Goal: Task Accomplishment & Management: Manage account settings

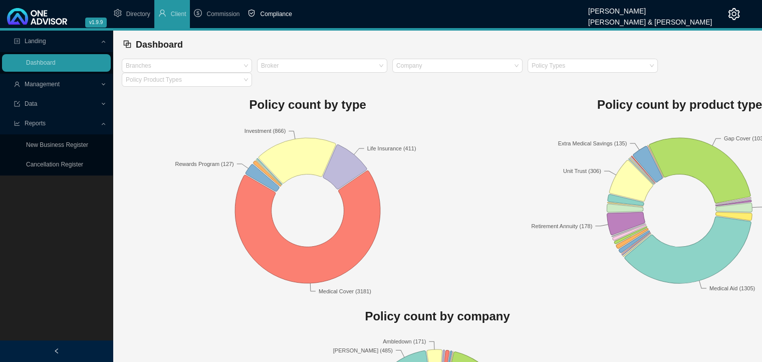
click at [268, 15] on span "Compliance" at bounding box center [276, 14] width 32 height 7
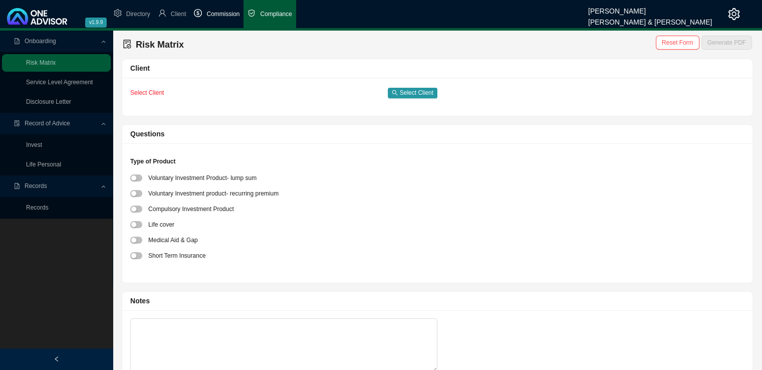
click at [227, 14] on span "Commission" at bounding box center [222, 14] width 33 height 7
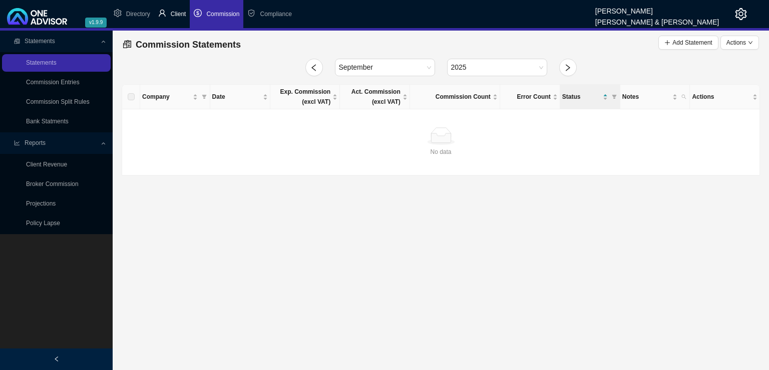
click at [172, 17] on span "Client" at bounding box center [179, 14] width 16 height 7
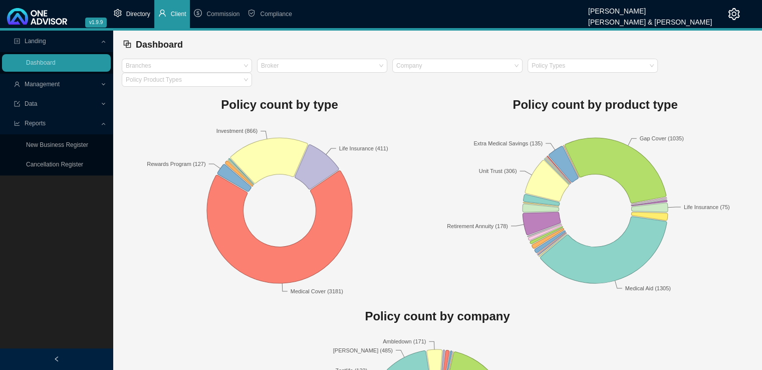
click at [128, 16] on span "Directory" at bounding box center [138, 14] width 24 height 7
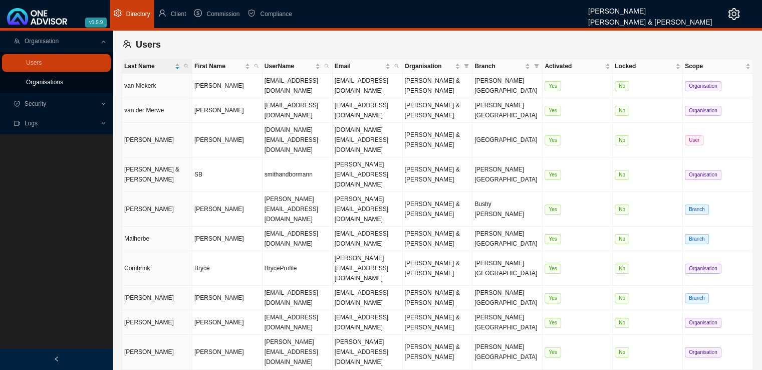
click at [38, 83] on link "Organisations" at bounding box center [44, 82] width 37 height 7
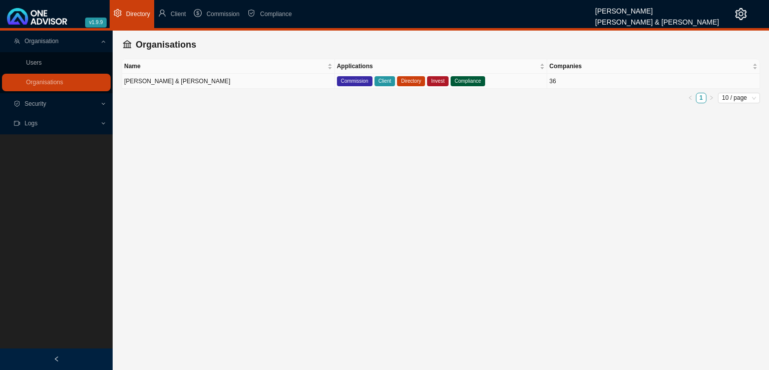
click at [217, 83] on td "[PERSON_NAME] & [PERSON_NAME]" at bounding box center [228, 81] width 213 height 15
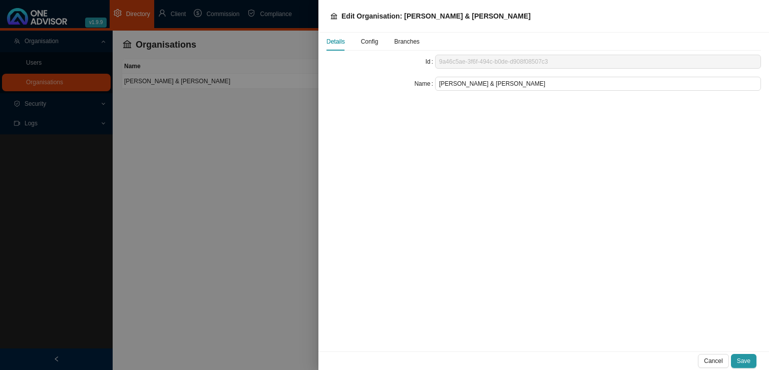
click at [366, 40] on span "Config" at bounding box center [370, 42] width 18 height 6
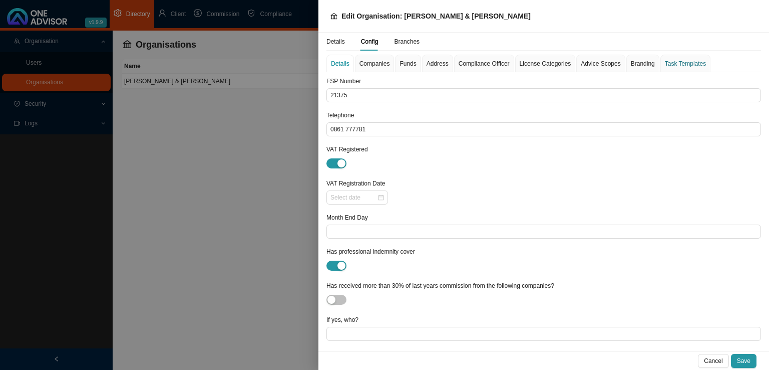
click at [678, 61] on div "Task Templates" at bounding box center [685, 64] width 41 height 10
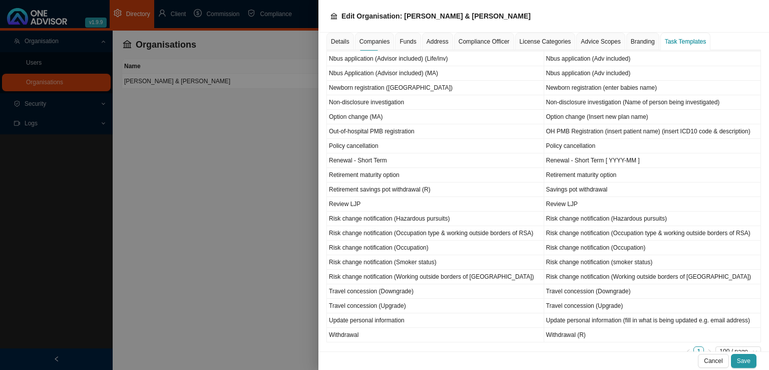
scroll to position [639, 0]
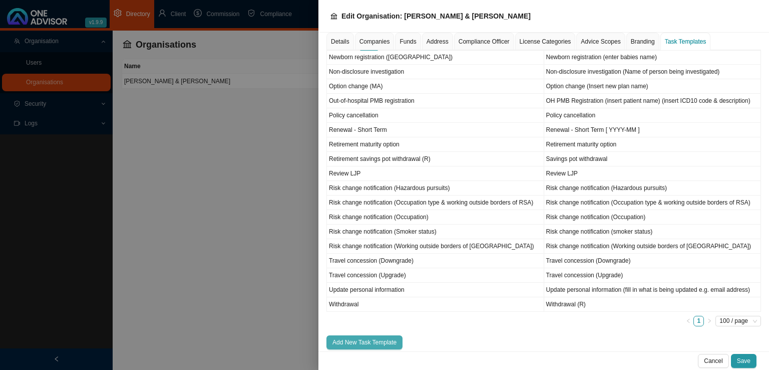
click at [373, 337] on span "Add New Task Template" at bounding box center [365, 342] width 64 height 10
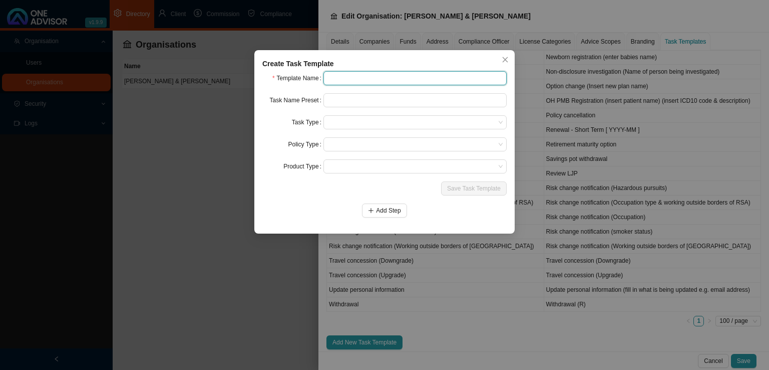
click at [372, 77] on input "text" at bounding box center [415, 78] width 183 height 14
type input "Keycare income verification"
drag, startPoint x: 404, startPoint y: 77, endPoint x: 301, endPoint y: 85, distance: 103.5
click at [301, 85] on div "Template Name Keycare income verification" at bounding box center [384, 78] width 244 height 14
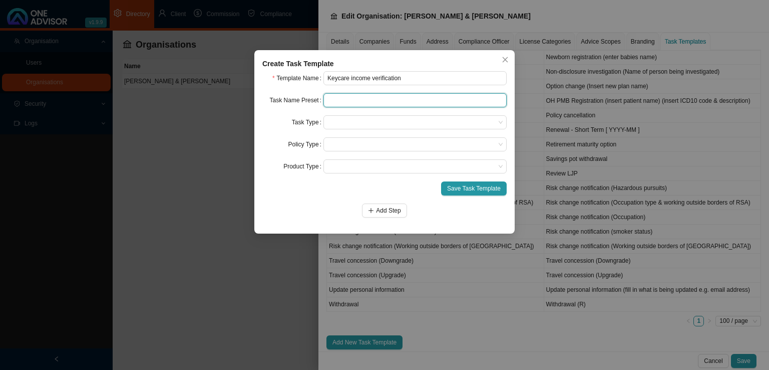
click at [379, 105] on input "text" at bounding box center [415, 100] width 183 height 14
paste input "Keycare income verification"
click at [406, 101] on input "Keycare income verification (year)" at bounding box center [415, 100] width 183 height 14
click at [356, 128] on span at bounding box center [415, 122] width 175 height 13
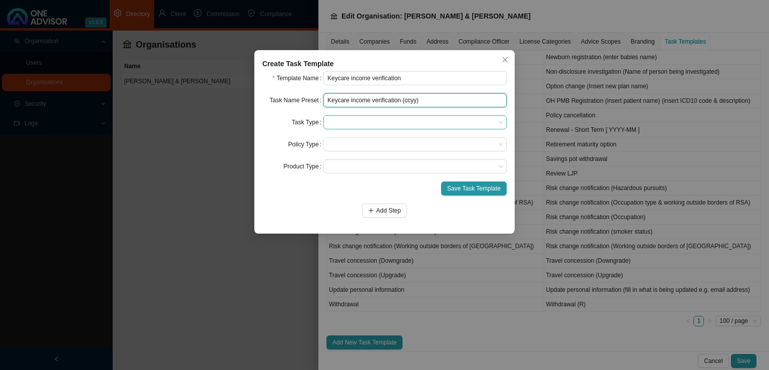
type input "Keycare income verification (ccyy)"
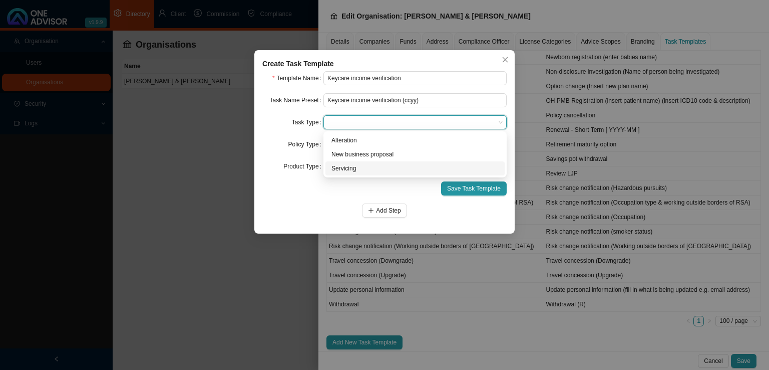
click at [351, 171] on div "Servicing" at bounding box center [415, 168] width 167 height 10
click at [344, 141] on span at bounding box center [415, 144] width 175 height 13
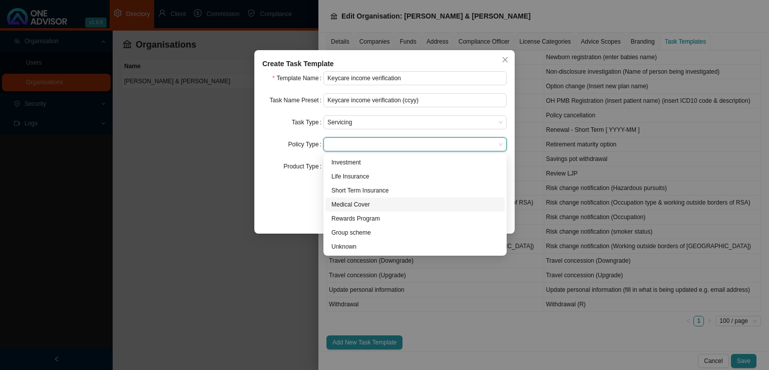
click at [360, 206] on div "Medical Cover" at bounding box center [415, 204] width 167 height 10
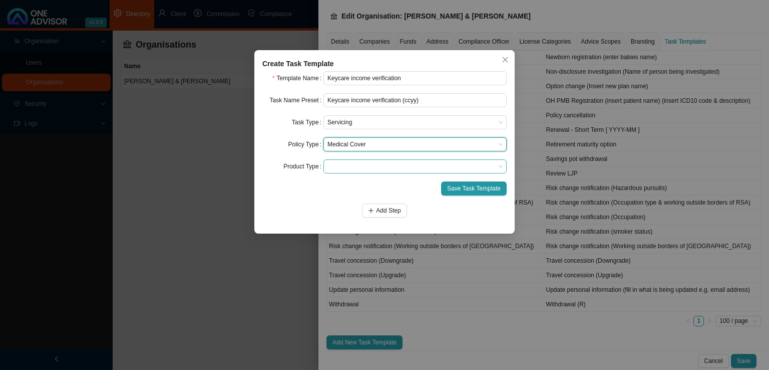
click at [349, 166] on span at bounding box center [415, 166] width 175 height 13
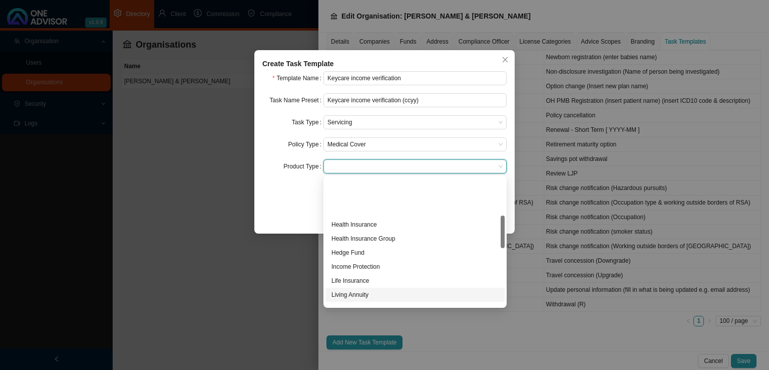
scroll to position [150, 0]
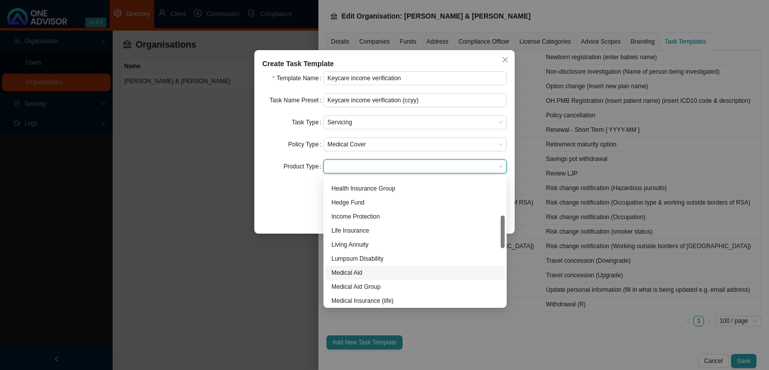
click at [357, 267] on div "Medical Aid" at bounding box center [415, 272] width 167 height 10
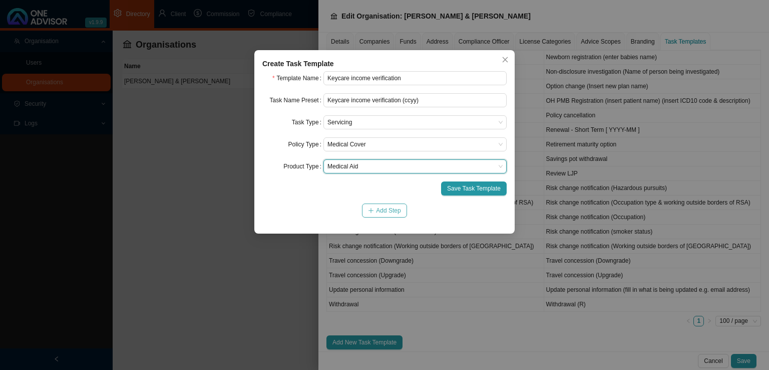
click at [373, 210] on icon "plus" at bounding box center [371, 210] width 6 height 6
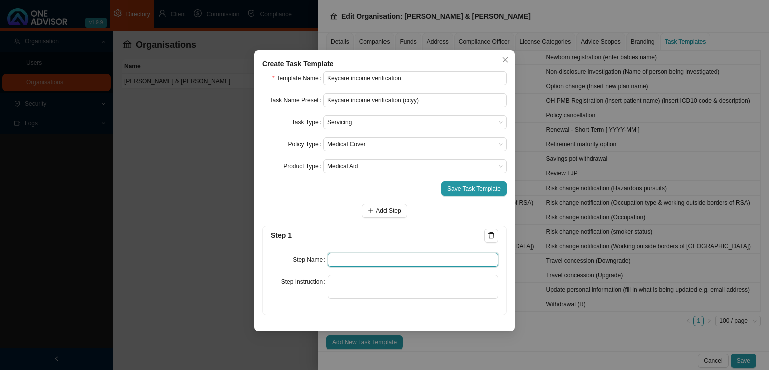
click at [335, 262] on input "text" at bounding box center [413, 259] width 171 height 14
type input "Notification"
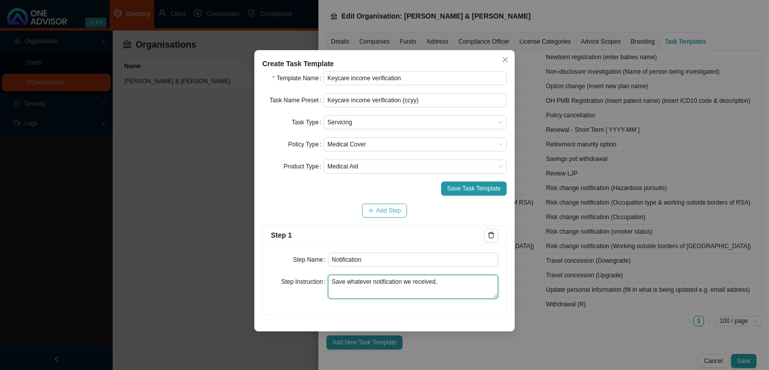
type textarea "Save whatever notification we received."
click at [397, 214] on span "Add Step" at bounding box center [388, 210] width 25 height 10
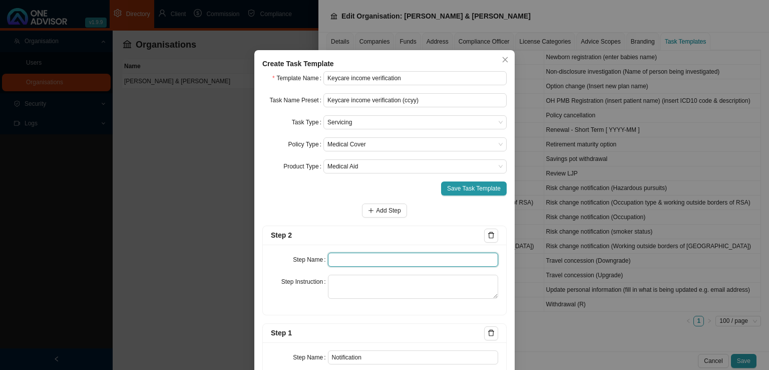
click at [357, 263] on input "text" at bounding box center [413, 259] width 171 height 14
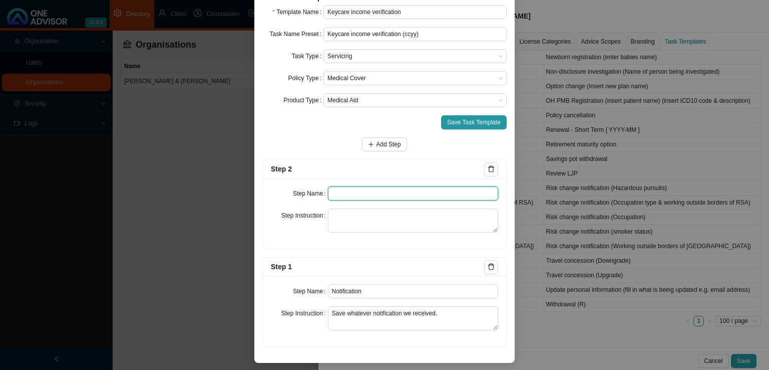
scroll to position [66, 0]
type input "I"
type input "Paperwork"
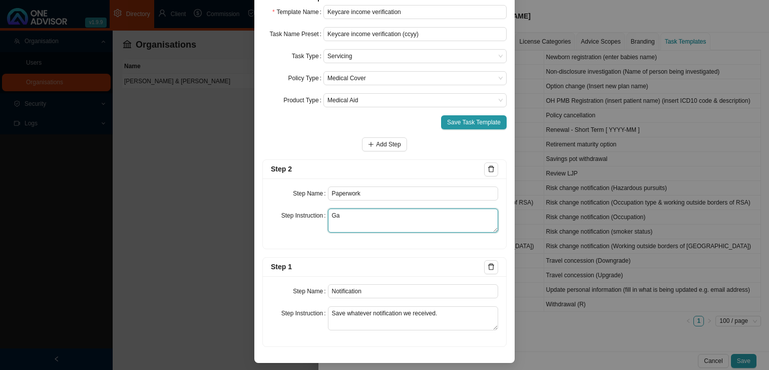
type textarea "G"
type textarea "Record the gathering of the necessary documents for the income verification pro…"
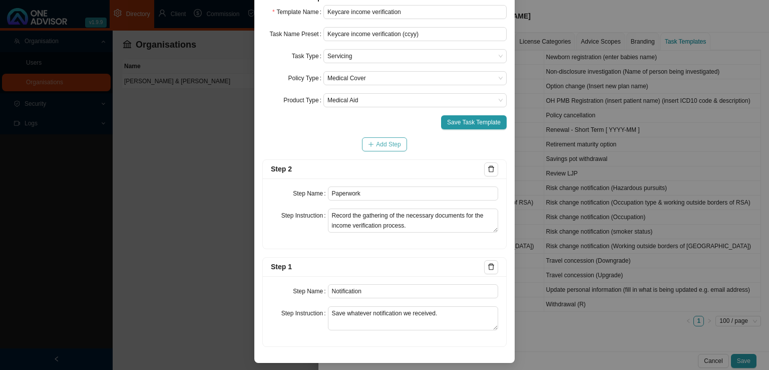
click at [384, 147] on span "Add Step" at bounding box center [388, 144] width 25 height 10
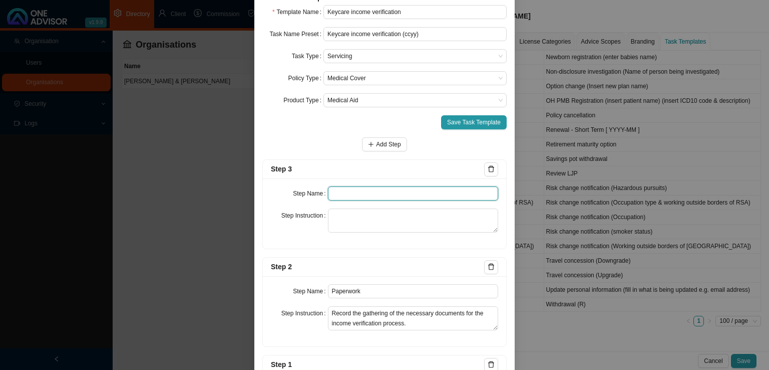
click at [368, 193] on input "text" at bounding box center [413, 193] width 171 height 14
type input "Submission"
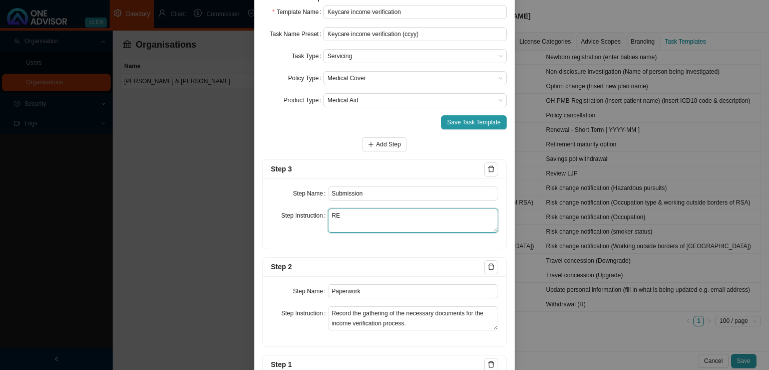
type textarea "R"
type textarea "e"
type textarea "Record the submission of the income verification documents and all follow ups u…"
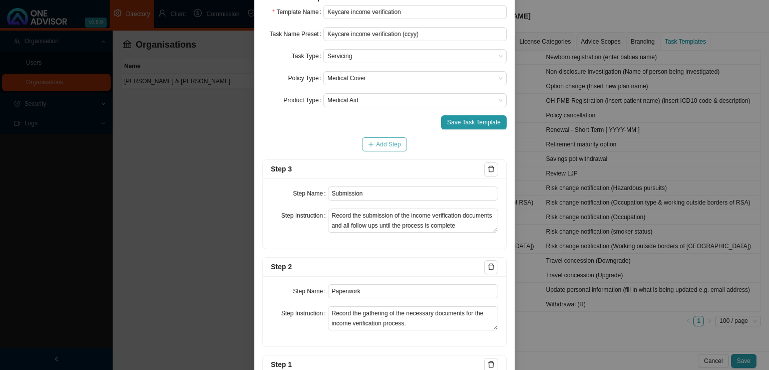
click at [389, 143] on span "Add Step" at bounding box center [388, 144] width 25 height 10
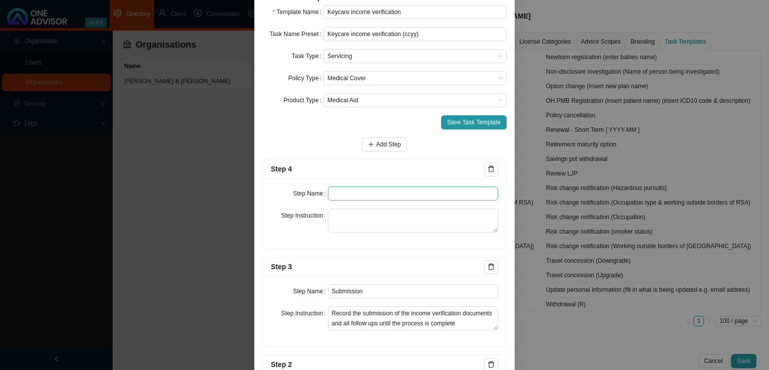
drag, startPoint x: 348, startPoint y: 205, endPoint x: 355, endPoint y: 197, distance: 10.3
click at [348, 204] on div "Step Name Step Instruction" at bounding box center [384, 213] width 243 height 70
click at [356, 195] on input "text" at bounding box center [413, 193] width 171 height 14
type input "Confirmation of works done"
click at [340, 211] on textarea at bounding box center [413, 220] width 171 height 24
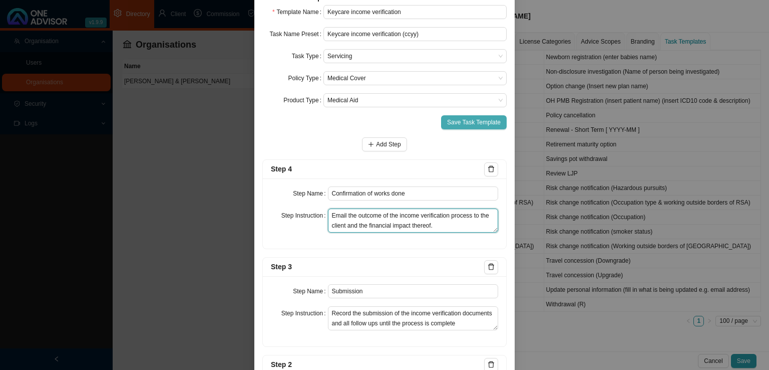
type textarea "Email the outcome of the income verification process to the client and the fina…"
click at [471, 116] on button "Save Task Template" at bounding box center [474, 122] width 66 height 14
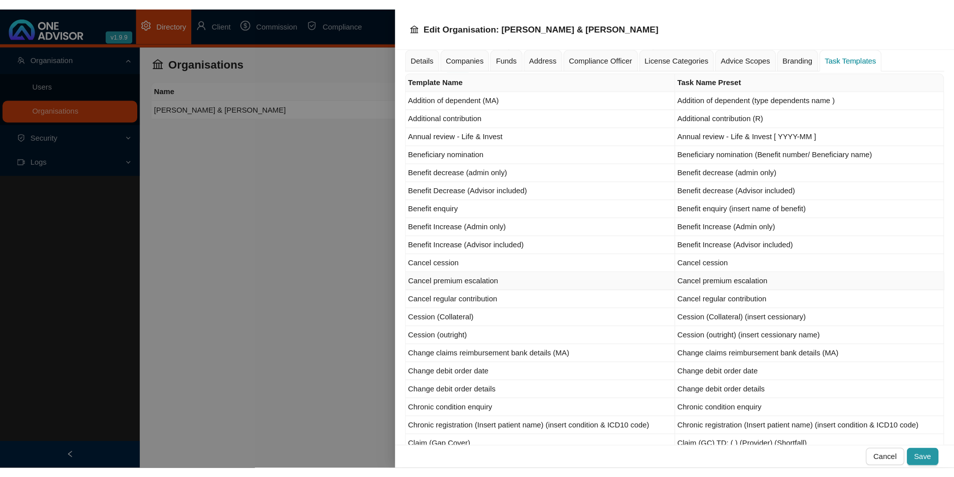
scroll to position [250, 0]
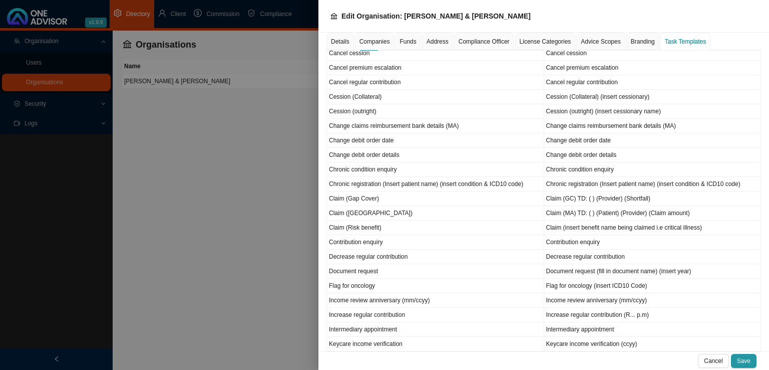
click at [274, 219] on div at bounding box center [384, 185] width 769 height 370
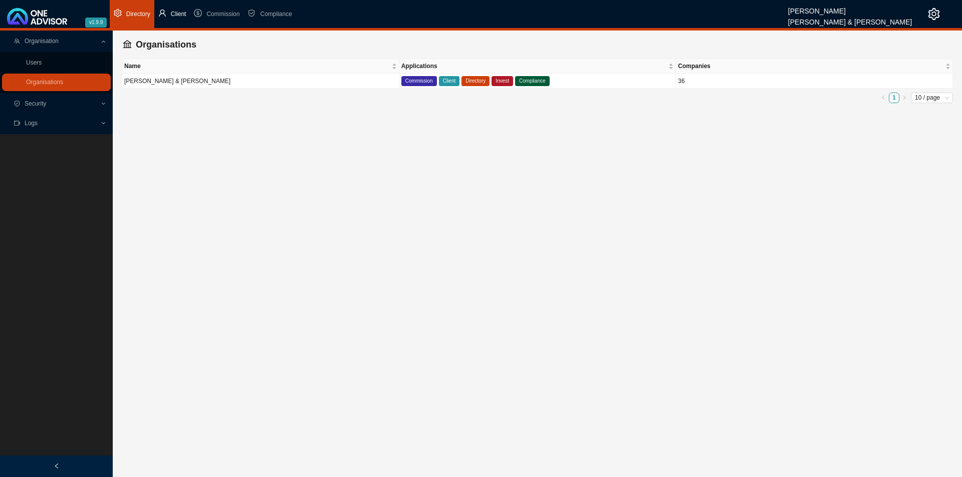
click at [180, 15] on span "Client" at bounding box center [179, 14] width 16 height 7
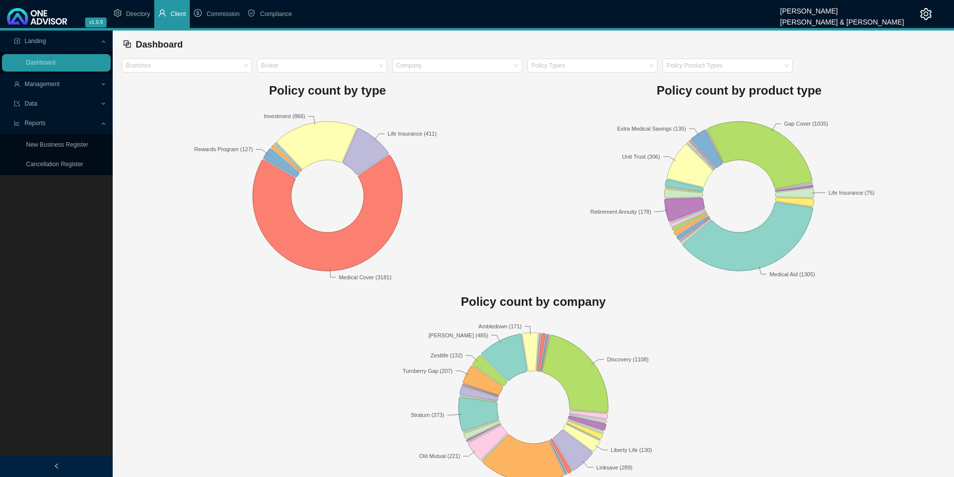
click at [89, 83] on span "Management" at bounding box center [57, 85] width 86 height 18
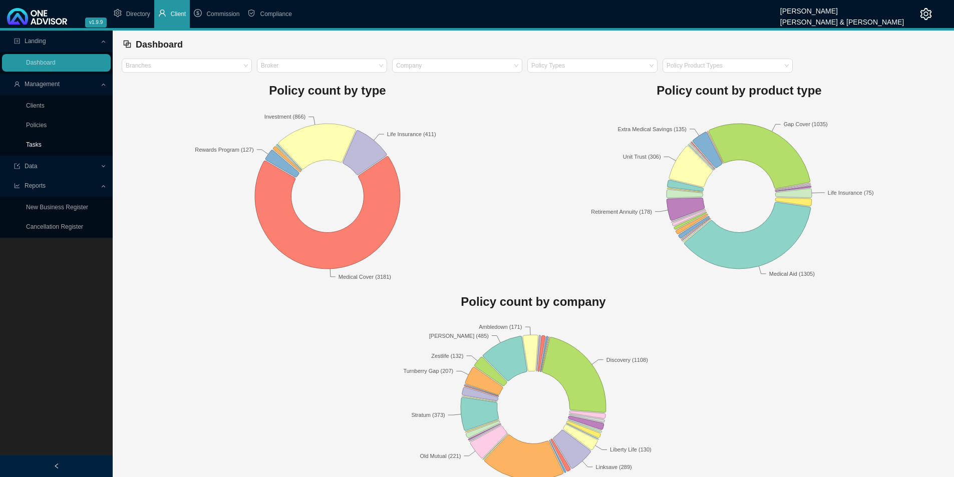
click at [32, 146] on link "Tasks" at bounding box center [34, 144] width 16 height 7
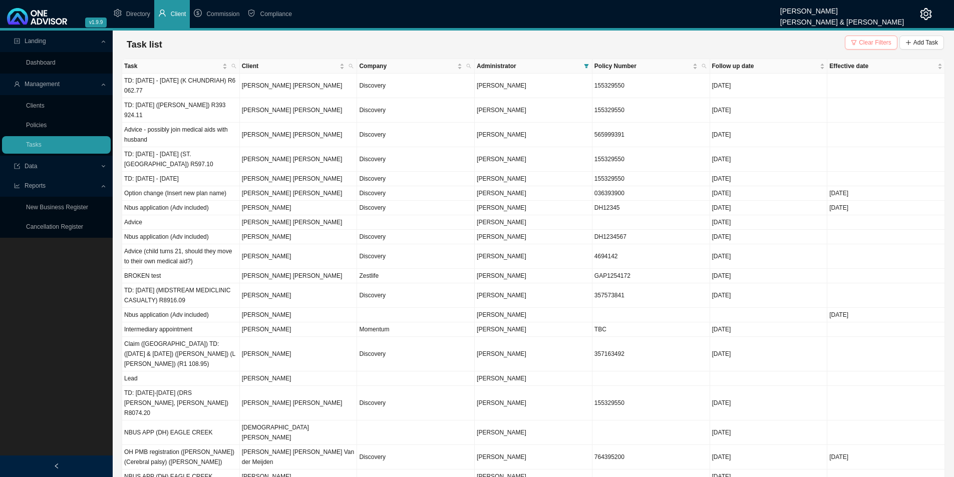
click at [769, 36] on button "Clear Filters" at bounding box center [871, 43] width 53 height 14
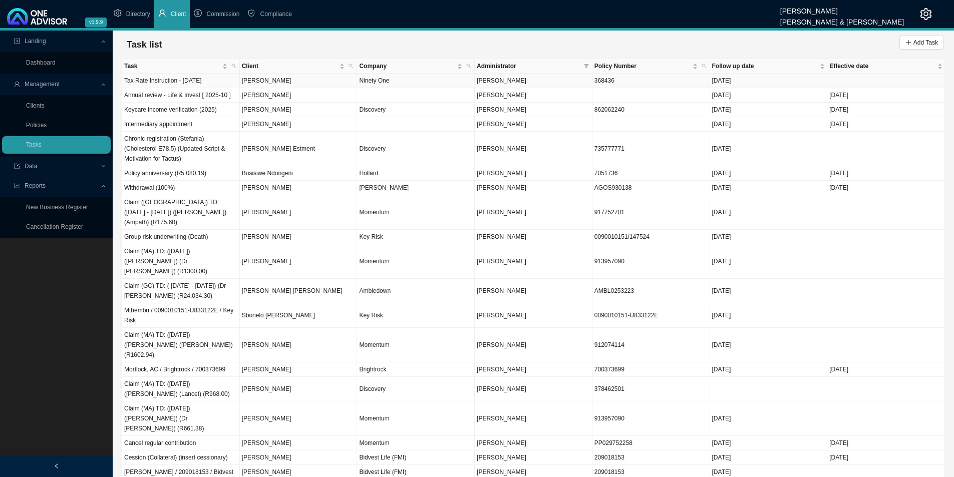
click at [439, 80] on td "Ninety One" at bounding box center [416, 81] width 118 height 15
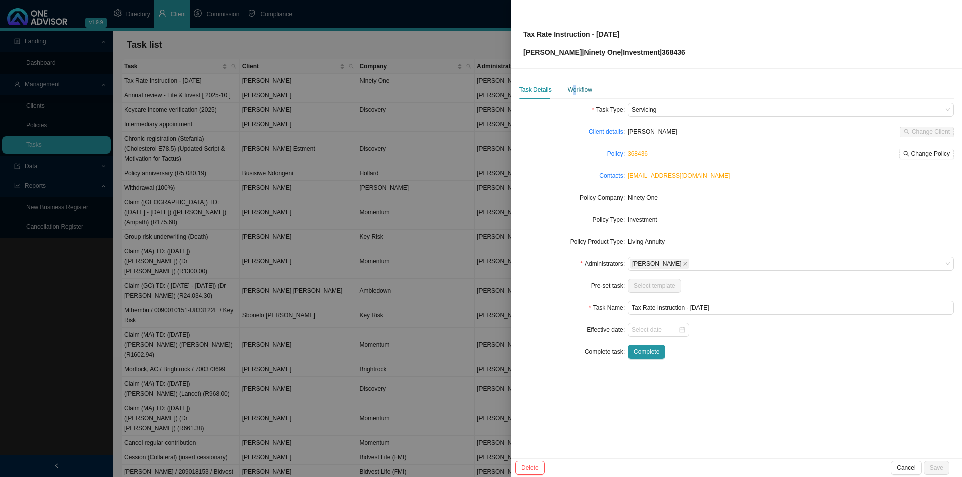
click at [573, 88] on div "Workflow" at bounding box center [580, 90] width 25 height 10
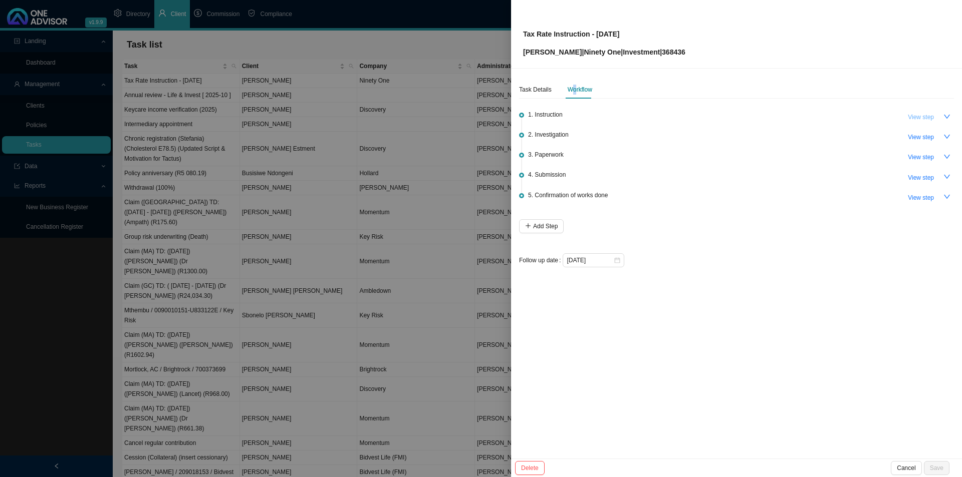
click at [769, 119] on span "View step" at bounding box center [921, 117] width 26 height 10
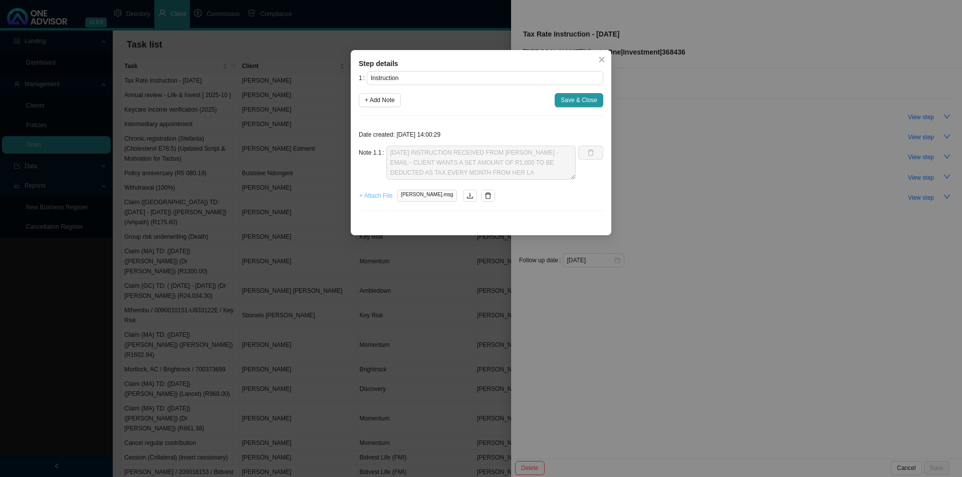
click at [376, 194] on span "+ Attach File" at bounding box center [375, 196] width 33 height 10
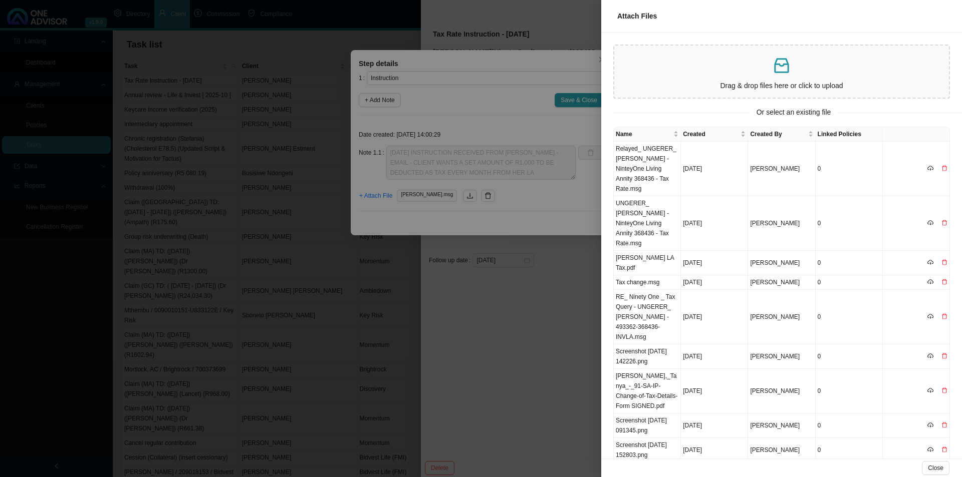
click at [511, 310] on div at bounding box center [481, 238] width 962 height 477
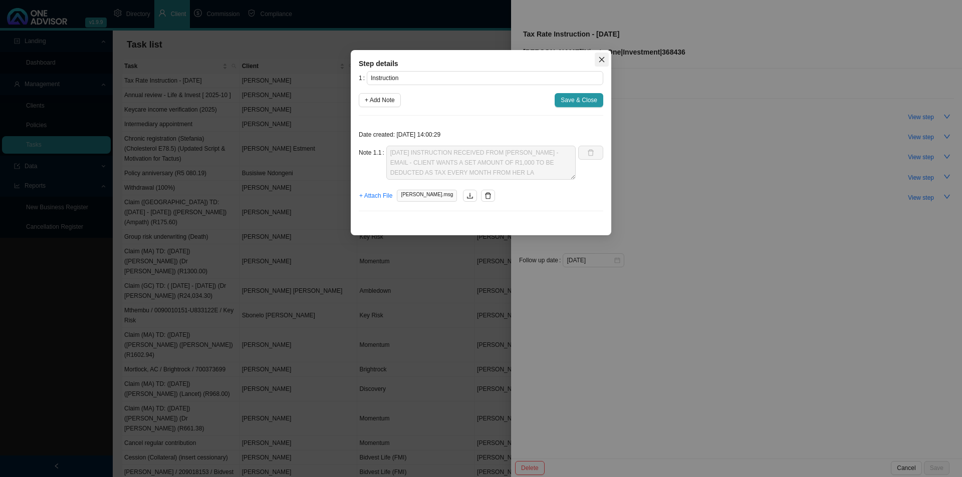
click at [598, 59] on icon "close" at bounding box center [601, 59] width 7 height 7
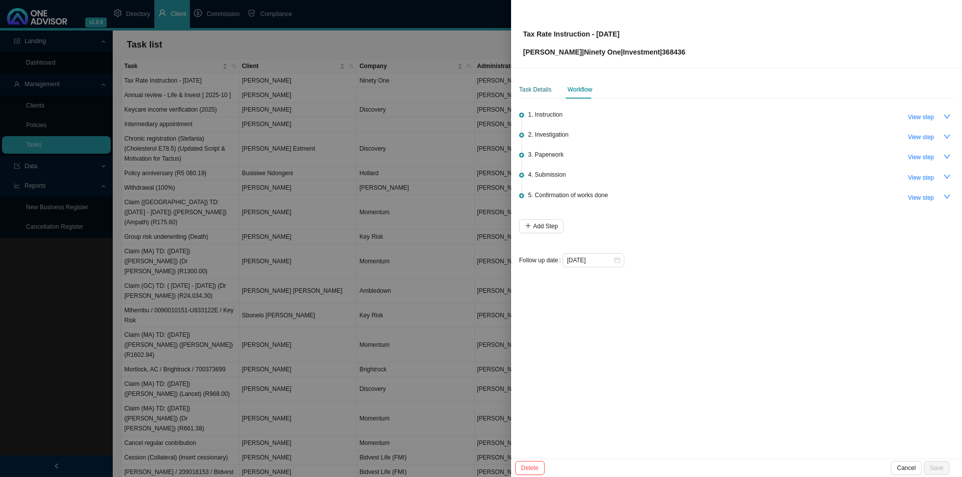
click at [523, 89] on div "Task Details" at bounding box center [535, 90] width 33 height 10
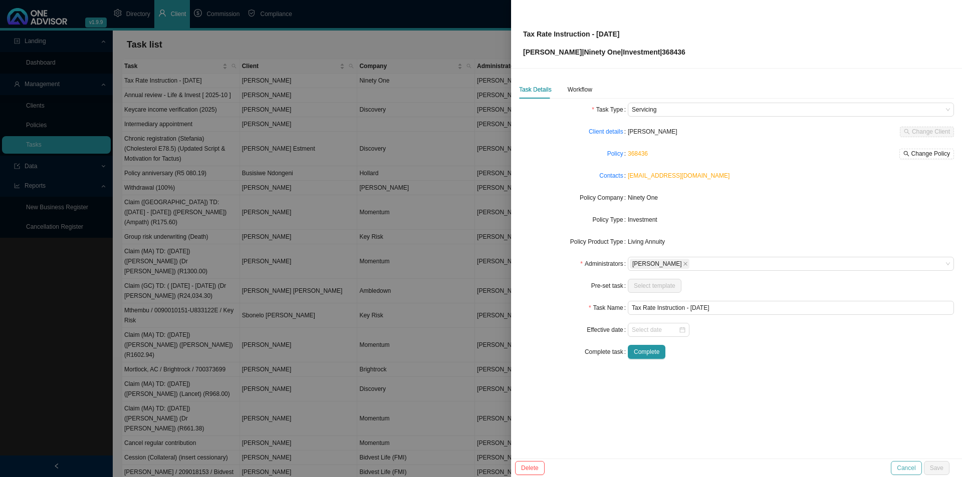
click at [769, 369] on span "Cancel" at bounding box center [906, 468] width 19 height 10
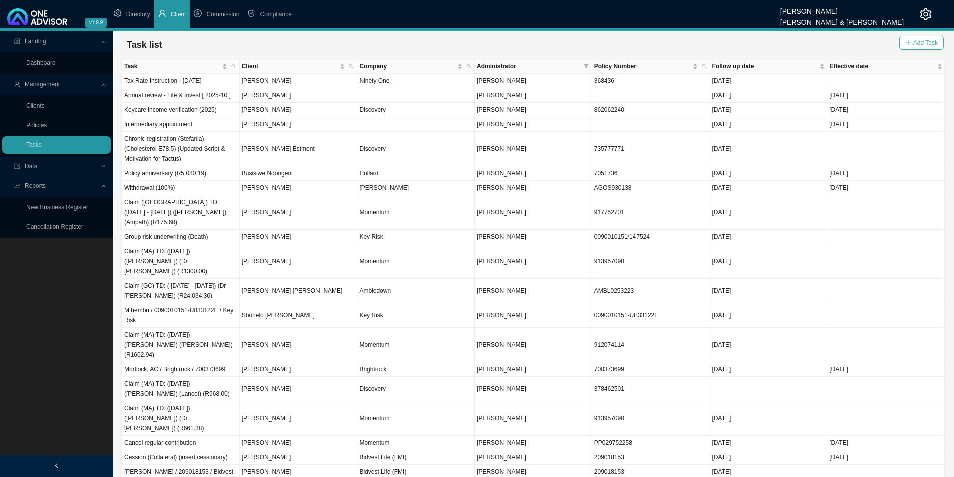
click at [769, 43] on span "Add Task" at bounding box center [926, 43] width 25 height 10
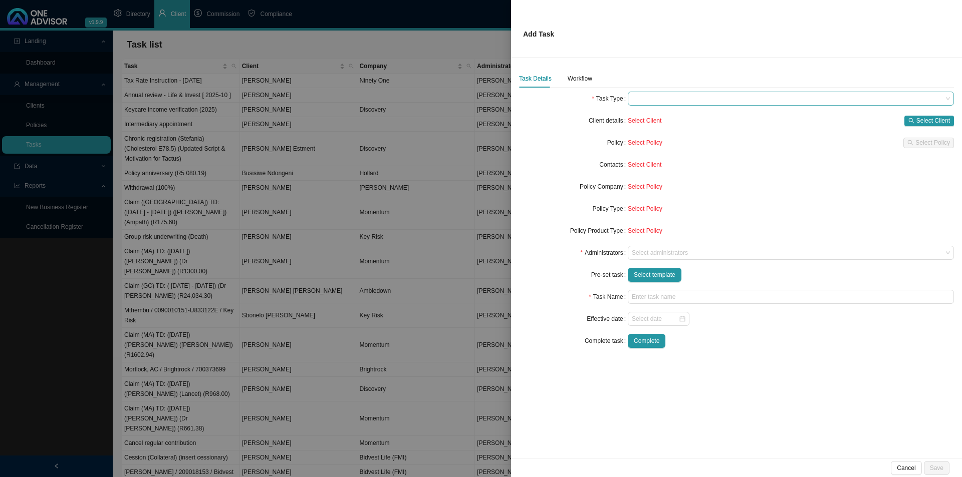
click at [665, 105] on span at bounding box center [791, 98] width 318 height 13
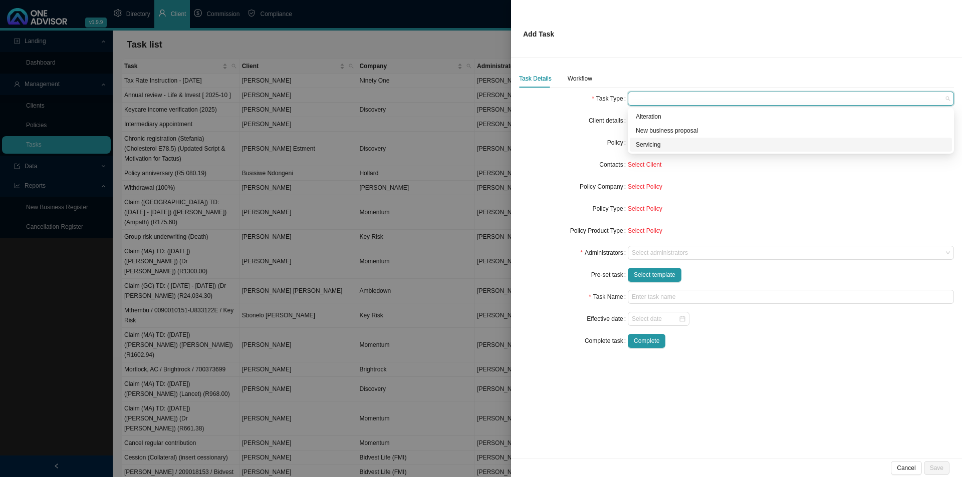
click at [643, 145] on div "Servicing" at bounding box center [791, 145] width 310 height 10
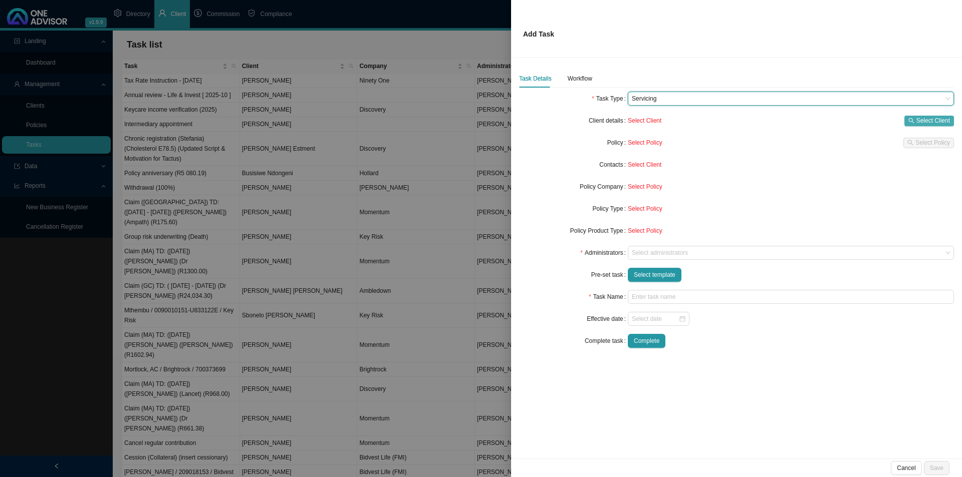
click at [769, 123] on span "Select Client" at bounding box center [933, 121] width 34 height 10
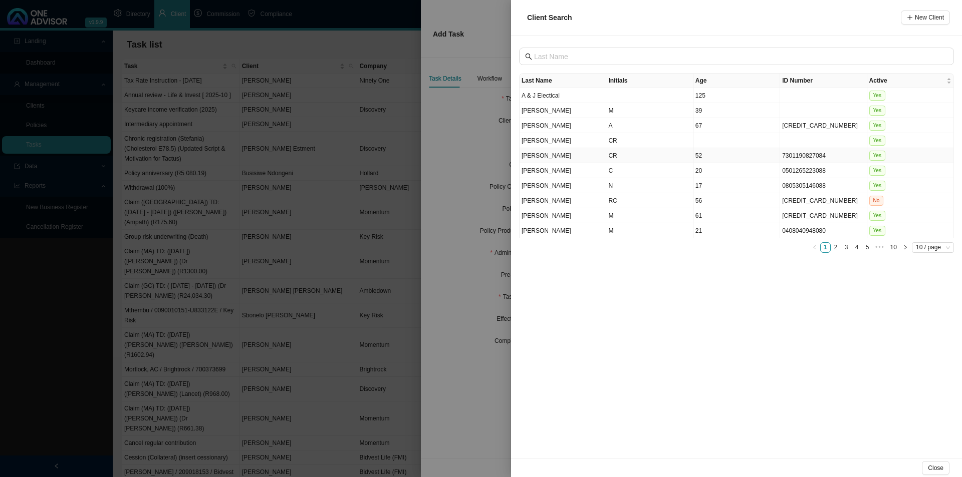
click at [621, 156] on td "CR" at bounding box center [649, 155] width 87 height 15
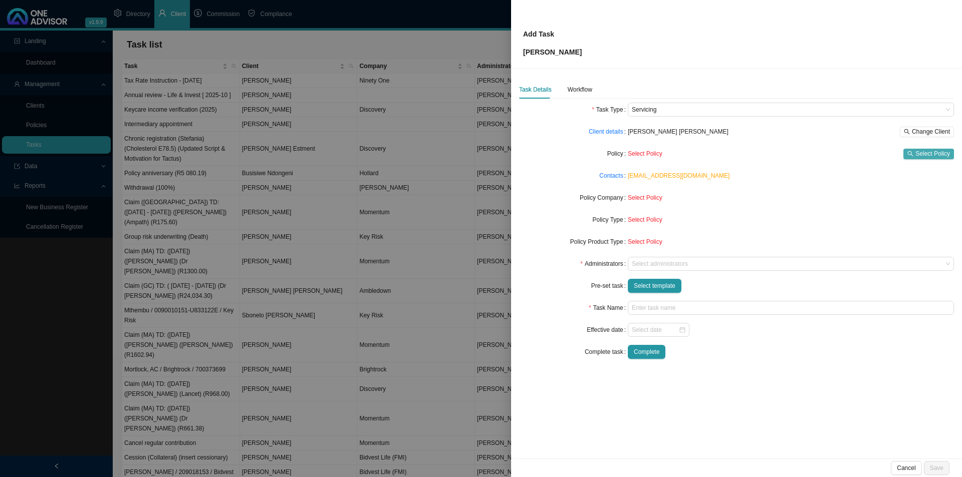
click at [769, 153] on span "Select Policy" at bounding box center [932, 154] width 35 height 10
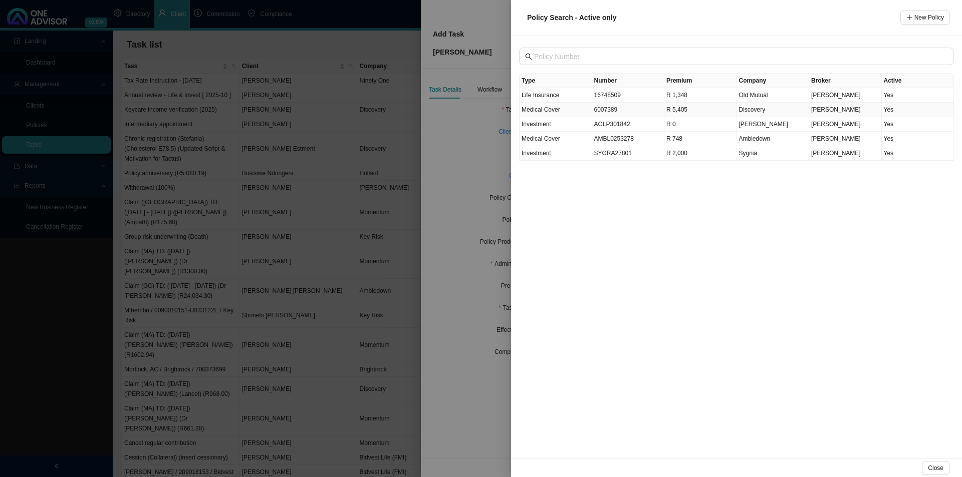
click at [623, 112] on td "6007389" at bounding box center [628, 110] width 73 height 15
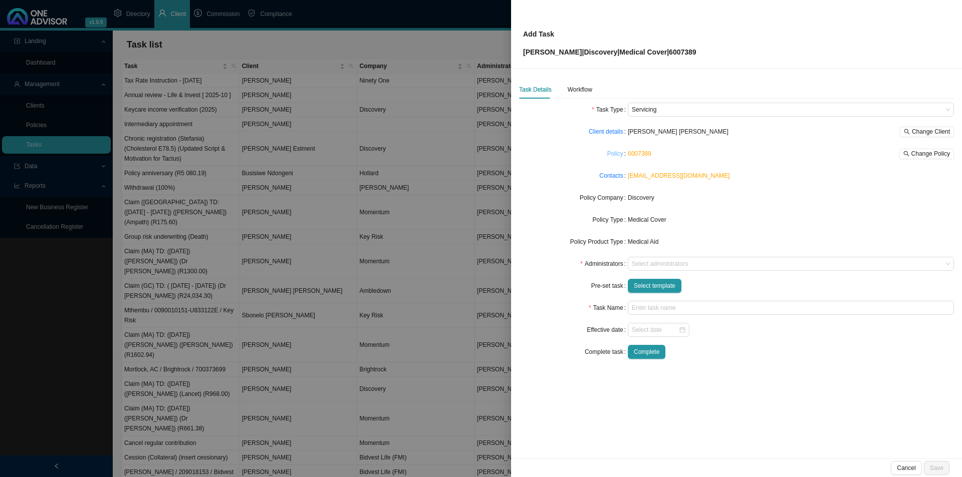
click at [616, 156] on link "Policy" at bounding box center [615, 154] width 16 height 10
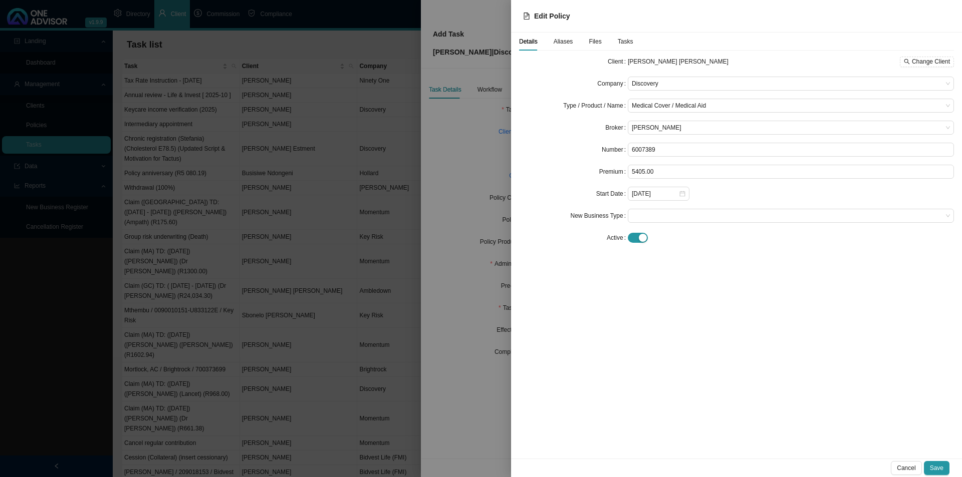
click at [564, 42] on span "Aliases" at bounding box center [563, 42] width 20 height 6
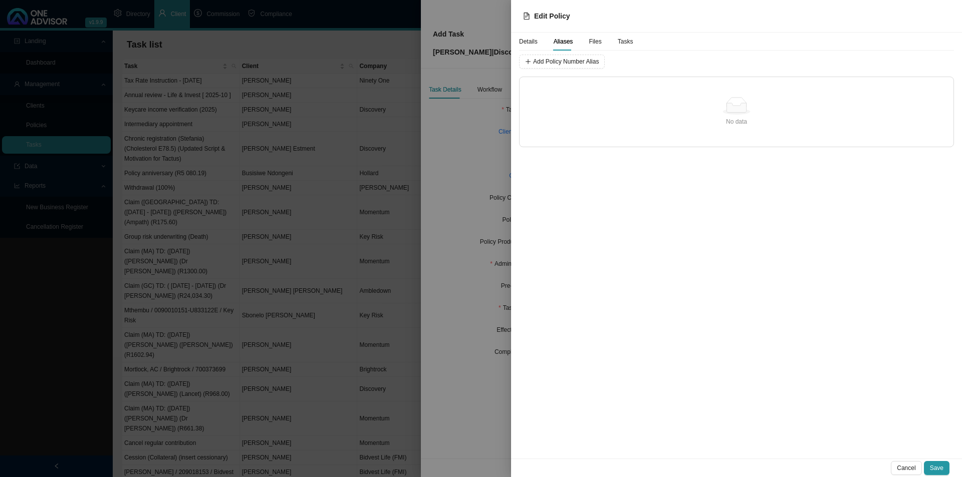
click at [535, 44] on span "Details" at bounding box center [528, 42] width 19 height 6
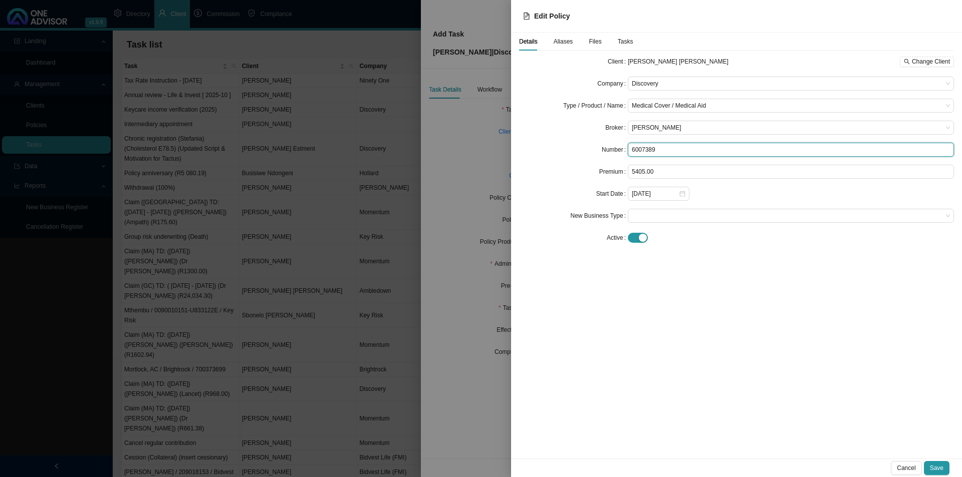
click at [645, 148] on input "6007389" at bounding box center [791, 150] width 326 height 14
click at [565, 43] on span "Aliases" at bounding box center [563, 42] width 20 height 6
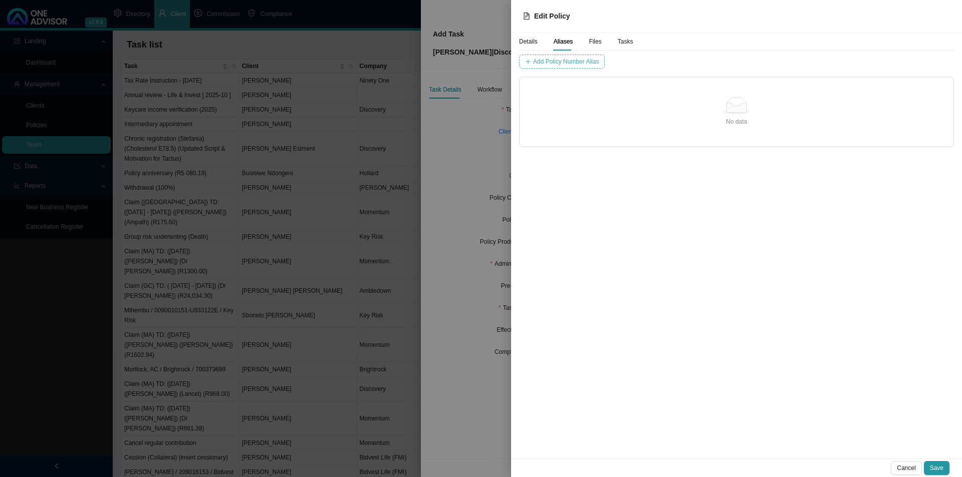
click at [565, 62] on span "Add Policy Number Alias" at bounding box center [566, 62] width 66 height 10
type input "6007389"
click at [740, 66] on span "Add Policy Number Alias" at bounding box center [773, 62] width 66 height 10
click at [527, 44] on span "Details" at bounding box center [528, 42] width 19 height 6
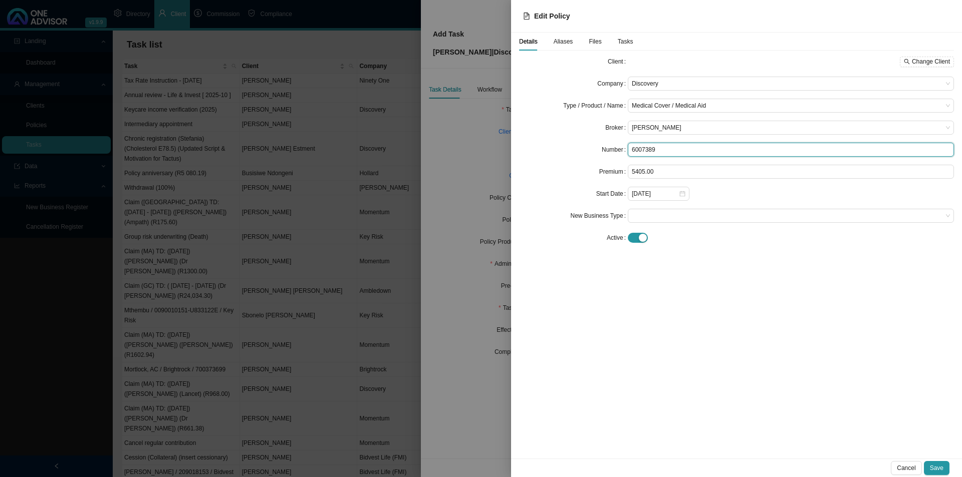
drag, startPoint x: 632, startPoint y: 150, endPoint x: 645, endPoint y: 151, distance: 13.1
click at [632, 150] on input "6007389" at bounding box center [791, 150] width 326 height 14
click at [695, 147] on input "06007389" at bounding box center [791, 150] width 326 height 14
type input "060073890"
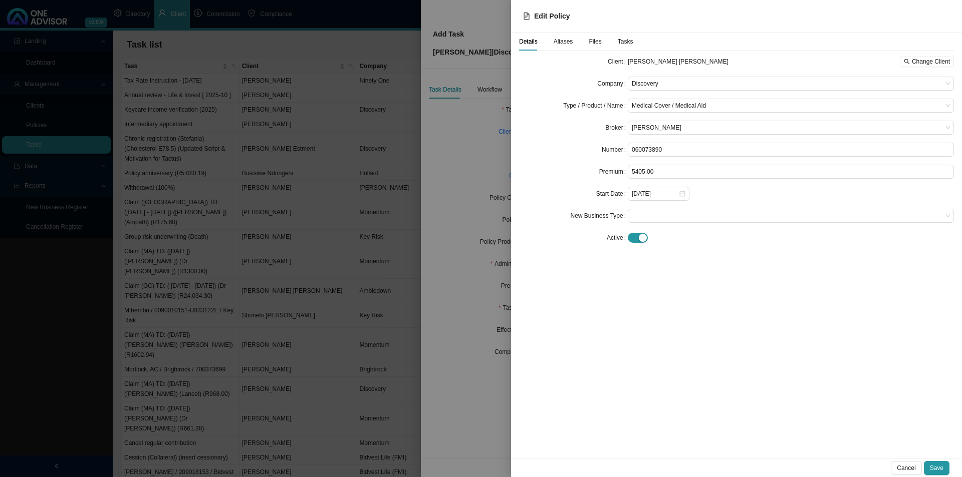
click at [703, 311] on div "Details Aliases Files Tasks Client [PERSON_NAME] [PERSON_NAME] Change Client Co…" at bounding box center [736, 246] width 451 height 426
click at [566, 45] on span "Aliases" at bounding box center [563, 42] width 20 height 6
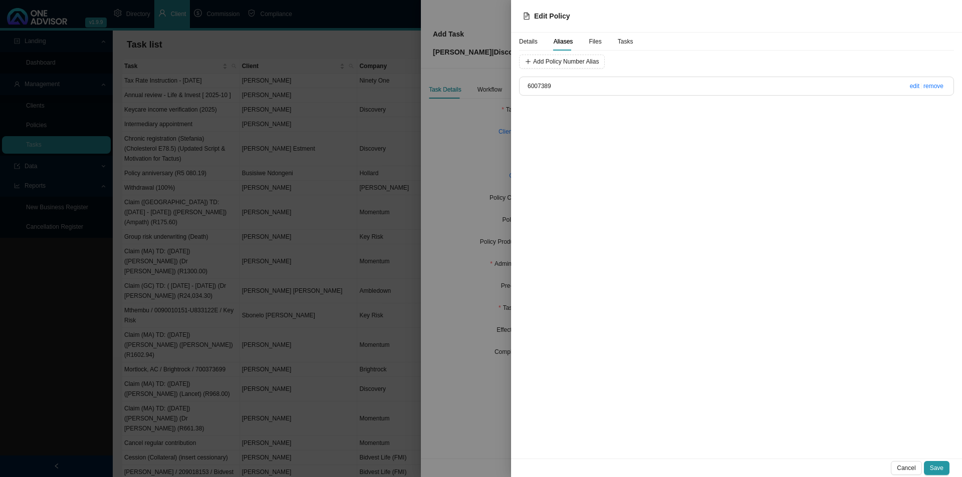
click at [533, 42] on span "Details" at bounding box center [528, 42] width 19 height 6
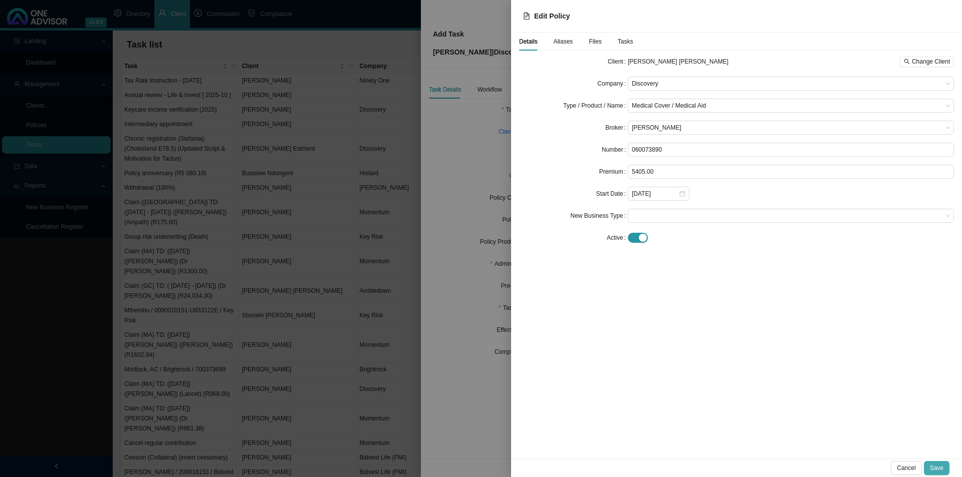
click at [769, 369] on span "Save" at bounding box center [937, 468] width 14 height 10
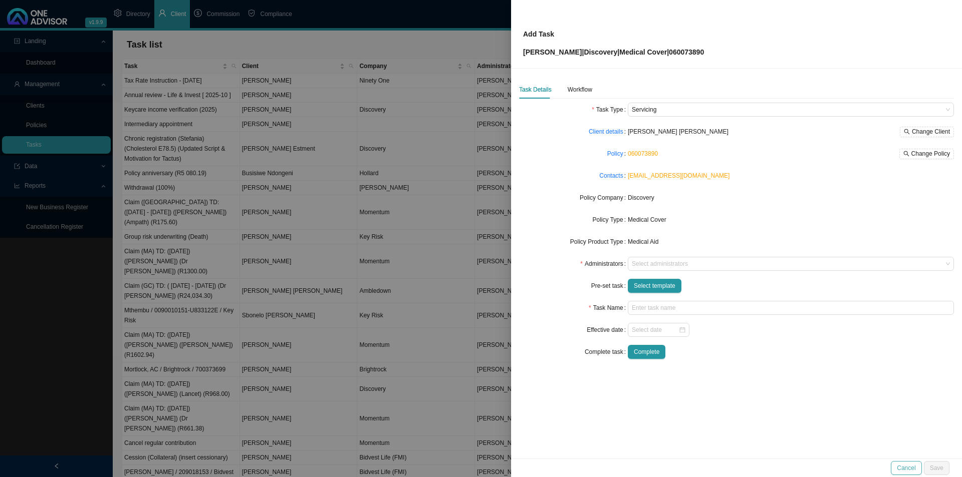
click at [769, 369] on button "Cancel" at bounding box center [906, 468] width 31 height 14
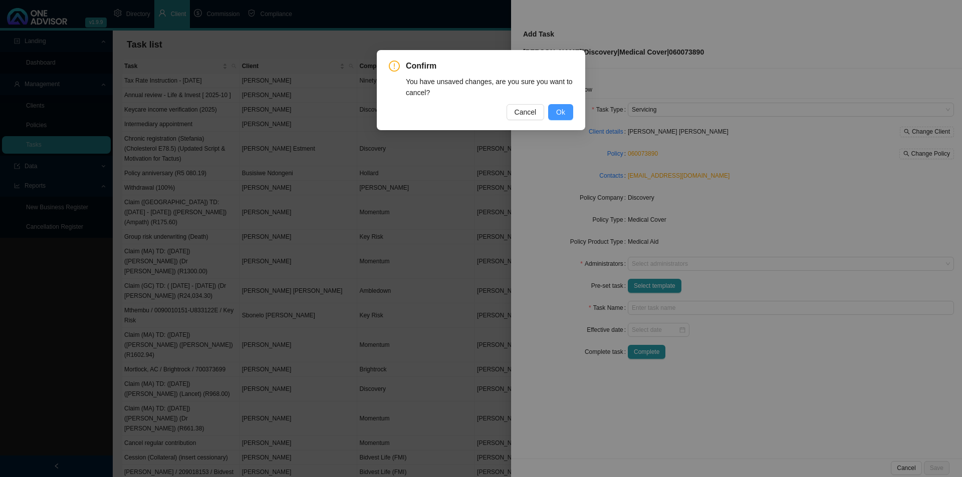
drag, startPoint x: 559, startPoint y: 113, endPoint x: 516, endPoint y: 234, distance: 128.8
click at [559, 115] on span "Ok" at bounding box center [560, 112] width 9 height 11
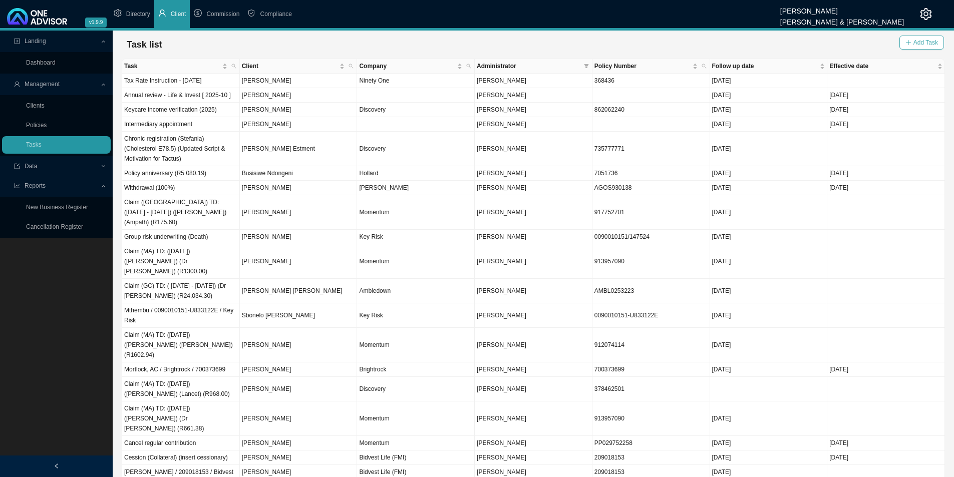
click at [769, 41] on span "Add Task" at bounding box center [926, 43] width 25 height 10
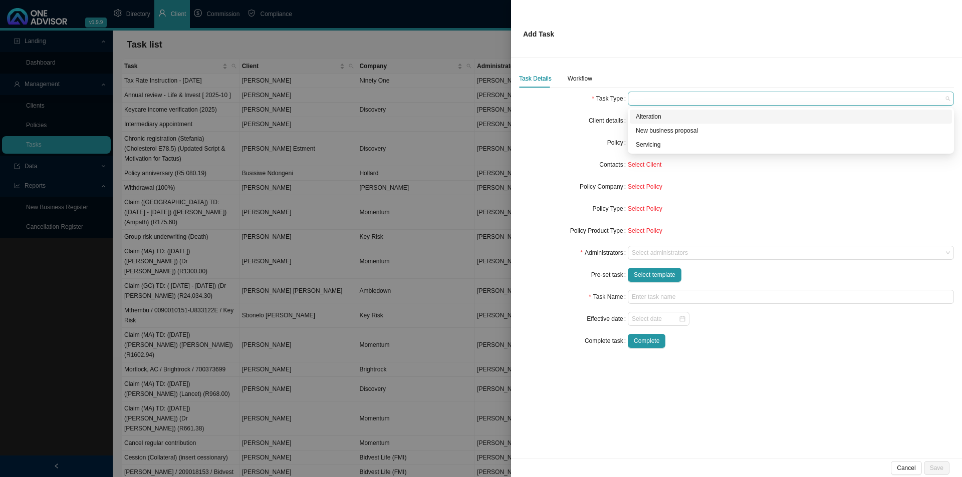
click at [643, 95] on span at bounding box center [791, 98] width 318 height 13
click at [647, 138] on div "Servicing" at bounding box center [791, 145] width 322 height 14
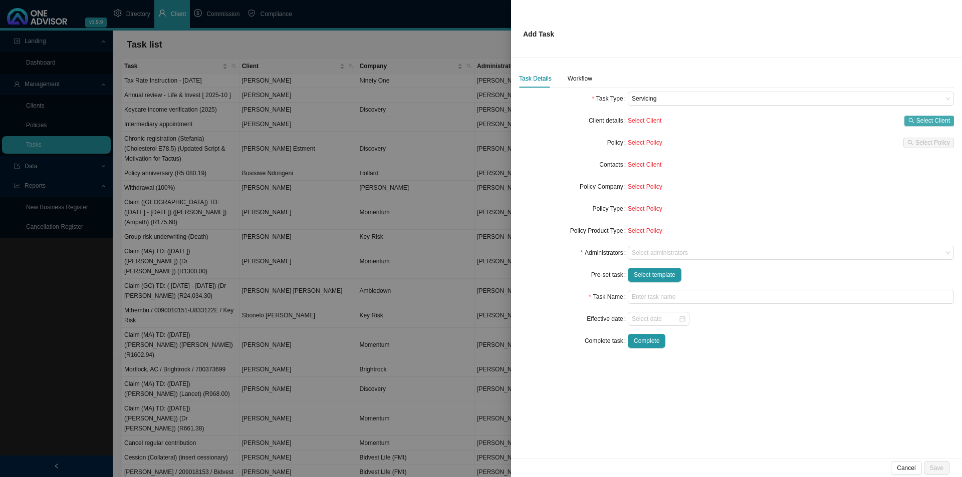
click at [769, 120] on span "Select Client" at bounding box center [933, 121] width 34 height 10
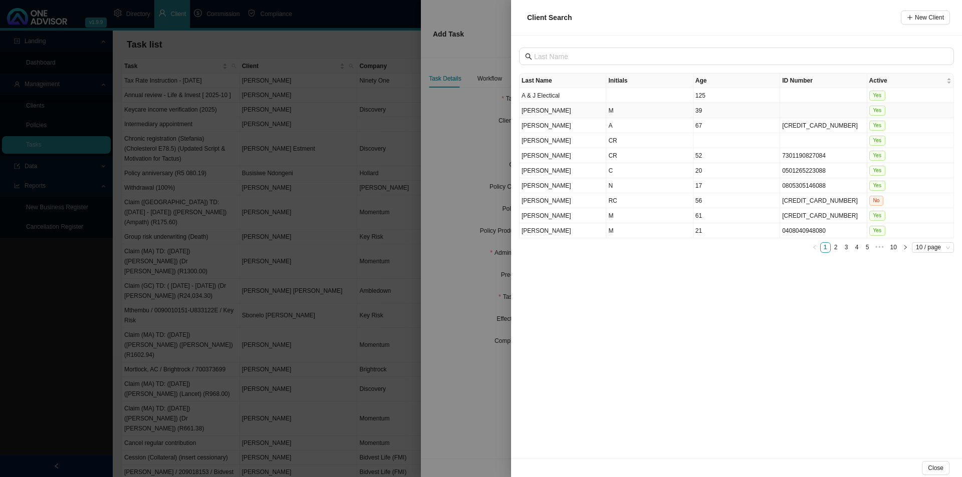
click at [555, 111] on td "[PERSON_NAME]" at bounding box center [562, 110] width 87 height 15
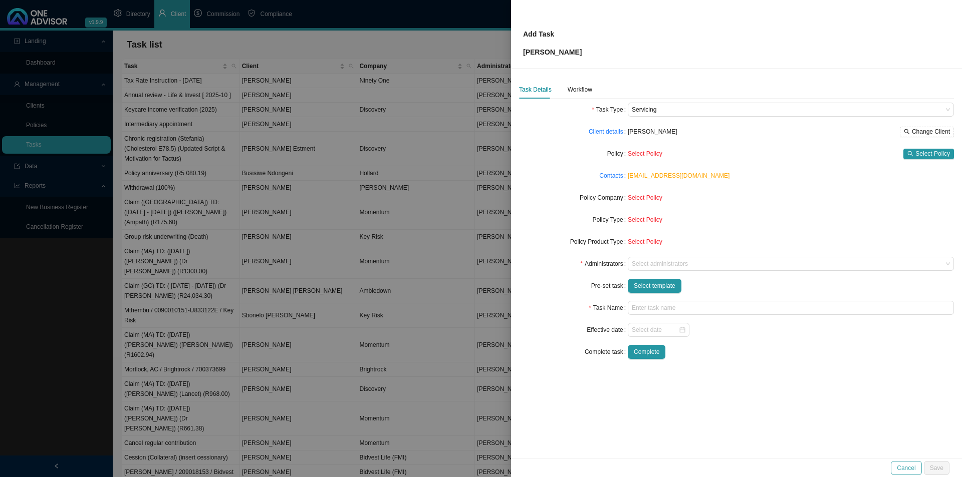
click at [769, 369] on span "Cancel" at bounding box center [906, 468] width 19 height 10
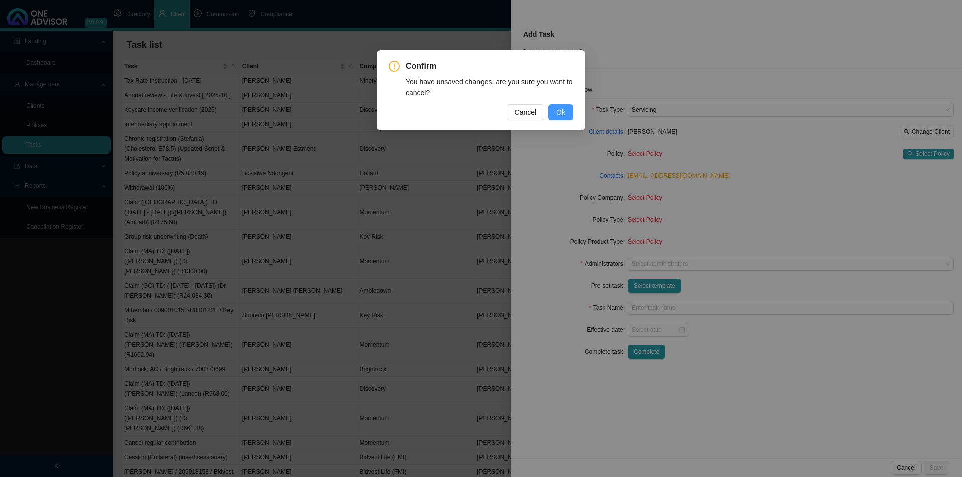
click at [559, 115] on span "Ok" at bounding box center [560, 112] width 9 height 11
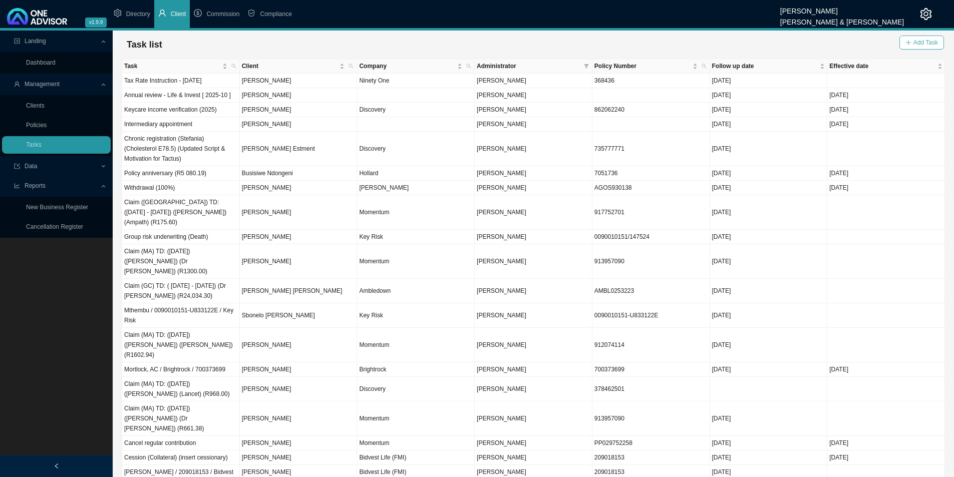
click at [769, 46] on span "Add Task" at bounding box center [926, 43] width 25 height 10
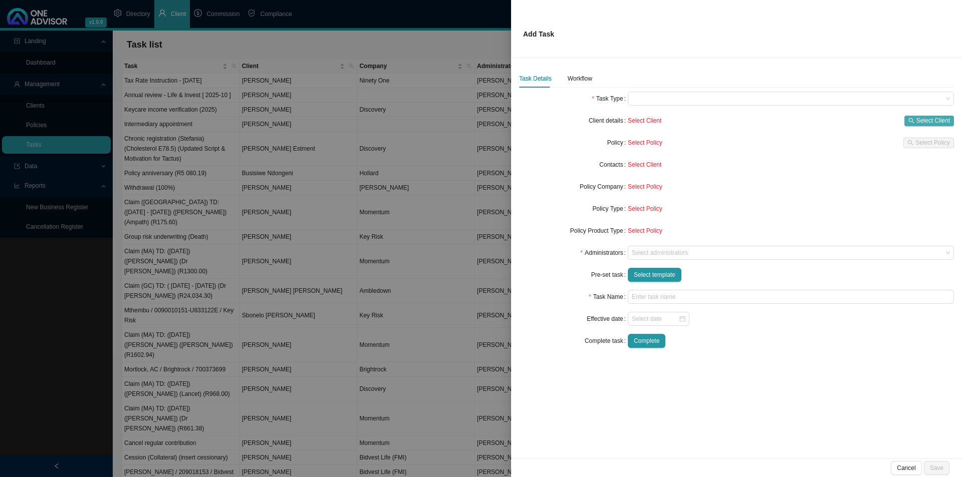
click at [769, 125] on button "Select Client" at bounding box center [929, 121] width 50 height 11
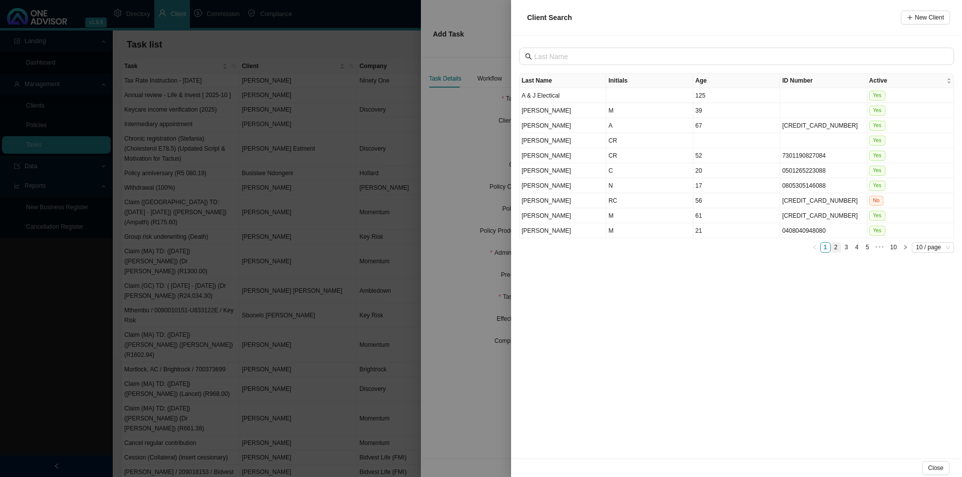
click at [769, 249] on link "2" at bounding box center [836, 248] width 10 height 10
click at [633, 165] on td "E" at bounding box center [649, 170] width 87 height 15
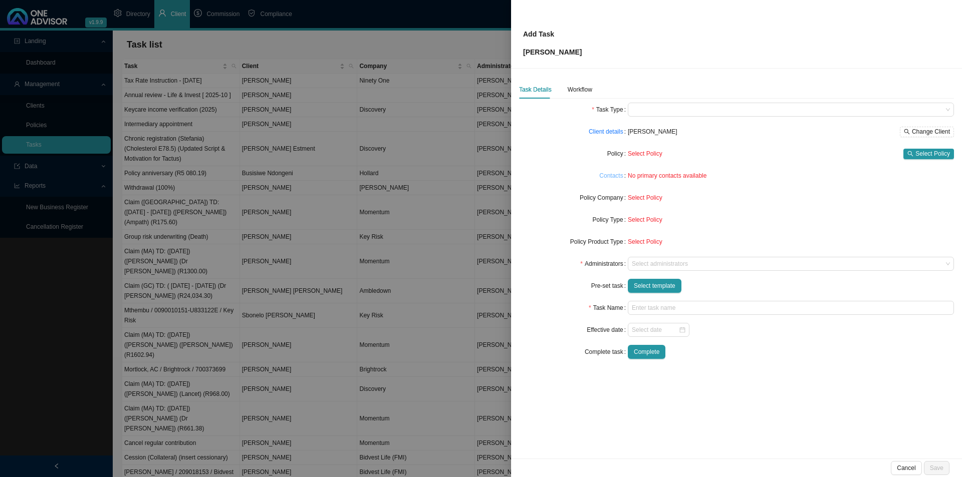
click at [621, 176] on link "Contacts" at bounding box center [611, 176] width 24 height 10
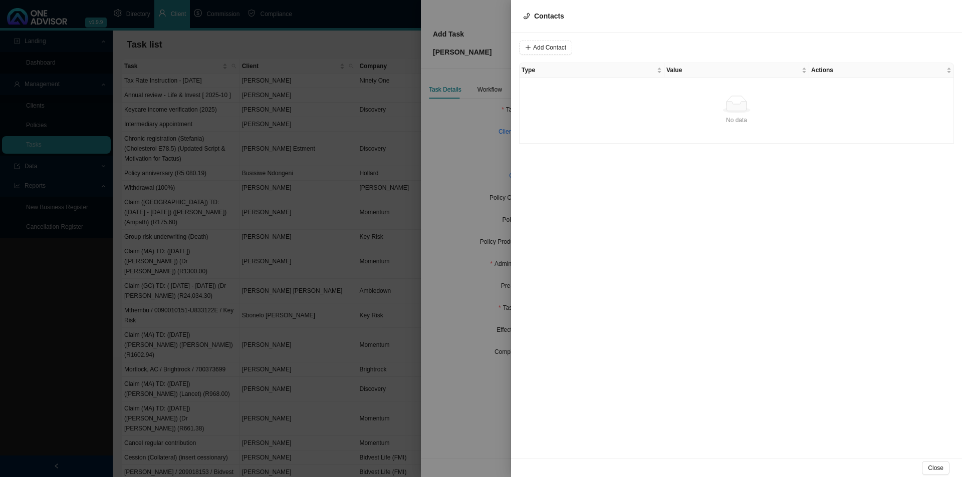
click at [470, 255] on div at bounding box center [481, 238] width 962 height 477
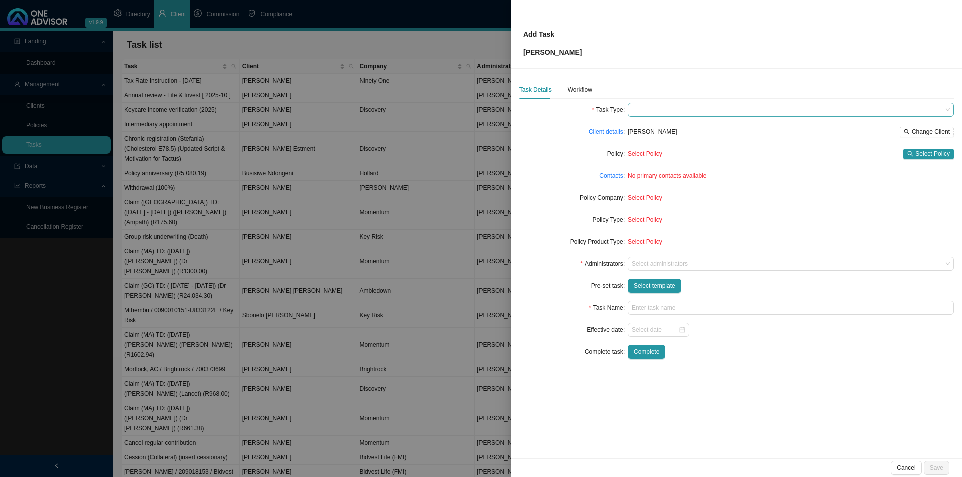
click at [667, 106] on span at bounding box center [791, 109] width 318 height 13
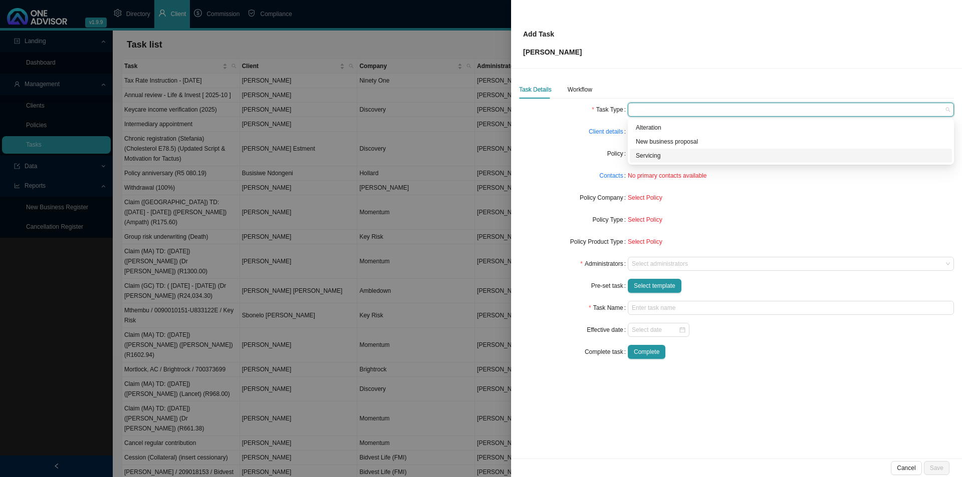
click at [650, 154] on div "Servicing" at bounding box center [791, 156] width 310 height 10
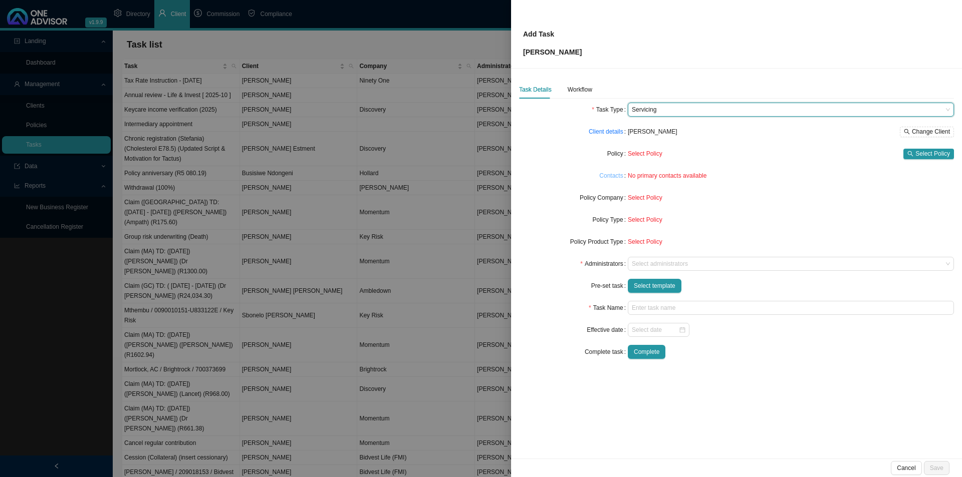
click at [606, 178] on link "Contacts" at bounding box center [611, 176] width 24 height 10
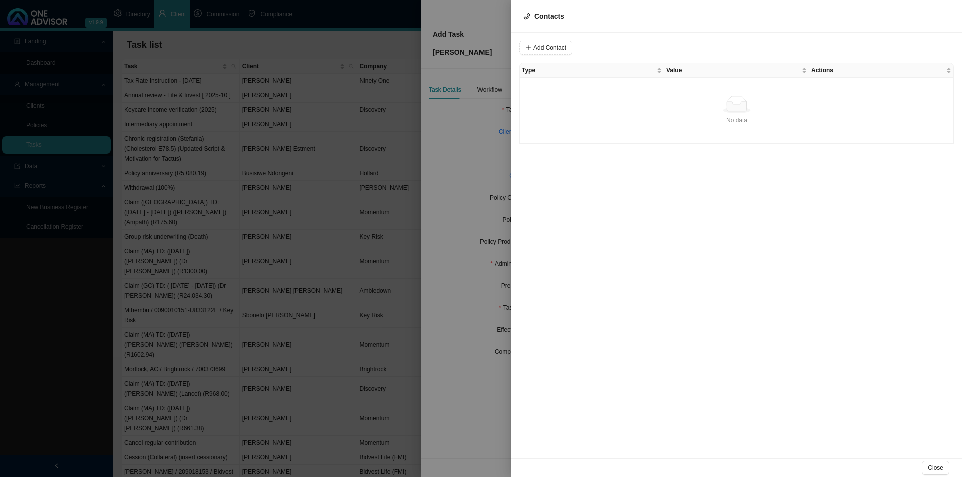
click at [769, 369] on span "Close" at bounding box center [936, 468] width 16 height 10
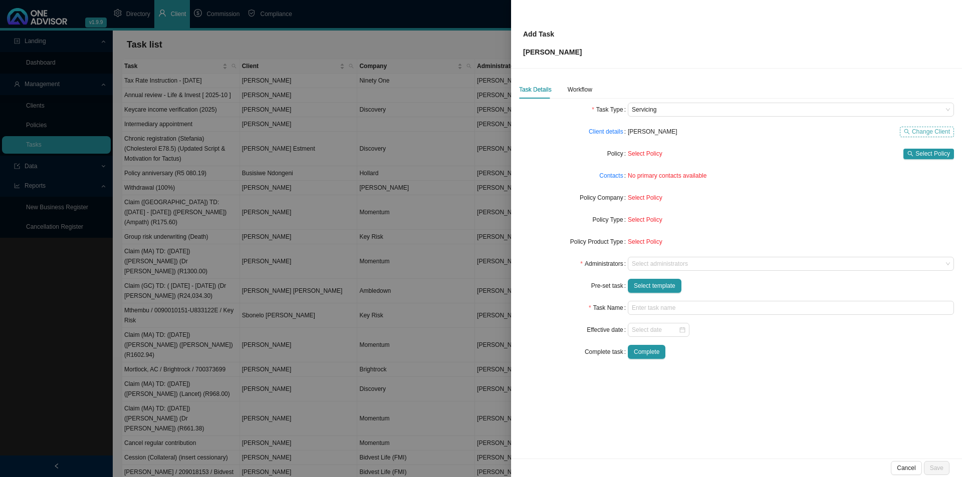
click at [769, 134] on span "Change Client" at bounding box center [931, 132] width 38 height 10
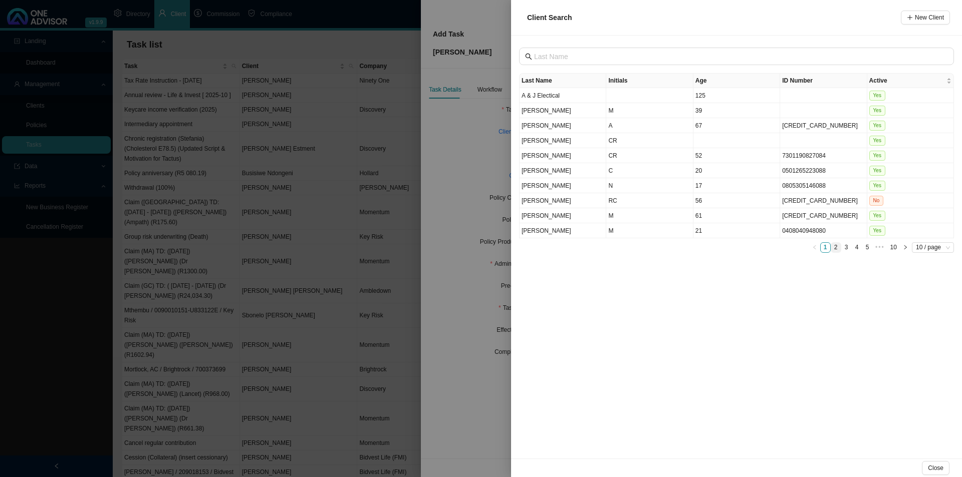
click at [769, 250] on link "2" at bounding box center [836, 248] width 10 height 10
click at [622, 220] on td "DG" at bounding box center [649, 215] width 87 height 15
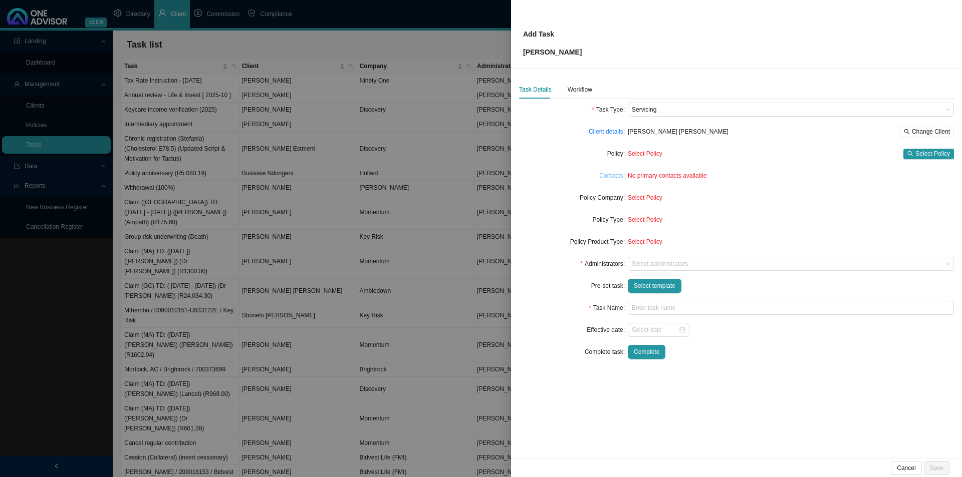
click at [610, 174] on link "Contacts" at bounding box center [611, 176] width 24 height 10
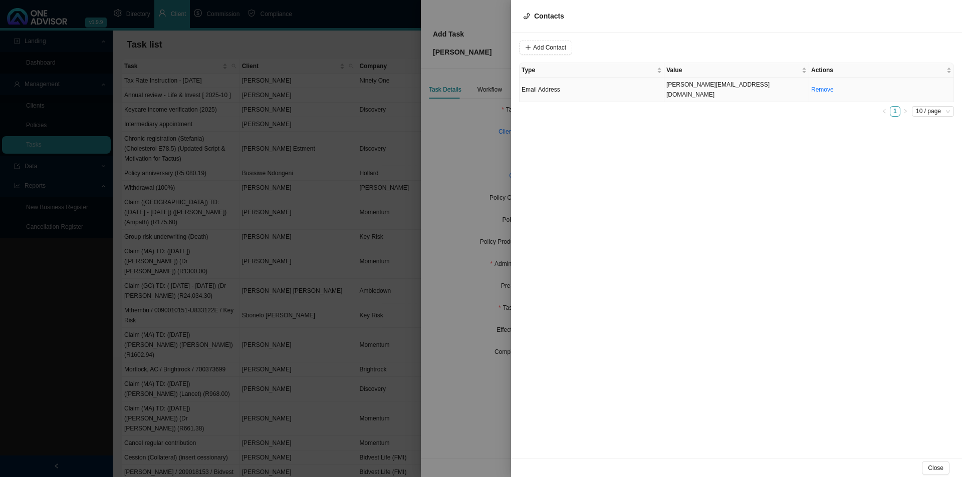
click at [594, 86] on td "Email Address" at bounding box center [591, 90] width 145 height 25
click at [674, 47] on span "Email Address" at bounding box center [681, 47] width 67 height 13
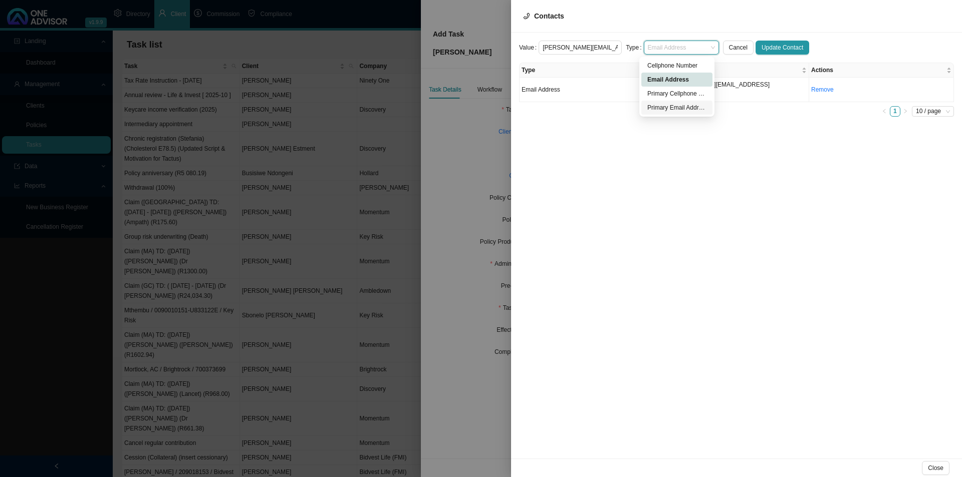
click at [687, 106] on div "Primary Email Address" at bounding box center [676, 108] width 59 height 10
click at [769, 47] on span "Update Contact" at bounding box center [782, 48] width 42 height 10
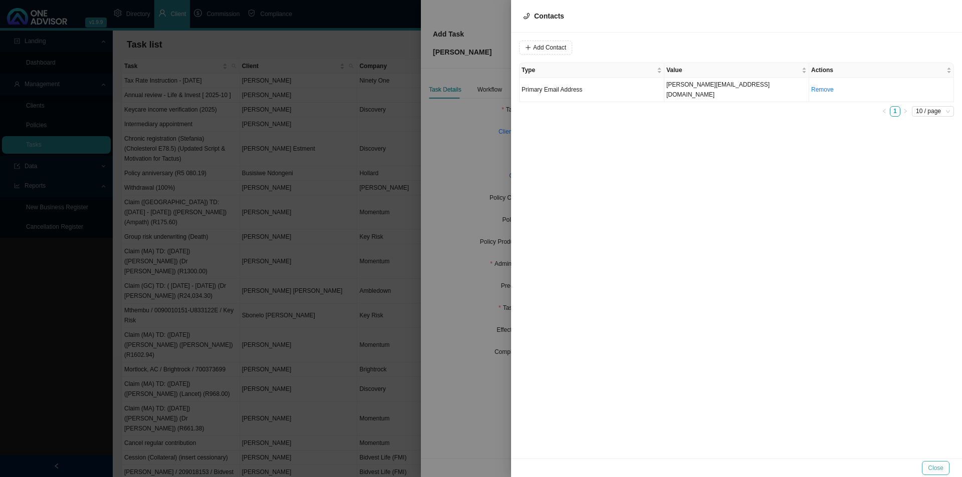
click at [769, 369] on span "Close" at bounding box center [936, 468] width 16 height 10
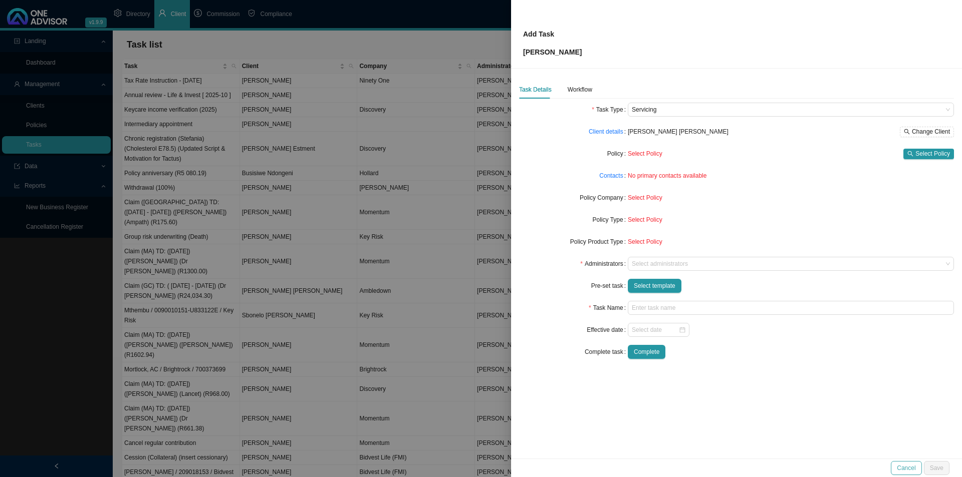
click at [769, 369] on button "Cancel" at bounding box center [906, 468] width 31 height 14
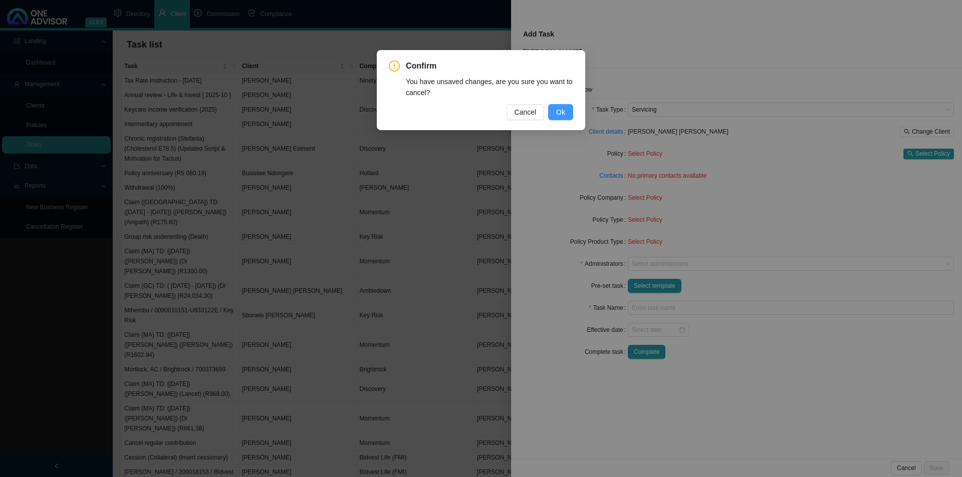
click at [572, 105] on button "Ok" at bounding box center [560, 112] width 25 height 16
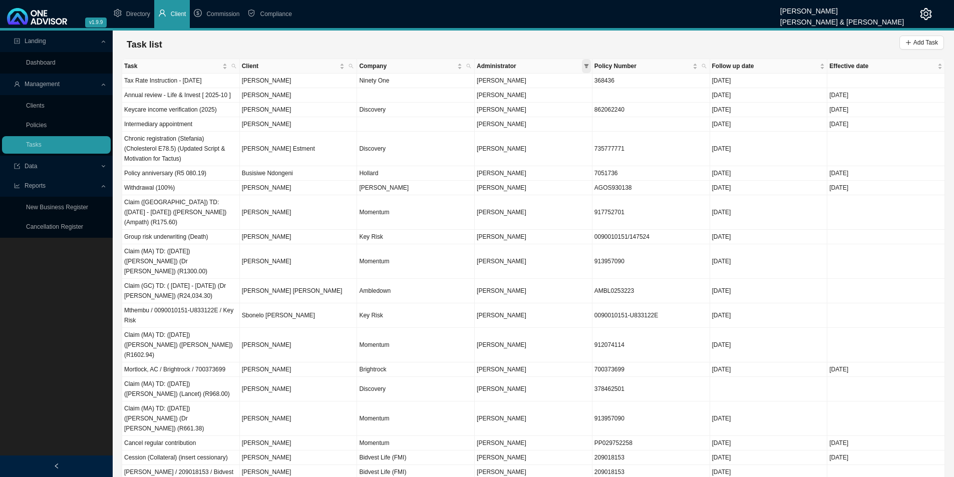
click at [582, 67] on span at bounding box center [586, 66] width 9 height 14
click at [526, 192] on span "[PERSON_NAME]" at bounding box center [501, 188] width 52 height 7
checkbox input "true"
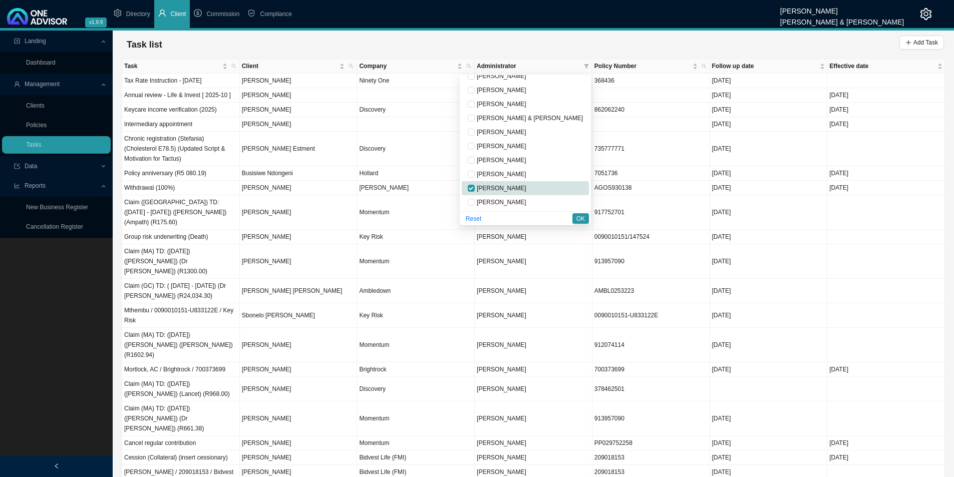
click at [580, 220] on span "OK" at bounding box center [581, 219] width 9 height 10
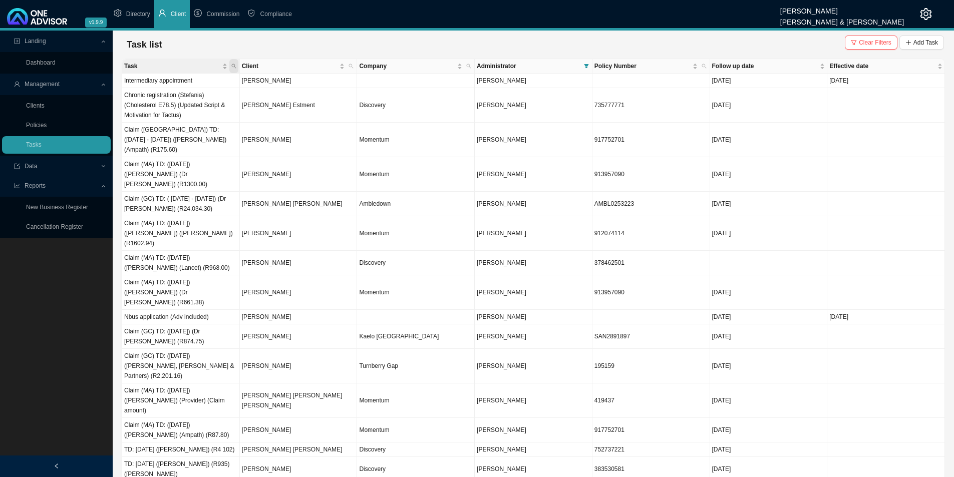
click at [236, 67] on span "Task" at bounding box center [233, 66] width 9 height 14
click at [176, 87] on input "text" at bounding box center [187, 86] width 94 height 14
type input "nbus"
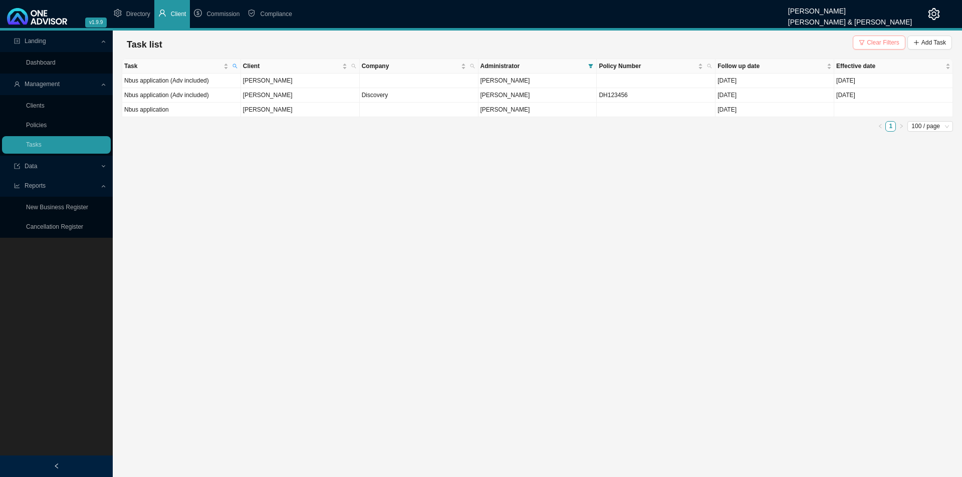
click at [769, 43] on span "Clear Filters" at bounding box center [883, 43] width 33 height 10
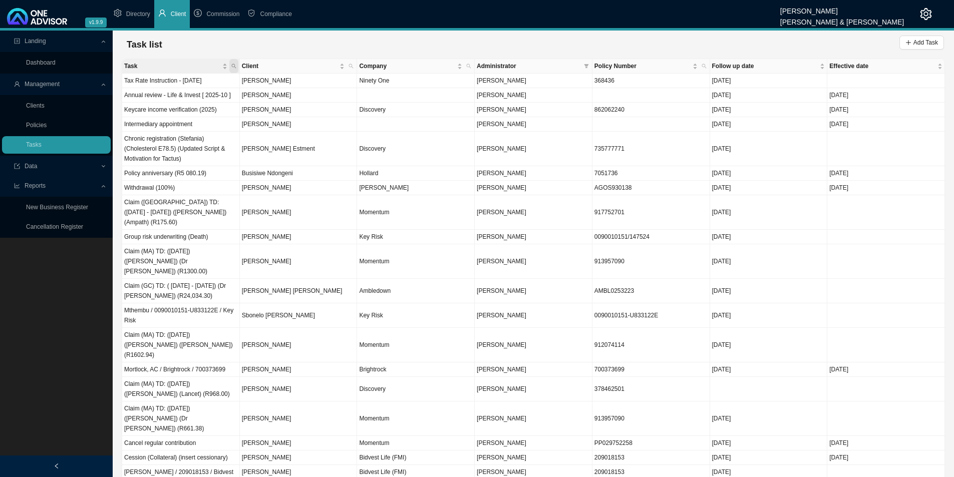
click at [235, 68] on icon "search" at bounding box center [233, 66] width 5 height 5
click at [173, 87] on input "text" at bounding box center [187, 86] width 94 height 14
type input "claim (GC)"
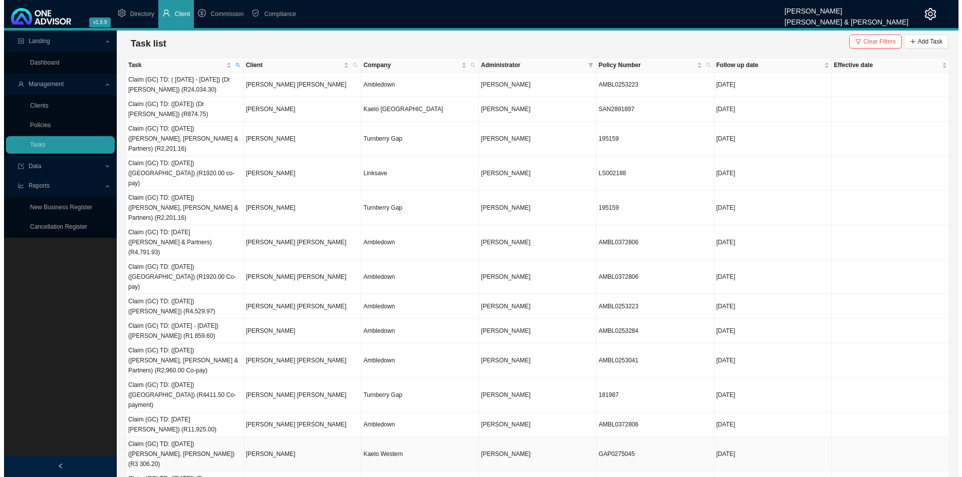
scroll to position [0, 0]
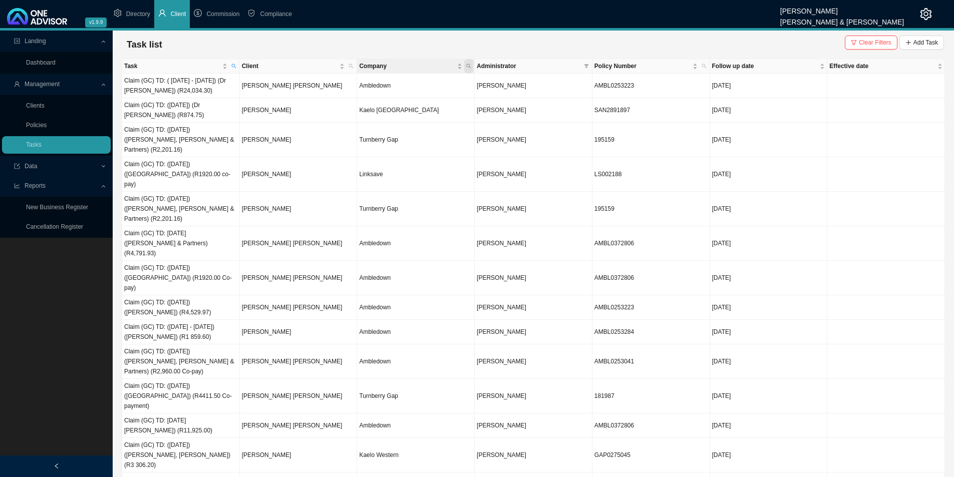
click at [471, 68] on icon "search" at bounding box center [468, 66] width 5 height 5
click at [386, 84] on input "text" at bounding box center [422, 86] width 94 height 14
click at [462, 67] on div "Company" at bounding box center [410, 66] width 103 height 10
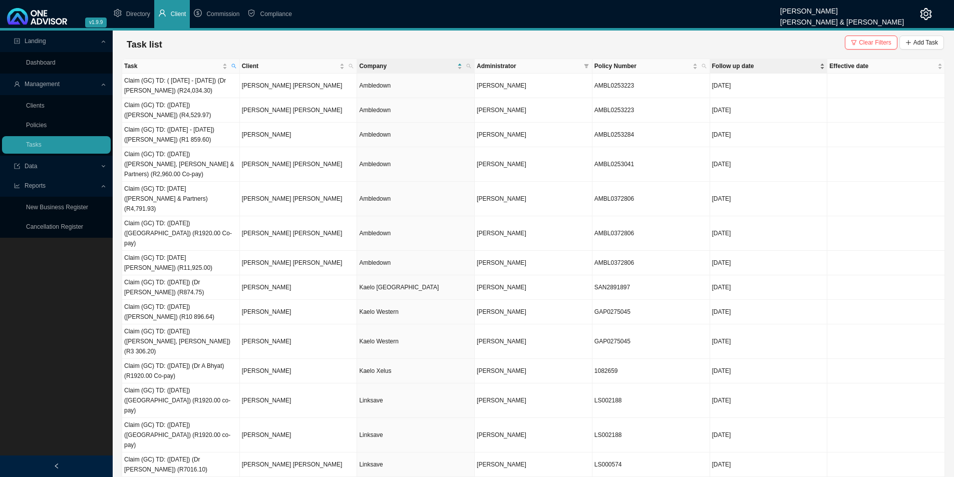
click at [769, 69] on div "Follow up date" at bounding box center [768, 66] width 113 height 10
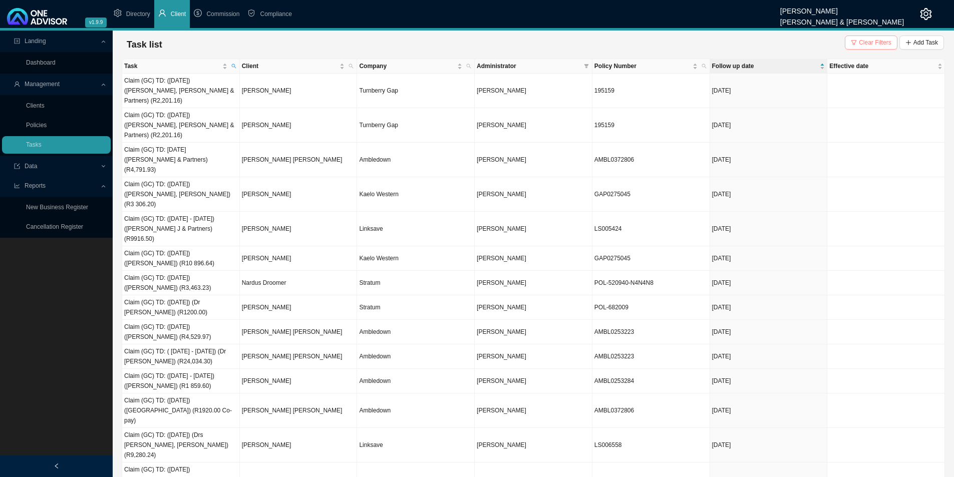
click at [769, 36] on button "Clear Filters" at bounding box center [871, 43] width 53 height 14
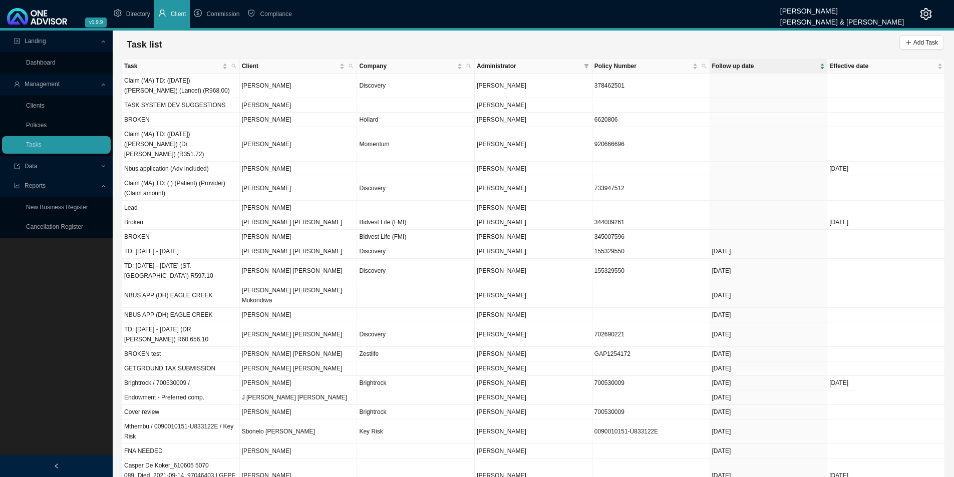
click at [769, 68] on div "Follow up date" at bounding box center [768, 66] width 113 height 10
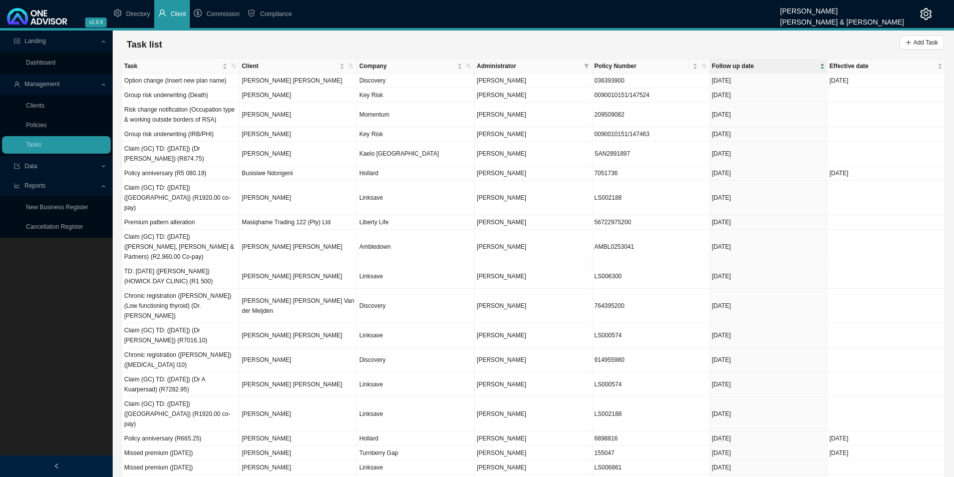
click at [769, 69] on div "Follow up date" at bounding box center [768, 66] width 113 height 10
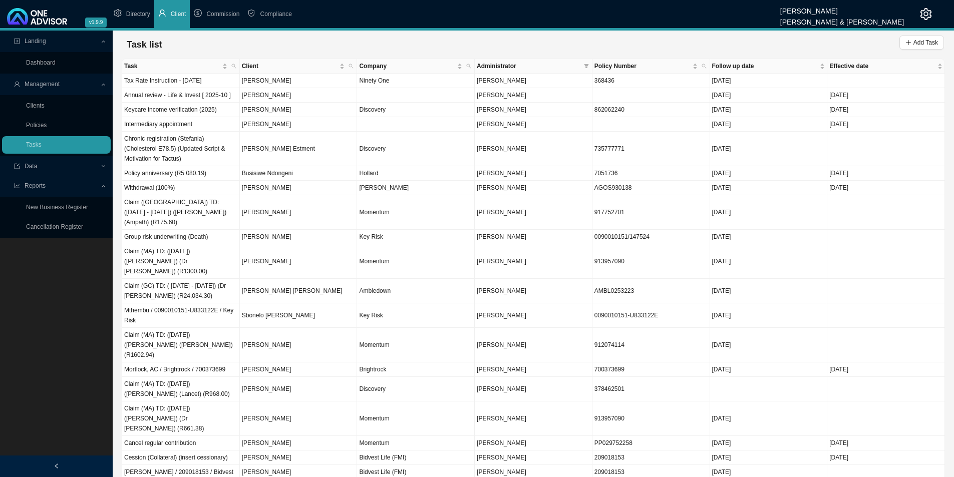
click at [769, 35] on div "Task list Add Task" at bounding box center [533, 45] width 821 height 20
click at [769, 40] on span "Add Task" at bounding box center [926, 43] width 25 height 10
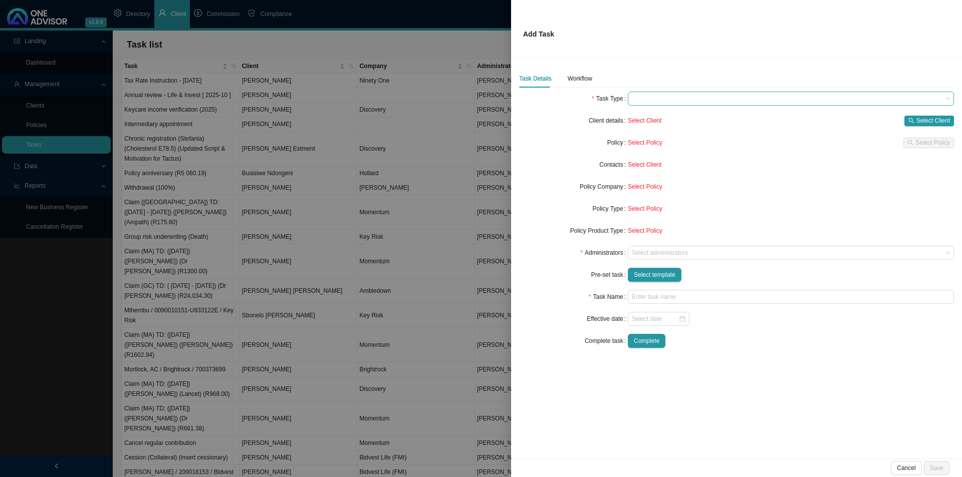
click at [665, 96] on span at bounding box center [791, 98] width 318 height 13
click at [352, 149] on div at bounding box center [481, 238] width 962 height 477
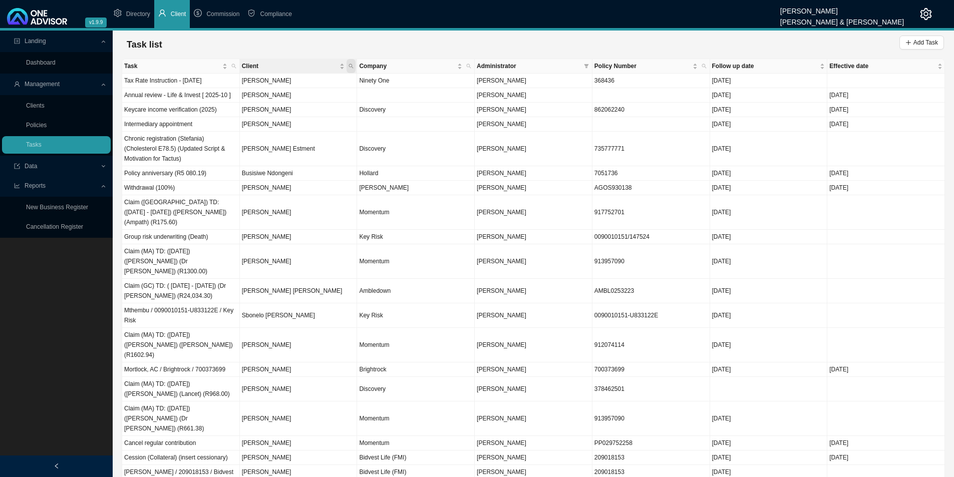
click at [354, 63] on span "Client" at bounding box center [351, 66] width 9 height 14
click at [285, 86] on input "text" at bounding box center [304, 86] width 94 height 14
type input "pe"
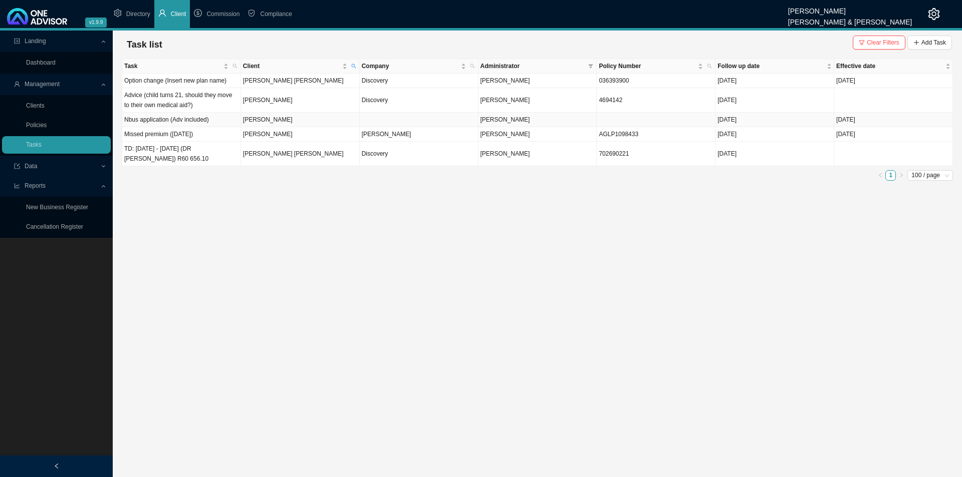
click at [289, 122] on td "[PERSON_NAME]" at bounding box center [300, 120] width 119 height 15
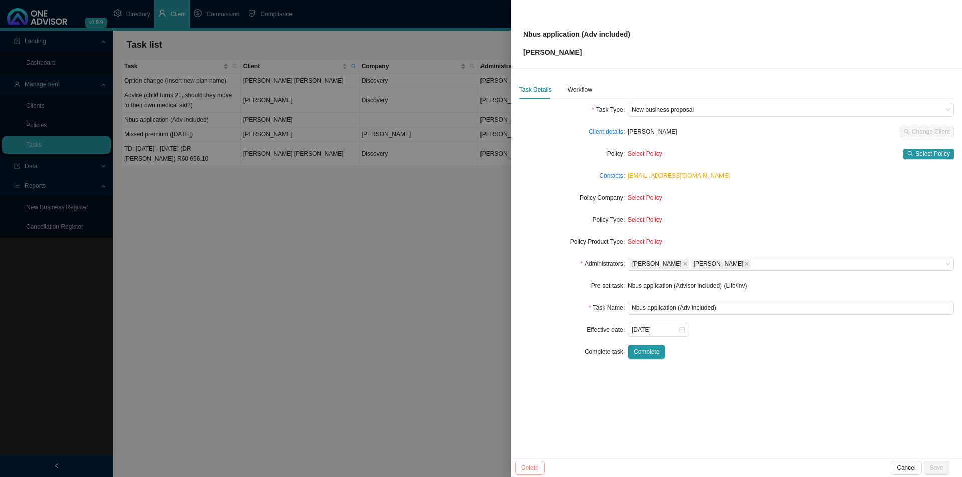
click at [769, 369] on span "Cancel" at bounding box center [906, 468] width 19 height 10
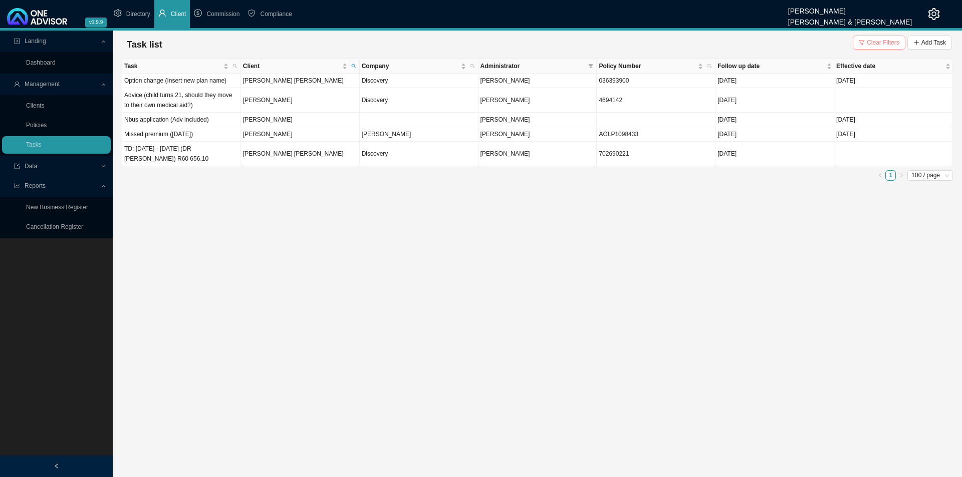
click at [769, 45] on span "Clear Filters" at bounding box center [883, 43] width 33 height 10
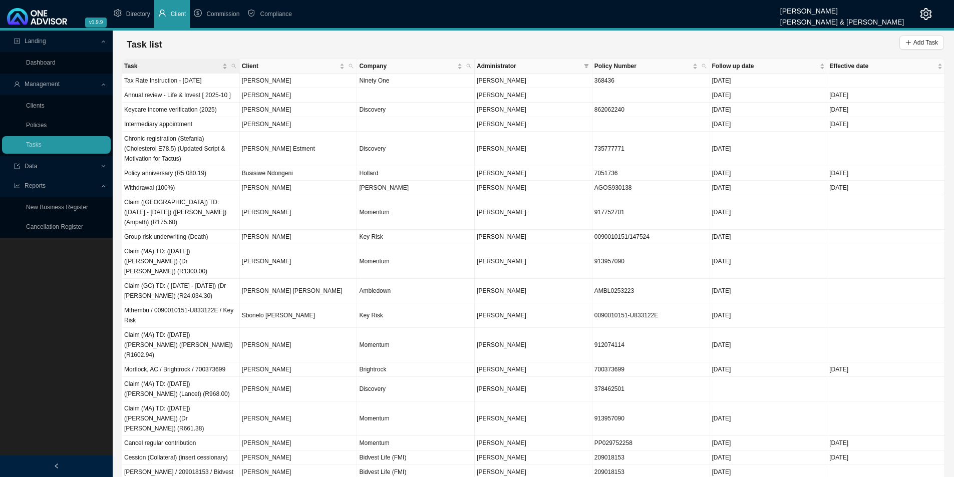
click at [238, 64] on th "Task" at bounding box center [181, 66] width 118 height 15
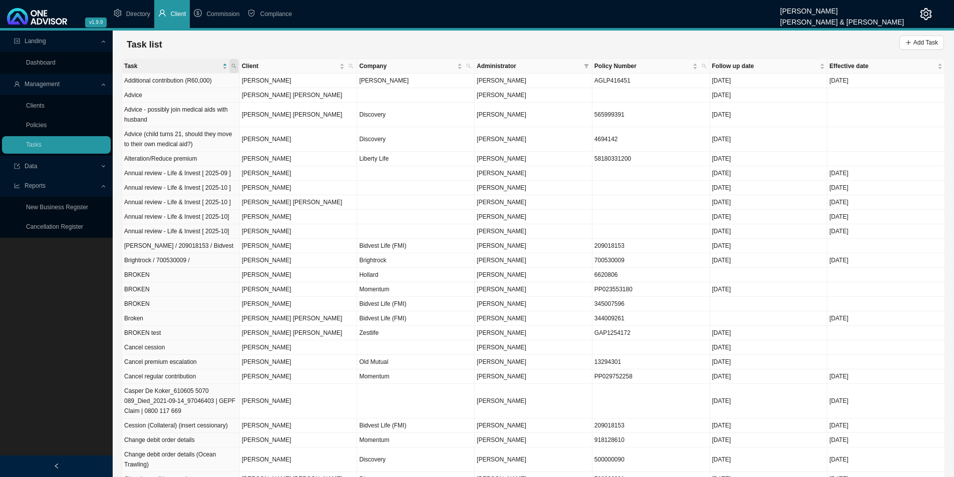
click at [232, 66] on icon "search" at bounding box center [233, 66] width 5 height 5
click at [177, 90] on input "text" at bounding box center [187, 86] width 94 height 14
type input "nbus"
click at [157, 100] on button "Search" at bounding box center [162, 102] width 45 height 11
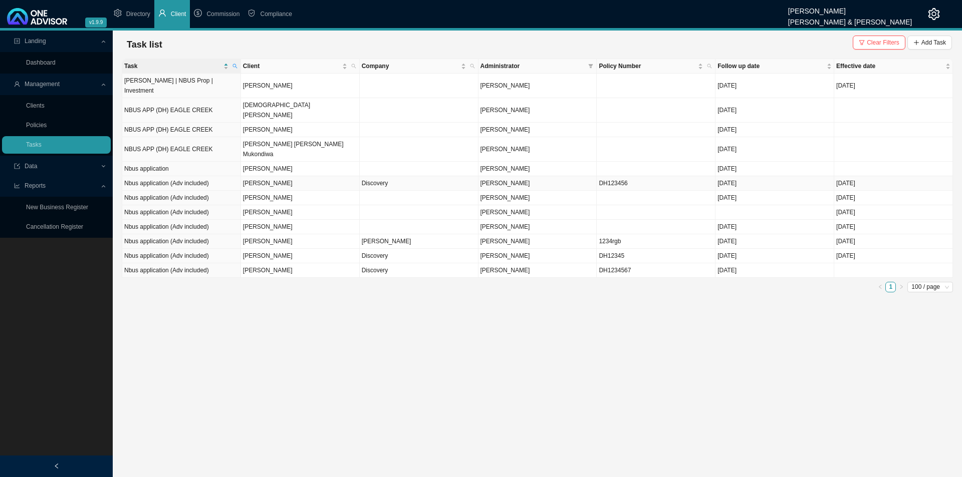
click at [410, 176] on td "Discovery" at bounding box center [419, 183] width 119 height 15
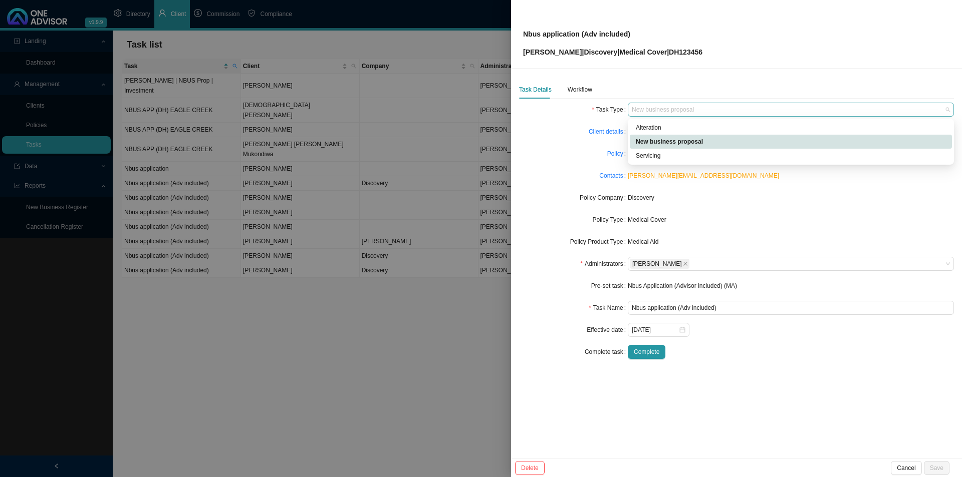
click at [699, 110] on span "New business proposal" at bounding box center [791, 109] width 318 height 13
click at [665, 140] on div "New business proposal" at bounding box center [791, 142] width 310 height 10
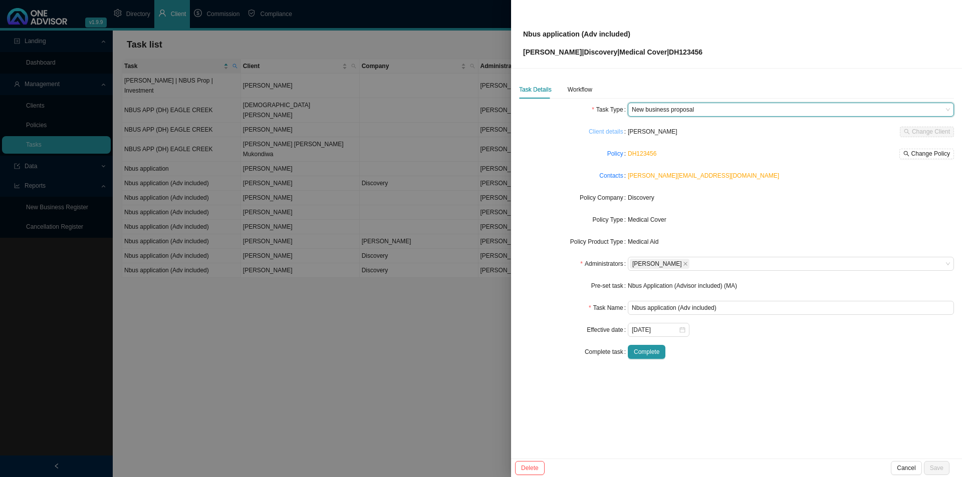
click at [600, 133] on link "Client details" at bounding box center [606, 132] width 35 height 10
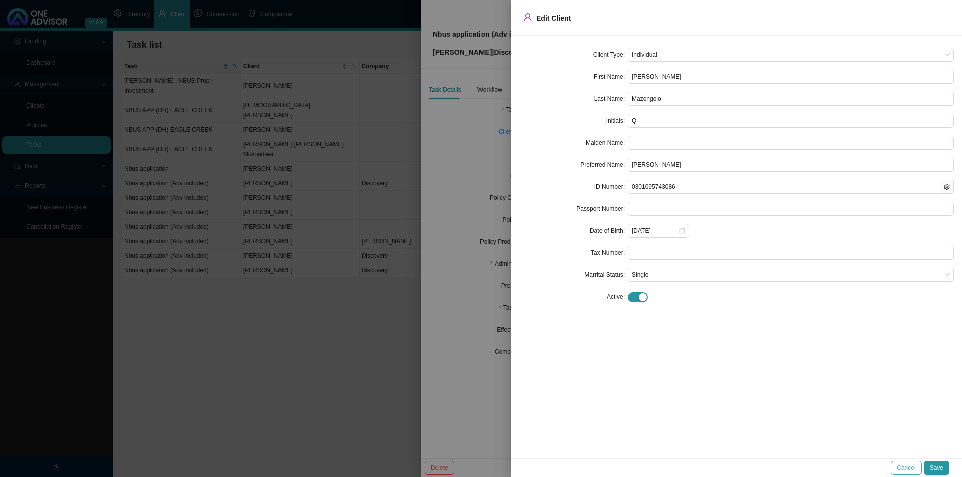
click at [769, 369] on span "Cancel" at bounding box center [906, 468] width 19 height 10
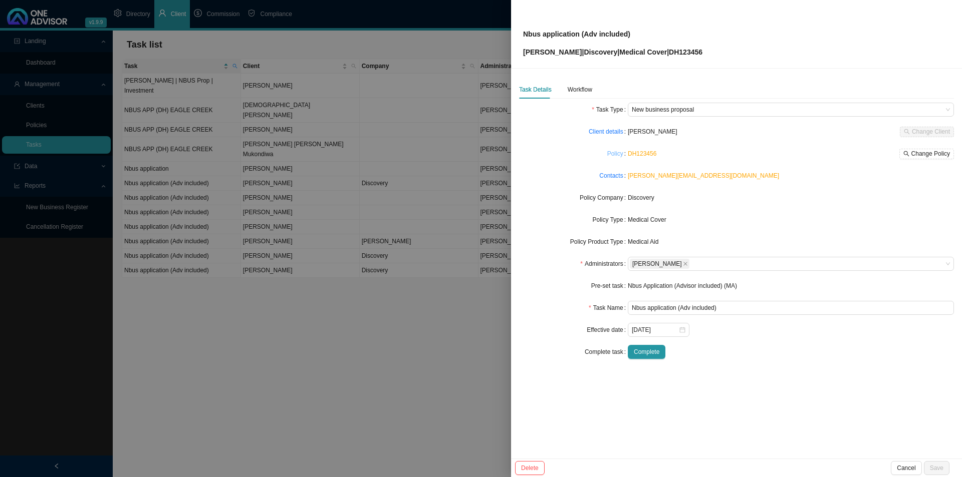
click at [615, 153] on link "Policy" at bounding box center [615, 154] width 16 height 10
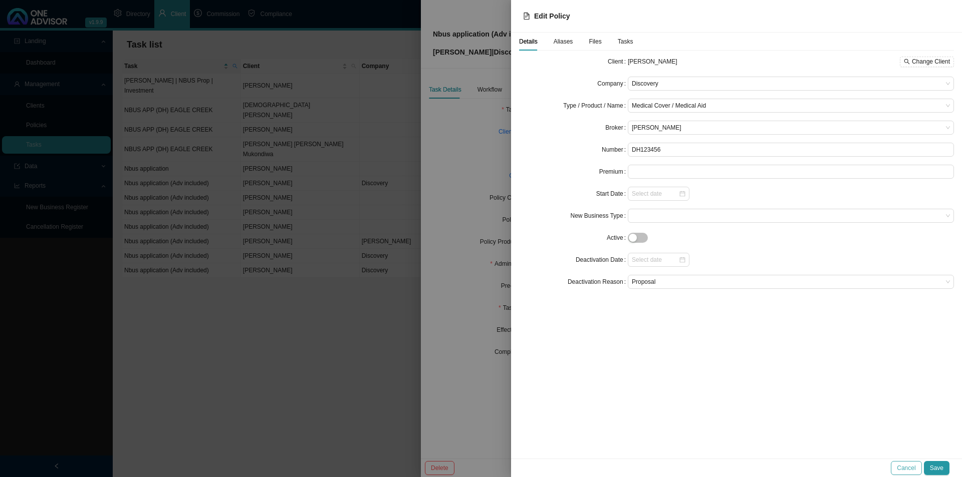
click at [769, 369] on span "Cancel" at bounding box center [906, 468] width 19 height 10
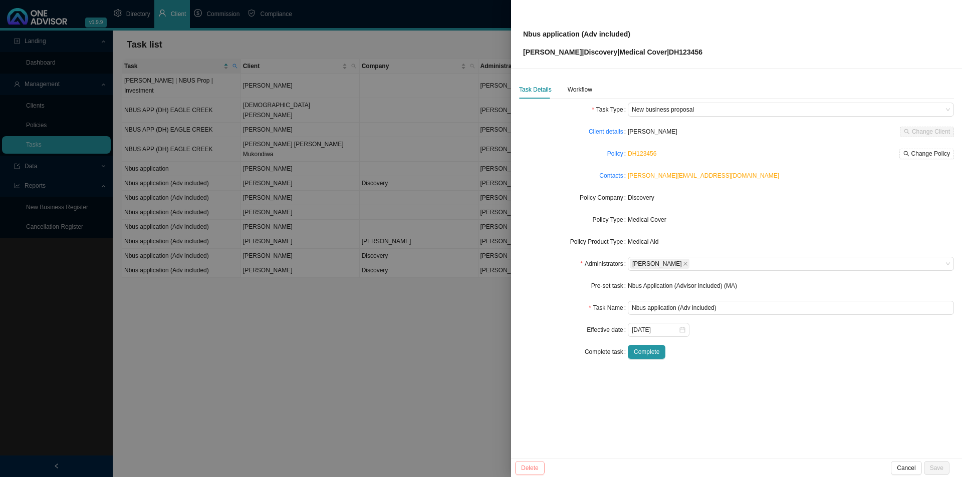
drag, startPoint x: 920, startPoint y: 469, endPoint x: 911, endPoint y: 472, distance: 8.9
click at [769, 369] on button "Cancel" at bounding box center [906, 468] width 31 height 14
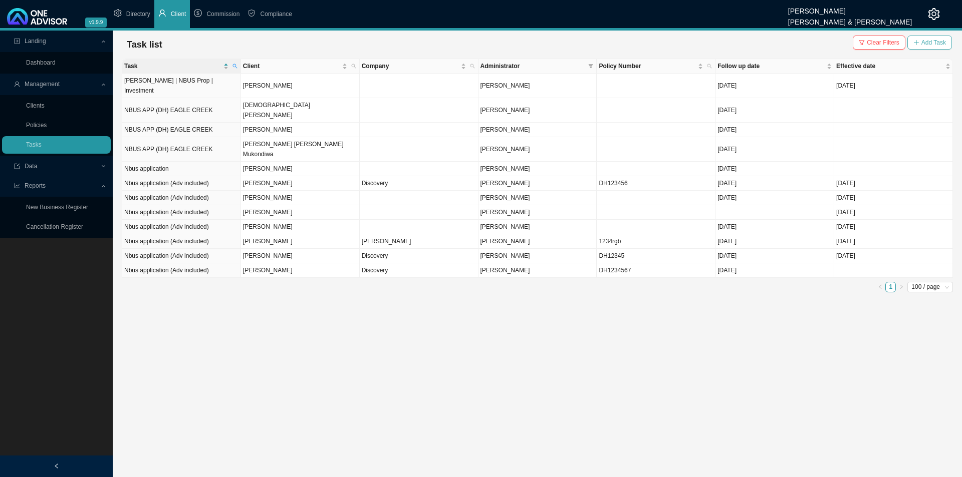
click at [769, 48] on button "Add Task" at bounding box center [929, 43] width 45 height 14
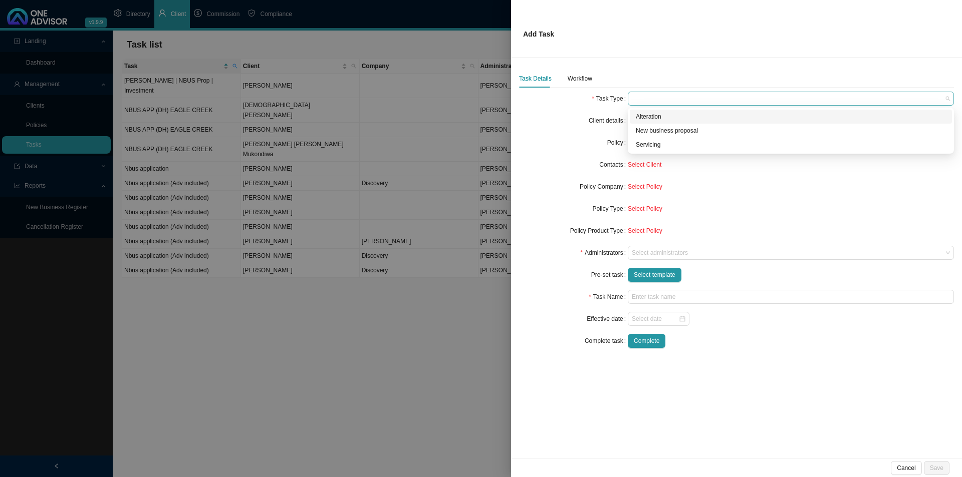
click at [652, 96] on span at bounding box center [791, 98] width 318 height 13
click at [656, 130] on div "New business proposal" at bounding box center [791, 131] width 310 height 10
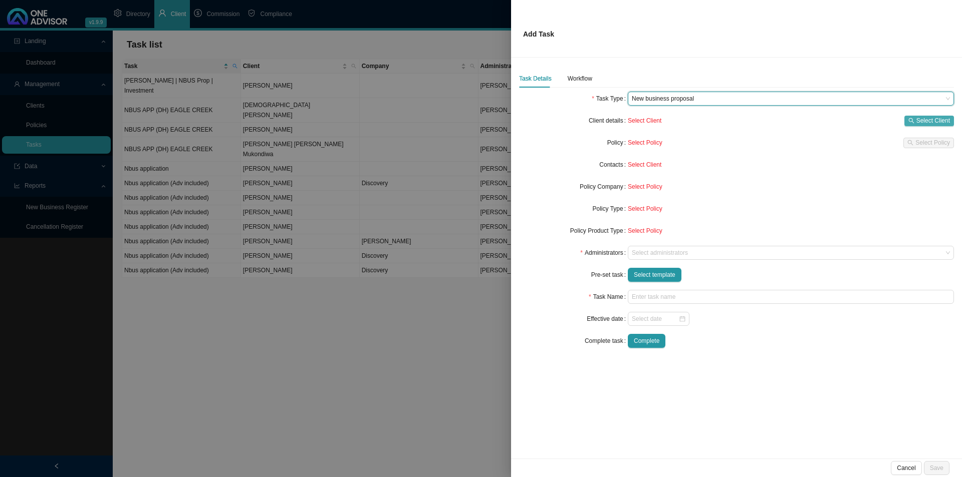
click at [769, 119] on span "Select Client" at bounding box center [933, 121] width 34 height 10
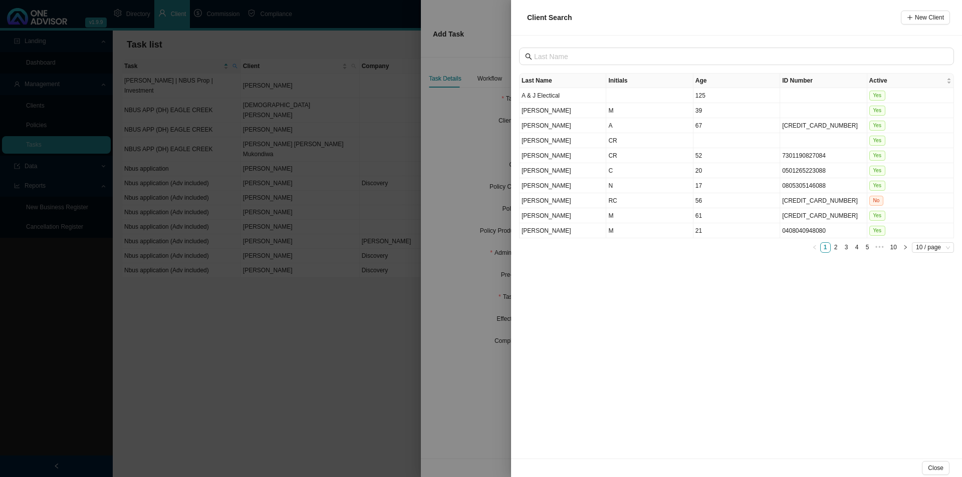
click at [769, 10] on div "Client Search New Client" at bounding box center [736, 18] width 451 height 36
click at [769, 19] on button "New Client" at bounding box center [925, 18] width 49 height 14
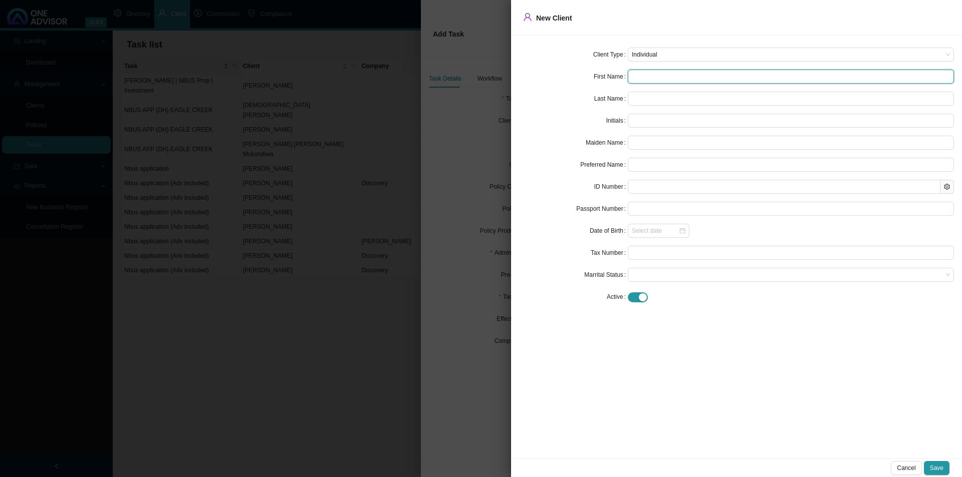
click at [646, 77] on input "text" at bounding box center [791, 77] width 326 height 14
type input "J"
type input "Jo"
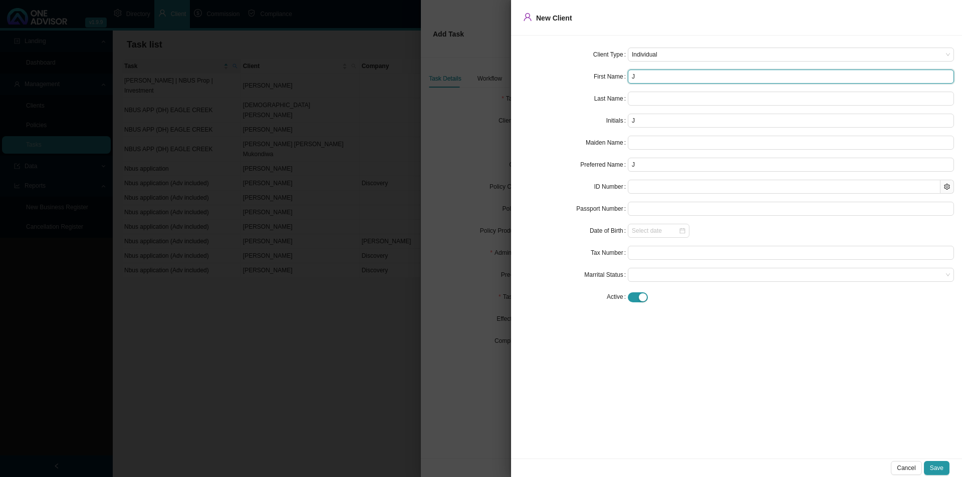
type input "Jo"
type input "[PERSON_NAME]"
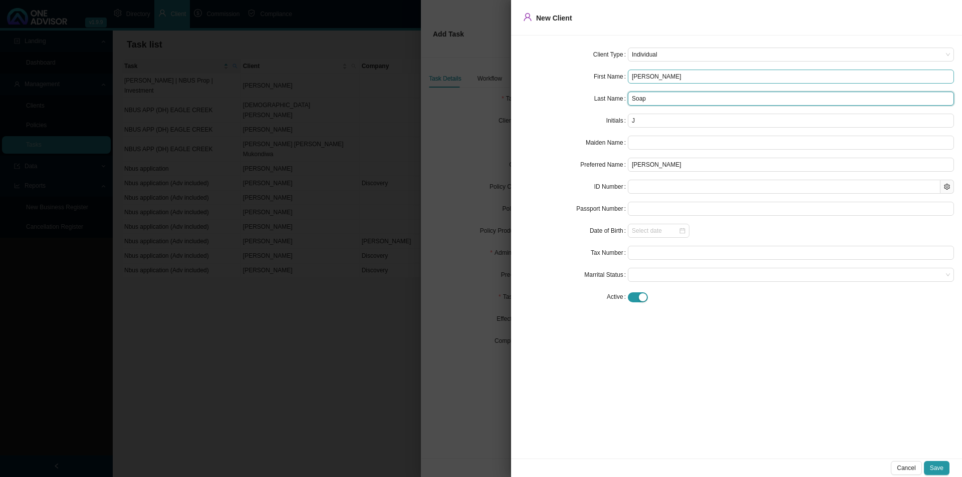
type input "Soap"
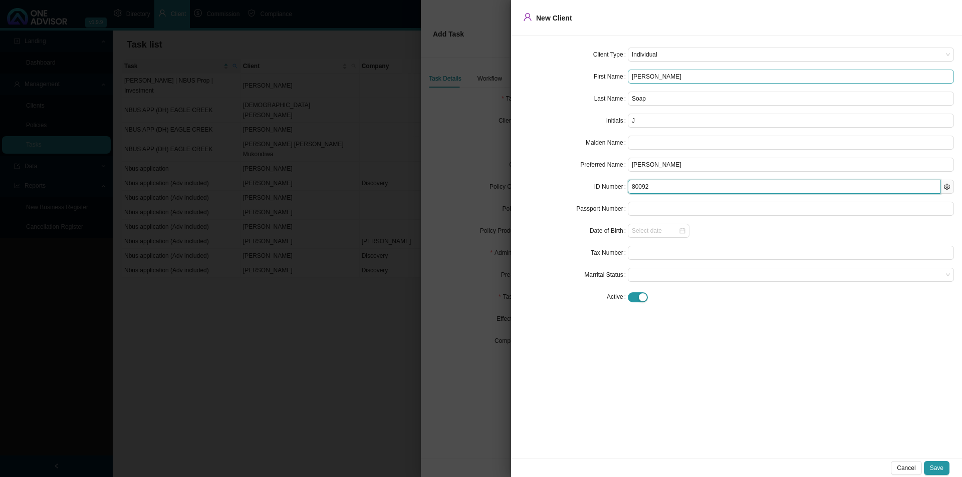
type input "800924"
type input "[DATE]"
type input "8"
type input "0"
click at [678, 56] on span "Individual" at bounding box center [791, 54] width 318 height 13
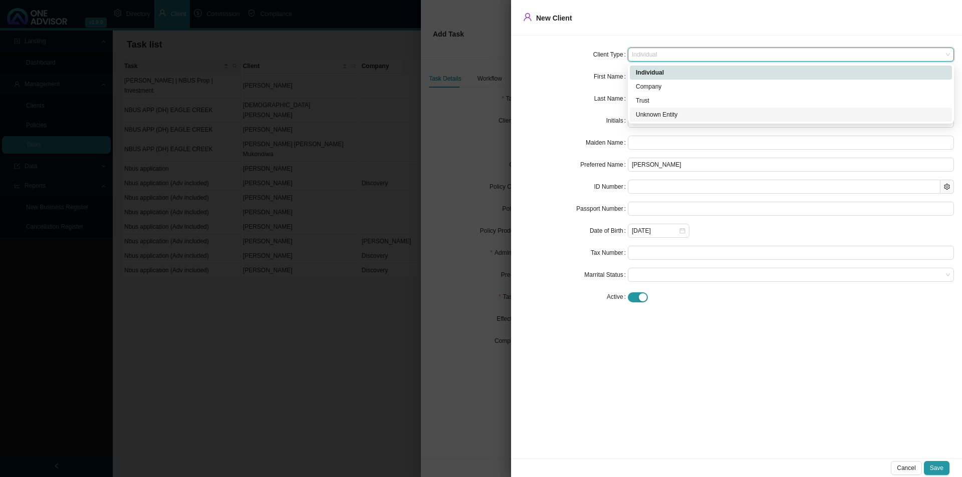
click at [653, 112] on div "Unknown Entity" at bounding box center [791, 115] width 310 height 10
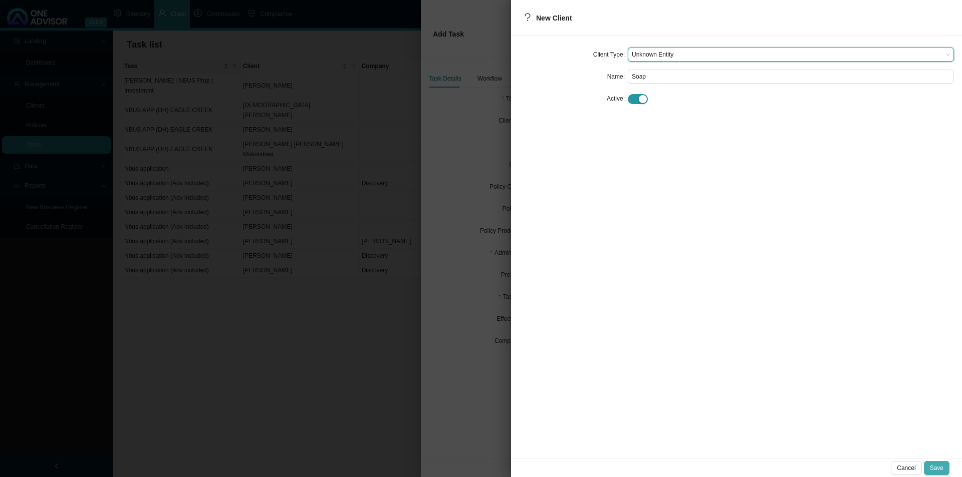
click at [769, 369] on span "Save" at bounding box center [937, 468] width 14 height 10
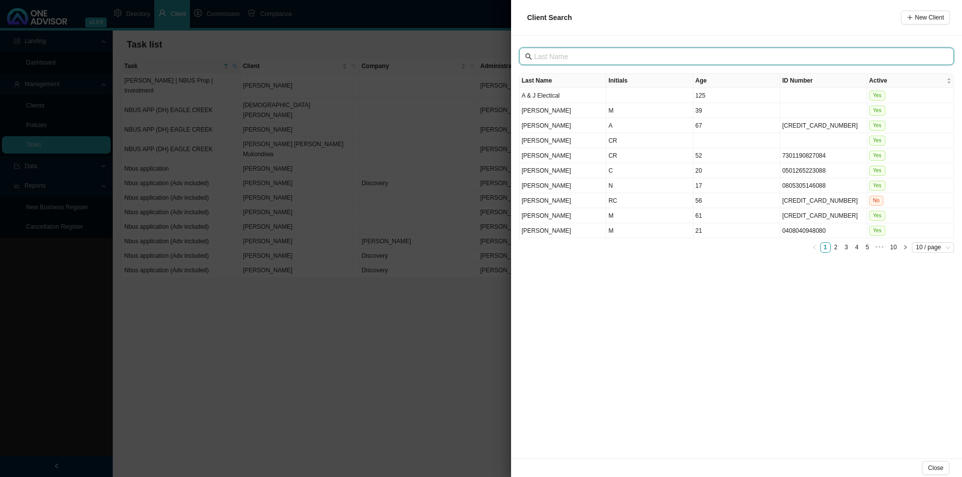
click at [590, 55] on input "text" at bounding box center [737, 56] width 407 height 11
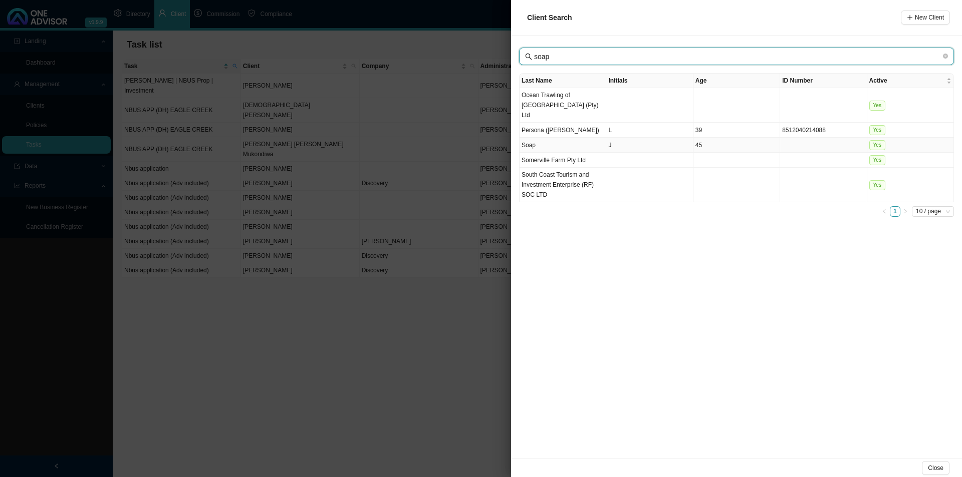
type input "soap"
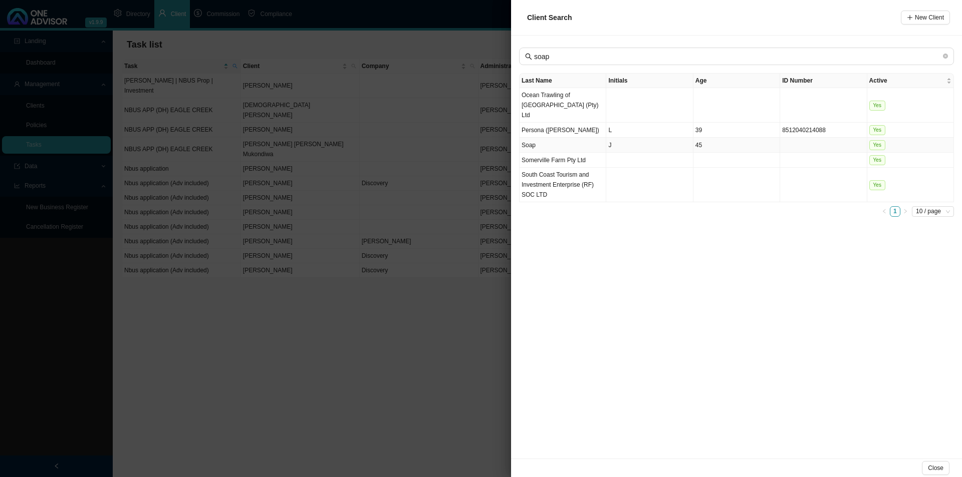
click at [589, 138] on td "Soap" at bounding box center [562, 145] width 87 height 15
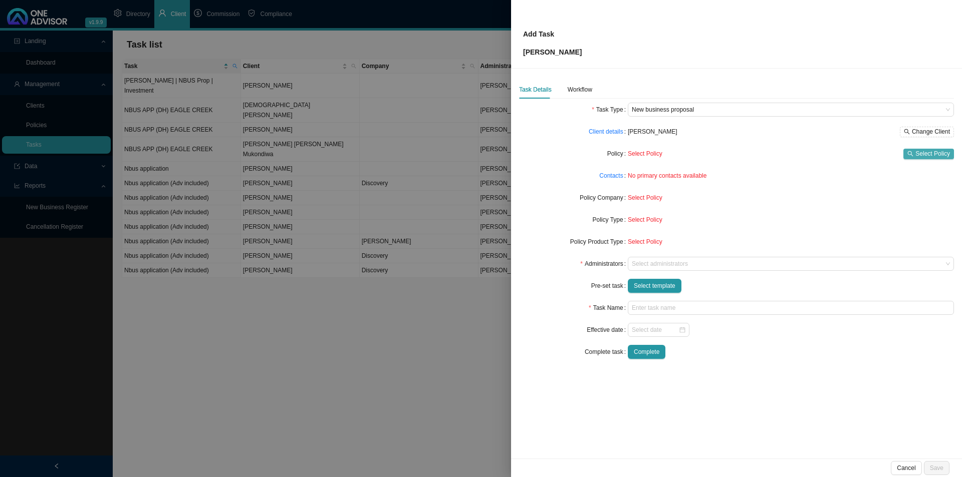
click at [769, 156] on span "Select Policy" at bounding box center [932, 154] width 35 height 10
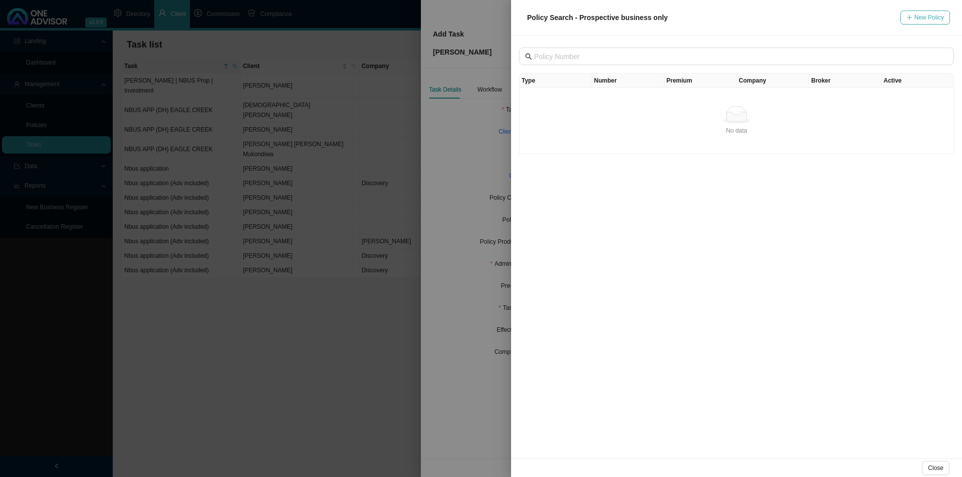
click at [769, 15] on span "New Policy" at bounding box center [929, 18] width 30 height 10
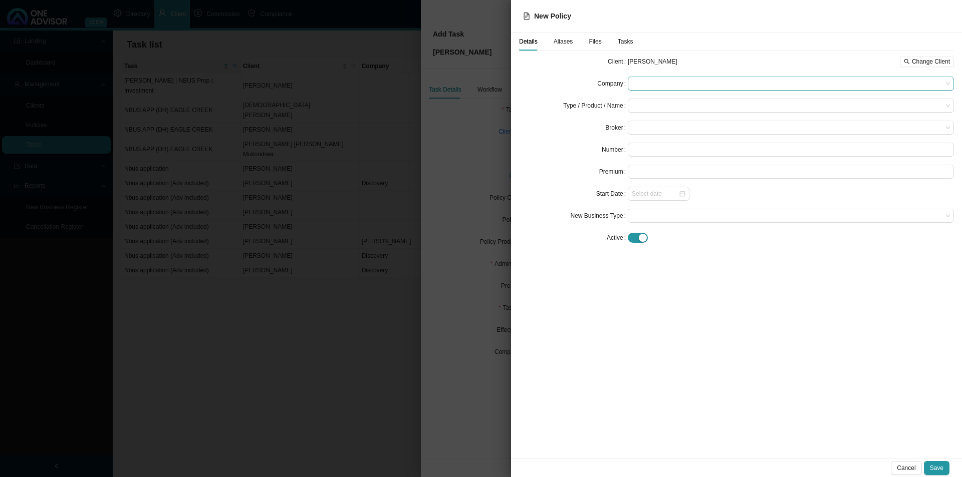
click at [670, 81] on span at bounding box center [791, 83] width 318 height 13
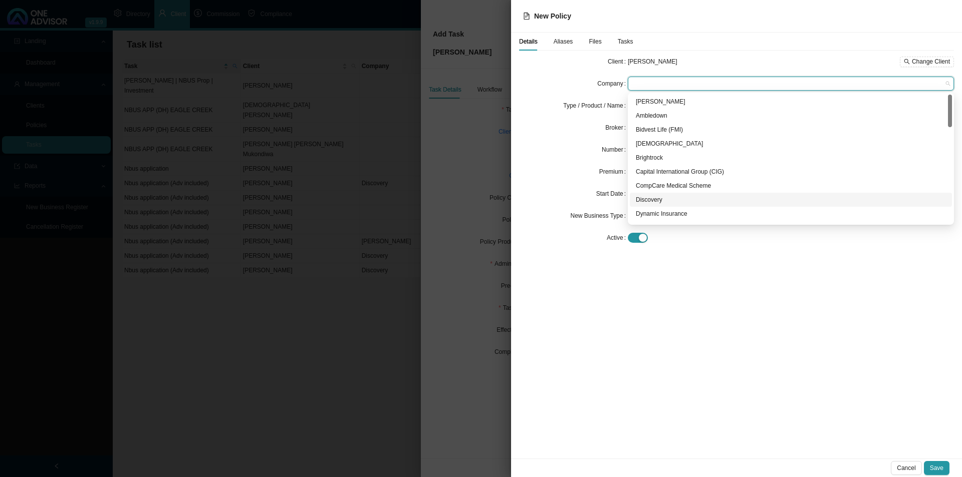
click at [654, 203] on div "Discovery" at bounding box center [791, 200] width 310 height 10
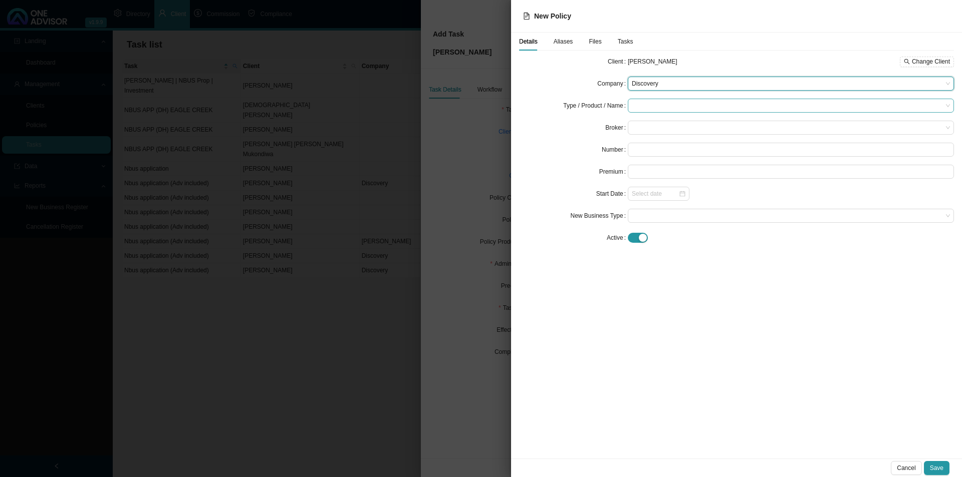
click at [659, 101] on input "search" at bounding box center [787, 105] width 311 height 13
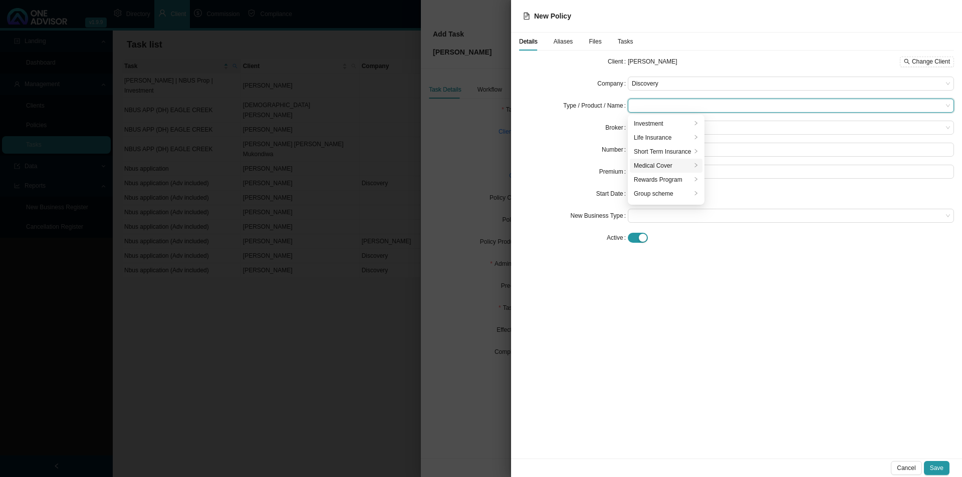
click at [655, 165] on div "Medical Cover" at bounding box center [663, 166] width 58 height 10
click at [741, 196] on div "Medical Aid" at bounding box center [739, 194] width 57 height 10
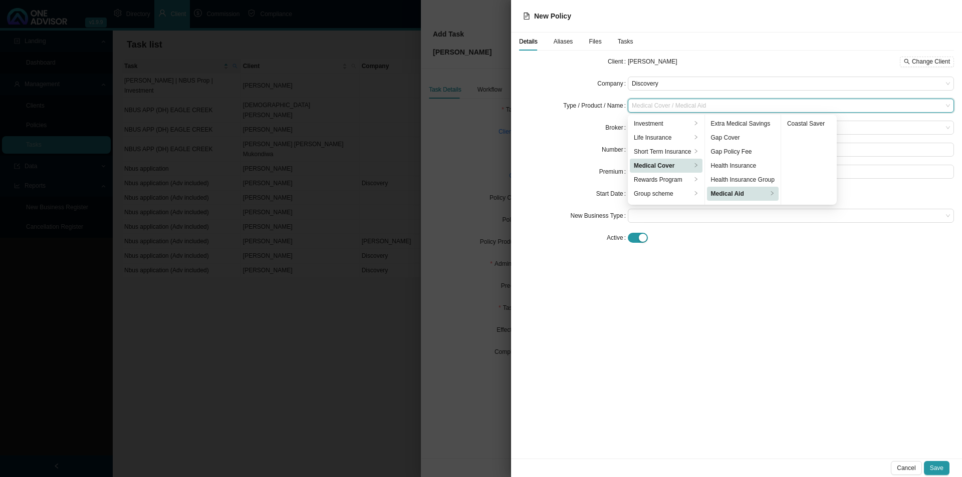
drag, startPoint x: 784, startPoint y: 333, endPoint x: 795, endPoint y: 321, distance: 16.0
click at [769, 332] on div "Details Aliases Files Tasks Client [PERSON_NAME] Soap Change Client Company Dis…" at bounding box center [736, 246] width 451 height 426
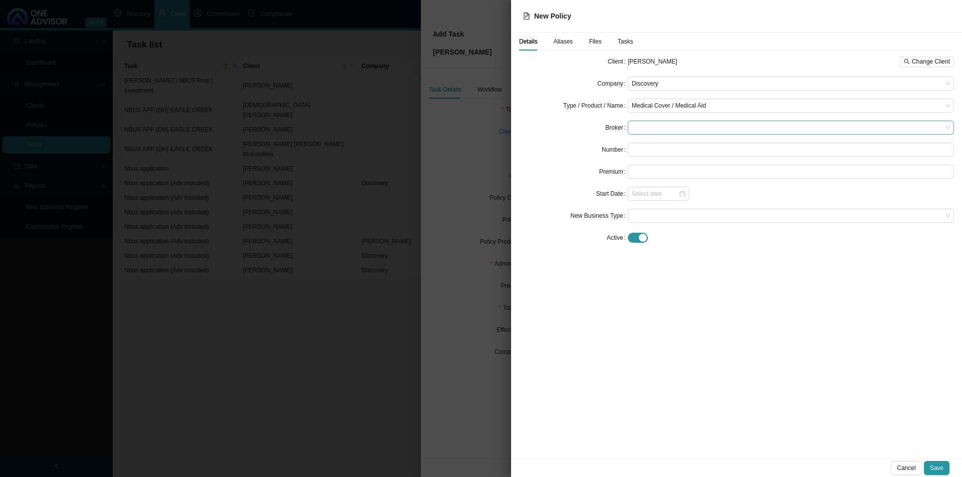
click at [677, 128] on span at bounding box center [791, 127] width 318 height 13
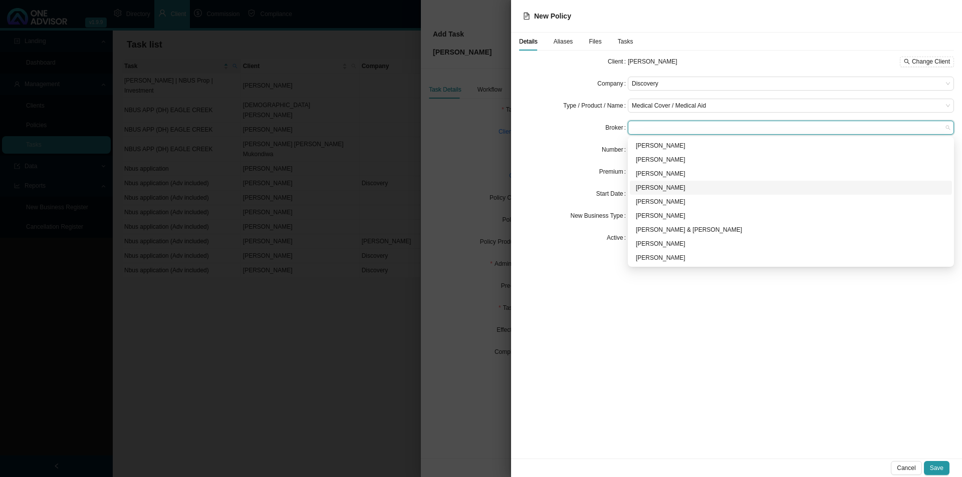
drag, startPoint x: 654, startPoint y: 186, endPoint x: 661, endPoint y: 187, distance: 7.1
click at [655, 186] on div "[PERSON_NAME]" at bounding box center [791, 188] width 310 height 10
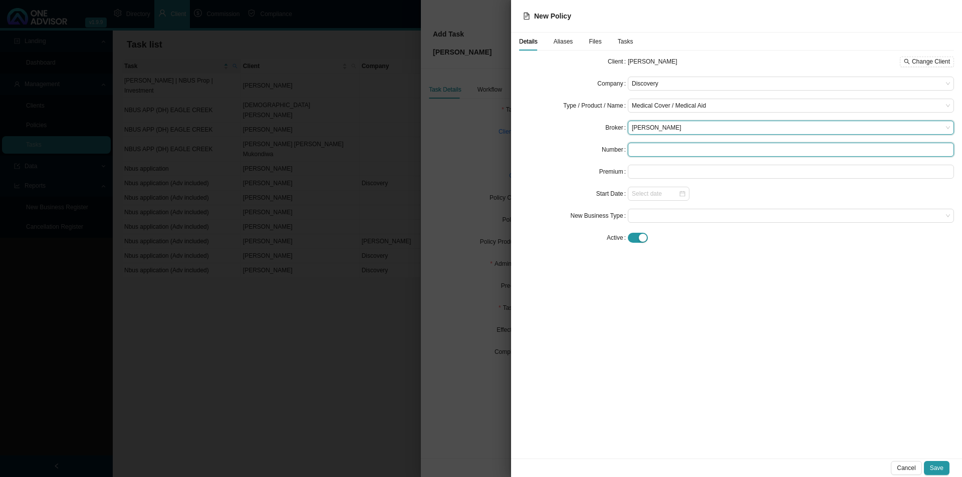
click at [660, 150] on input "text" at bounding box center [791, 150] width 326 height 14
type input "123456789"
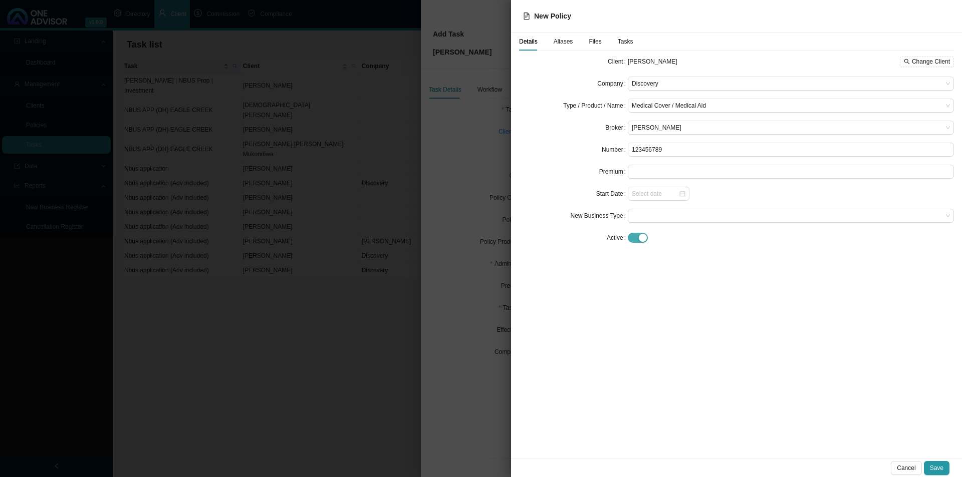
click at [643, 239] on div "button" at bounding box center [643, 238] width 8 height 8
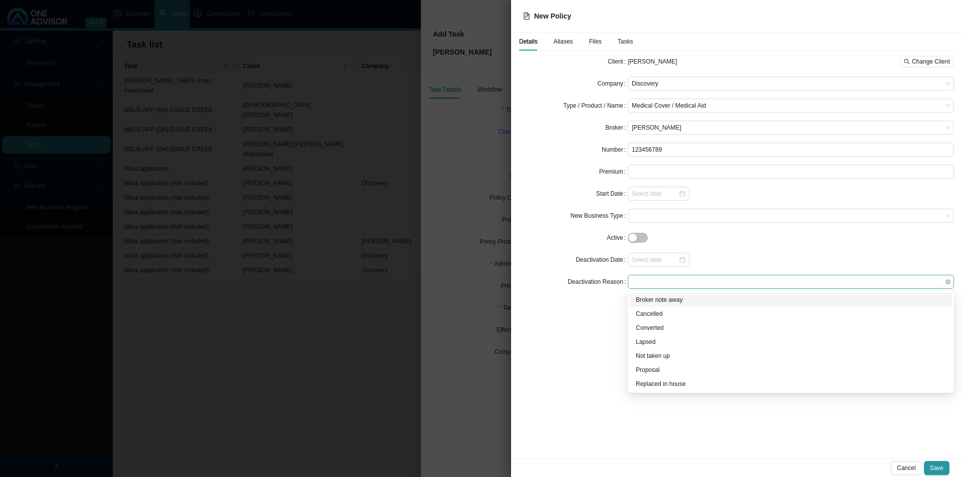
click at [661, 282] on span at bounding box center [791, 281] width 318 height 13
click at [649, 369] on div "Proposal" at bounding box center [791, 370] width 310 height 10
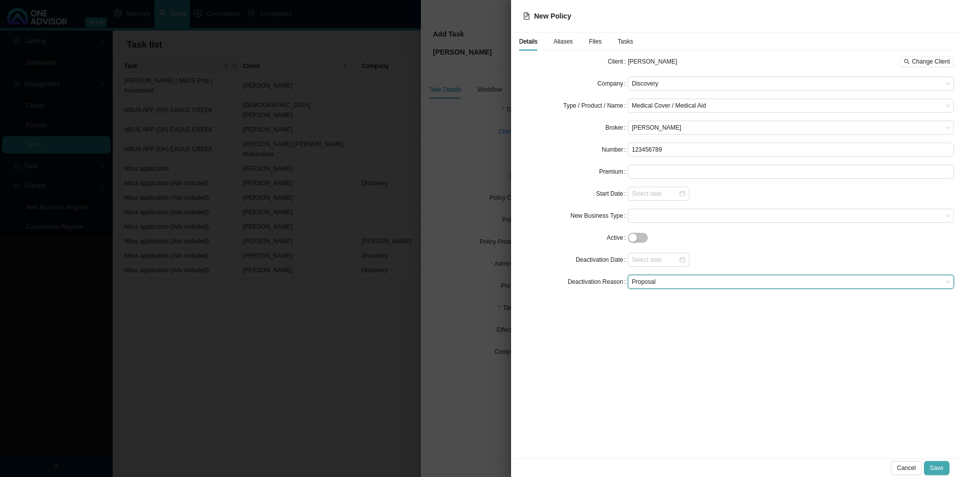
click at [769, 369] on span "Save" at bounding box center [937, 468] width 14 height 10
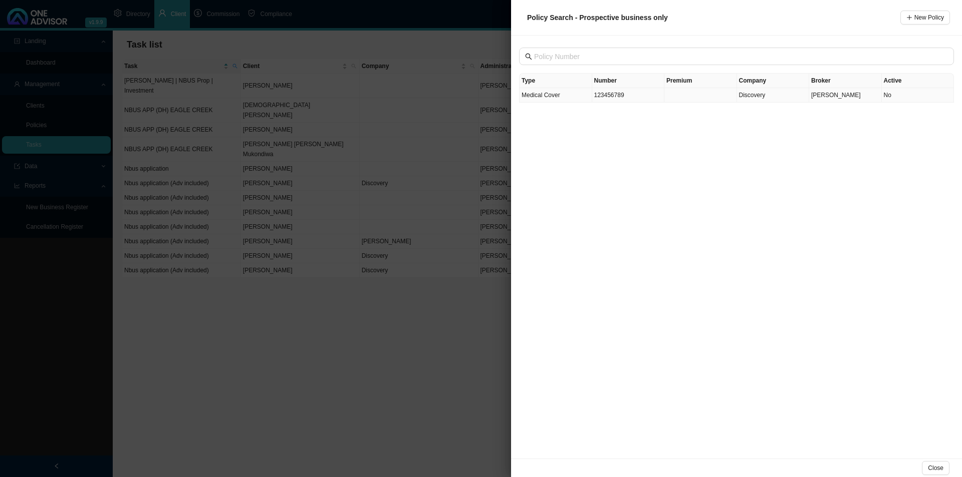
click at [641, 97] on td "123456789" at bounding box center [628, 95] width 73 height 15
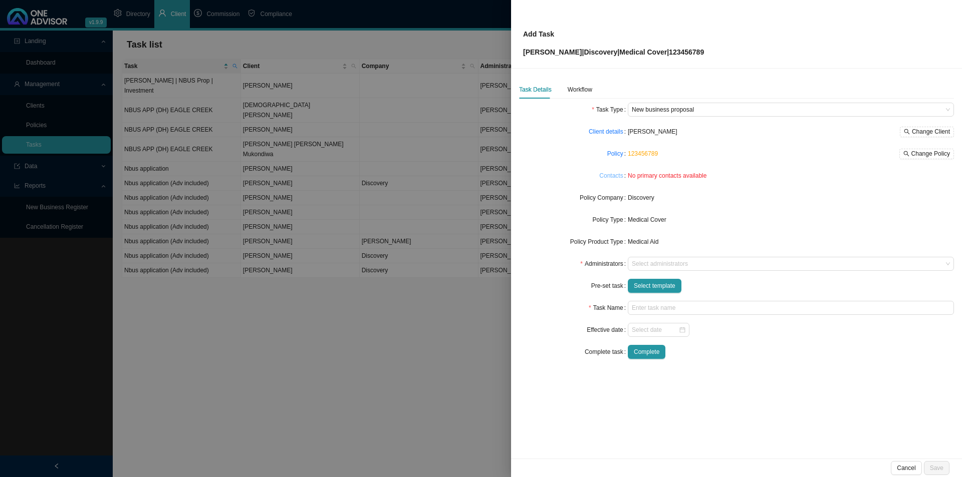
click at [607, 175] on link "Contacts" at bounding box center [611, 176] width 24 height 10
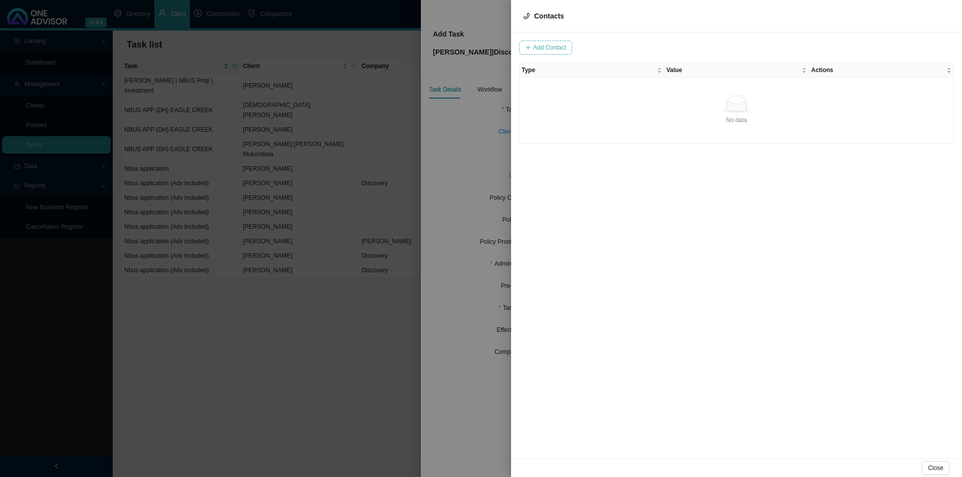
click at [543, 42] on button "Add Contact" at bounding box center [545, 48] width 53 height 14
click at [452, 284] on div at bounding box center [481, 238] width 962 height 477
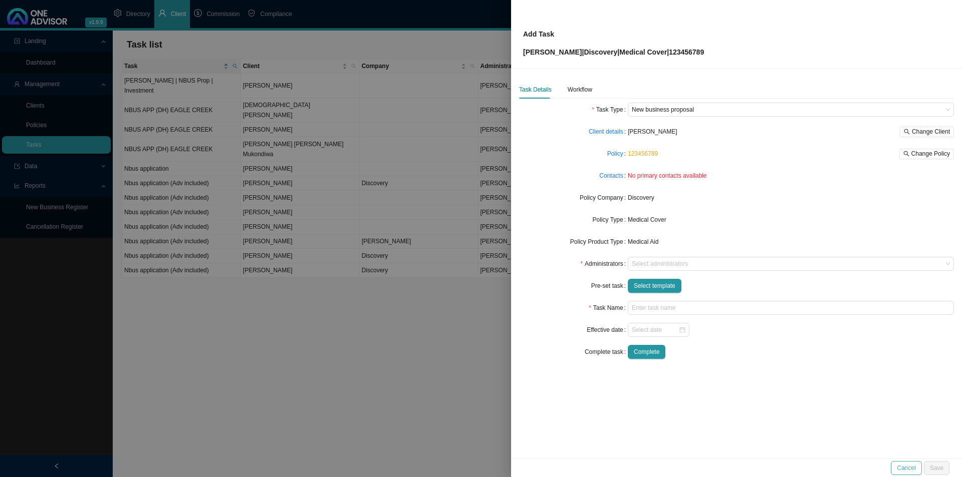
click at [769, 369] on button "Cancel" at bounding box center [906, 468] width 31 height 14
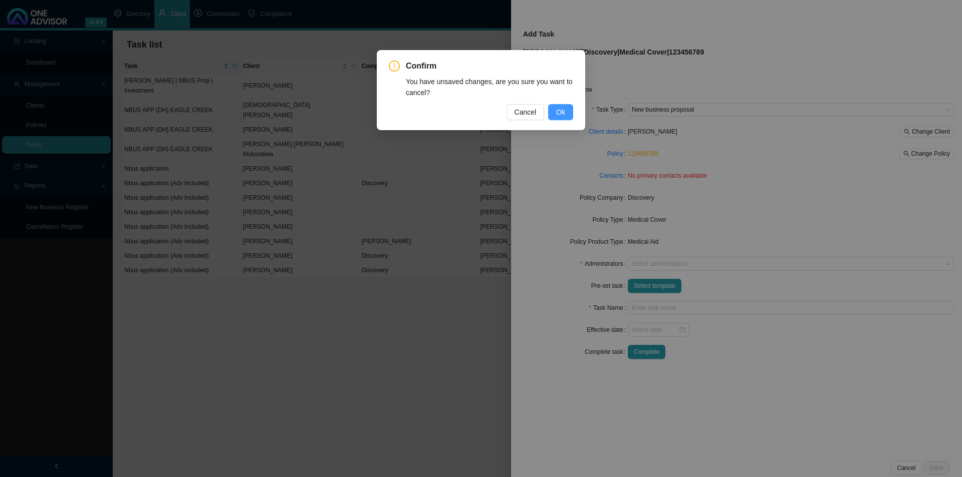
click at [563, 106] on button "Ok" at bounding box center [560, 112] width 25 height 16
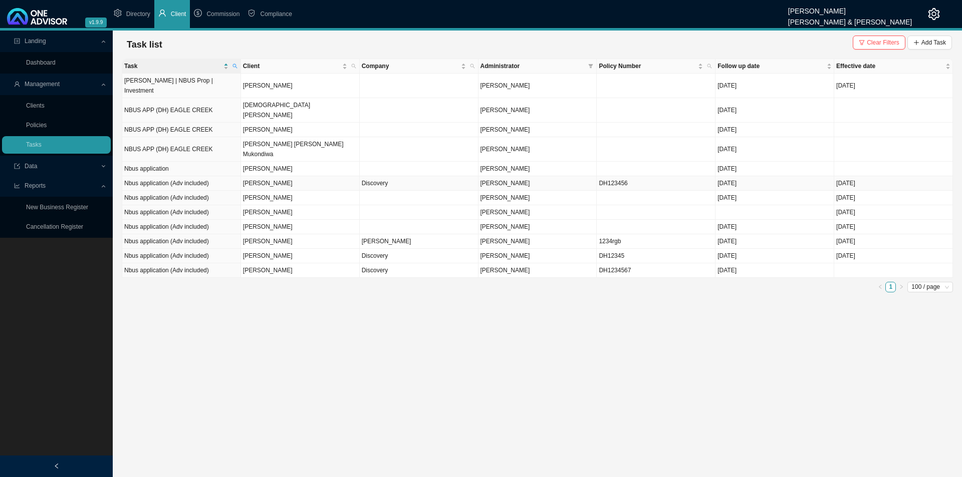
click at [400, 176] on td "Discovery" at bounding box center [419, 183] width 119 height 15
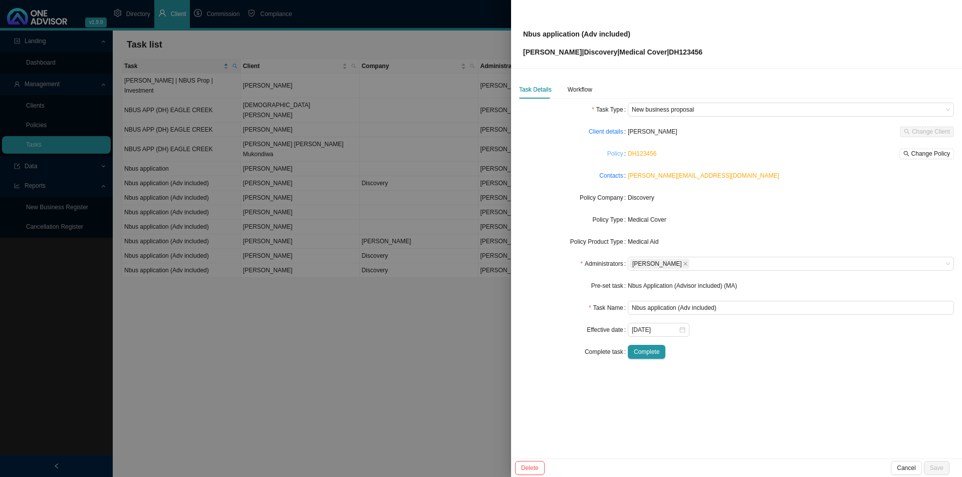
click at [613, 153] on link "Policy" at bounding box center [615, 154] width 16 height 10
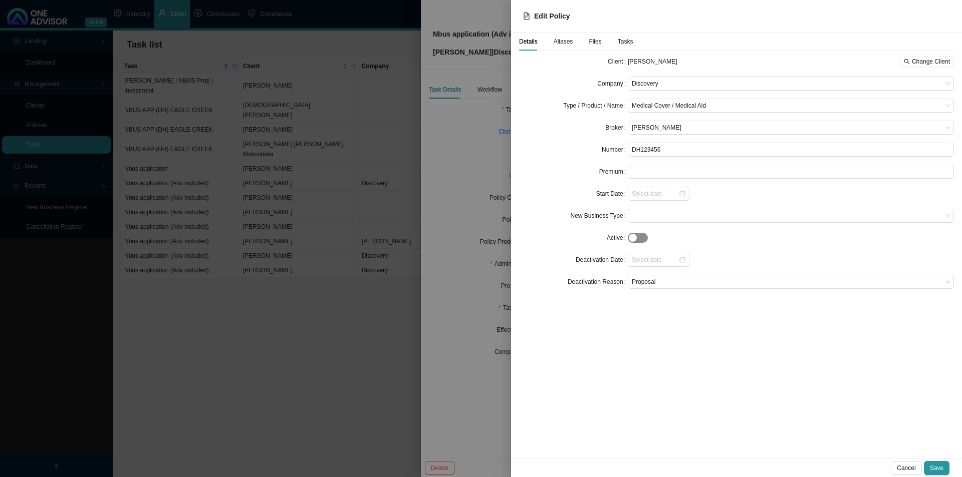
click at [634, 239] on div "button" at bounding box center [633, 238] width 8 height 8
click at [769, 369] on button "Cancel" at bounding box center [906, 468] width 31 height 14
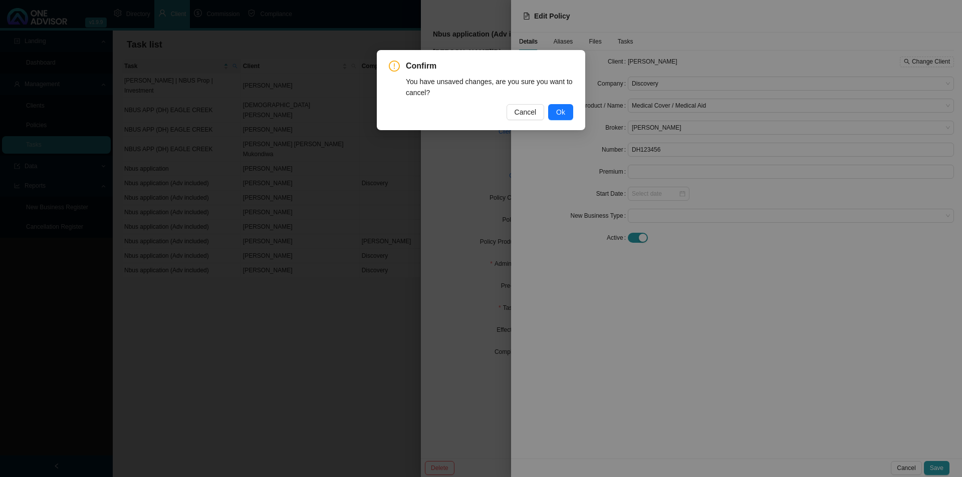
drag, startPoint x: 563, startPoint y: 108, endPoint x: 572, endPoint y: 109, distance: 8.5
click at [567, 110] on button "Ok" at bounding box center [560, 112] width 25 height 16
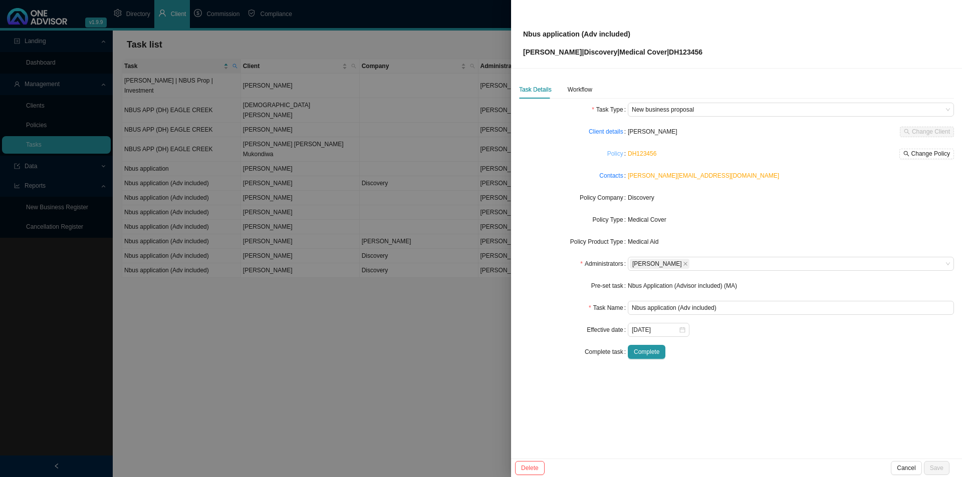
click at [618, 156] on link "Policy" at bounding box center [615, 154] width 16 height 10
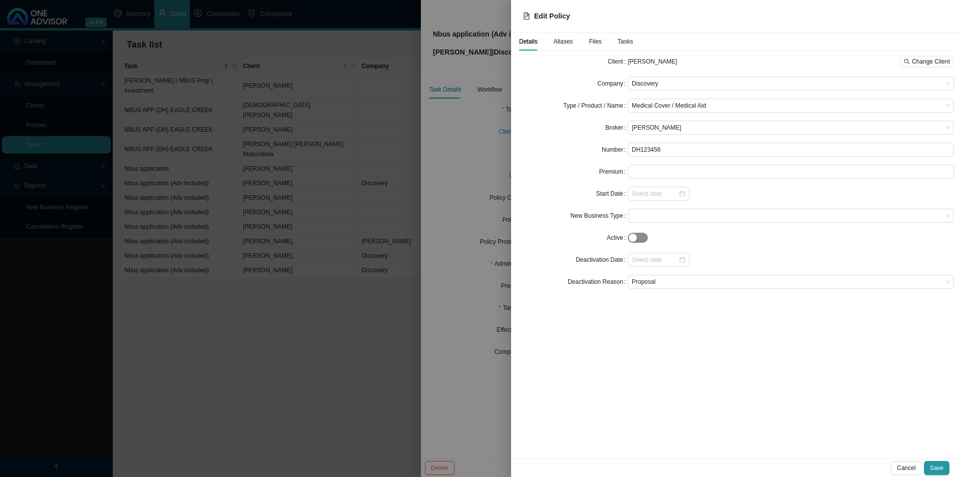
click at [635, 238] on div "button" at bounding box center [633, 238] width 8 height 8
click at [665, 219] on span at bounding box center [791, 215] width 318 height 13
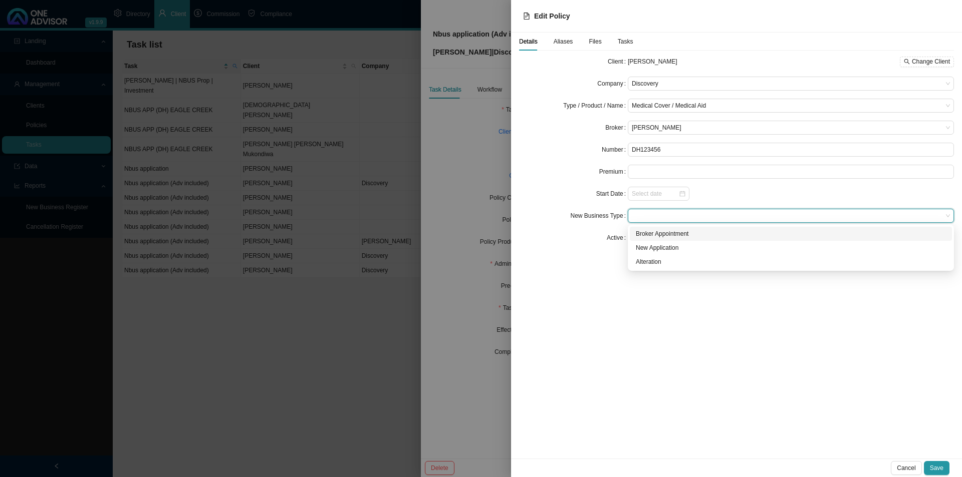
click at [666, 369] on div "Details Aliases Files Tasks Client [PERSON_NAME] Change Client Company Discover…" at bounding box center [736, 246] width 451 height 426
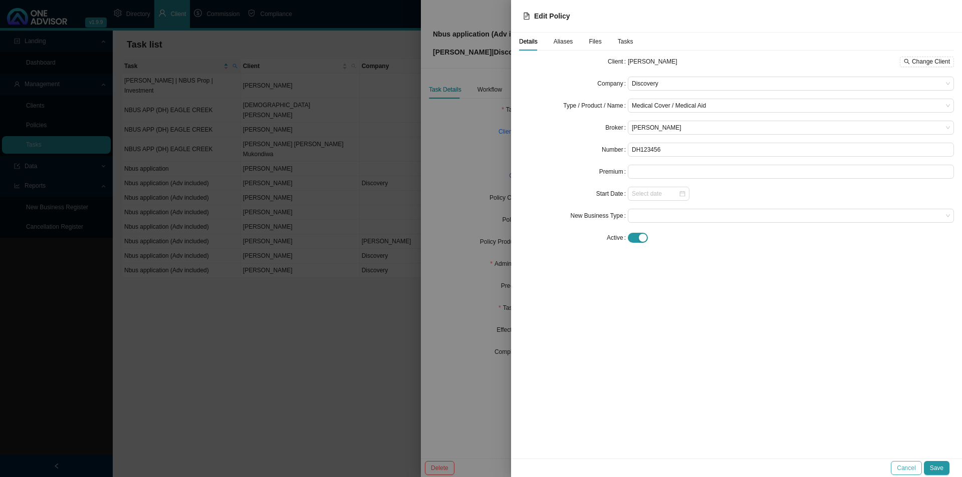
click at [769, 369] on button "Cancel" at bounding box center [906, 468] width 31 height 14
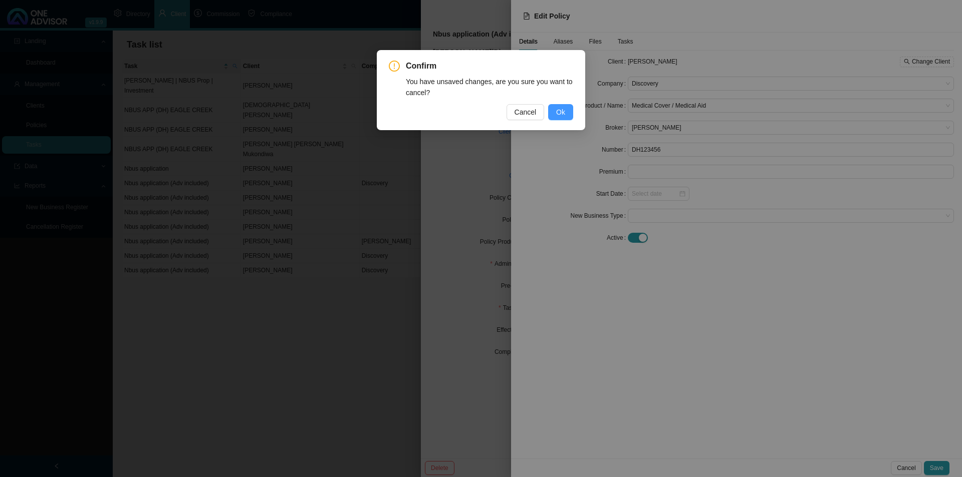
click at [568, 111] on button "Ok" at bounding box center [560, 112] width 25 height 16
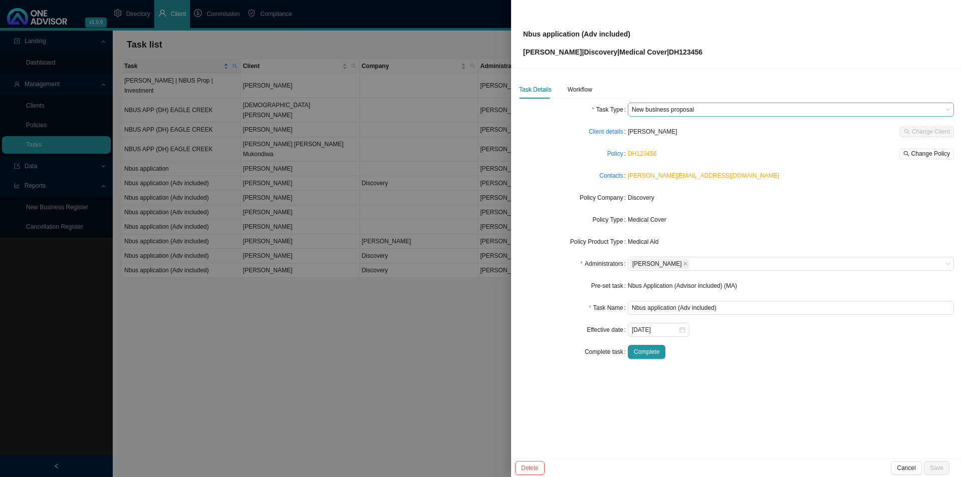
click at [684, 113] on span "New business proposal" at bounding box center [791, 109] width 318 height 13
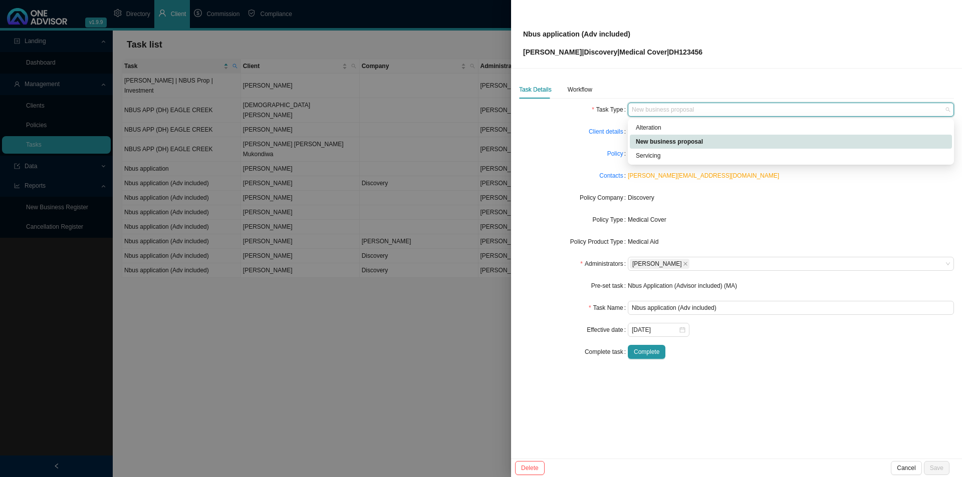
click at [684, 113] on span "New business proposal" at bounding box center [791, 109] width 318 height 13
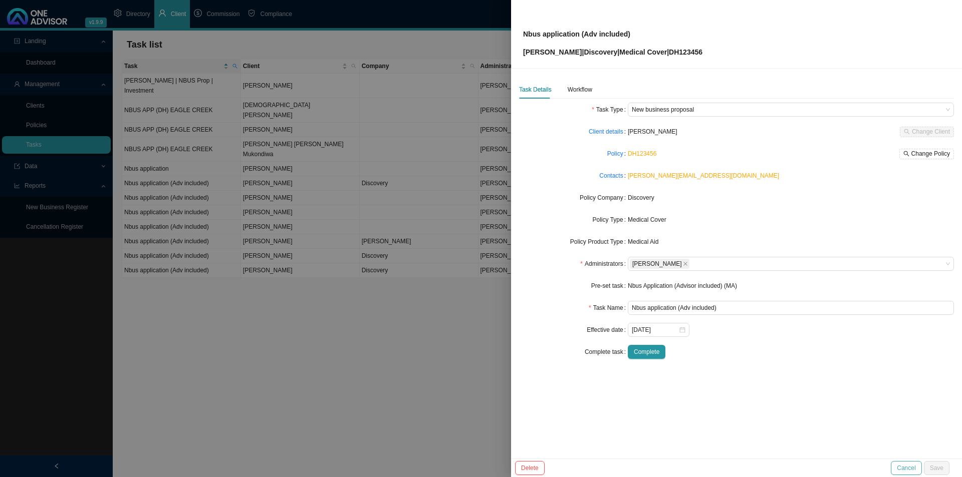
click at [769, 369] on button "Cancel" at bounding box center [906, 468] width 31 height 14
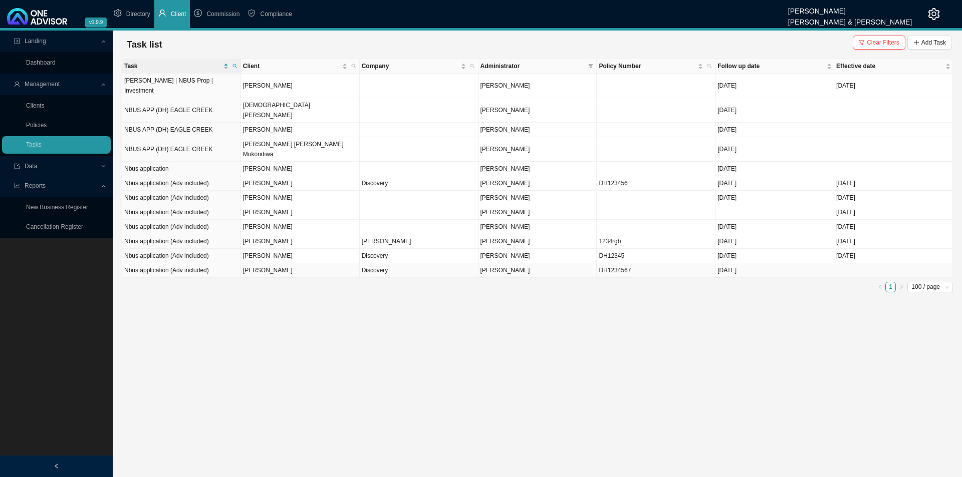
click at [399, 263] on td "Discovery" at bounding box center [419, 270] width 119 height 15
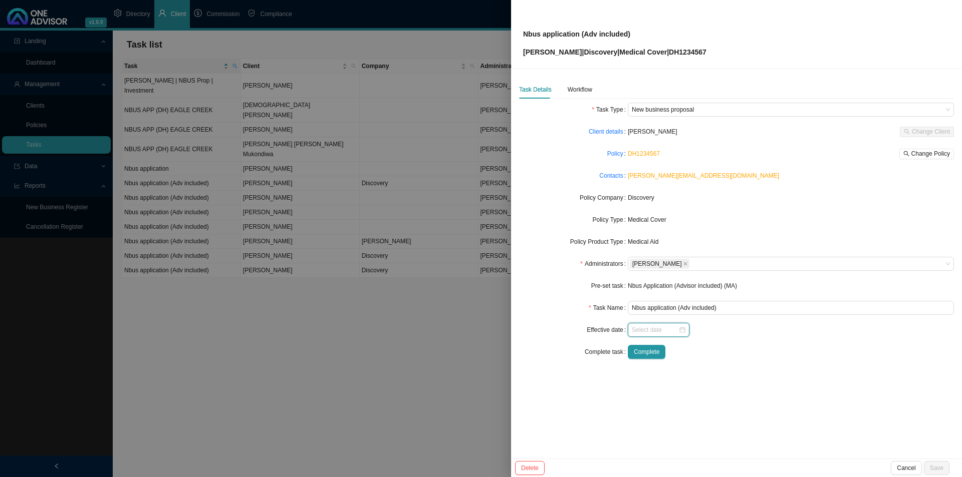
click at [668, 328] on input at bounding box center [655, 330] width 47 height 10
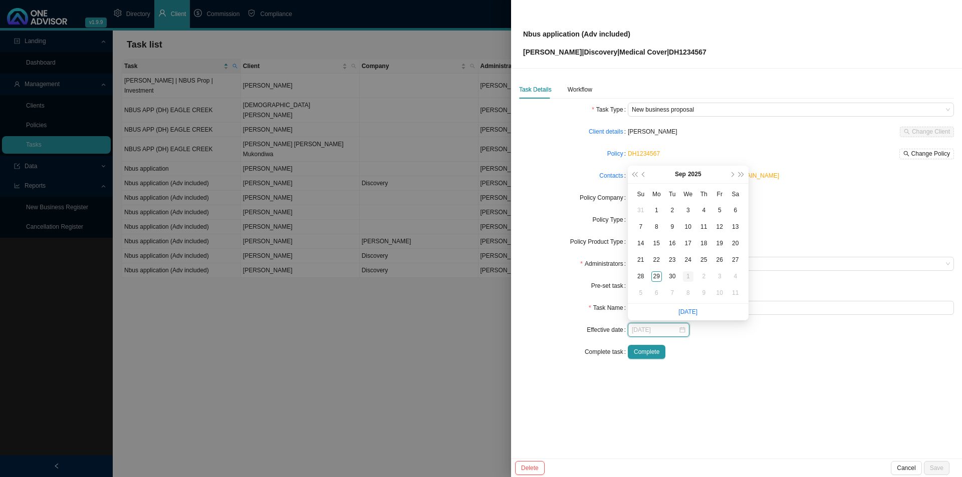
type input "[DATE]"
click at [683, 277] on div "1" at bounding box center [688, 276] width 11 height 11
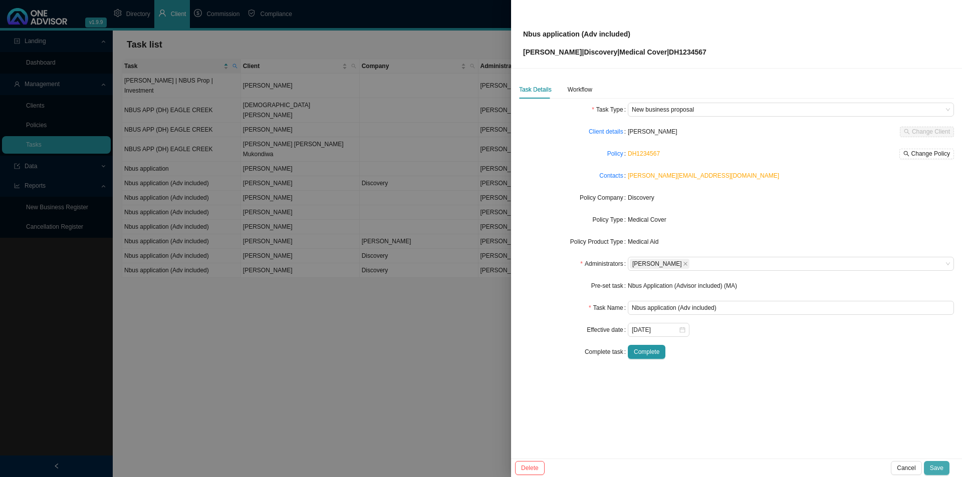
click at [769, 369] on span "Save" at bounding box center [937, 468] width 14 height 10
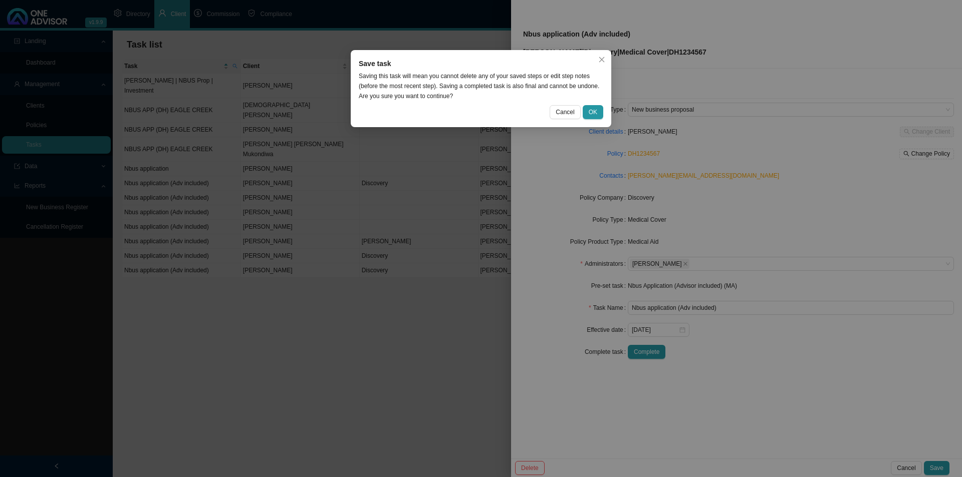
drag, startPoint x: 592, startPoint y: 112, endPoint x: 595, endPoint y: 142, distance: 30.7
click at [592, 113] on span "OK" at bounding box center [593, 112] width 9 height 10
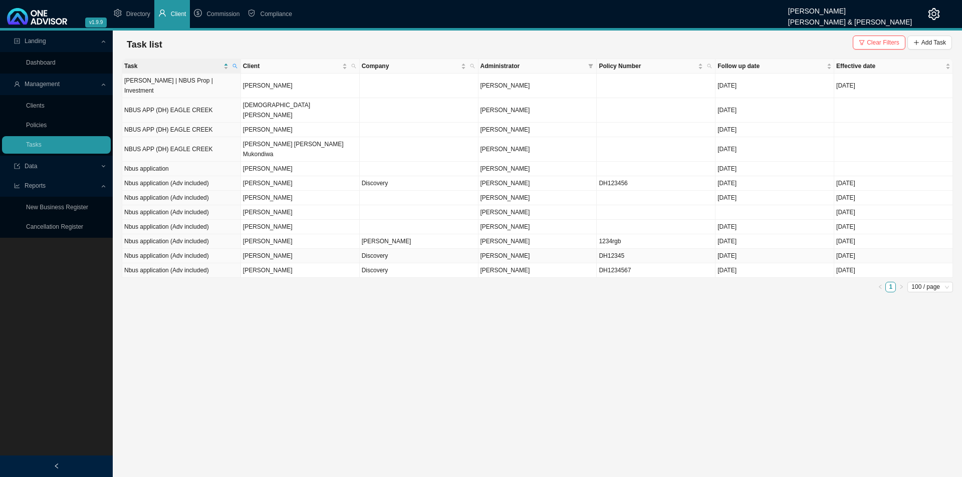
click at [318, 249] on td "[PERSON_NAME]" at bounding box center [300, 256] width 119 height 15
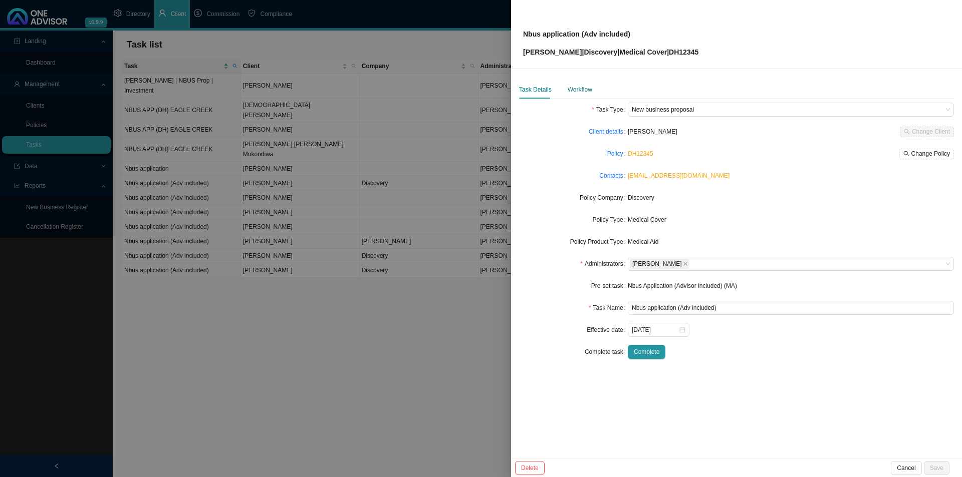
click at [578, 90] on div "Workflow" at bounding box center [580, 90] width 25 height 10
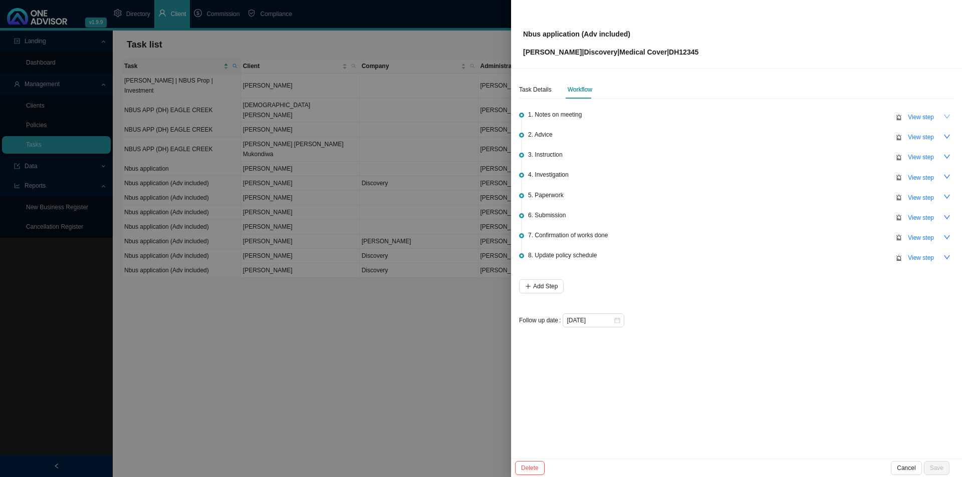
click at [769, 119] on icon "down" at bounding box center [946, 116] width 7 height 7
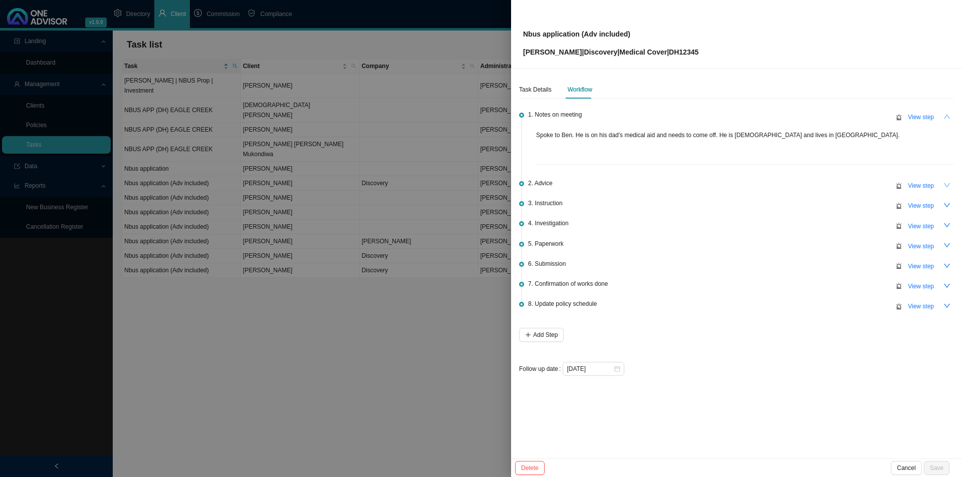
click at [769, 183] on icon "down" at bounding box center [946, 185] width 7 height 7
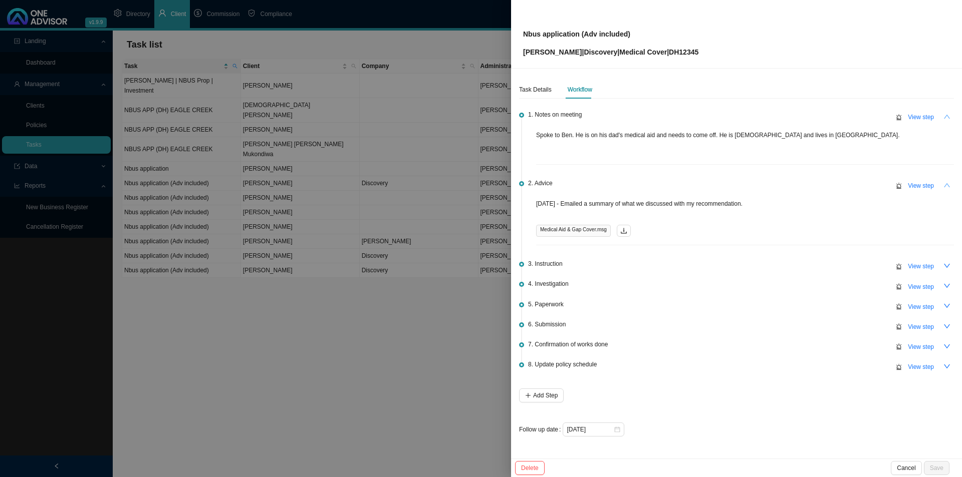
click at [769, 266] on icon "down" at bounding box center [946, 265] width 7 height 7
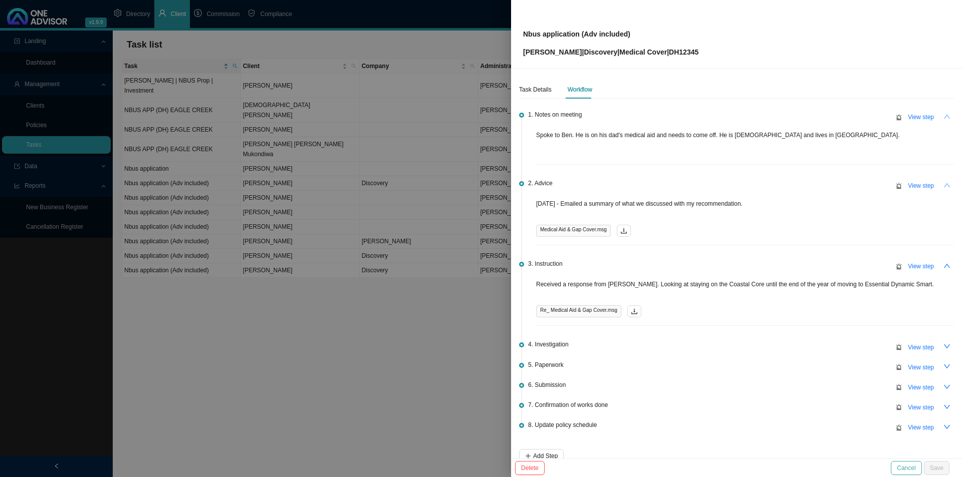
click at [769, 369] on button "Cancel" at bounding box center [906, 468] width 31 height 14
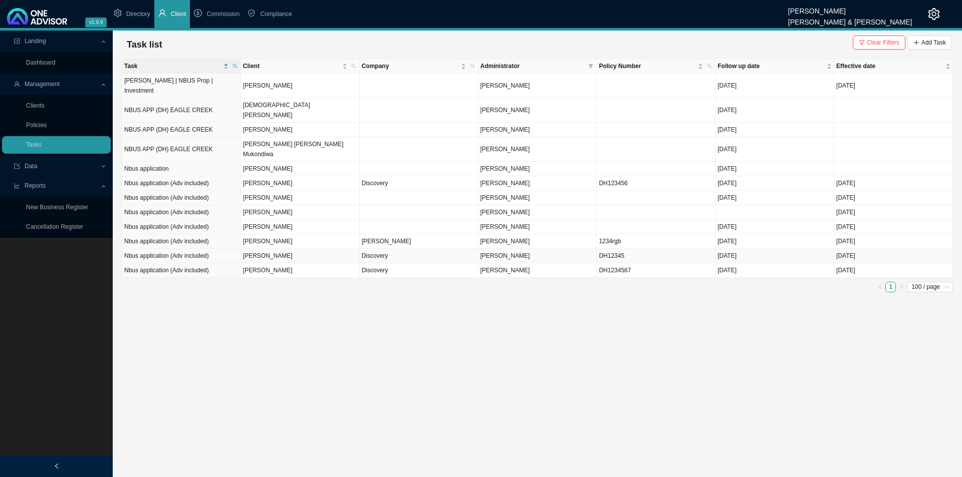
click at [420, 249] on td "Discovery" at bounding box center [419, 256] width 119 height 15
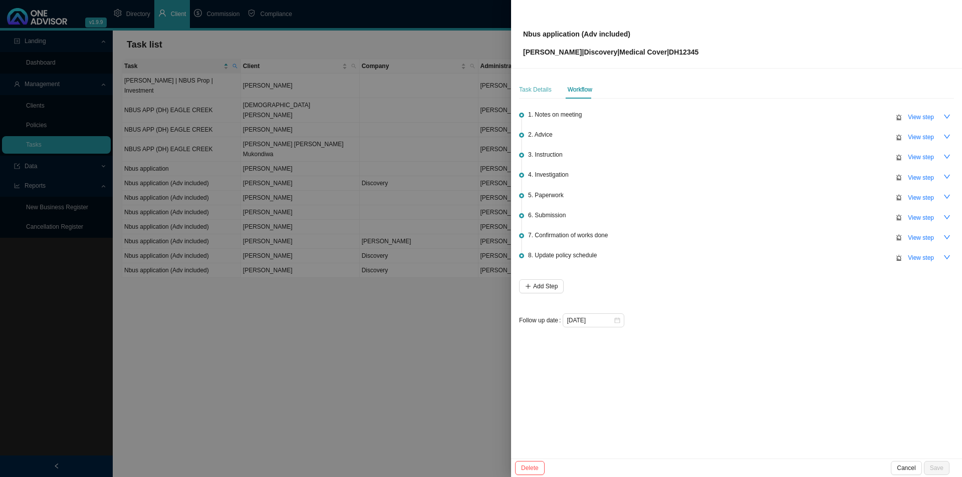
click at [535, 85] on div "Task Details" at bounding box center [535, 90] width 33 height 18
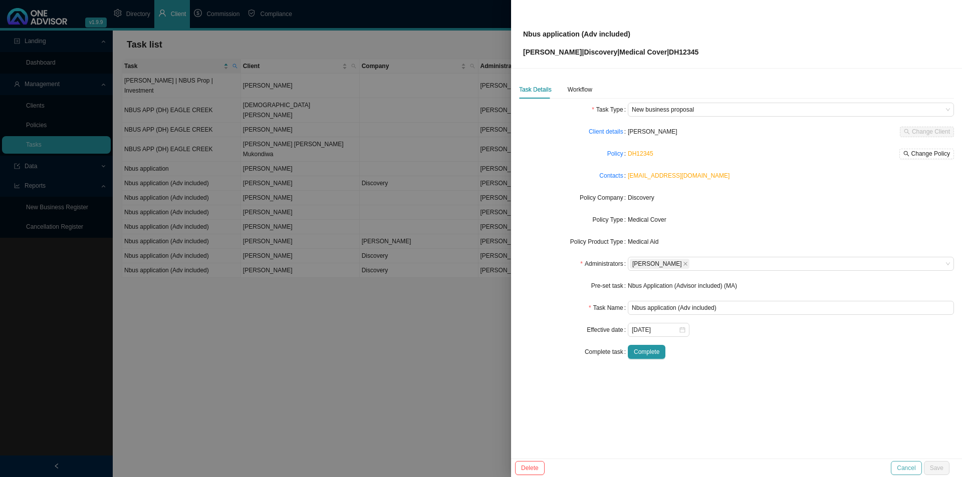
click at [769, 369] on span "Cancel" at bounding box center [906, 468] width 19 height 10
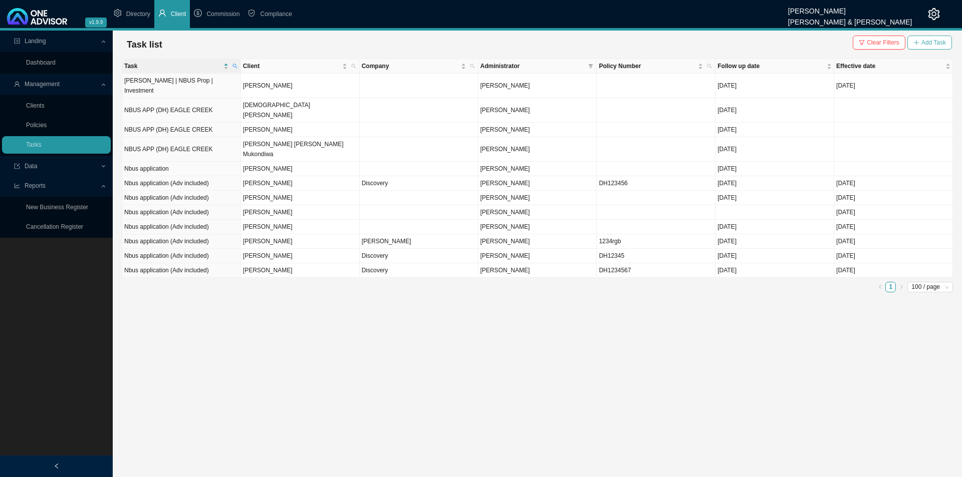
click at [769, 46] on span "Add Task" at bounding box center [933, 43] width 25 height 10
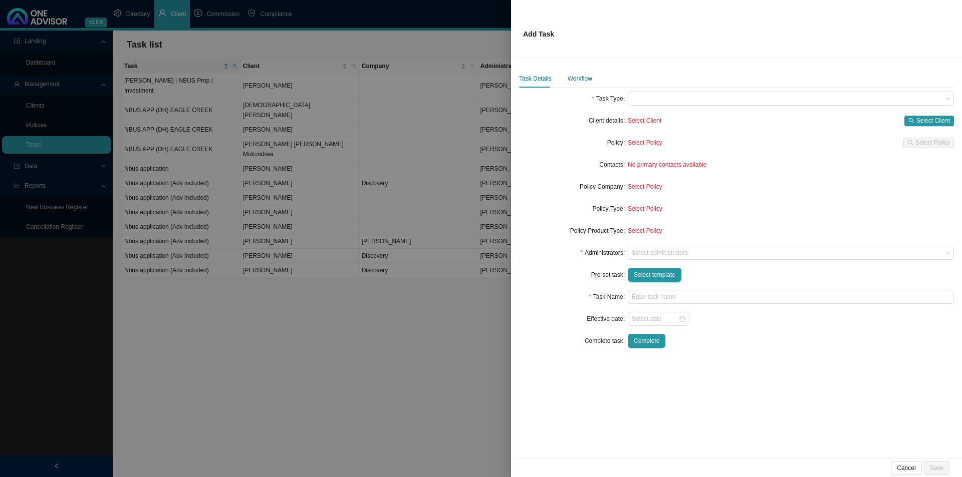
drag, startPoint x: 590, startPoint y: 76, endPoint x: 700, endPoint y: 90, distance: 111.6
click at [591, 76] on div "Workflow" at bounding box center [580, 79] width 25 height 10
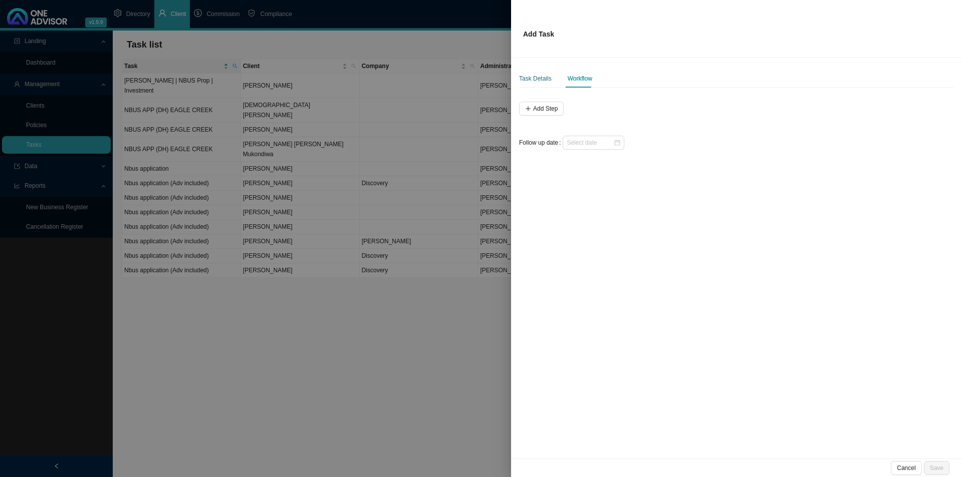
click at [549, 83] on div "Task Details" at bounding box center [535, 79] width 33 height 10
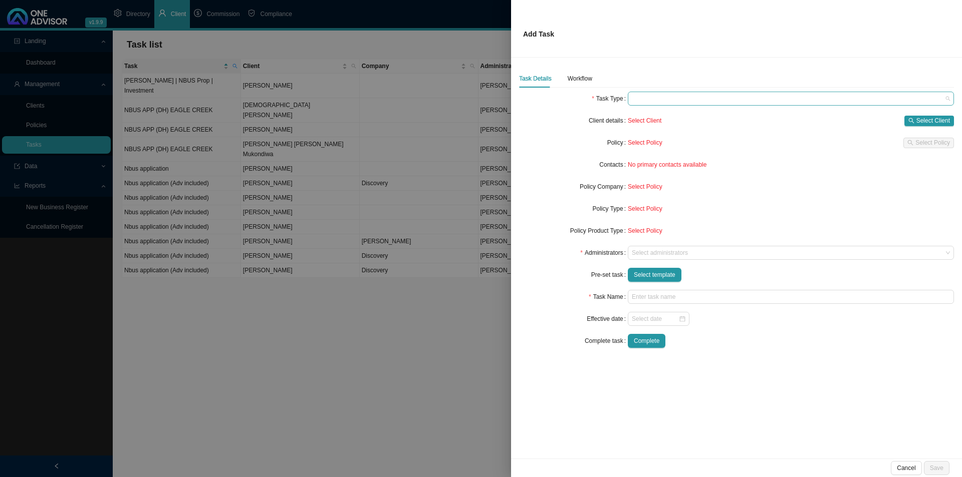
drag, startPoint x: 668, startPoint y: 96, endPoint x: 682, endPoint y: 97, distance: 14.6
click at [668, 97] on span at bounding box center [791, 98] width 318 height 13
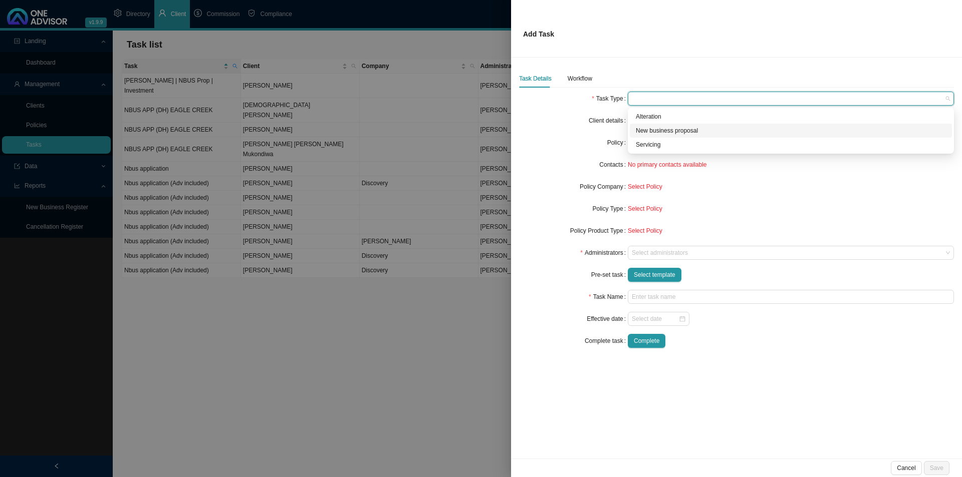
click at [668, 133] on div "New business proposal" at bounding box center [791, 131] width 310 height 10
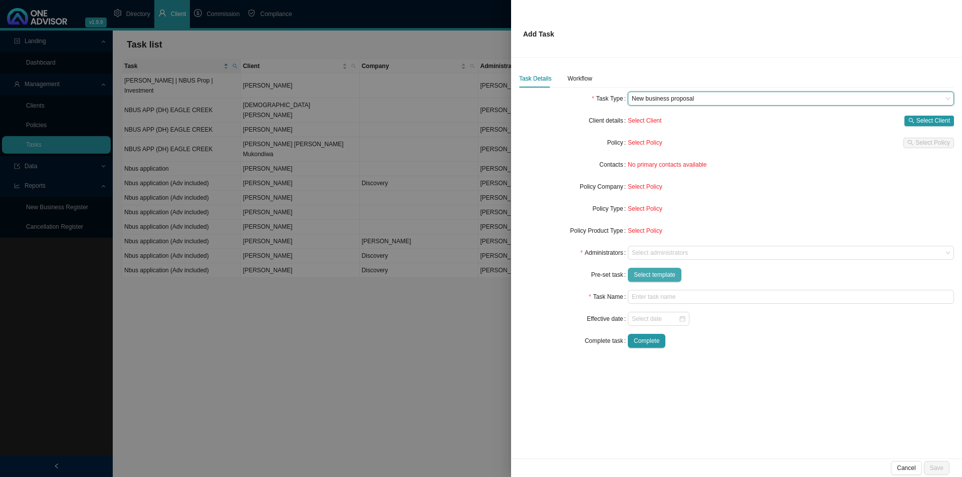
click at [656, 276] on span "Select template" at bounding box center [655, 275] width 42 height 10
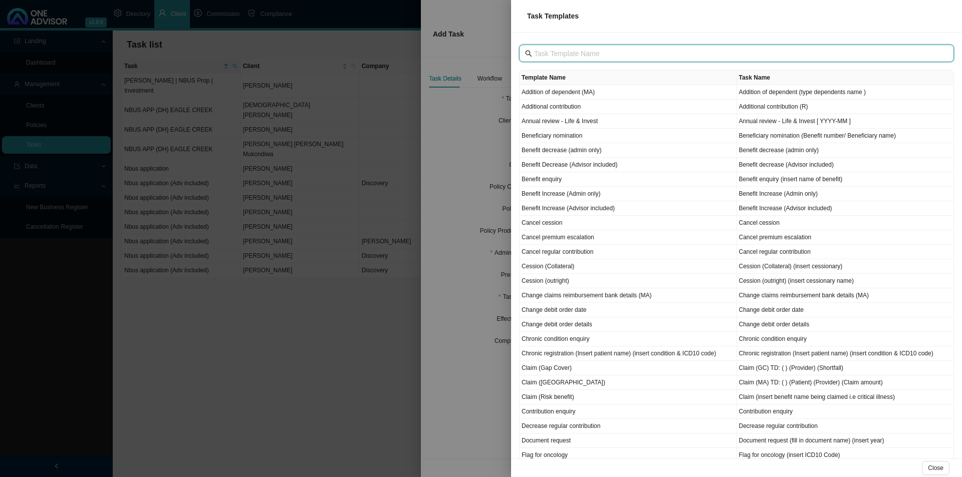
click at [563, 52] on input "text" at bounding box center [737, 53] width 407 height 11
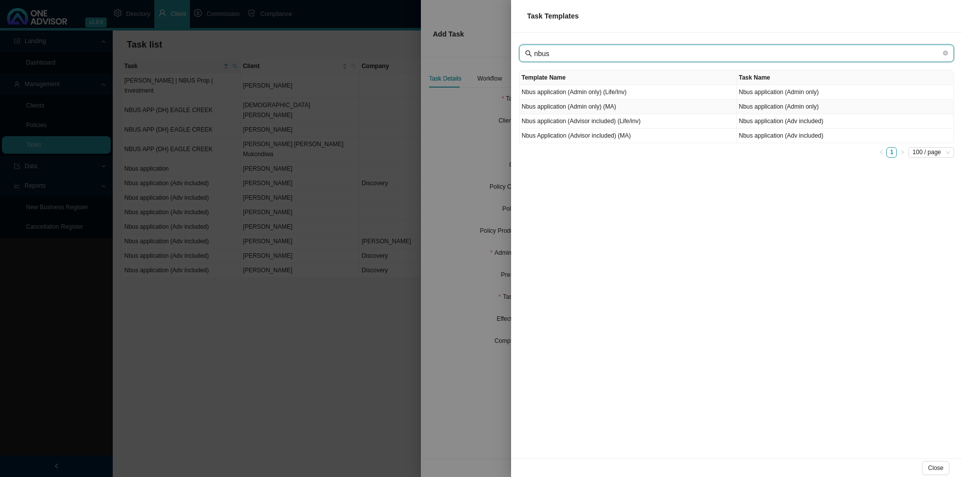
type input "nbus"
click at [610, 107] on td "Nbus application (Admin only) (MA)" at bounding box center [627, 107] width 217 height 15
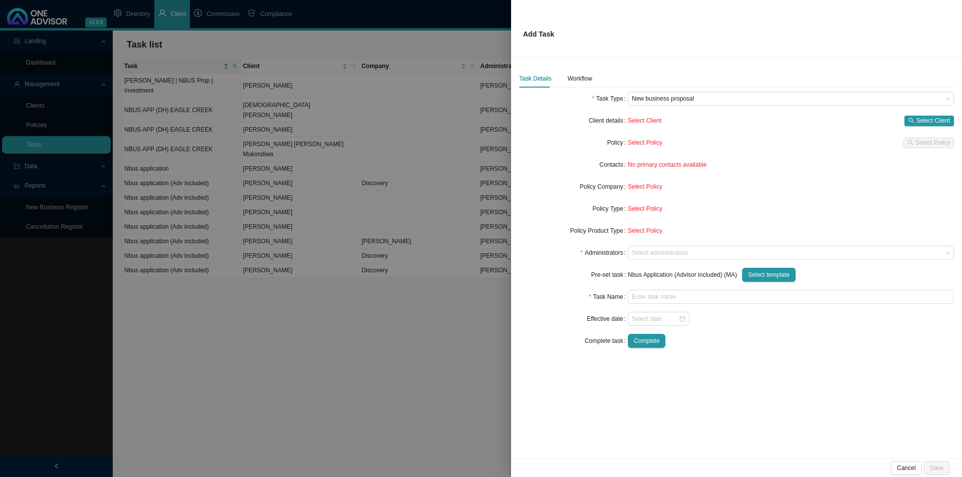
type input "Nbus application (Admin only)"
click at [557, 76] on div "Task Details Workflow" at bounding box center [555, 79] width 73 height 18
click at [570, 76] on div "Workflow" at bounding box center [580, 79] width 25 height 10
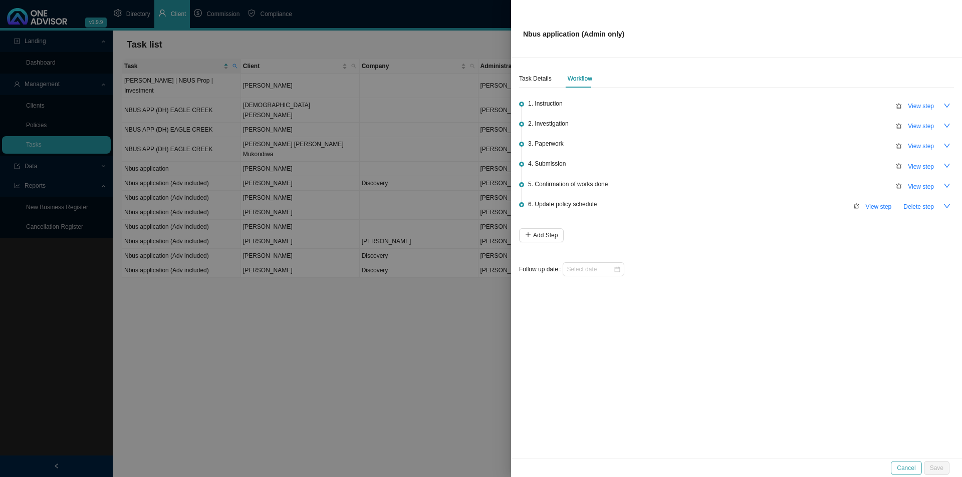
click at [769, 369] on button "Cancel" at bounding box center [906, 468] width 31 height 14
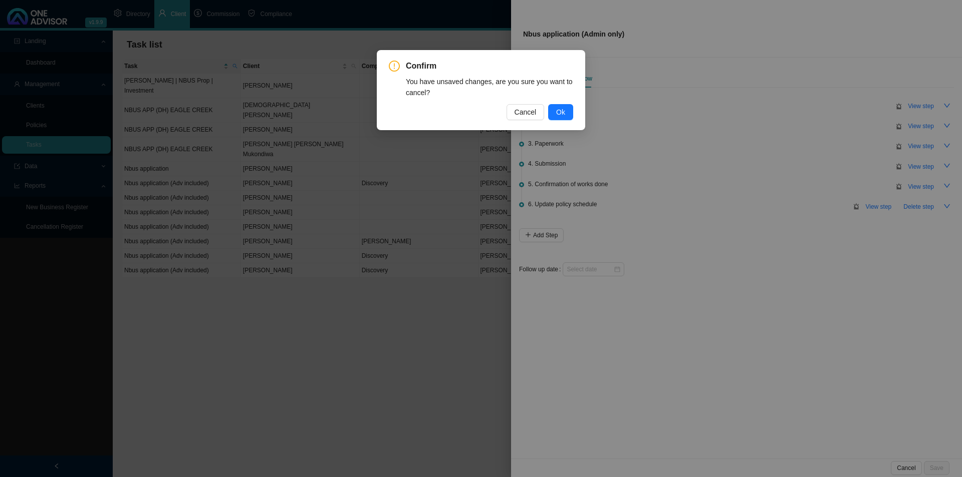
click at [562, 118] on button "Ok" at bounding box center [560, 112] width 25 height 16
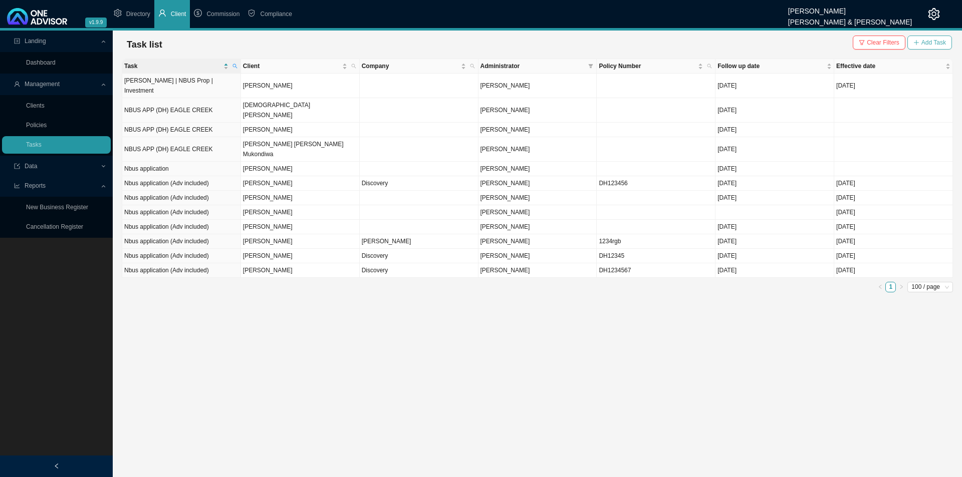
click at [769, 44] on span "Add Task" at bounding box center [933, 43] width 25 height 10
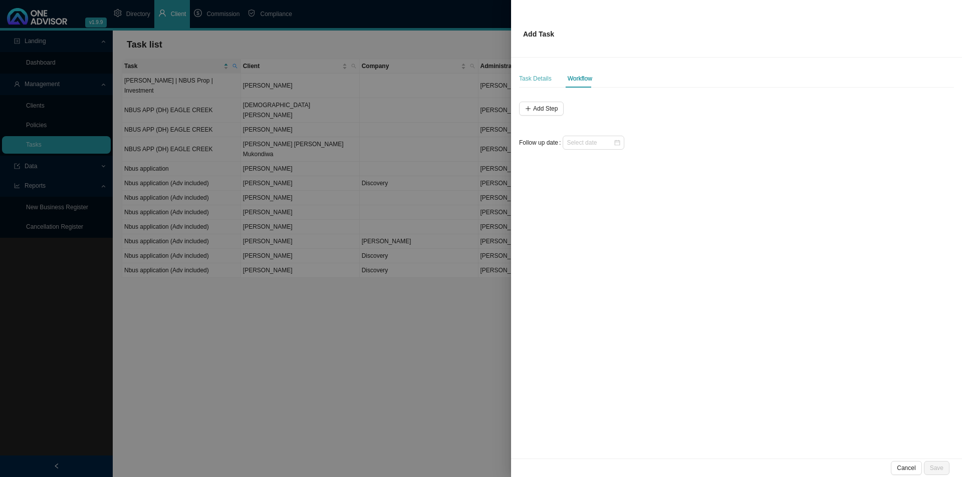
click at [532, 71] on div "Task Details" at bounding box center [535, 79] width 33 height 18
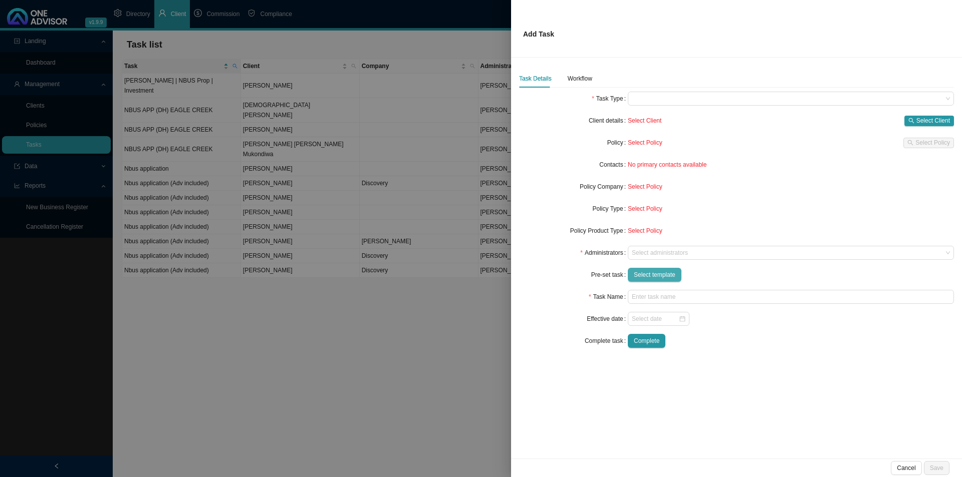
click at [647, 271] on span "Select template" at bounding box center [655, 275] width 42 height 10
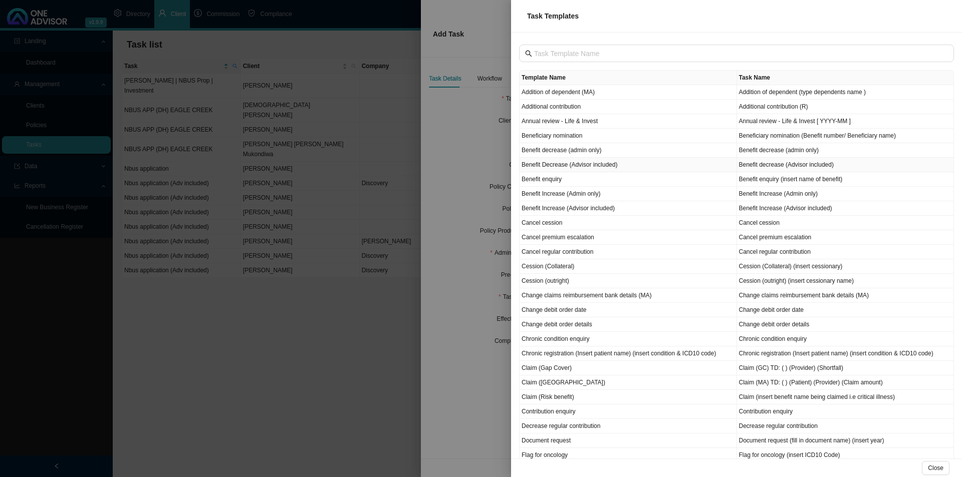
scroll to position [50, 0]
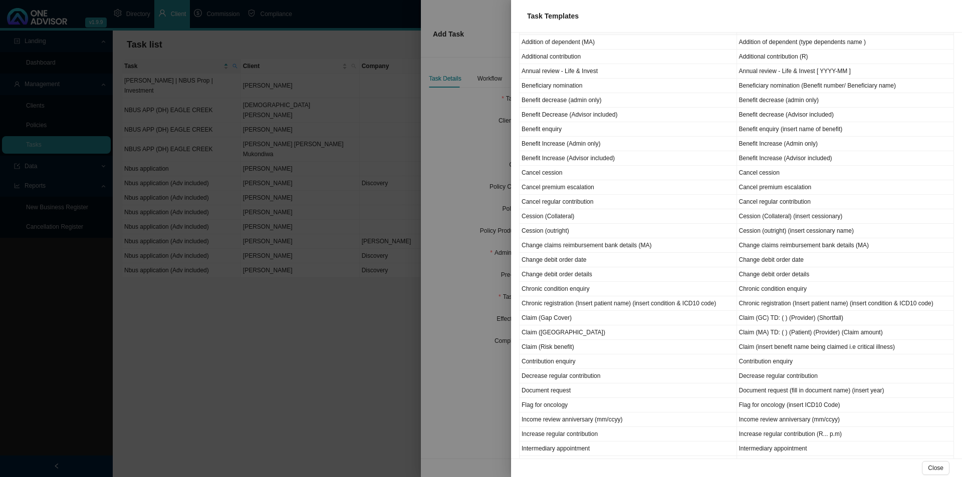
click at [462, 151] on div at bounding box center [481, 238] width 962 height 477
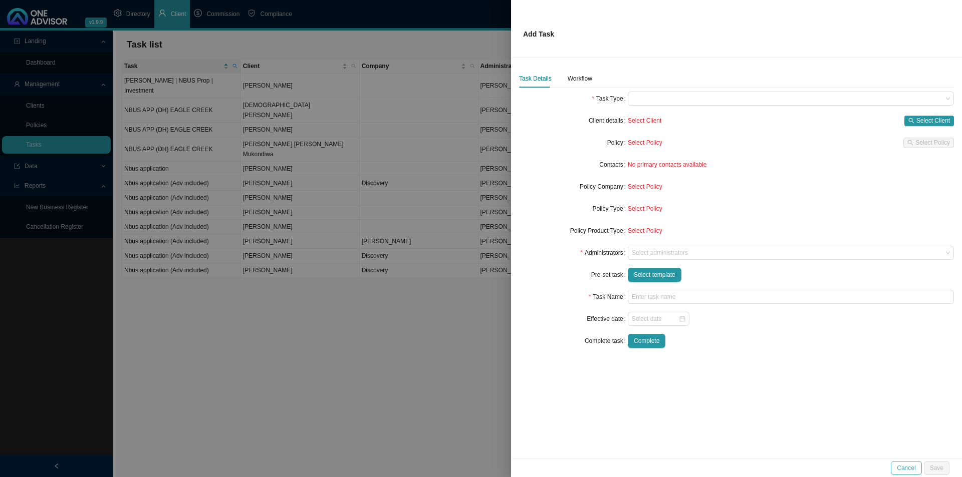
click at [769, 369] on span "Cancel" at bounding box center [906, 468] width 19 height 10
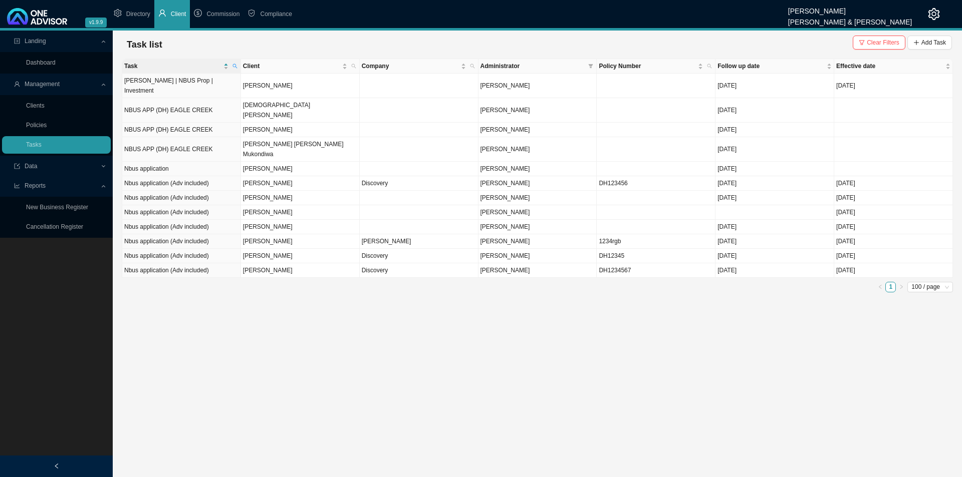
click at [45, 102] on link "Clients" at bounding box center [35, 105] width 19 height 7
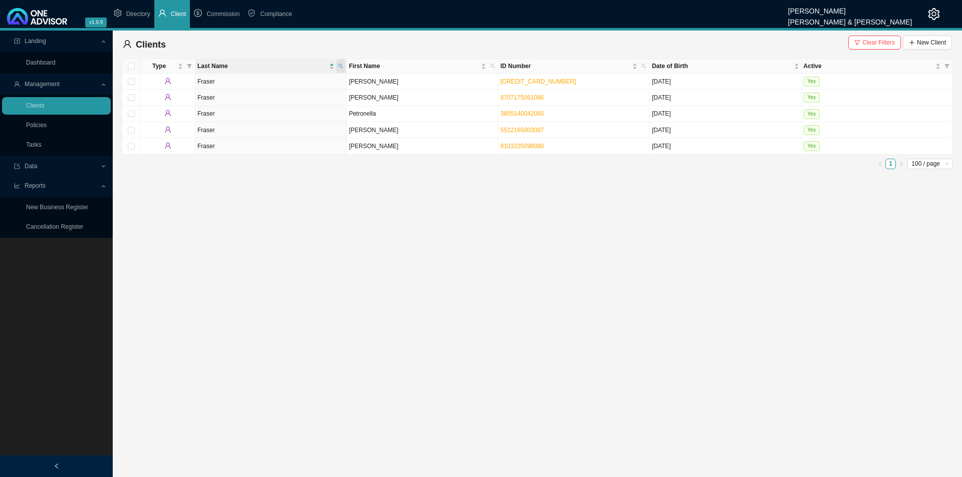
click at [339, 66] on icon "search" at bounding box center [341, 66] width 5 height 5
type input "mower"
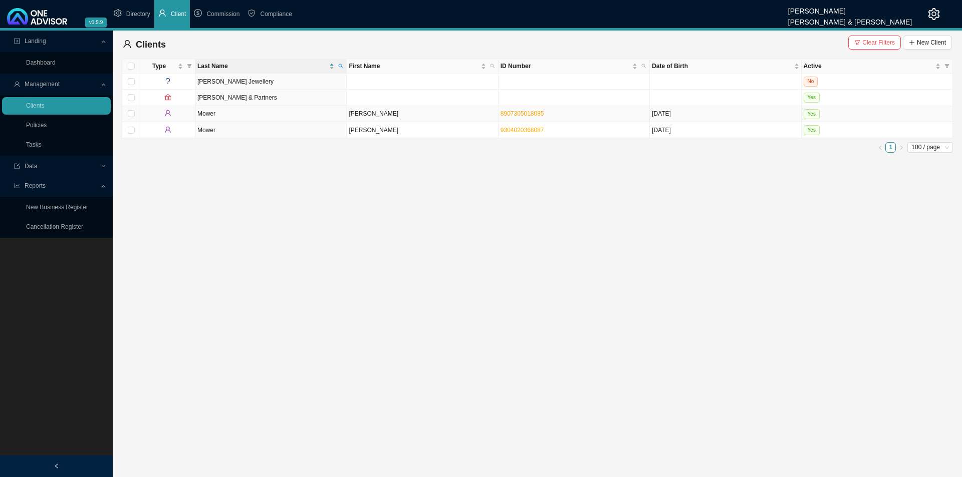
click at [350, 118] on td "[PERSON_NAME]" at bounding box center [422, 114] width 151 height 16
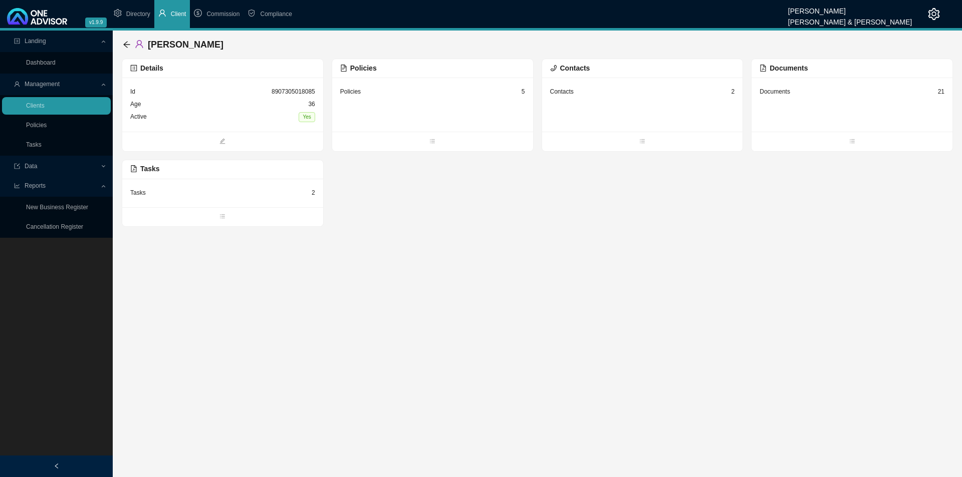
click at [187, 192] on div "Tasks 2" at bounding box center [222, 193] width 185 height 13
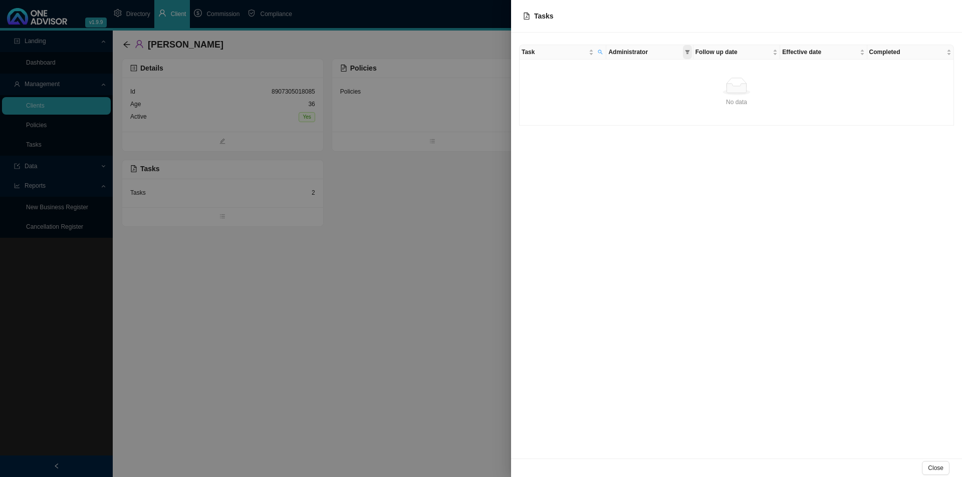
click at [685, 53] on icon "filter" at bounding box center [687, 52] width 5 height 5
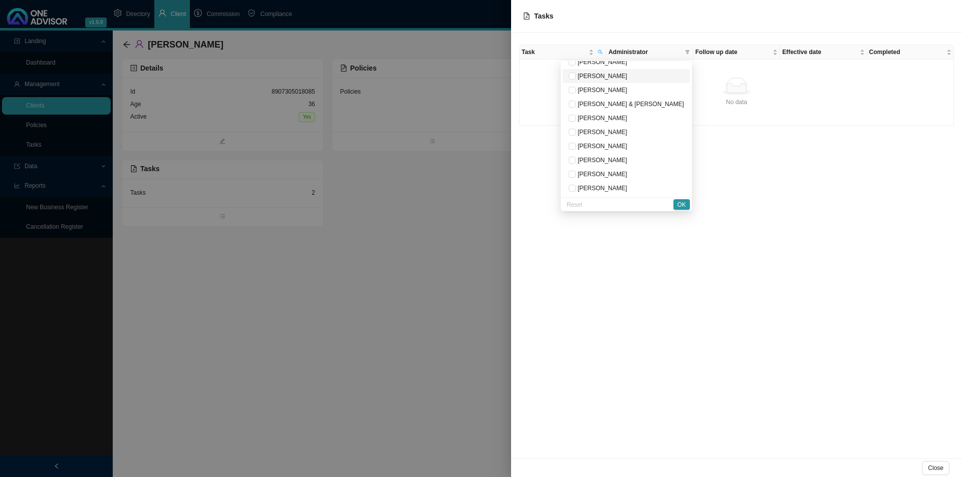
scroll to position [30, 0]
click at [633, 51] on span "Administrator" at bounding box center [644, 52] width 72 height 10
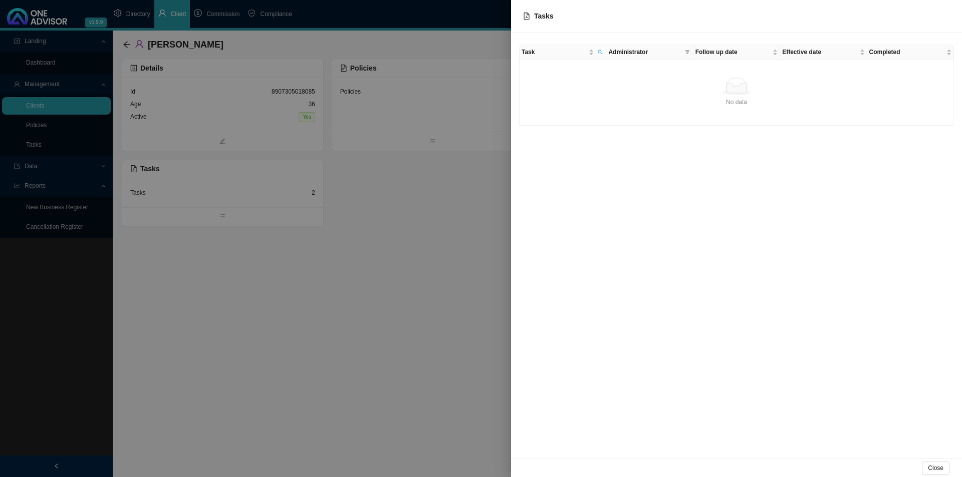
click at [722, 127] on div "Task Administrator Follow up date Effective date Completed No data No data" at bounding box center [736, 246] width 451 height 426
click at [722, 57] on div "Follow up date" at bounding box center [736, 52] width 82 height 10
click at [769, 53] on span "Effective date" at bounding box center [819, 52] width 75 height 10
click at [545, 49] on span "Task" at bounding box center [553, 52] width 65 height 10
click at [635, 92] on div "No data" at bounding box center [736, 87] width 426 height 18
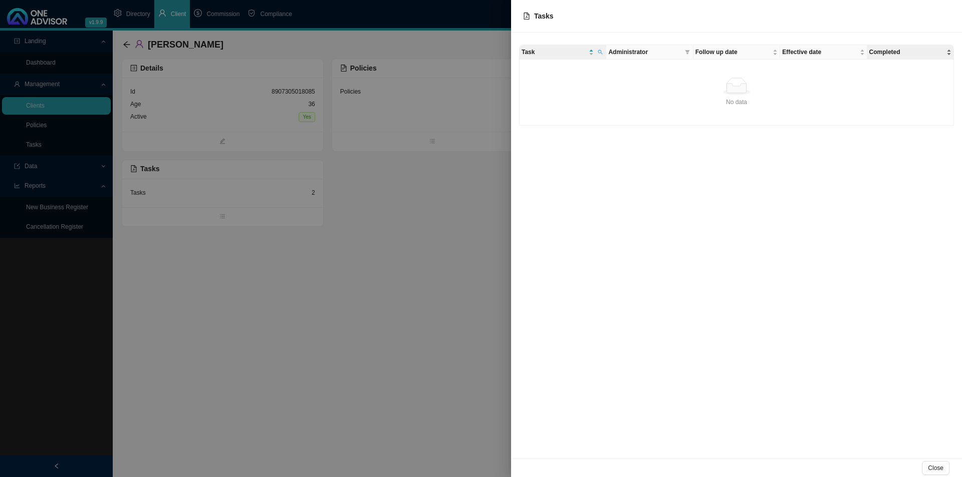
click at [769, 53] on span "Completed" at bounding box center [906, 52] width 75 height 10
click at [712, 53] on span "Follow up date" at bounding box center [732, 52] width 75 height 10
click at [688, 53] on icon "filter" at bounding box center [687, 52] width 5 height 5
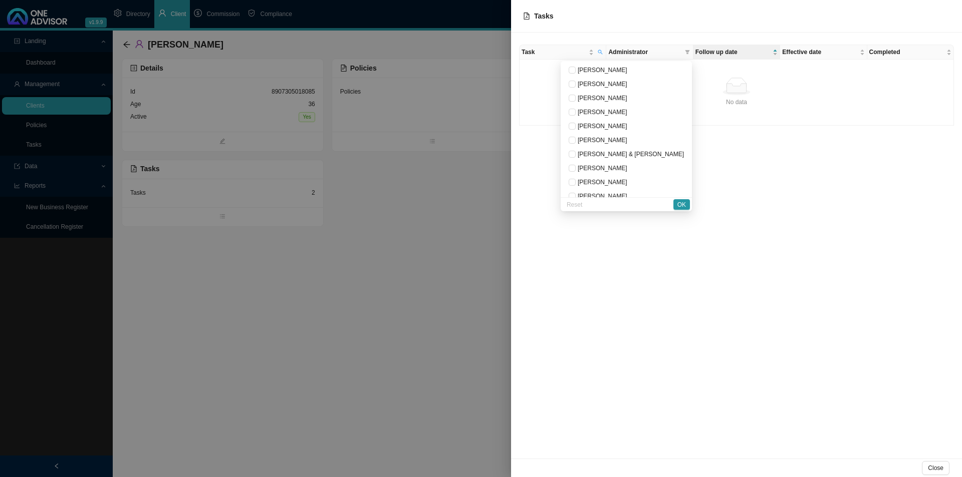
scroll to position [50, 0]
click at [754, 160] on div "Task Administrator Follow up date Effective date Completed No data No data" at bounding box center [736, 246] width 451 height 426
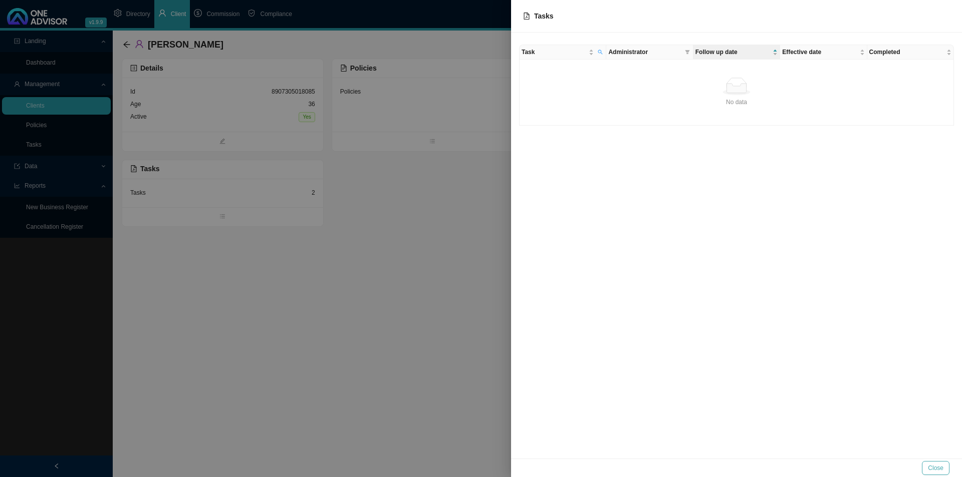
click at [769, 369] on span "Close" at bounding box center [936, 468] width 16 height 10
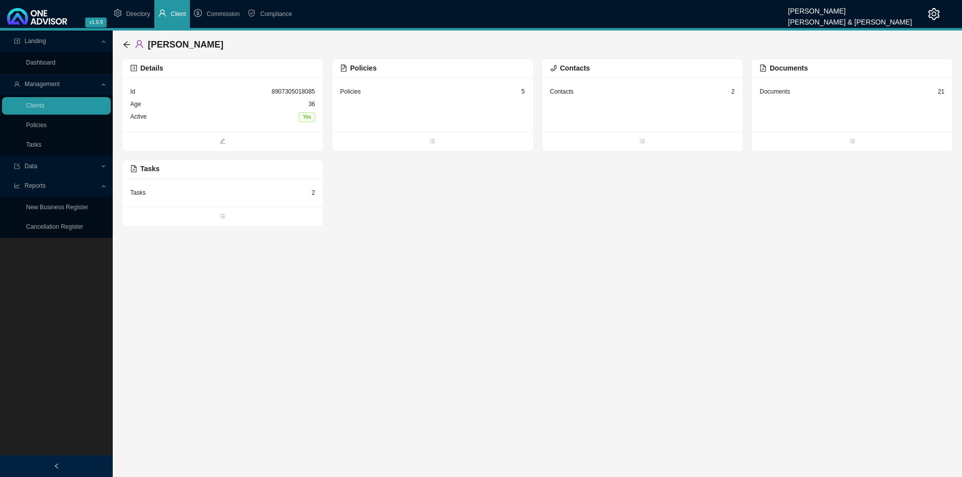
click at [214, 195] on div "Tasks 2" at bounding box center [222, 193] width 185 height 13
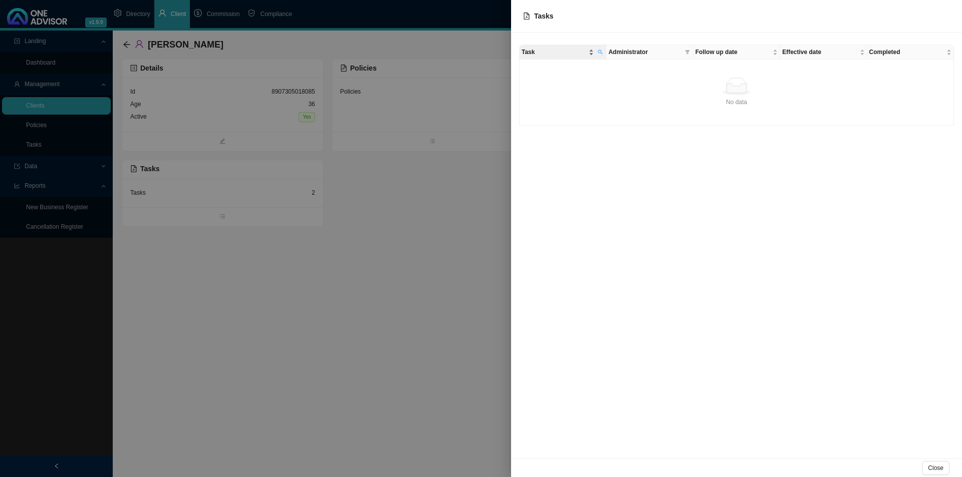
click at [556, 56] on span "Task" at bounding box center [553, 52] width 65 height 10
click at [553, 52] on span "Task" at bounding box center [553, 52] width 65 height 10
click at [642, 52] on span "Administrator" at bounding box center [644, 52] width 72 height 10
click at [687, 55] on span at bounding box center [687, 52] width 9 height 14
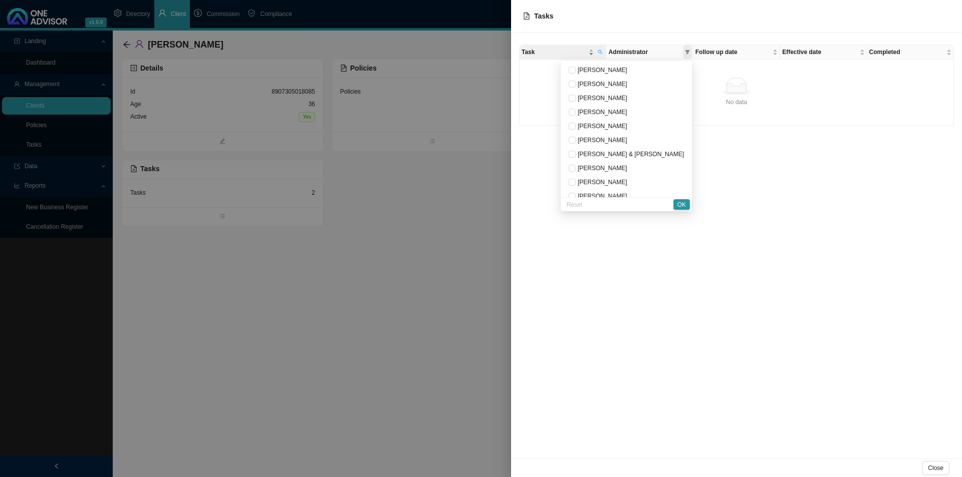
click at [687, 54] on span at bounding box center [687, 52] width 9 height 14
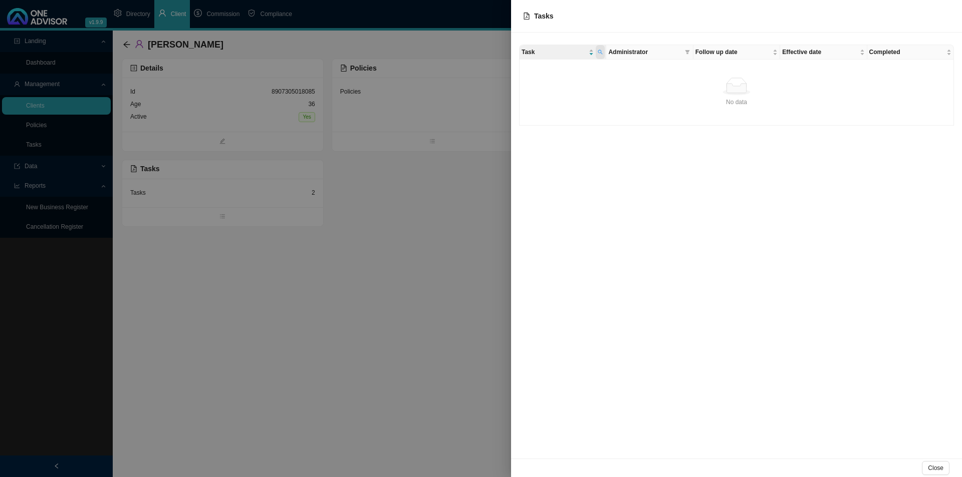
click at [602, 51] on icon "search" at bounding box center [600, 52] width 5 height 5
click at [578, 91] on span "Reset" at bounding box center [578, 89] width 16 height 10
drag, startPoint x: 596, startPoint y: 177, endPoint x: 618, endPoint y: 176, distance: 22.1
click at [598, 177] on div "Task Administrator Follow up date Effective date Completed No data No data" at bounding box center [736, 246] width 451 height 426
click at [642, 55] on span "Administrator" at bounding box center [644, 52] width 72 height 10
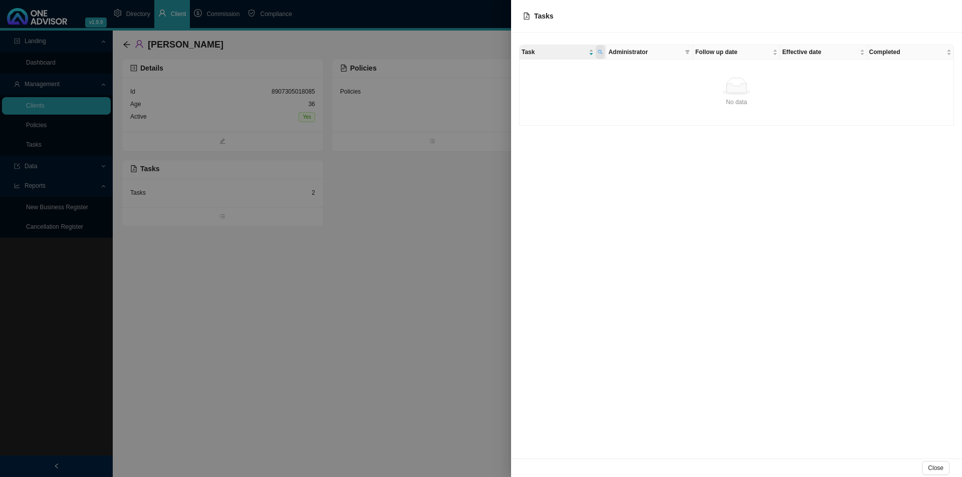
click at [601, 55] on span at bounding box center [600, 52] width 9 height 14
type input "nbus"
click at [573, 88] on span "Reset" at bounding box center [578, 89] width 16 height 10
click at [535, 91] on span "Search" at bounding box center [532, 89] width 19 height 10
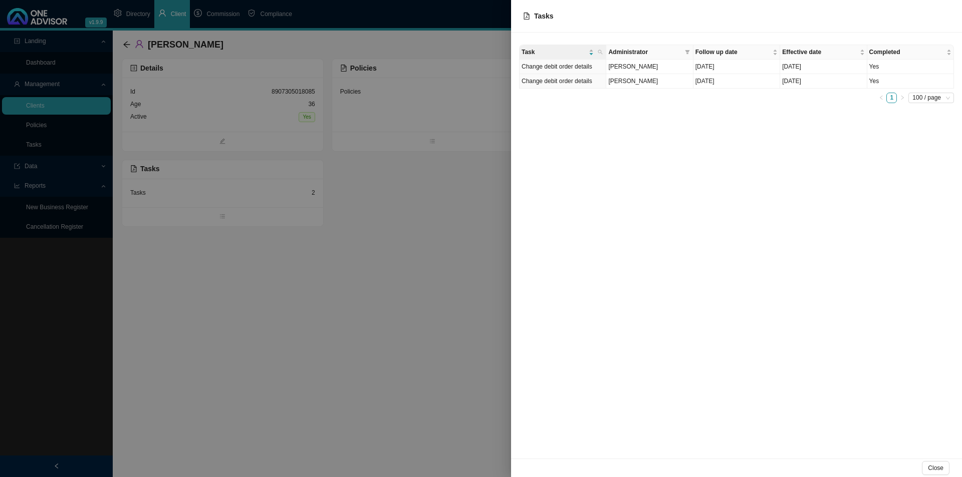
click at [653, 369] on div "Task Administrator Follow up date Effective date Completed Change debit order d…" at bounding box center [736, 246] width 451 height 426
click at [769, 369] on button "Close" at bounding box center [936, 468] width 28 height 14
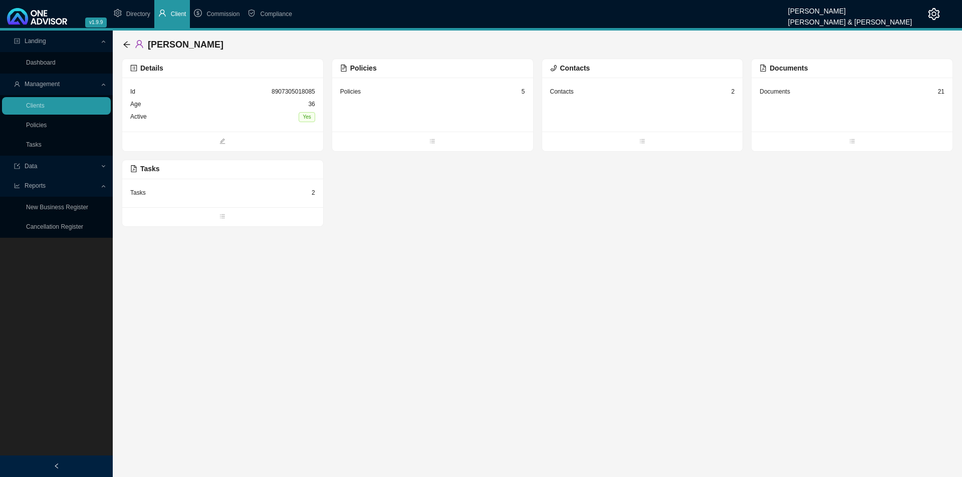
click at [245, 196] on div "Tasks 2" at bounding box center [222, 193] width 185 height 13
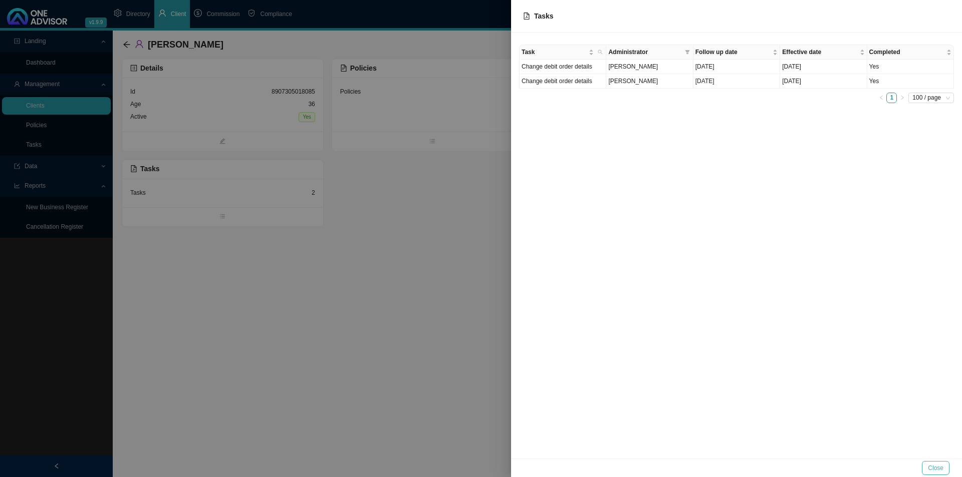
click at [769, 369] on button "Close" at bounding box center [936, 468] width 28 height 14
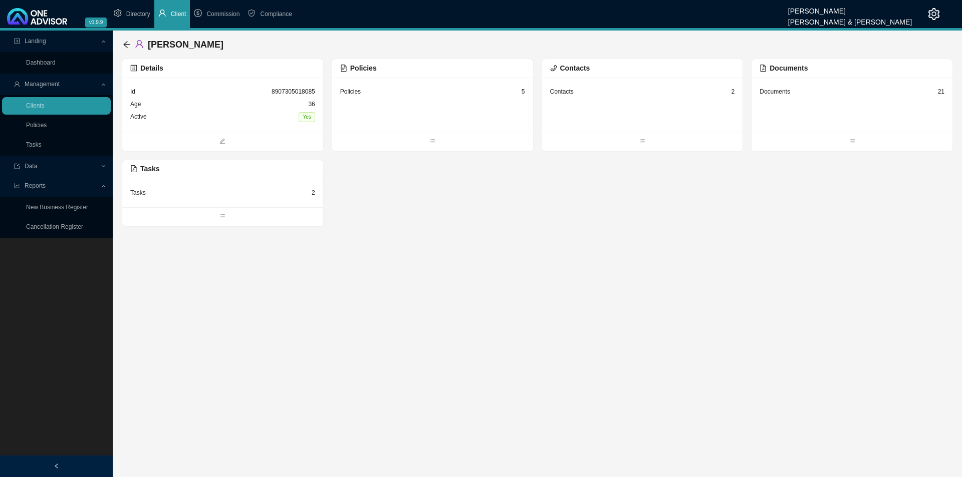
click at [423, 92] on div "Policies 5" at bounding box center [432, 92] width 185 height 13
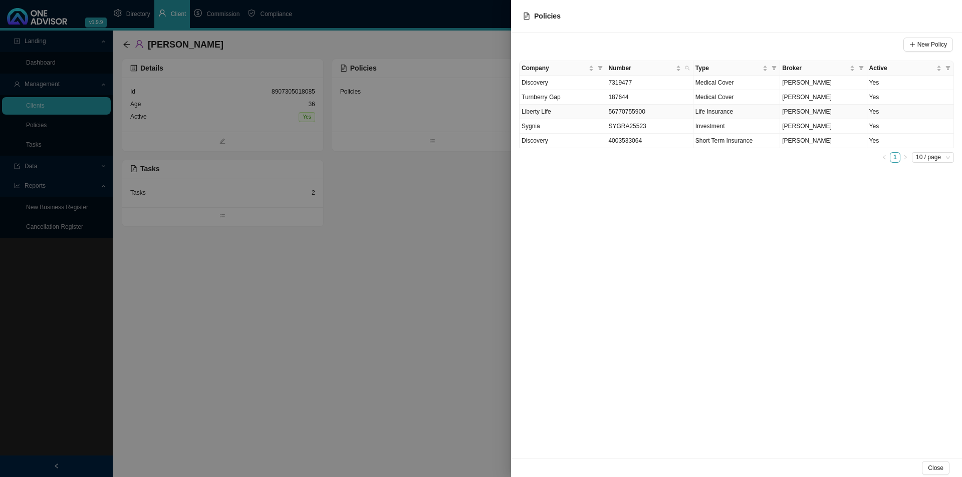
click at [655, 113] on td "56770755900" at bounding box center [649, 112] width 87 height 15
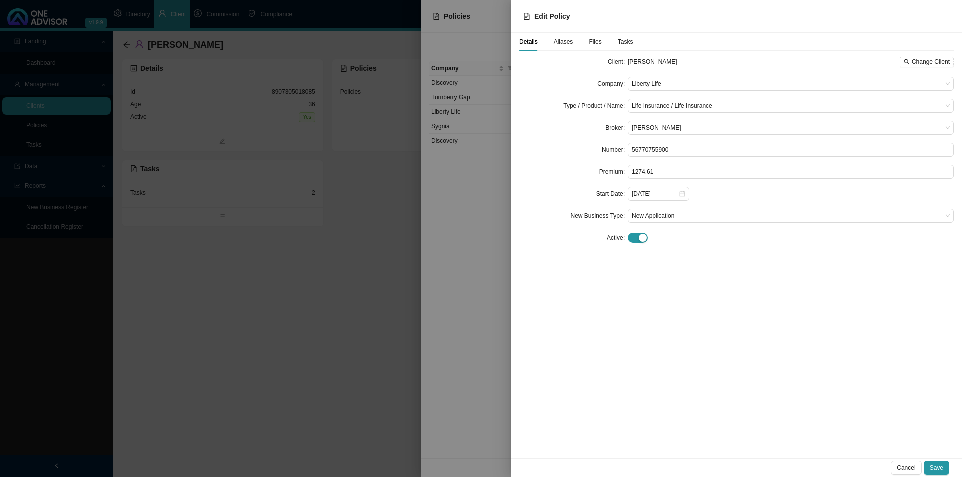
click at [621, 44] on span "Tasks" at bounding box center [626, 42] width 16 height 6
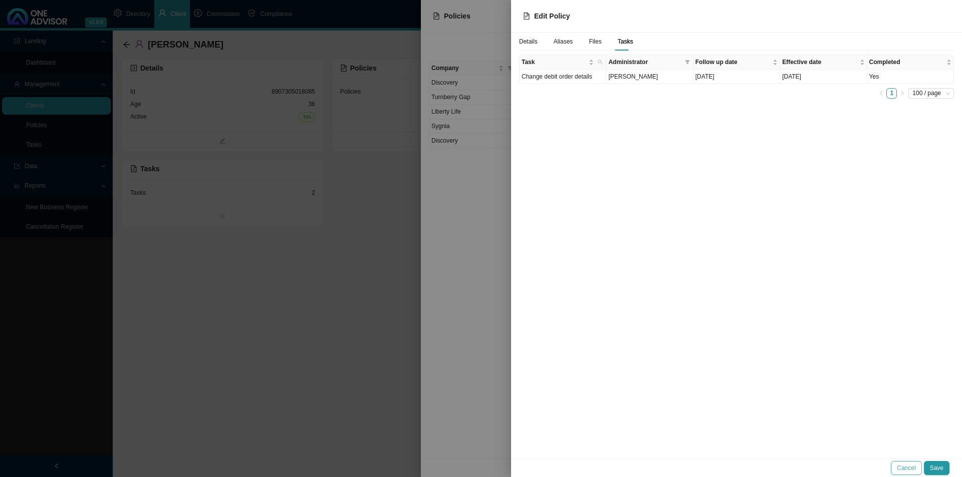
click at [769, 369] on span "Cancel" at bounding box center [906, 468] width 19 height 10
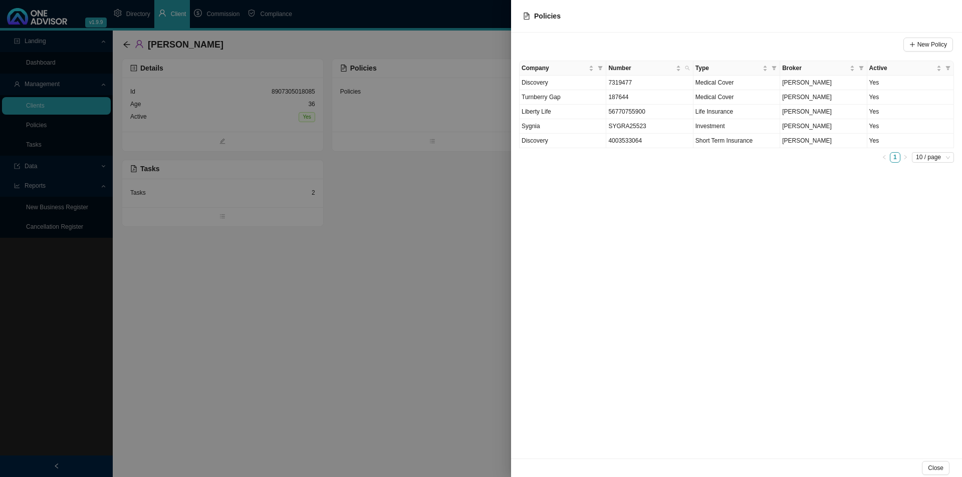
click at [293, 331] on div at bounding box center [481, 238] width 962 height 477
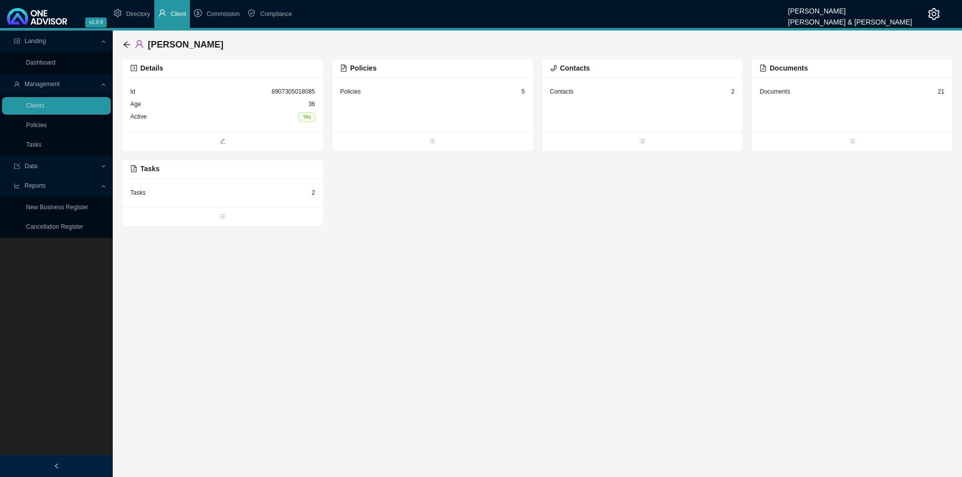
click at [475, 93] on div "Policies 5" at bounding box center [432, 92] width 185 height 13
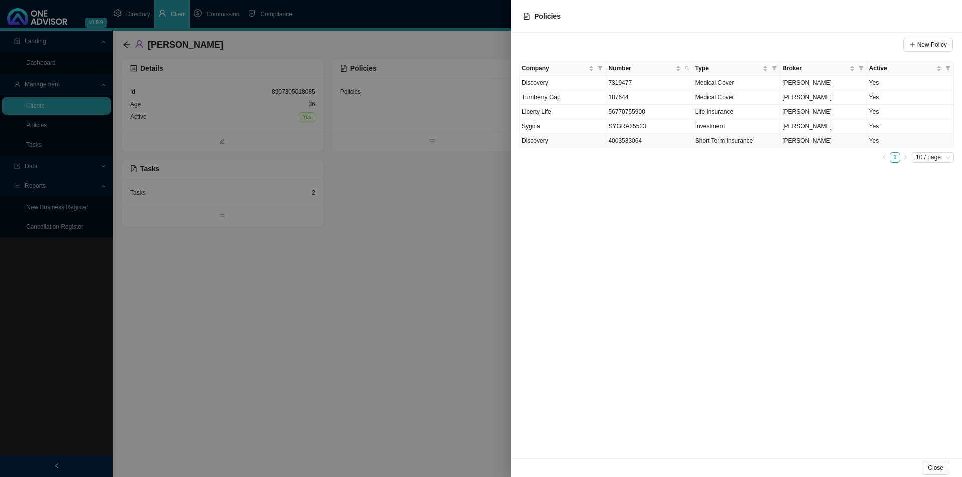
click at [548, 142] on td "Discovery" at bounding box center [562, 141] width 87 height 15
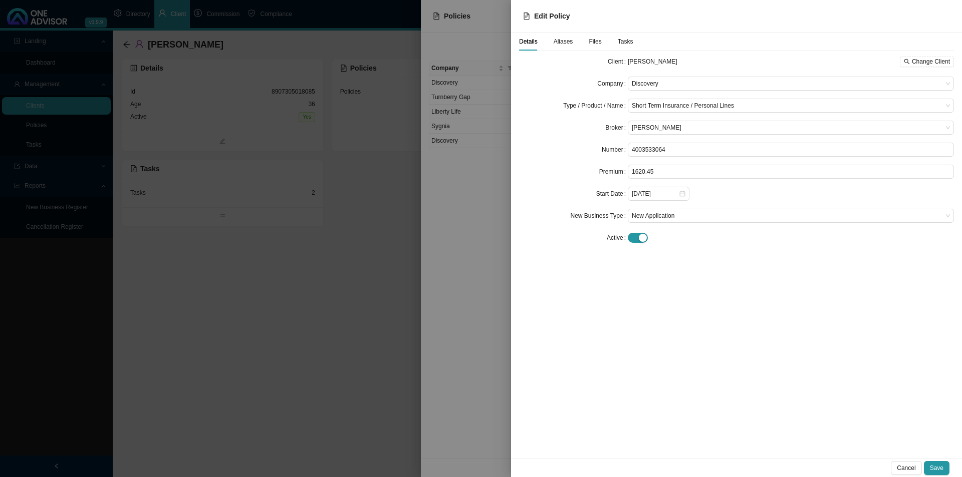
click at [625, 41] on span "Tasks" at bounding box center [626, 42] width 16 height 6
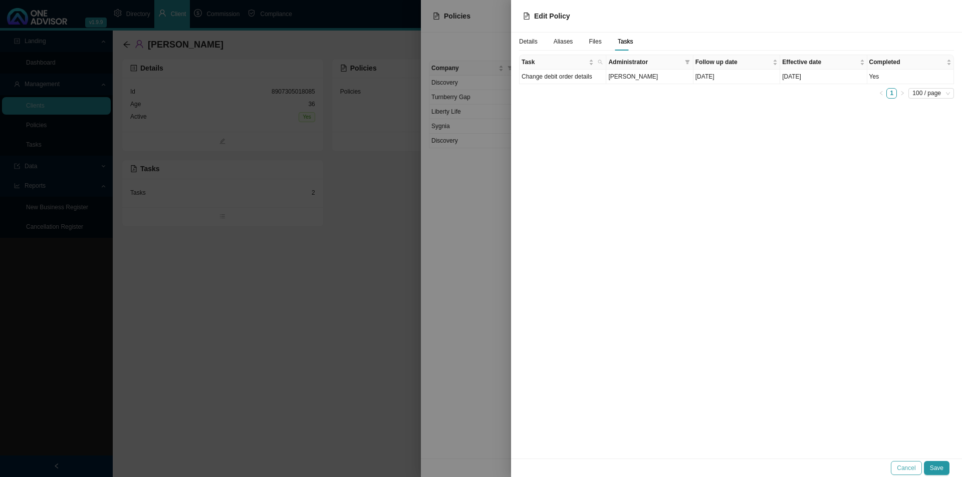
click at [769, 369] on span "Cancel" at bounding box center [906, 468] width 19 height 10
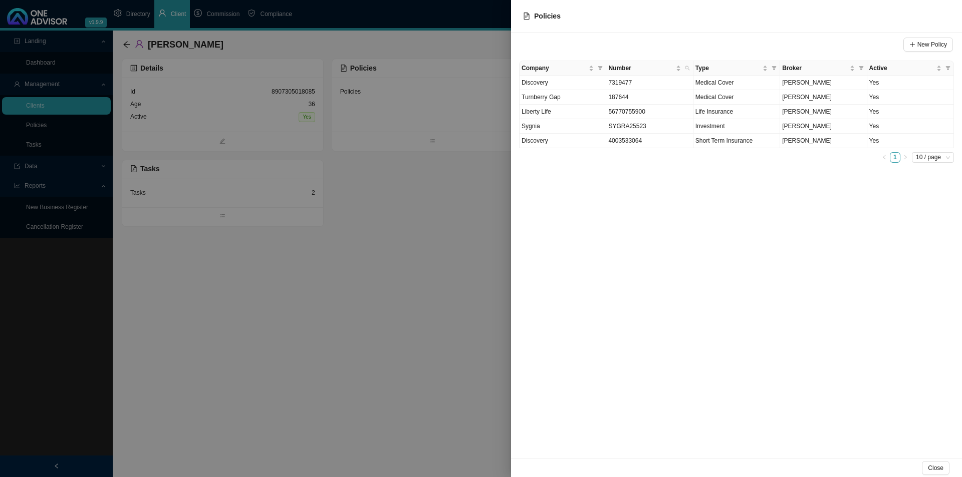
drag, startPoint x: 216, startPoint y: 375, endPoint x: 278, endPoint y: 376, distance: 62.1
click at [216, 369] on div at bounding box center [481, 238] width 962 height 477
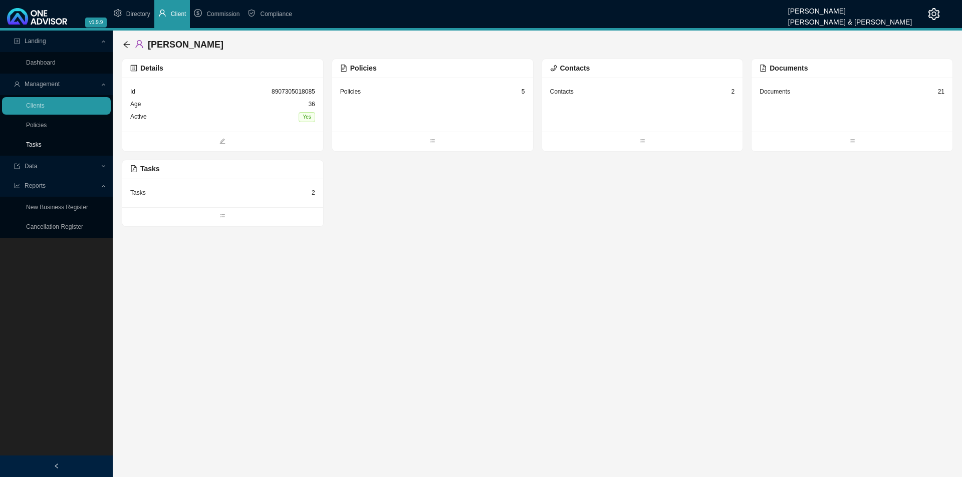
click at [40, 143] on link "Tasks" at bounding box center [34, 144] width 16 height 7
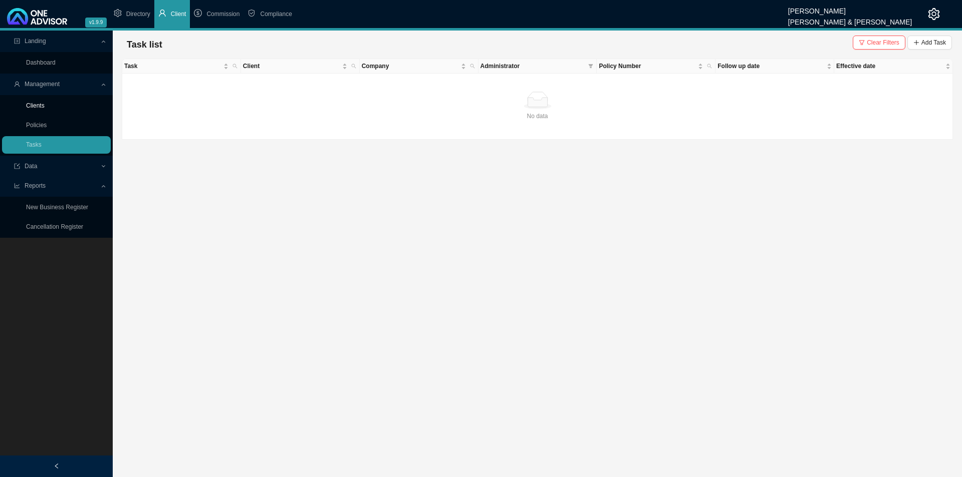
click at [45, 102] on link "Clients" at bounding box center [35, 105] width 19 height 7
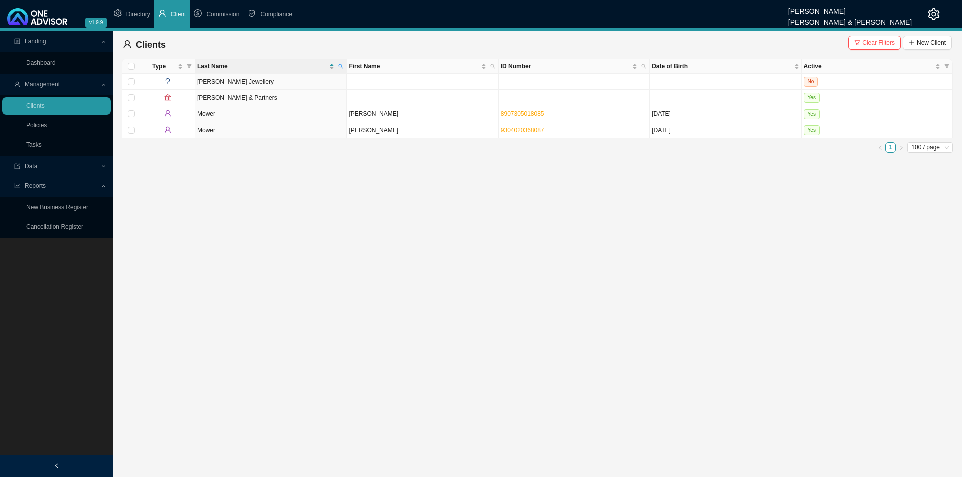
drag, startPoint x: 344, startPoint y: 64, endPoint x: 338, endPoint y: 88, distance: 25.3
click at [344, 69] on span at bounding box center [340, 66] width 9 height 14
type input "kohler"
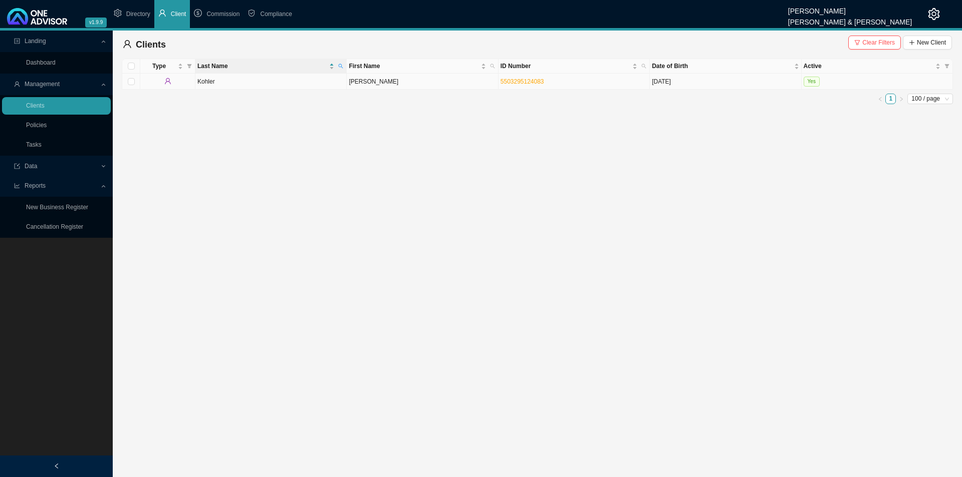
click at [398, 81] on td "[PERSON_NAME]" at bounding box center [422, 82] width 151 height 16
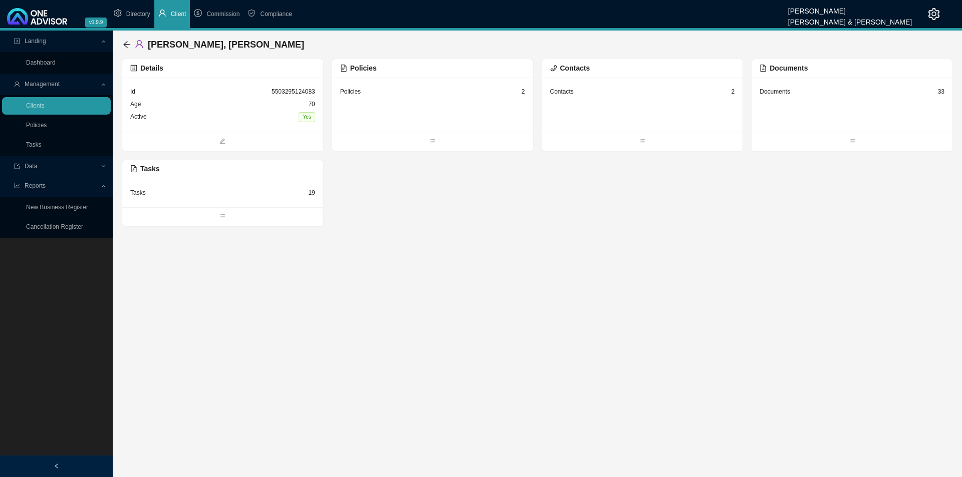
click at [398, 95] on div "Policies 2" at bounding box center [432, 92] width 185 height 13
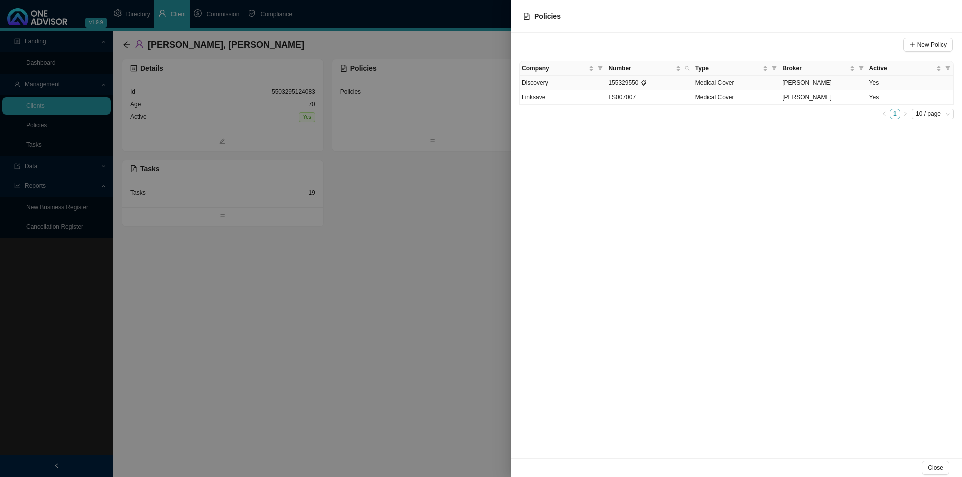
click at [661, 80] on td "155329550" at bounding box center [649, 83] width 87 height 15
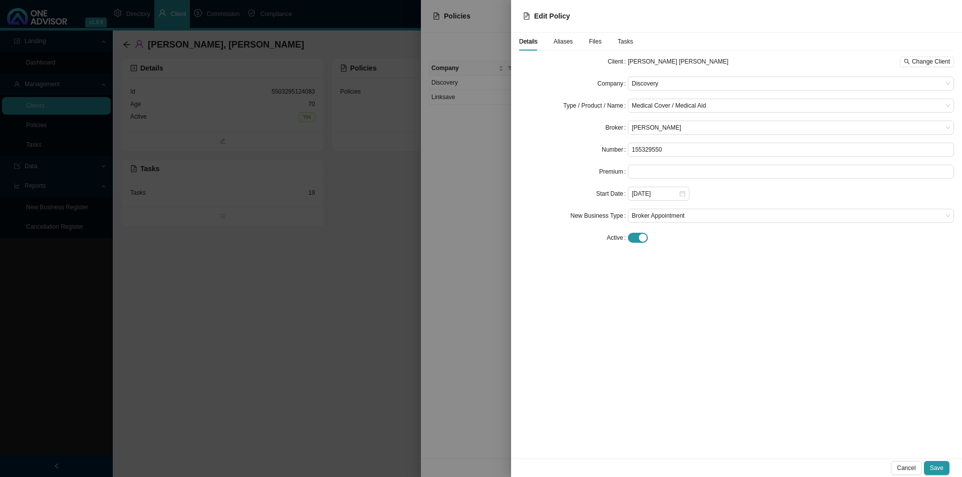
click at [626, 42] on span "Tasks" at bounding box center [626, 42] width 16 height 6
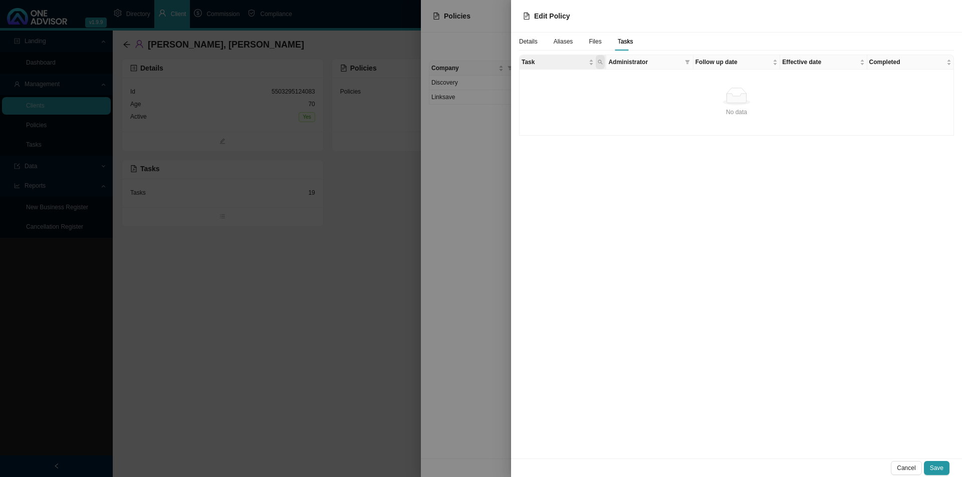
click at [604, 63] on span "Task" at bounding box center [600, 62] width 9 height 14
click at [540, 97] on span "Search" at bounding box center [532, 99] width 19 height 10
click at [706, 65] on span "Follow up date" at bounding box center [732, 62] width 75 height 10
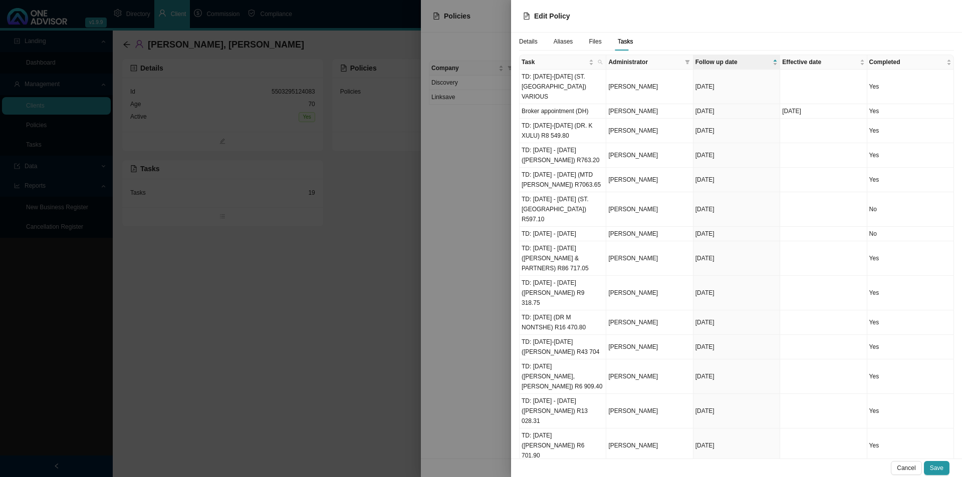
click at [467, 268] on div at bounding box center [481, 238] width 962 height 477
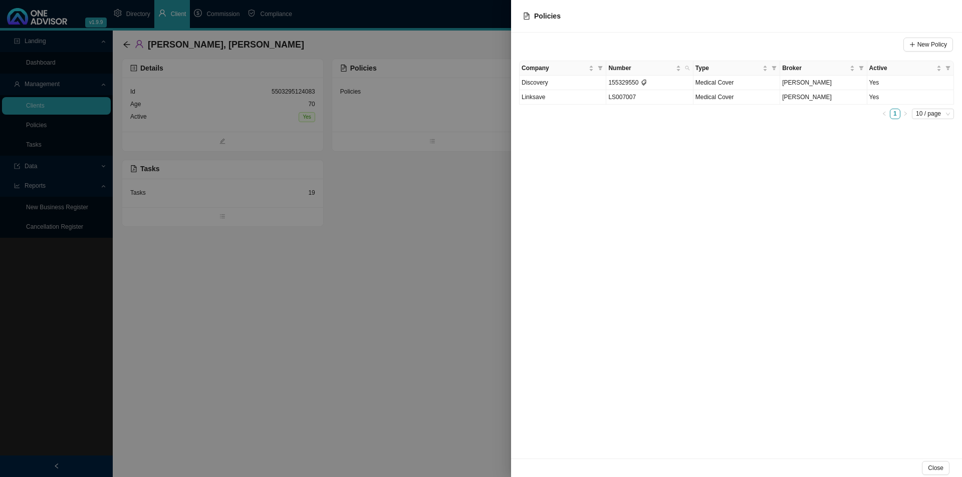
click at [391, 306] on div at bounding box center [481, 238] width 962 height 477
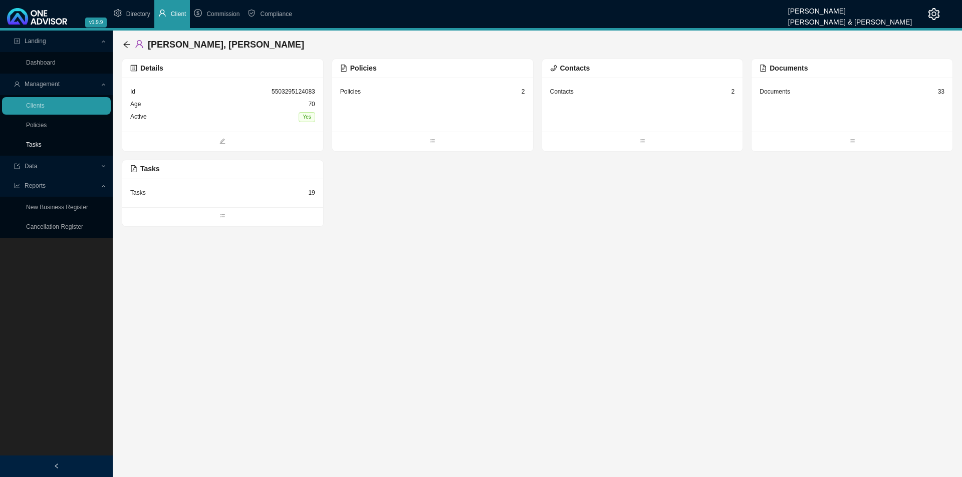
click at [36, 141] on link "Tasks" at bounding box center [34, 144] width 16 height 7
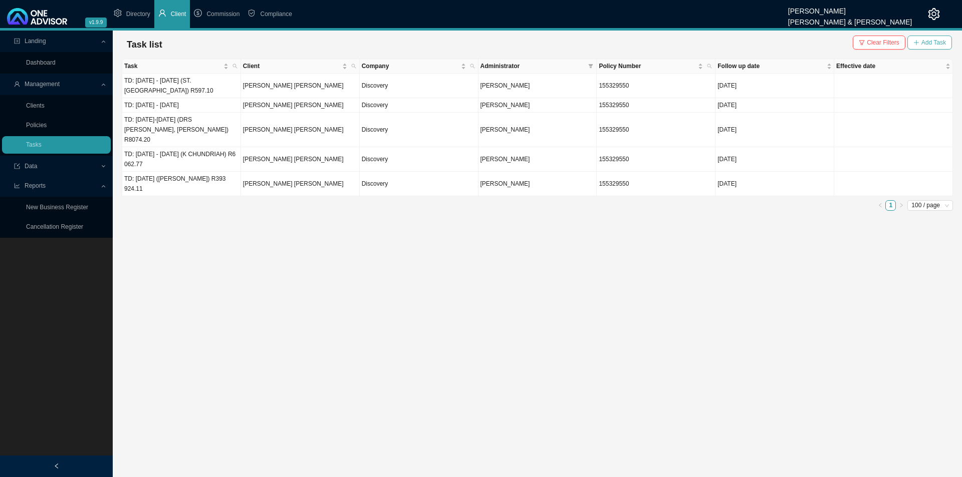
click at [769, 44] on span "Add Task" at bounding box center [933, 43] width 25 height 10
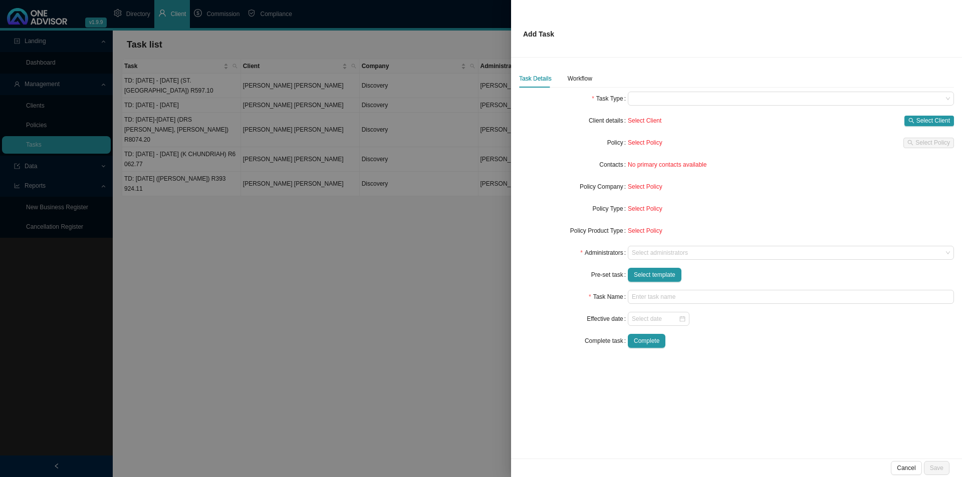
click at [591, 75] on div "Task Details Workflow" at bounding box center [736, 79] width 435 height 18
click at [592, 83] on div "Task Details Workflow" at bounding box center [736, 79] width 435 height 18
click at [579, 86] on div "Workflow" at bounding box center [580, 79] width 25 height 18
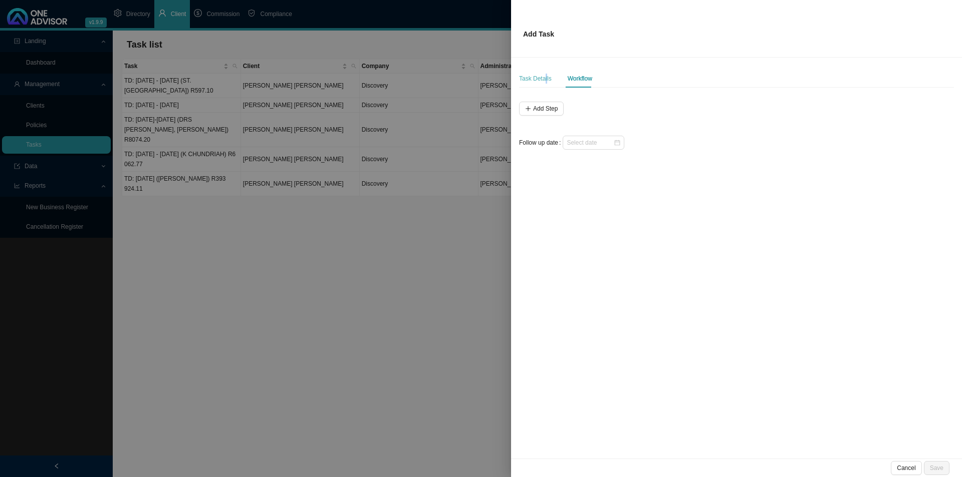
click at [544, 72] on div "Task Details" at bounding box center [535, 79] width 33 height 18
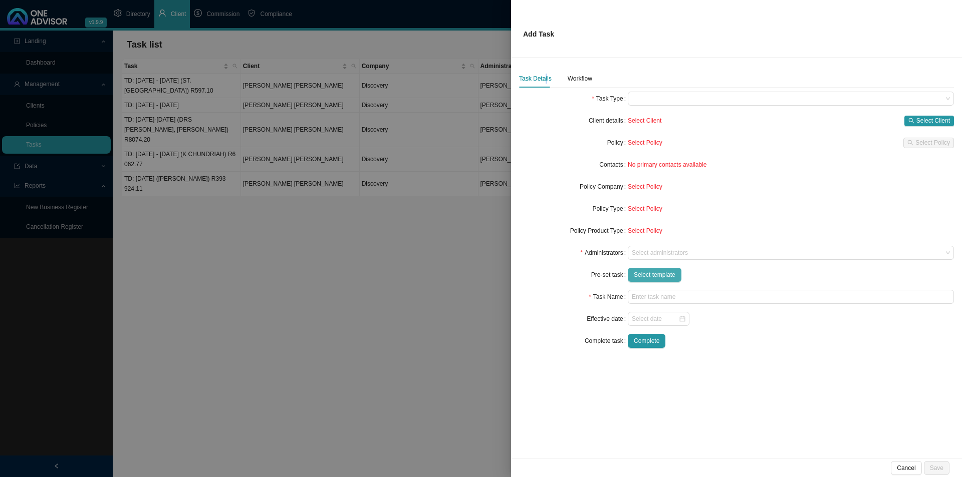
click at [633, 275] on button "Select template" at bounding box center [655, 275] width 54 height 14
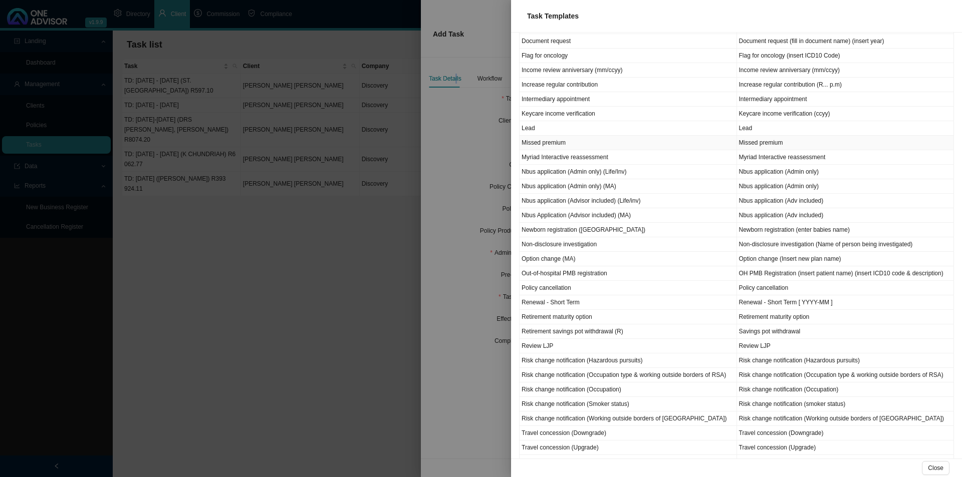
scroll to position [401, 0]
click at [746, 278] on td "OH PMB Registration (insert patient name) (insert ICD10 code & description)" at bounding box center [845, 272] width 217 height 15
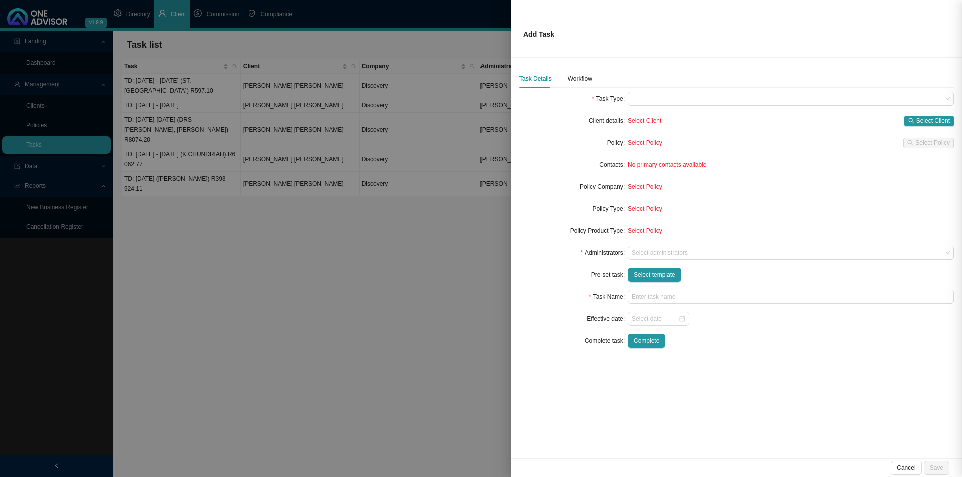
type input "OH PMB Registration (insert patient name) (insert ICD10 code & description)"
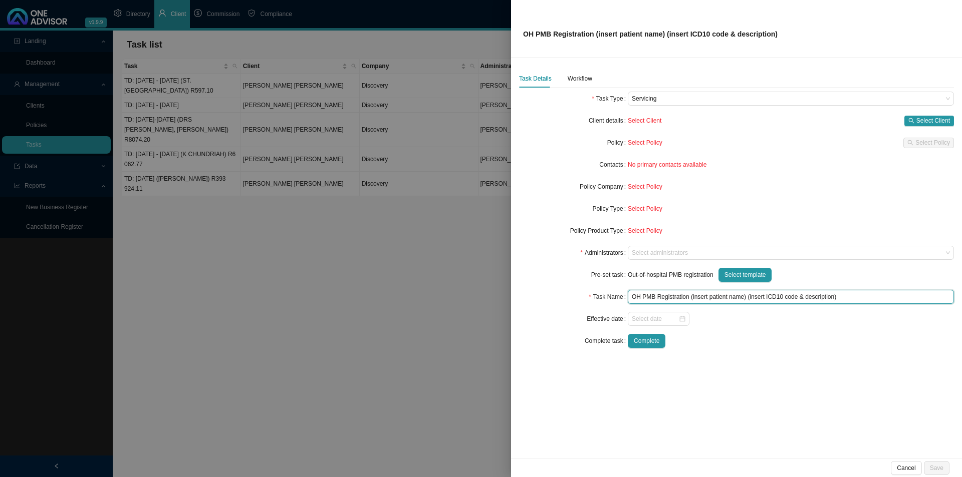
drag, startPoint x: 692, startPoint y: 297, endPoint x: 742, endPoint y: 299, distance: 49.6
click at [742, 299] on input "OH PMB Registration (insert patient name) (insert ICD10 code & description)" at bounding box center [791, 297] width 326 height 14
drag, startPoint x: 748, startPoint y: 299, endPoint x: 831, endPoint y: 301, distance: 83.7
click at [769, 301] on input "OH PMB Registration (insert patient name) (insert ICD10 code & description)" at bounding box center [791, 297] width 326 height 14
click at [769, 342] on div "Complete" at bounding box center [791, 341] width 326 height 14
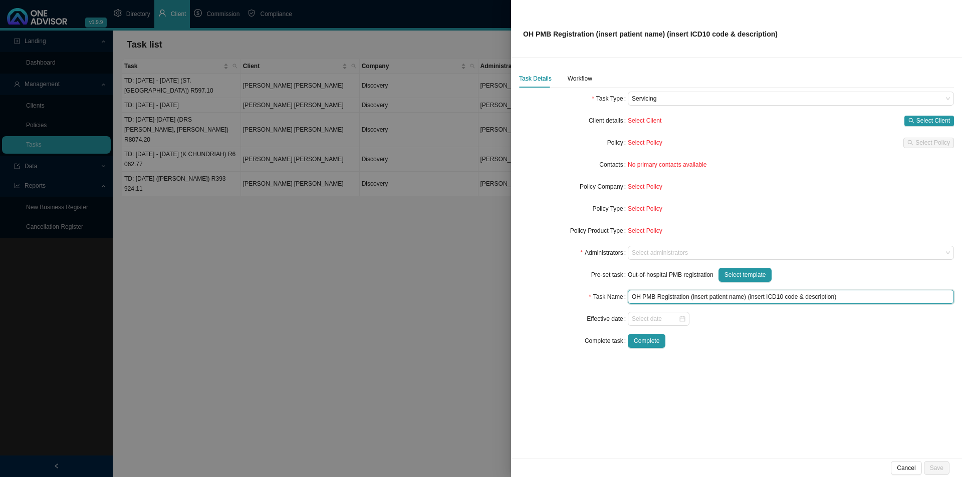
drag, startPoint x: 746, startPoint y: 298, endPoint x: 807, endPoint y: 305, distance: 62.0
click at [747, 298] on input "OH PMB Registration (insert patient name) (insert ICD10 code & description)" at bounding box center [791, 297] width 326 height 14
click at [744, 298] on input "OH PMB Registration (insert patient name) (insert ICD10 code & description)" at bounding box center [791, 297] width 326 height 14
click at [769, 369] on span "Cancel" at bounding box center [906, 468] width 19 height 10
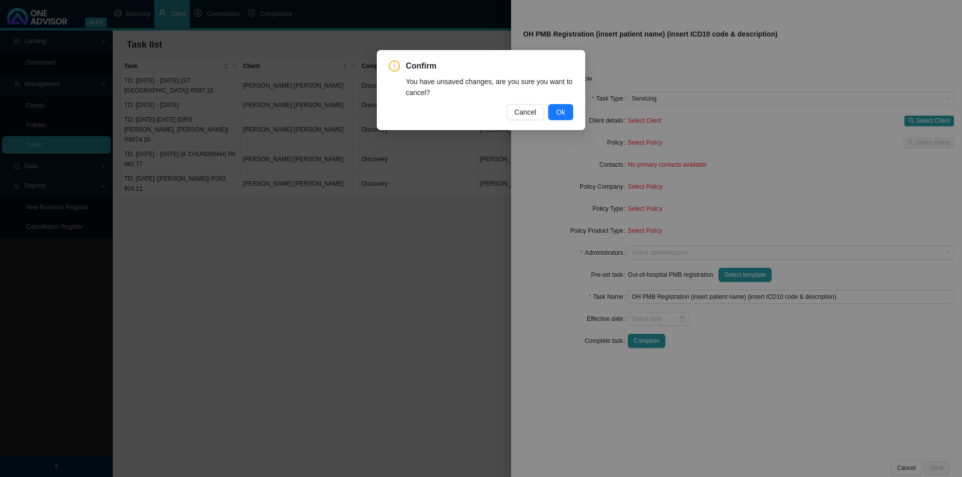
click at [571, 109] on button "Ok" at bounding box center [560, 112] width 25 height 16
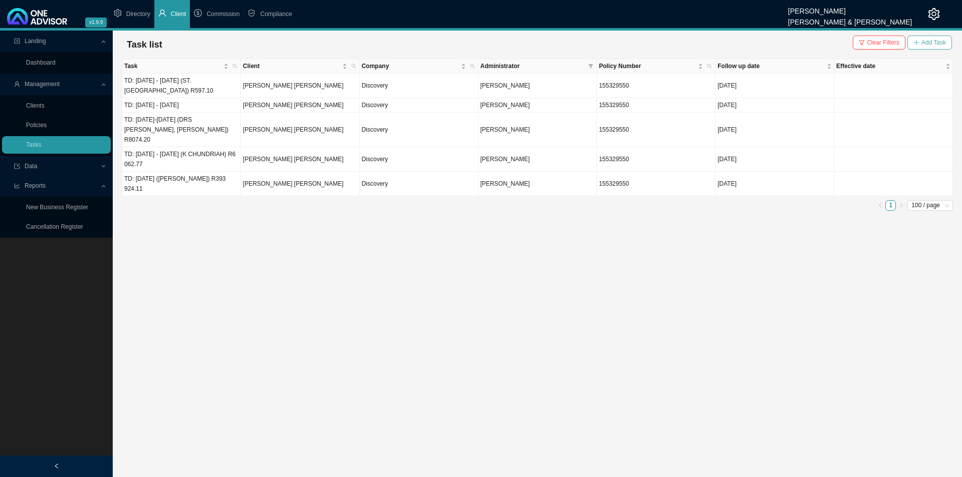
click at [769, 39] on span "Add Task" at bounding box center [933, 43] width 25 height 10
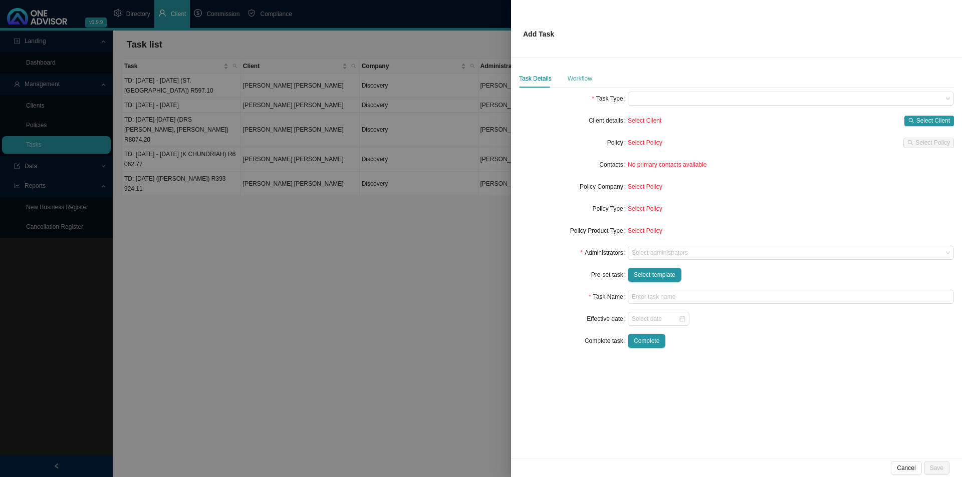
click at [578, 72] on div "Workflow" at bounding box center [580, 79] width 25 height 18
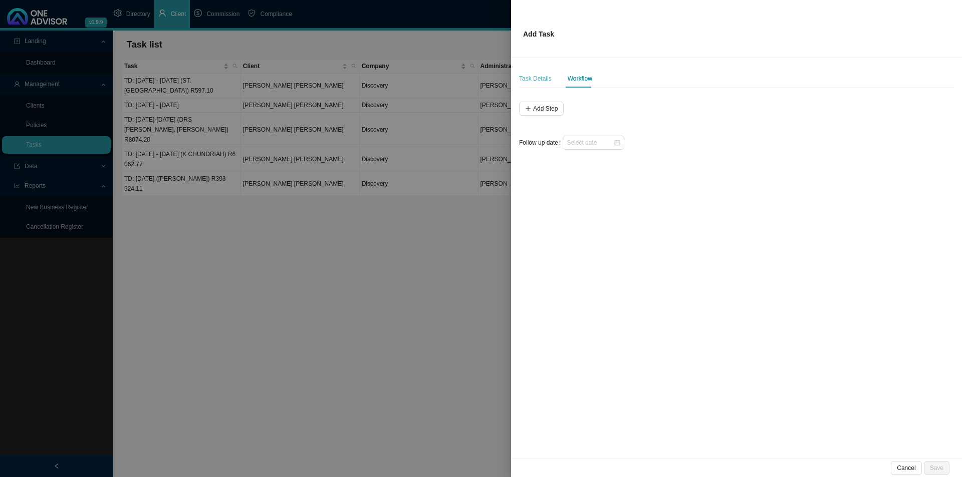
click at [528, 73] on div "Task Details" at bounding box center [535, 79] width 33 height 18
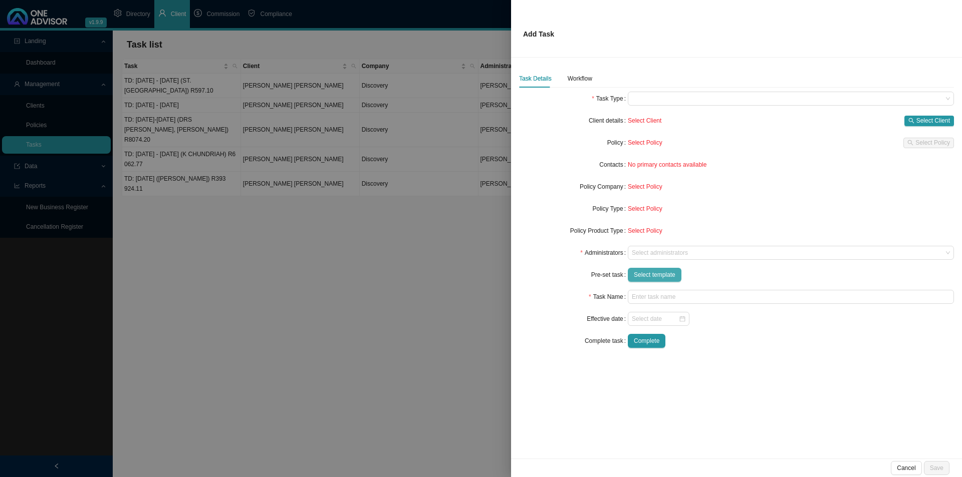
click at [644, 274] on span "Select template" at bounding box center [655, 275] width 42 height 10
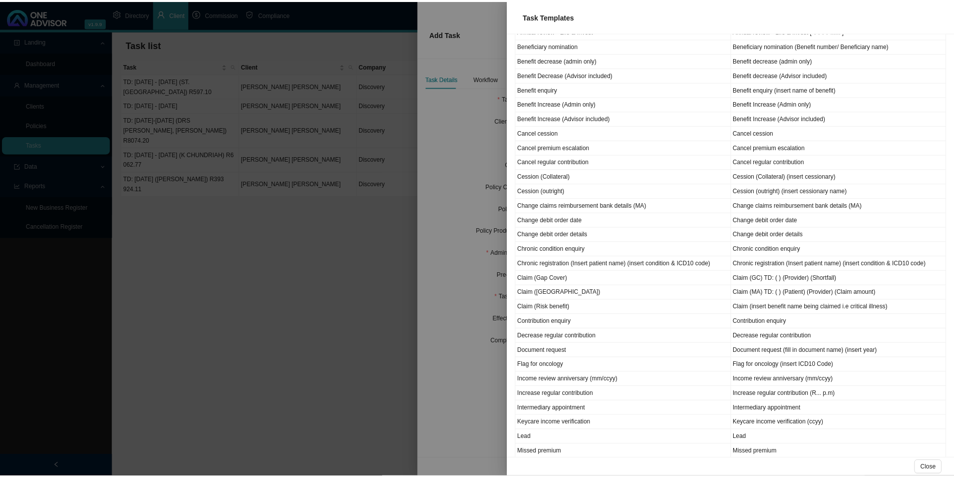
scroll to position [0, 0]
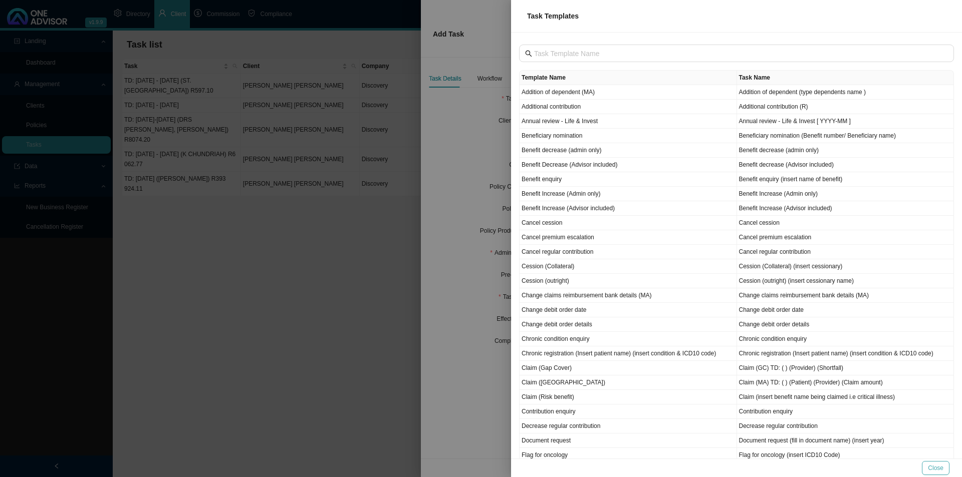
click at [769, 369] on span "Close" at bounding box center [936, 468] width 16 height 10
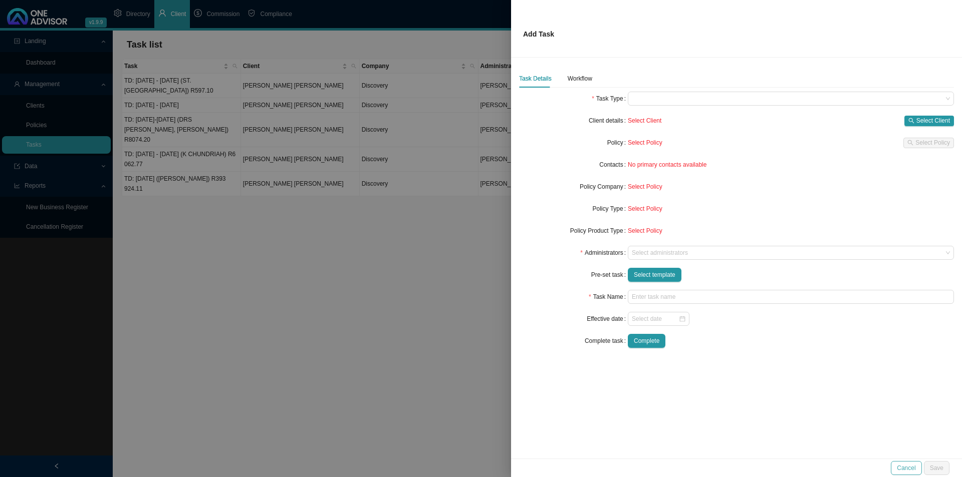
click at [769, 369] on span "Cancel" at bounding box center [906, 468] width 19 height 10
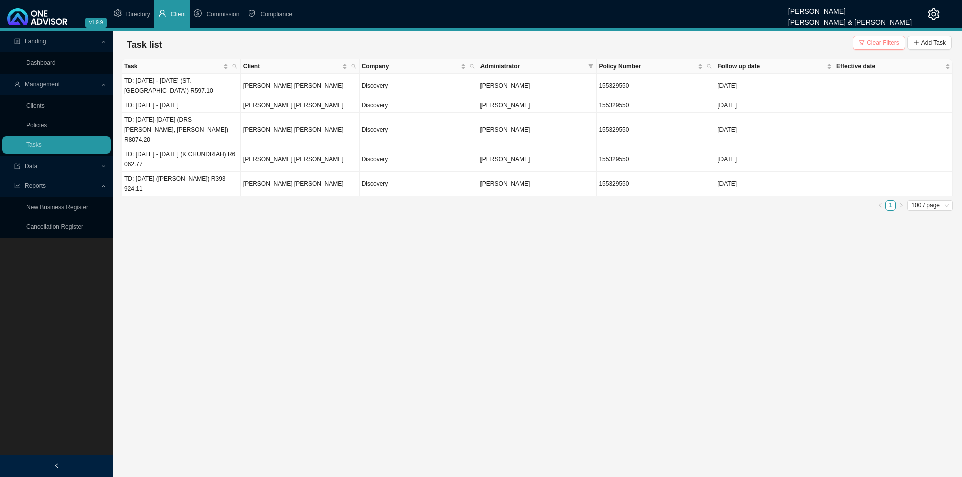
click at [769, 42] on span "Clear Filters" at bounding box center [883, 43] width 33 height 10
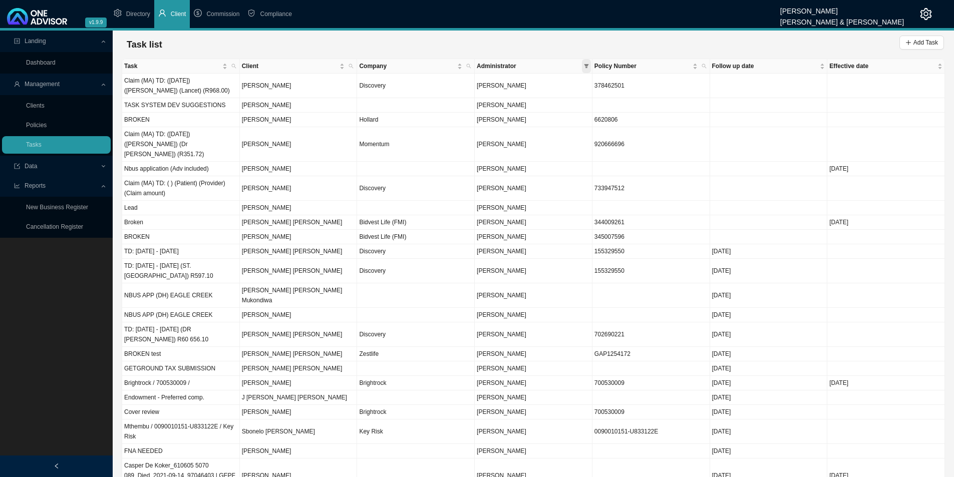
click at [585, 66] on icon "filter" at bounding box center [586, 66] width 5 height 5
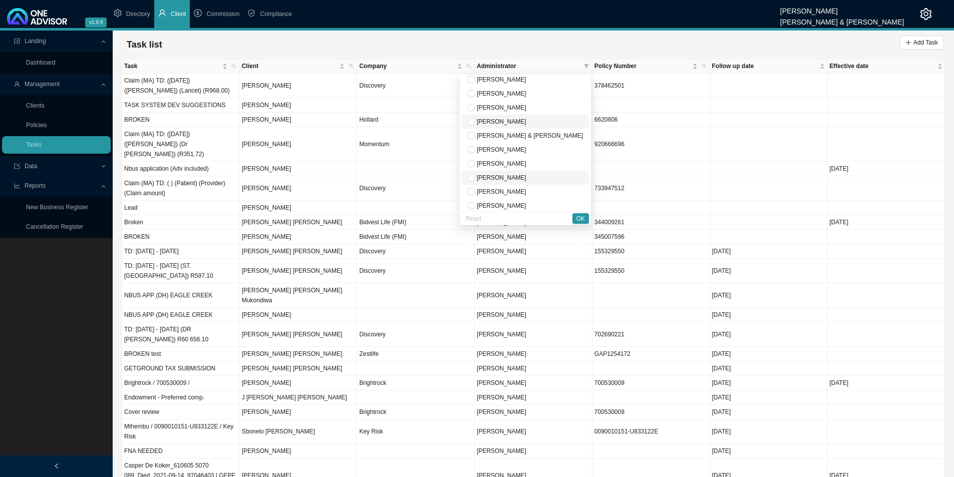
scroll to position [50, 0]
click at [523, 184] on span "[PERSON_NAME]" at bounding box center [525, 188] width 115 height 10
checkbox input "true"
click at [584, 218] on span "OK" at bounding box center [581, 219] width 9 height 10
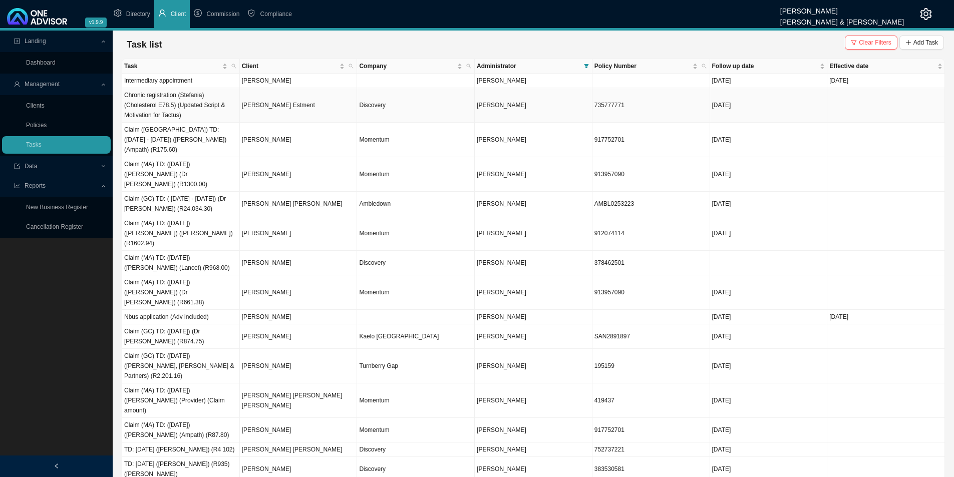
click at [312, 111] on td "[PERSON_NAME] Estment" at bounding box center [299, 105] width 118 height 35
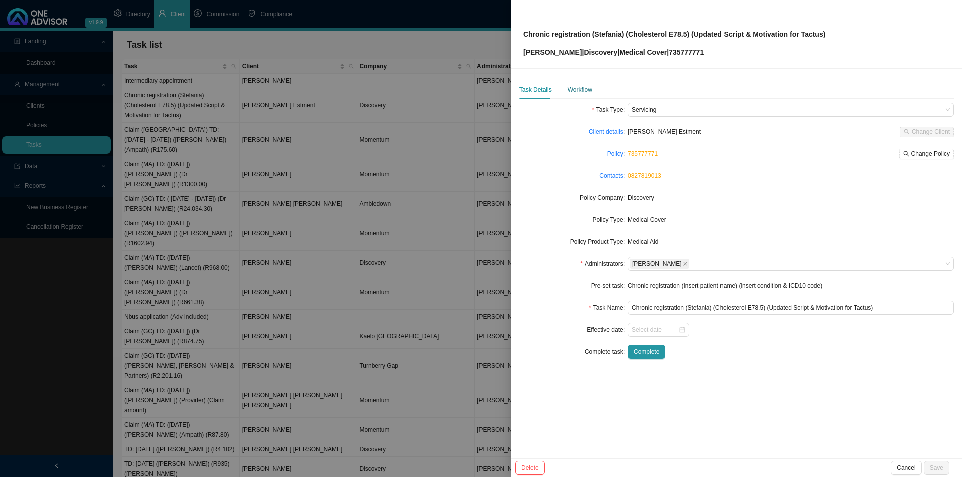
click at [572, 88] on div "Workflow" at bounding box center [580, 90] width 25 height 10
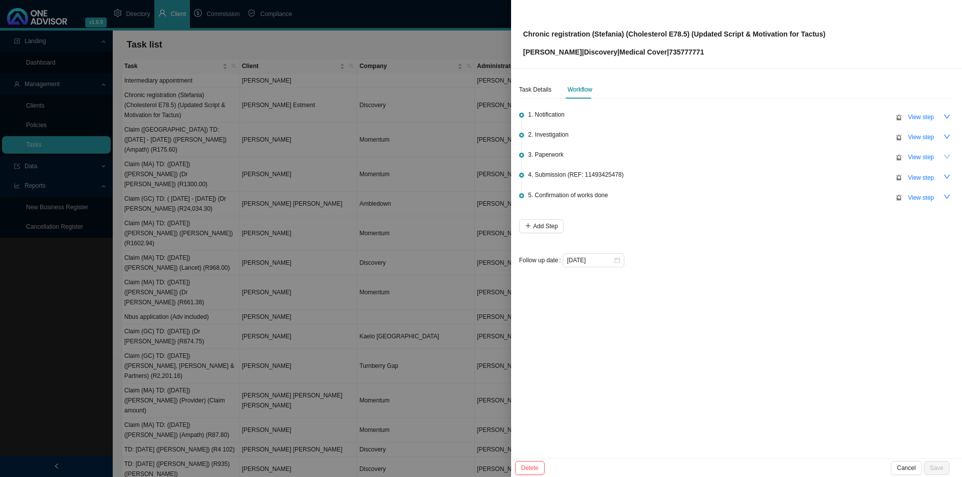
click at [769, 157] on icon "down" at bounding box center [946, 156] width 7 height 7
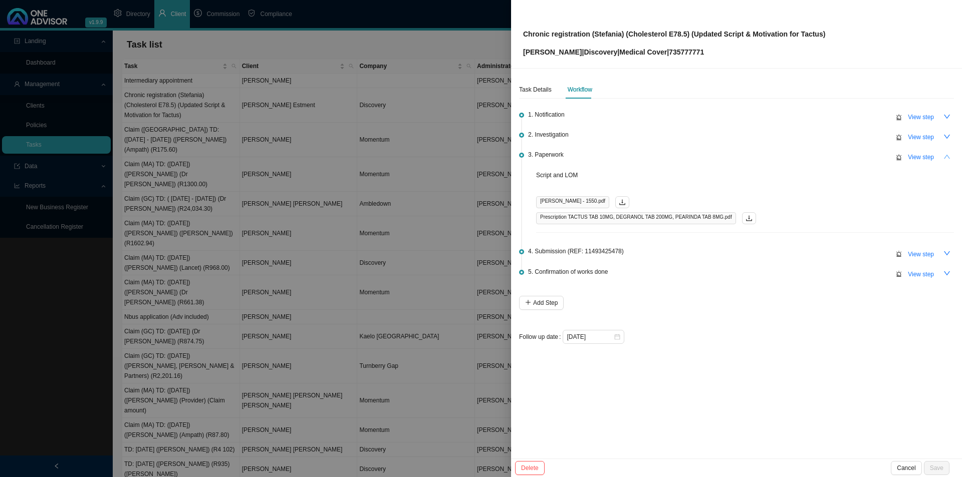
click at [769, 157] on icon "up" at bounding box center [947, 157] width 6 height 4
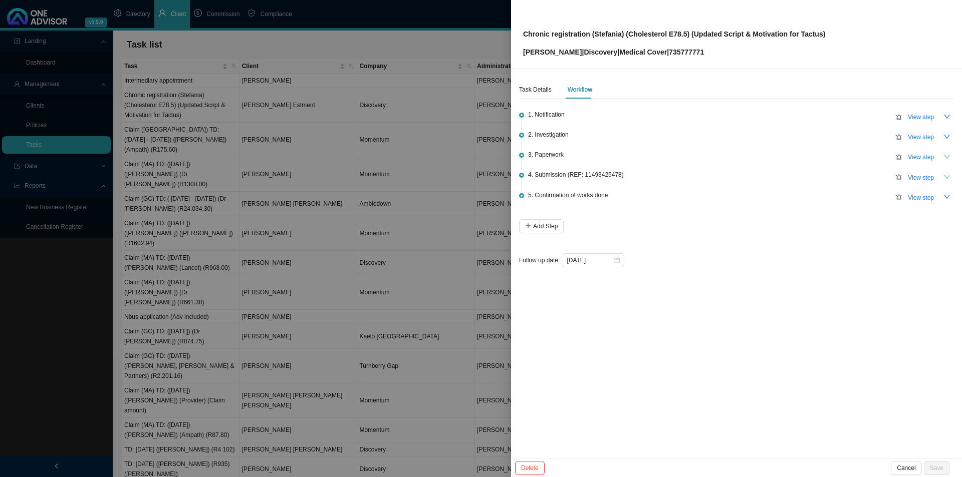
click at [769, 179] on button "button" at bounding box center [947, 177] width 14 height 14
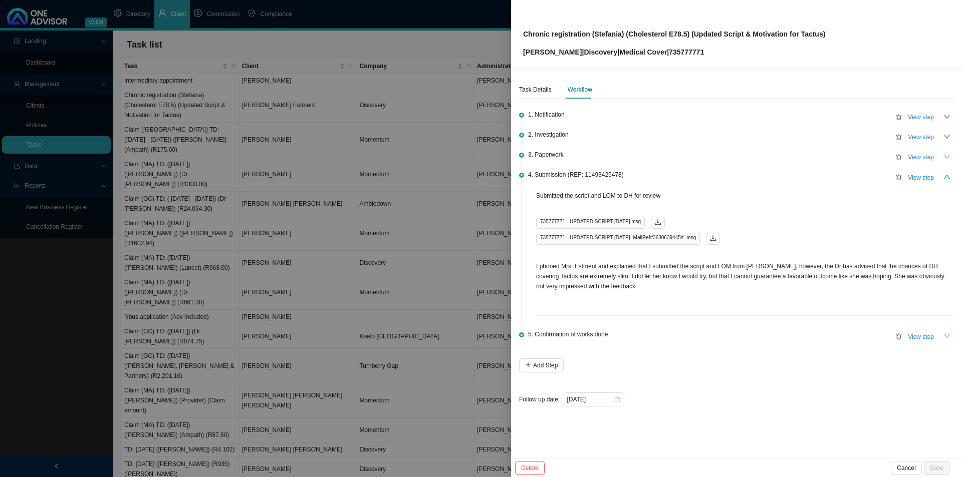
click at [769, 333] on icon "down" at bounding box center [946, 336] width 7 height 7
click at [769, 333] on icon "up" at bounding box center [946, 336] width 7 height 7
click at [769, 174] on icon "up" at bounding box center [946, 176] width 7 height 7
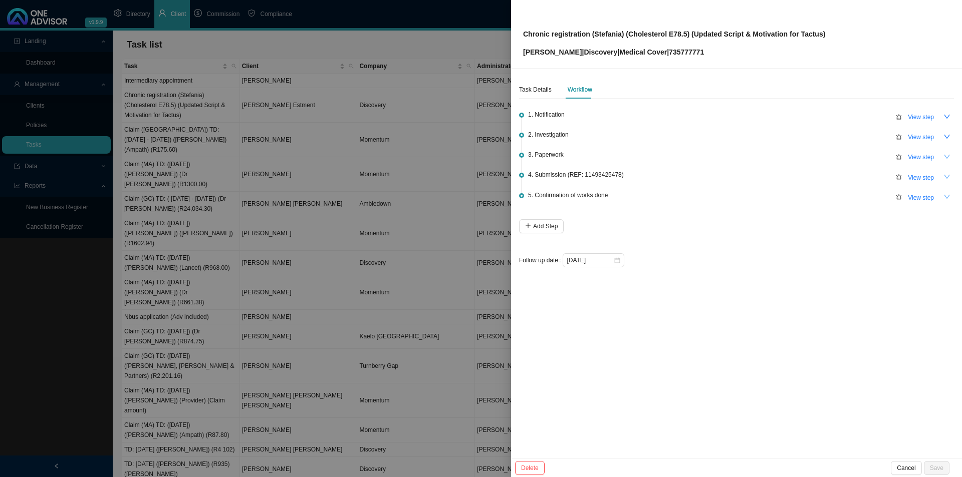
click at [254, 369] on div at bounding box center [481, 238] width 962 height 477
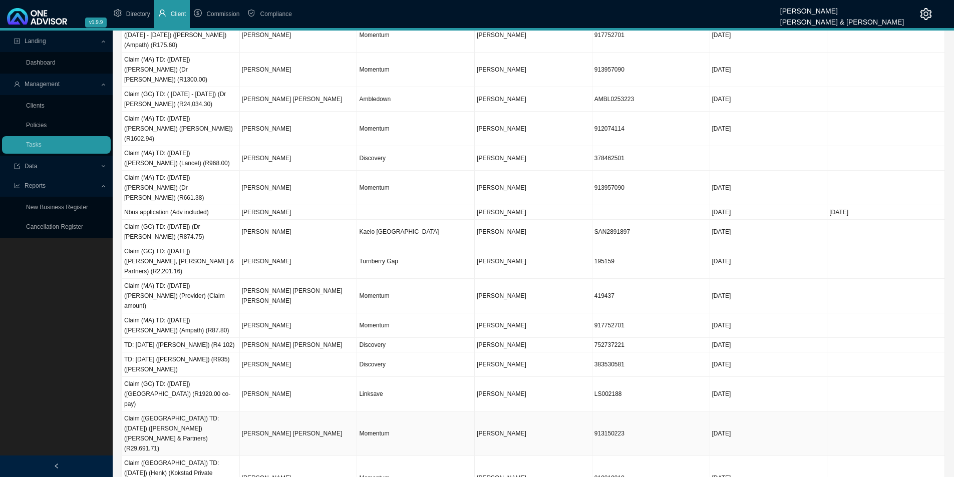
scroll to position [0, 0]
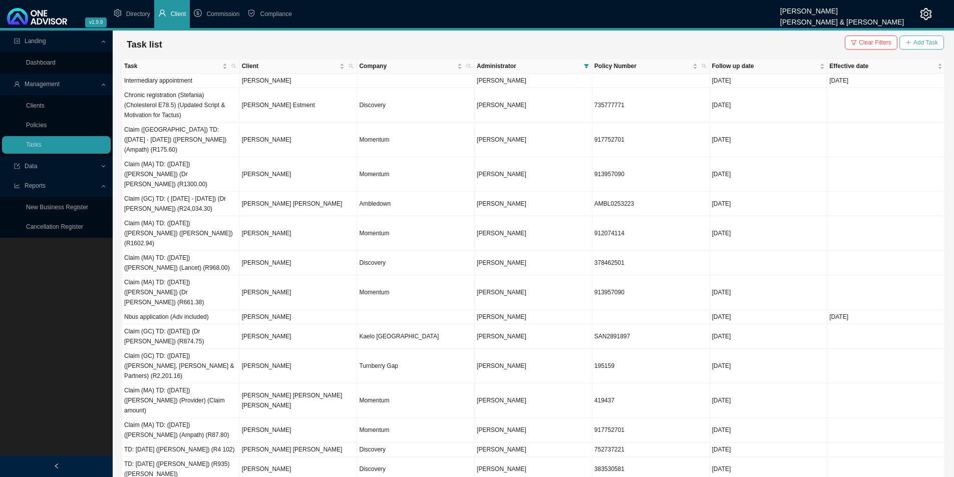
click at [769, 40] on span "Add Task" at bounding box center [926, 43] width 25 height 10
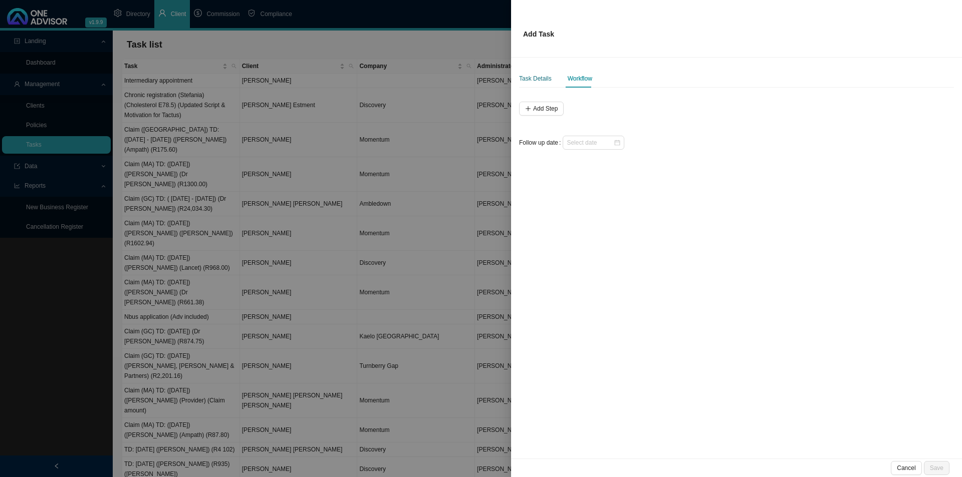
click at [531, 85] on div "Task Details" at bounding box center [535, 79] width 33 height 18
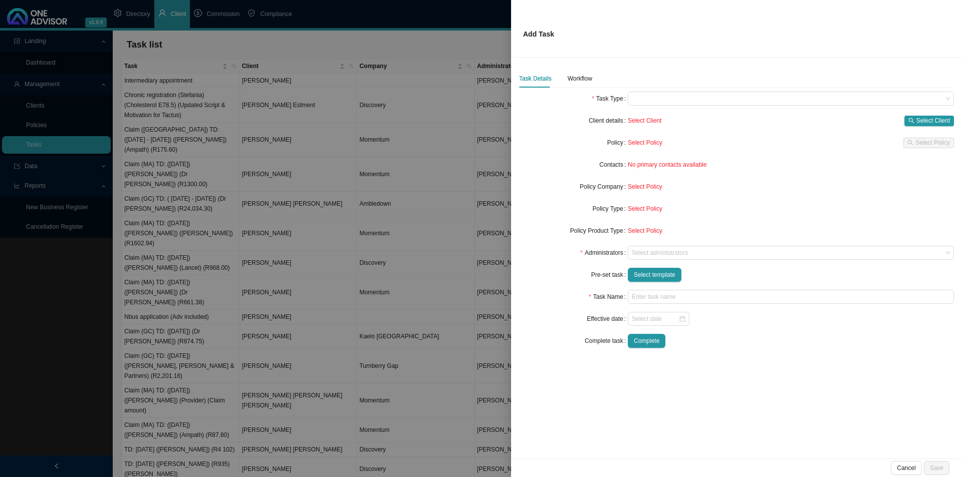
click at [436, 167] on div at bounding box center [481, 238] width 962 height 477
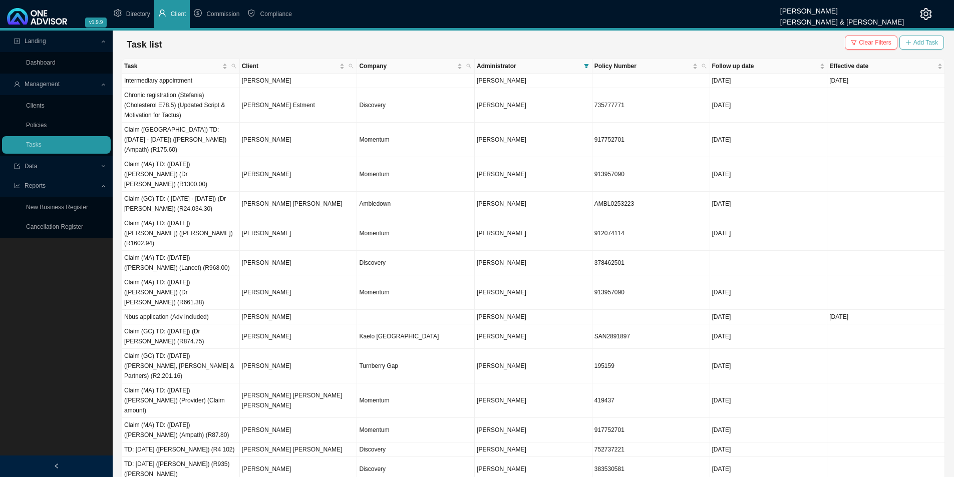
click at [769, 41] on icon "plus" at bounding box center [909, 43] width 6 height 6
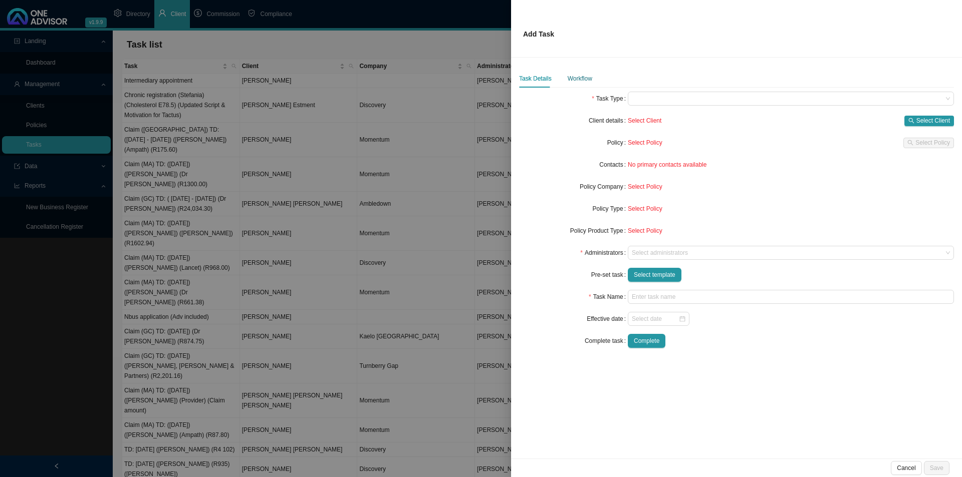
click at [577, 79] on div "Workflow" at bounding box center [580, 79] width 25 height 10
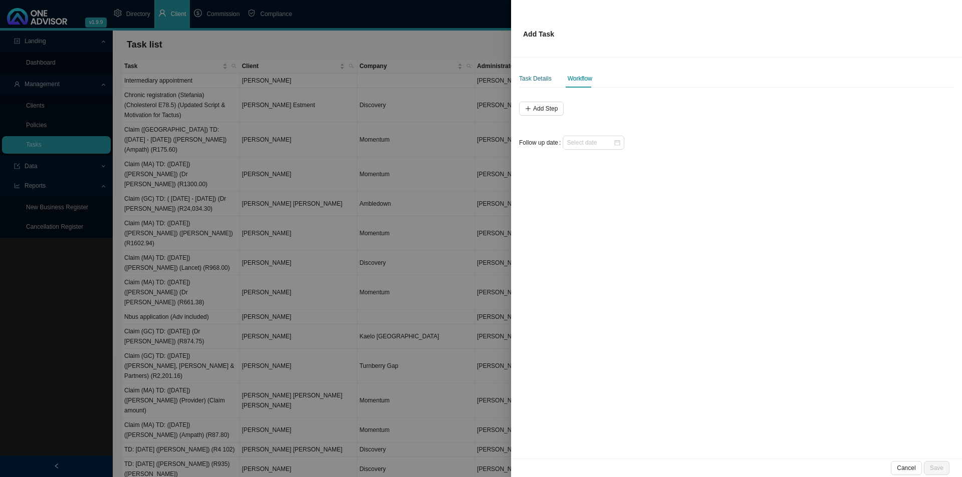
click at [545, 81] on div "Task Details" at bounding box center [535, 79] width 33 height 10
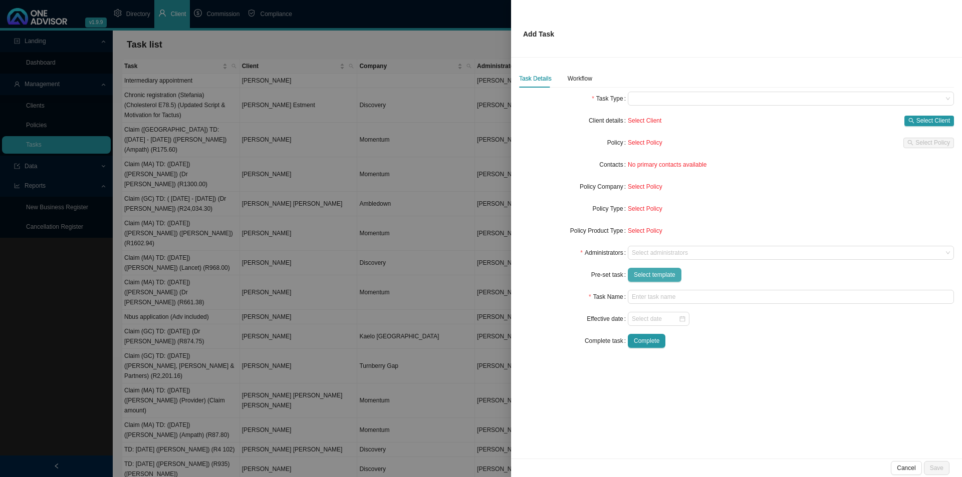
click at [641, 270] on span "Select template" at bounding box center [655, 275] width 42 height 10
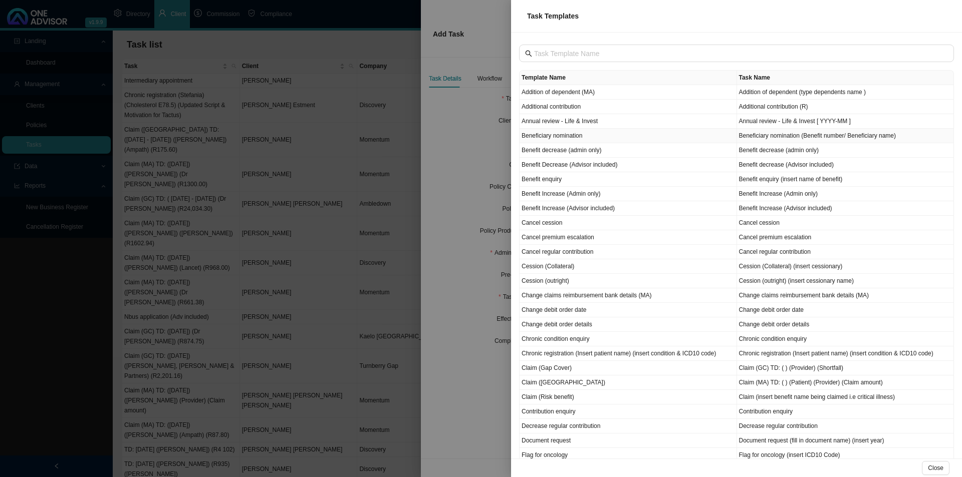
click at [586, 137] on td "Beneficiary nomination" at bounding box center [627, 136] width 217 height 15
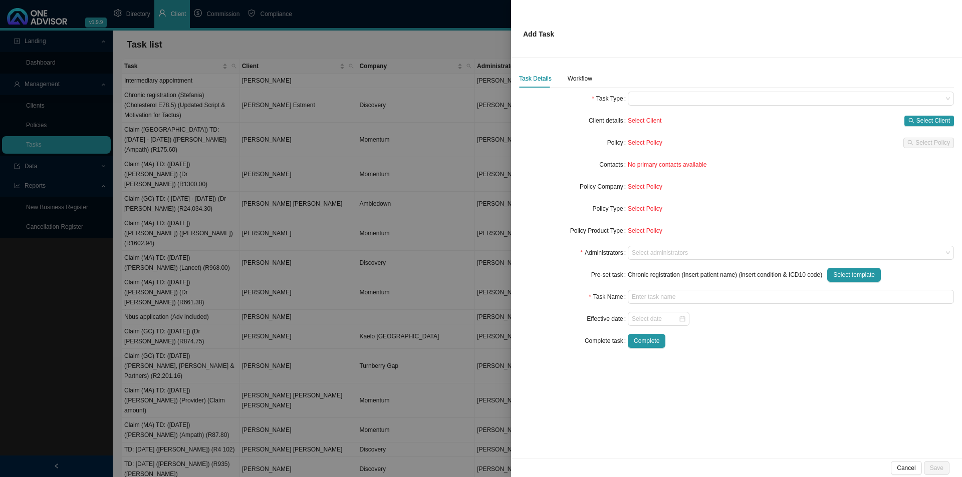
type input "Beneficiary nomination (Benefit number/ Beneficiary name)"
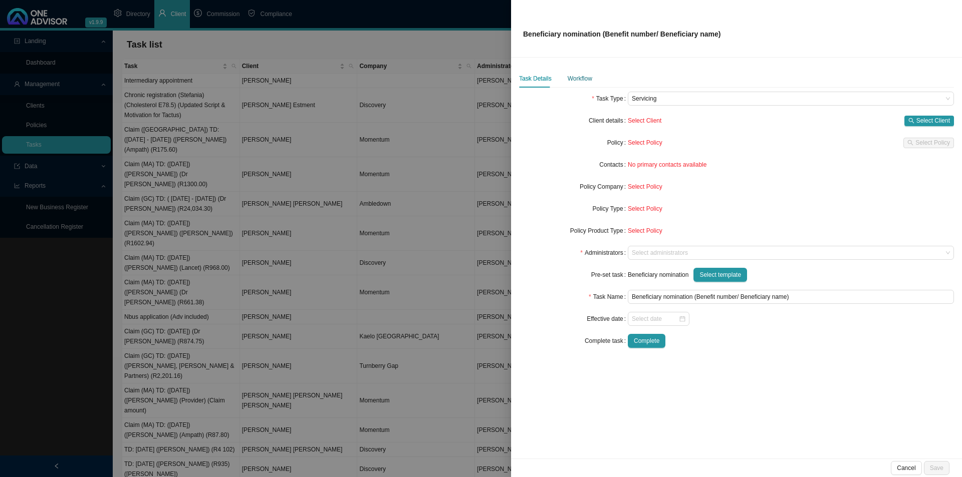
click at [578, 81] on div "Workflow" at bounding box center [580, 79] width 25 height 10
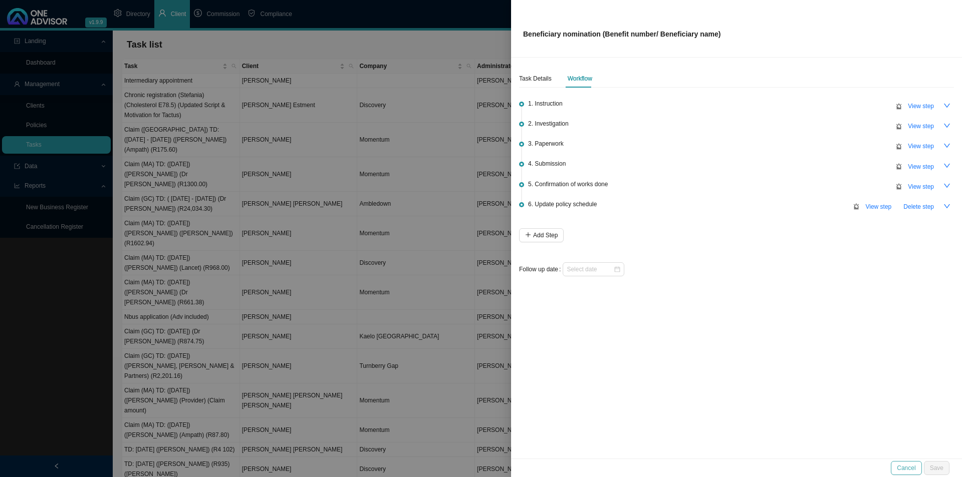
click at [769, 369] on span "Cancel" at bounding box center [906, 468] width 19 height 10
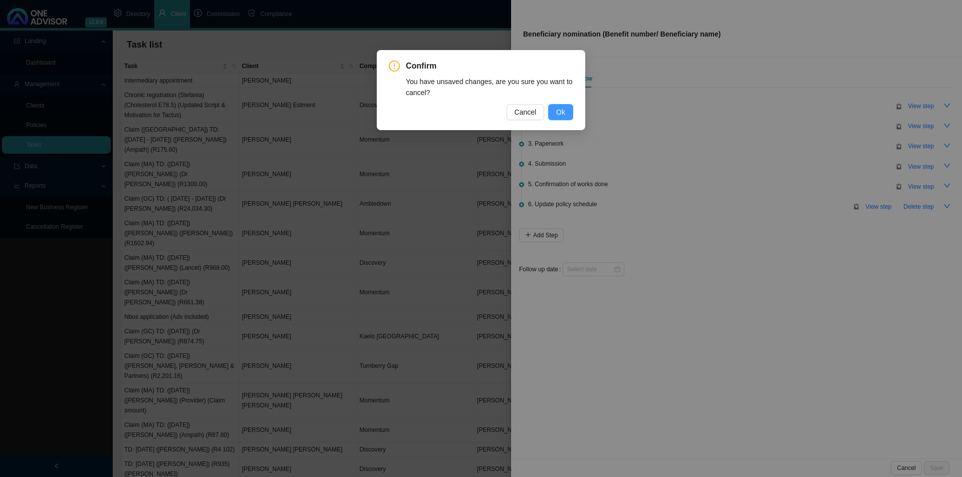
click at [570, 114] on button "Ok" at bounding box center [560, 112] width 25 height 16
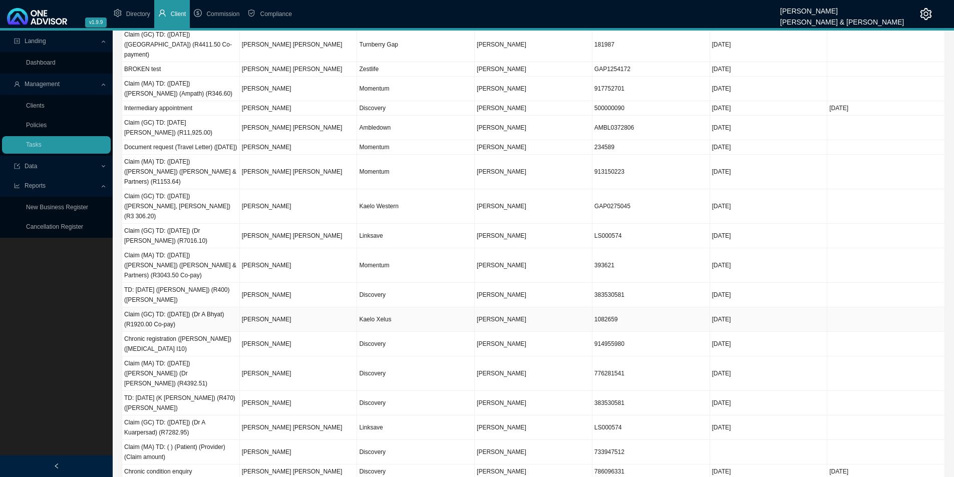
scroll to position [1252, 0]
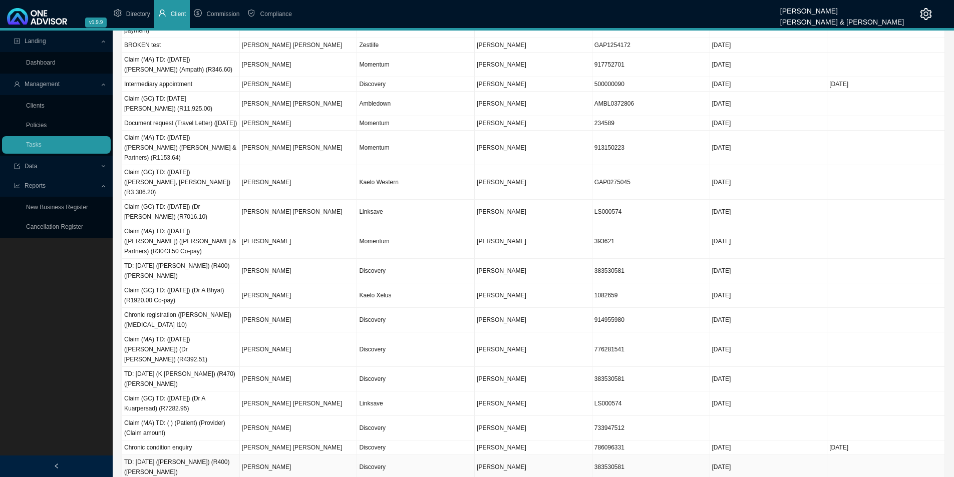
click at [654, 369] on td "383530581" at bounding box center [652, 467] width 118 height 25
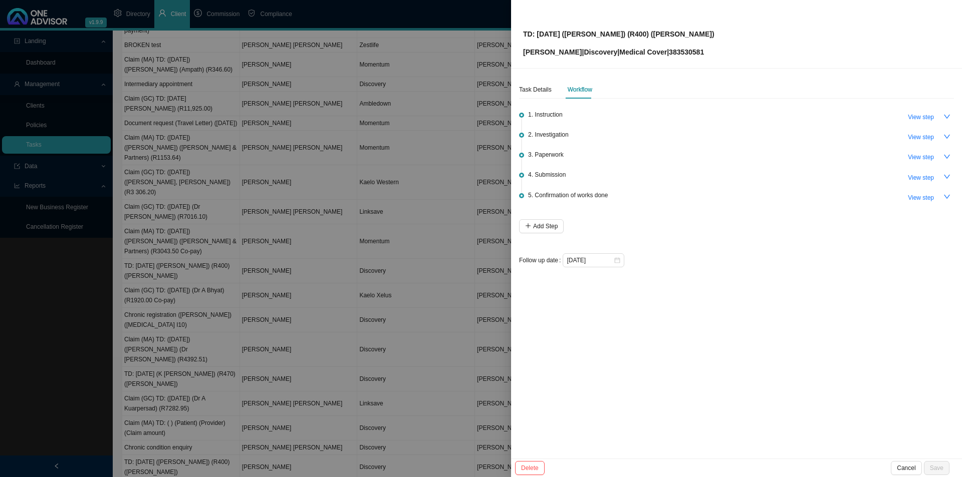
click at [251, 315] on div at bounding box center [481, 238] width 962 height 477
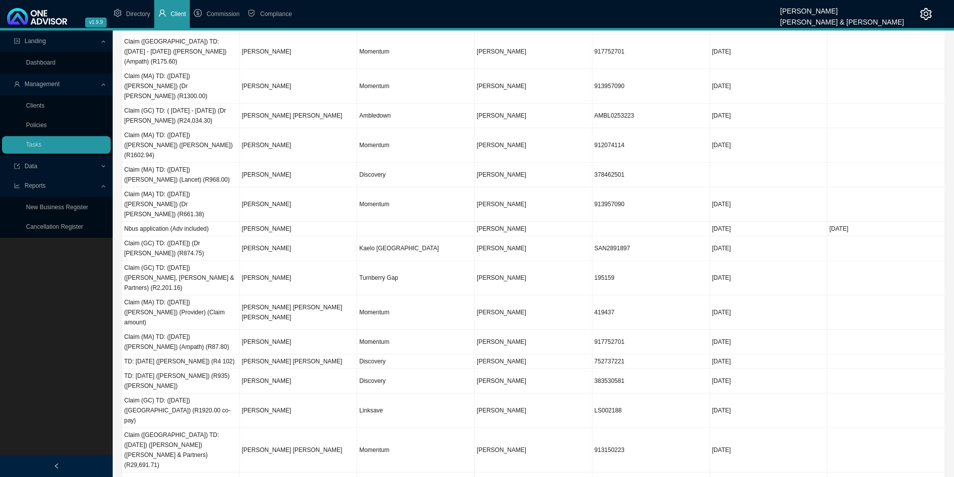
scroll to position [0, 0]
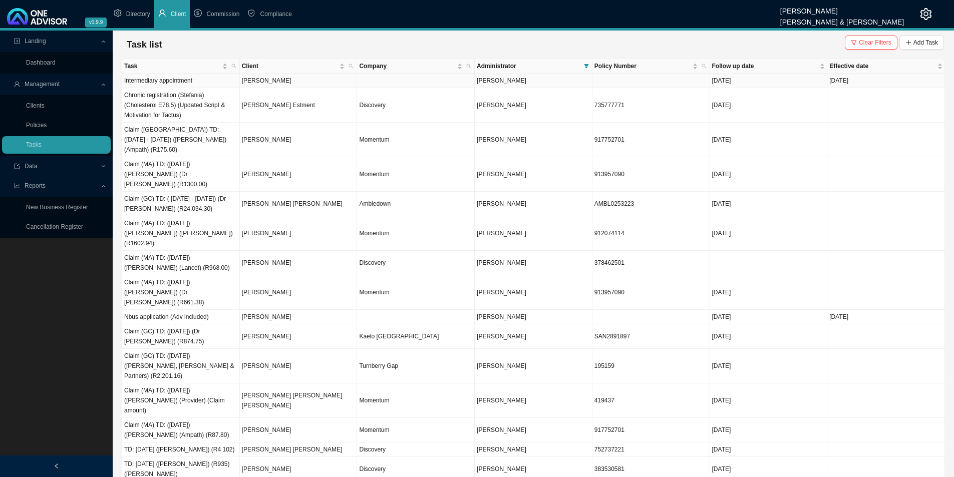
click at [402, 86] on td at bounding box center [416, 81] width 118 height 15
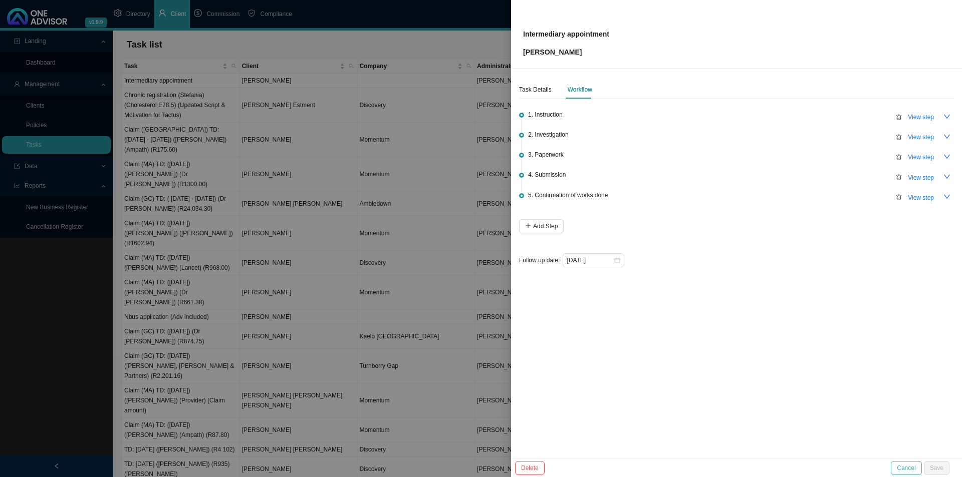
click at [769, 369] on span "Cancel" at bounding box center [906, 468] width 19 height 10
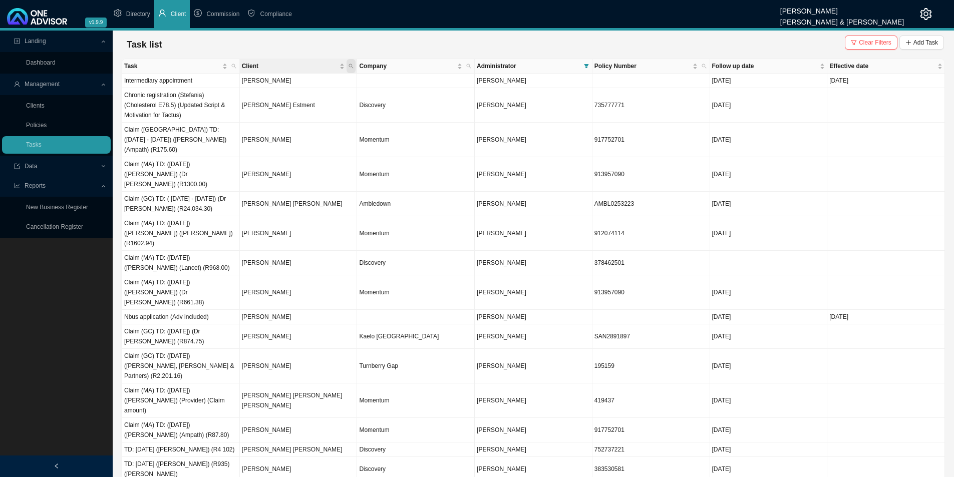
click at [352, 67] on icon "search" at bounding box center [351, 66] width 5 height 5
type input "ballack"
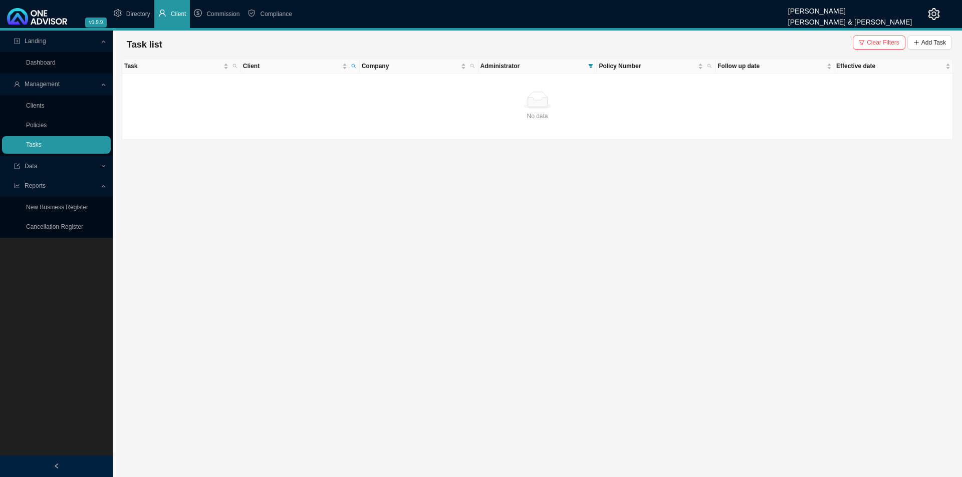
click at [40, 143] on link "Tasks" at bounding box center [34, 144] width 16 height 7
click at [45, 109] on link "Clients" at bounding box center [35, 105] width 19 height 7
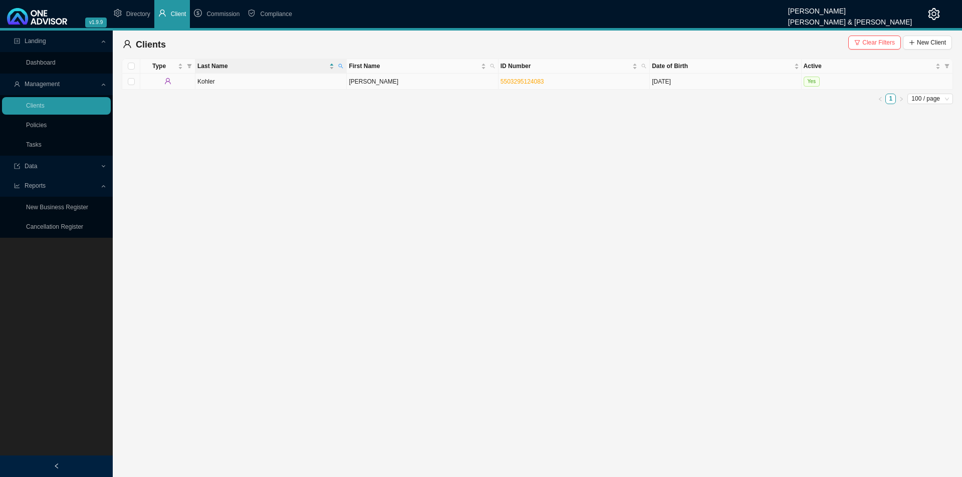
click at [305, 82] on td "Kohler" at bounding box center [270, 82] width 151 height 16
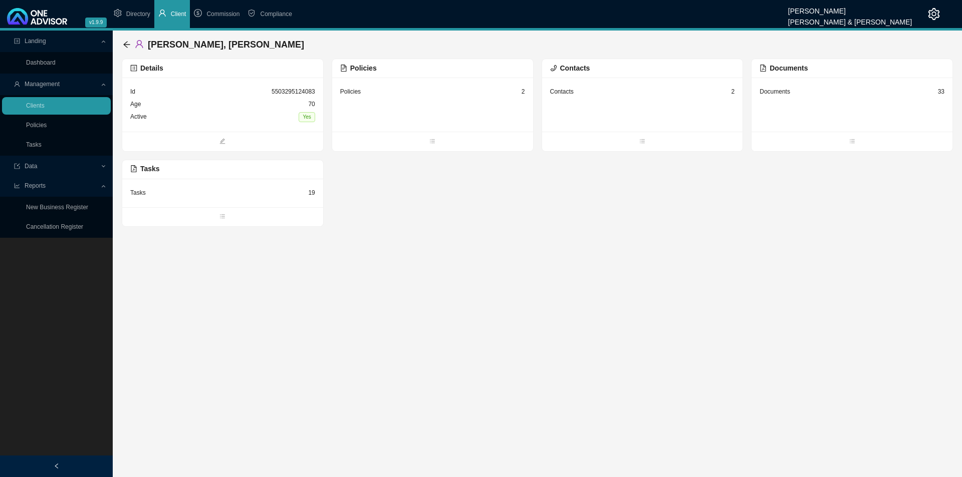
click at [232, 198] on div "Tasks 19" at bounding box center [222, 193] width 185 height 13
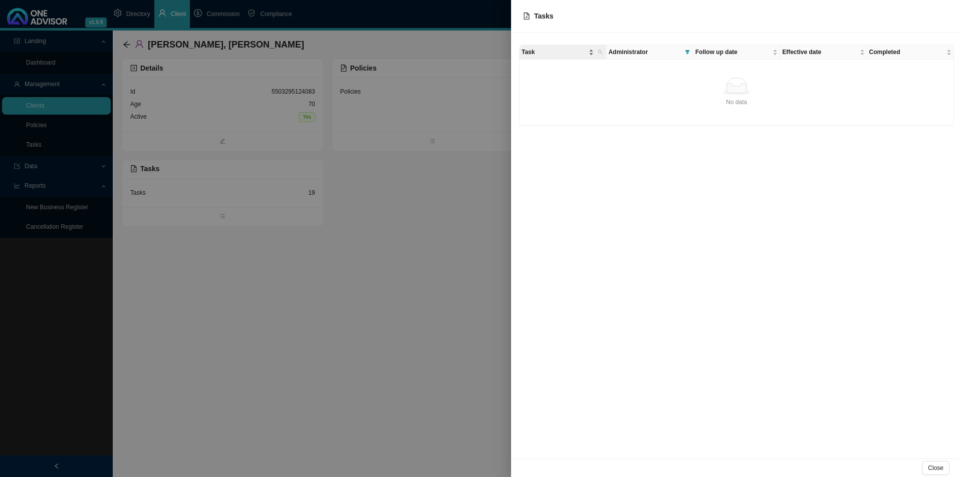
click at [576, 55] on span "Task" at bounding box center [553, 52] width 65 height 10
click at [602, 50] on icon "search" at bounding box center [600, 52] width 5 height 5
click at [580, 89] on span "Reset" at bounding box center [578, 89] width 16 height 10
click at [769, 77] on td "No data No data" at bounding box center [736, 93] width 434 height 66
click at [749, 52] on span "Follow up date" at bounding box center [732, 52] width 75 height 10
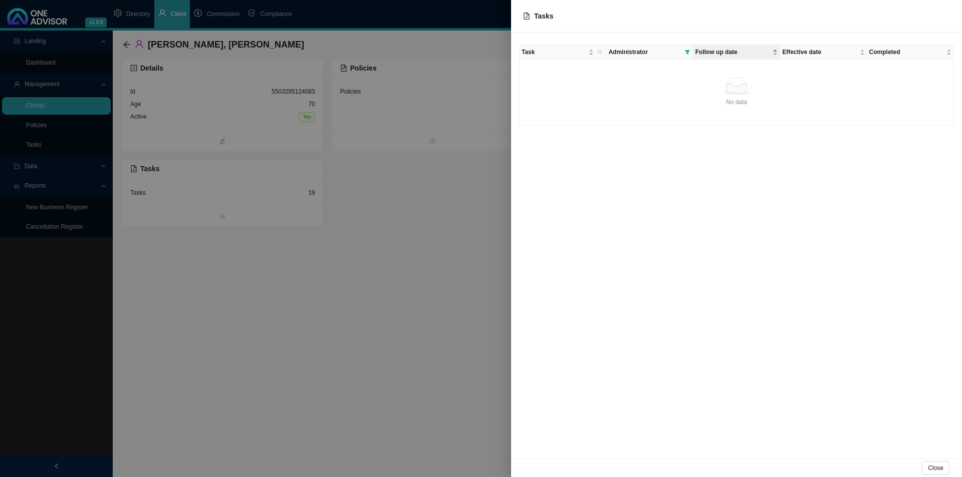
click at [657, 54] on span "Administrator" at bounding box center [644, 52] width 72 height 10
click at [688, 53] on icon "filter" at bounding box center [687, 52] width 5 height 5
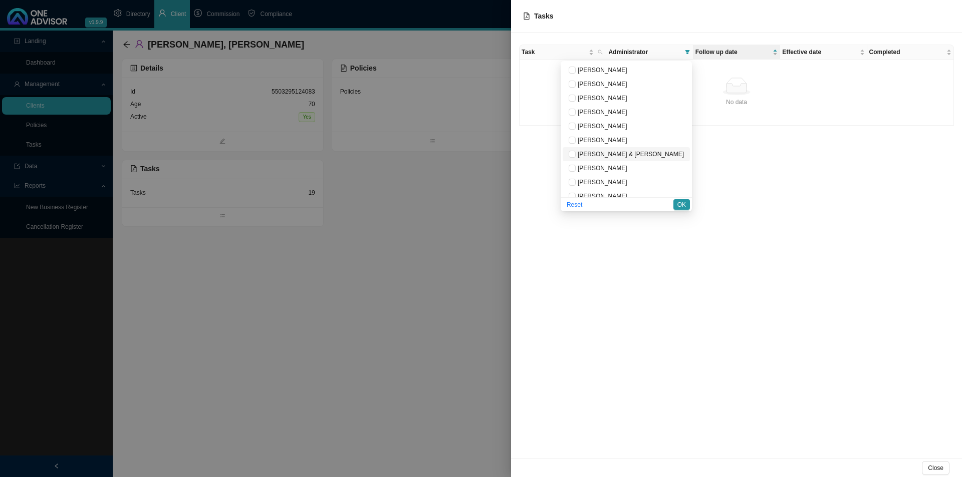
scroll to position [50, 0]
click at [627, 171] on span "[PERSON_NAME]" at bounding box center [602, 174] width 52 height 7
checkbox input "false"
click at [679, 206] on span "OK" at bounding box center [681, 205] width 9 height 10
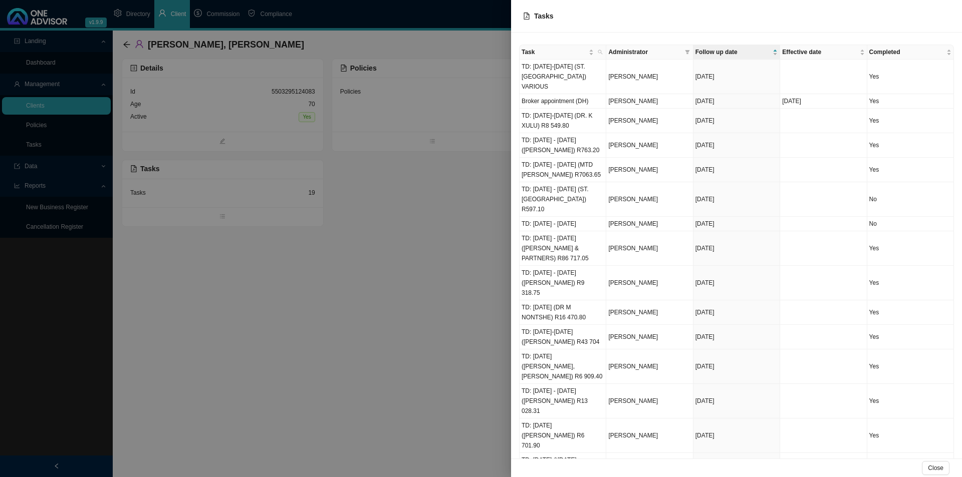
click at [210, 369] on div at bounding box center [481, 238] width 962 height 477
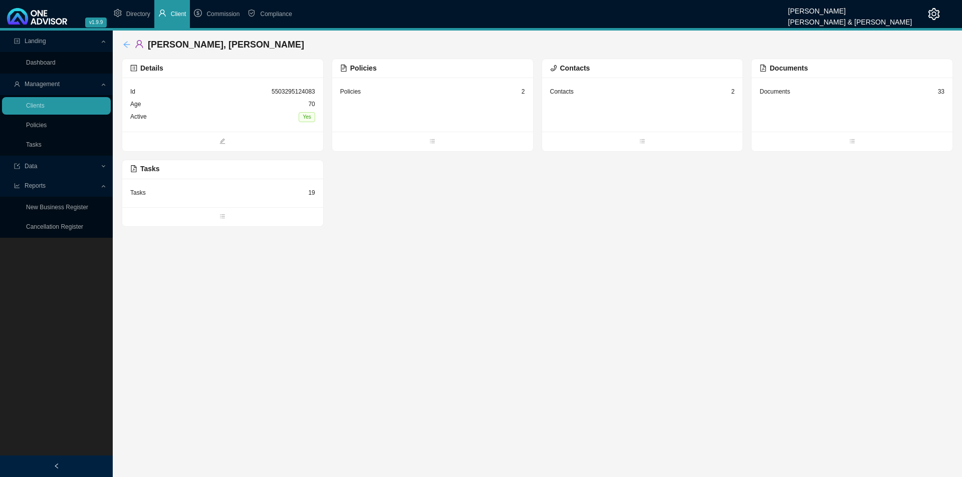
click at [125, 43] on icon "arrow-left" at bounding box center [127, 45] width 8 height 8
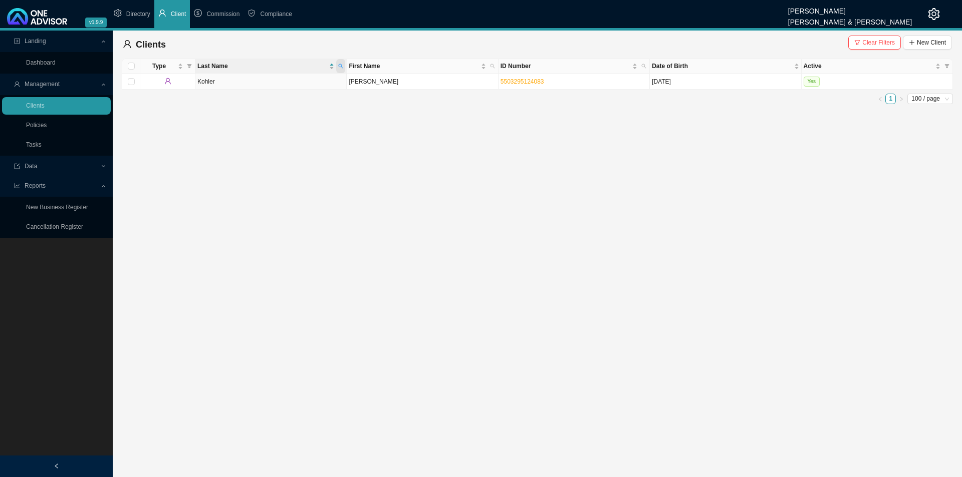
click at [340, 66] on icon "search" at bounding box center [340, 66] width 5 height 5
click at [287, 84] on input "kohler" at bounding box center [294, 86] width 94 height 14
drag, startPoint x: 287, startPoint y: 84, endPoint x: 216, endPoint y: 90, distance: 70.3
click at [216, 90] on body "v1.9.9 [PERSON_NAME] & [PERSON_NAME] Directory Client Commission Compliance Lan…" at bounding box center [481, 238] width 962 height 477
type input "m"
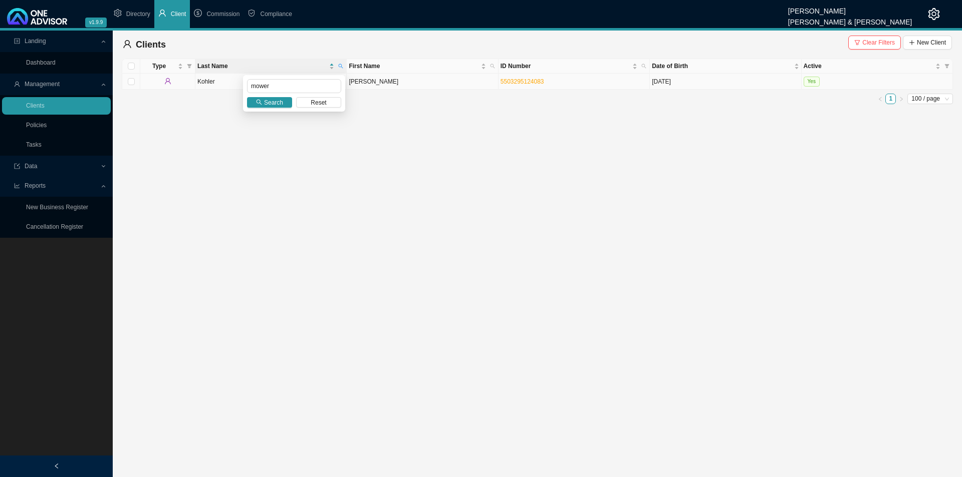
type input "mower"
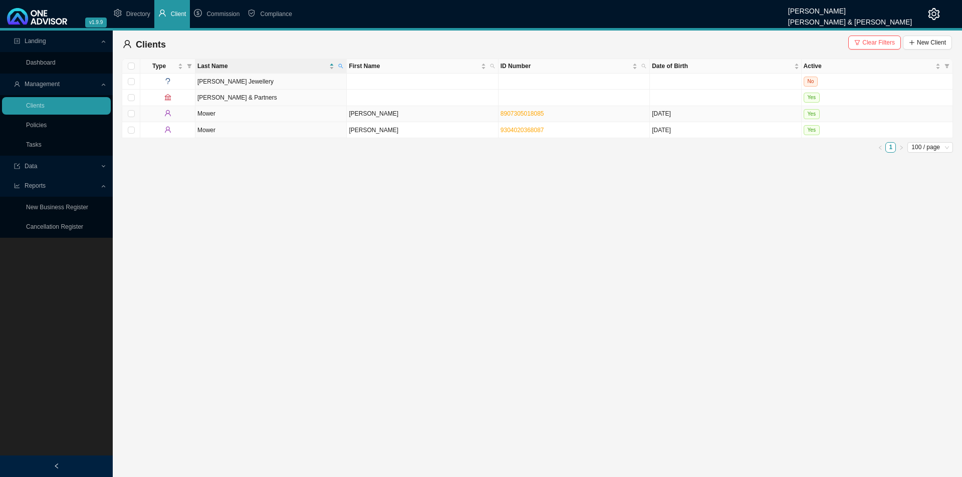
click at [374, 117] on td "[PERSON_NAME]" at bounding box center [422, 114] width 151 height 16
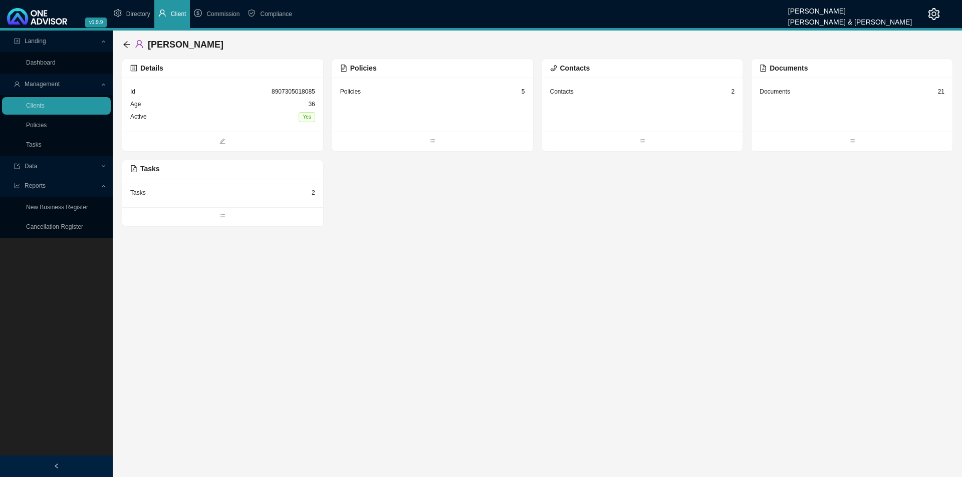
click at [231, 198] on div "Tasks 2" at bounding box center [222, 193] width 185 height 13
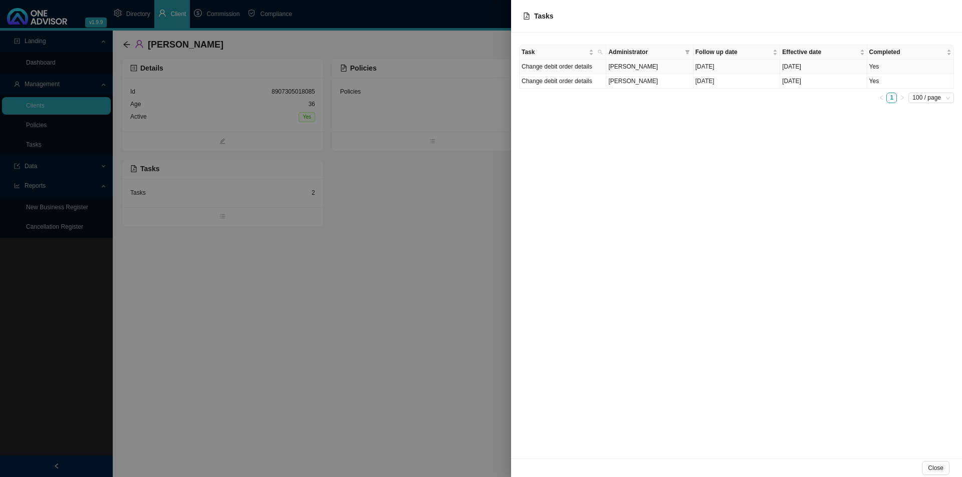
click at [587, 68] on td "Change debit order details" at bounding box center [562, 67] width 87 height 15
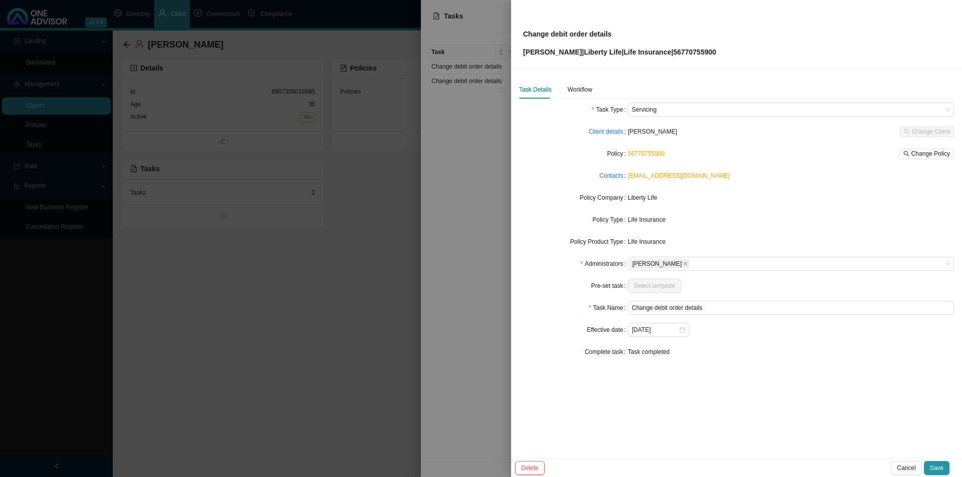
click at [469, 194] on div at bounding box center [481, 238] width 962 height 477
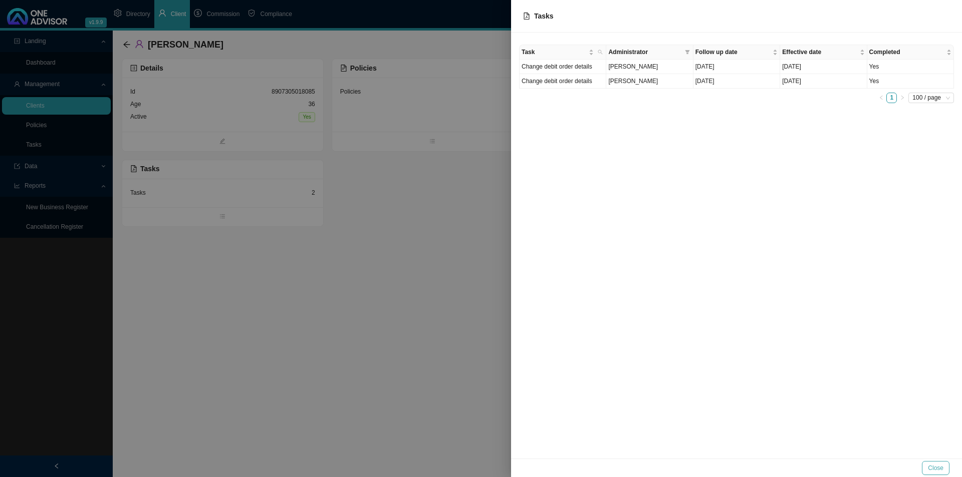
click at [769, 369] on span "Close" at bounding box center [936, 468] width 16 height 10
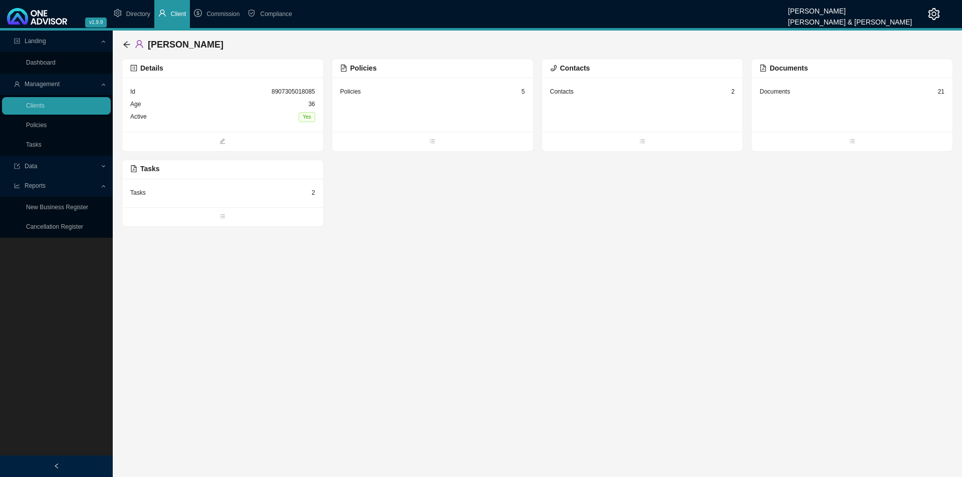
click at [425, 97] on div "Policies 5" at bounding box center [432, 92] width 185 height 13
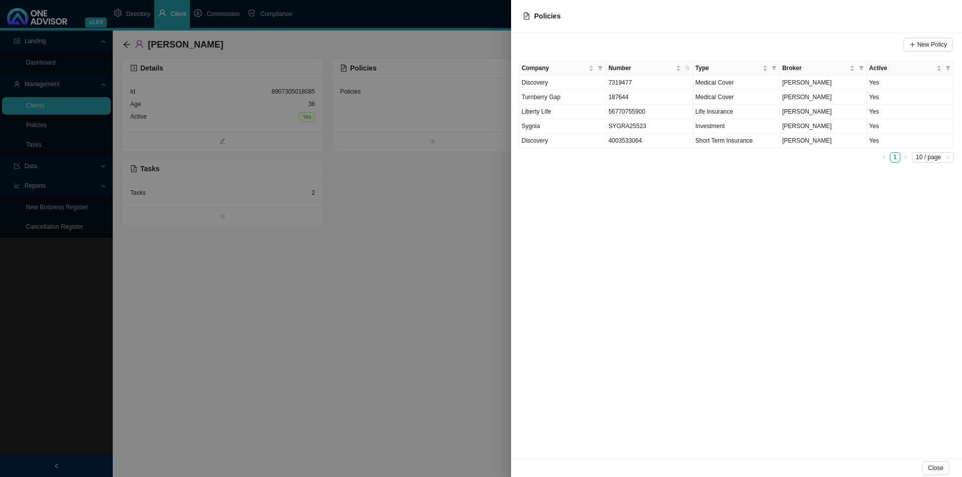
click at [350, 369] on div at bounding box center [481, 238] width 962 height 477
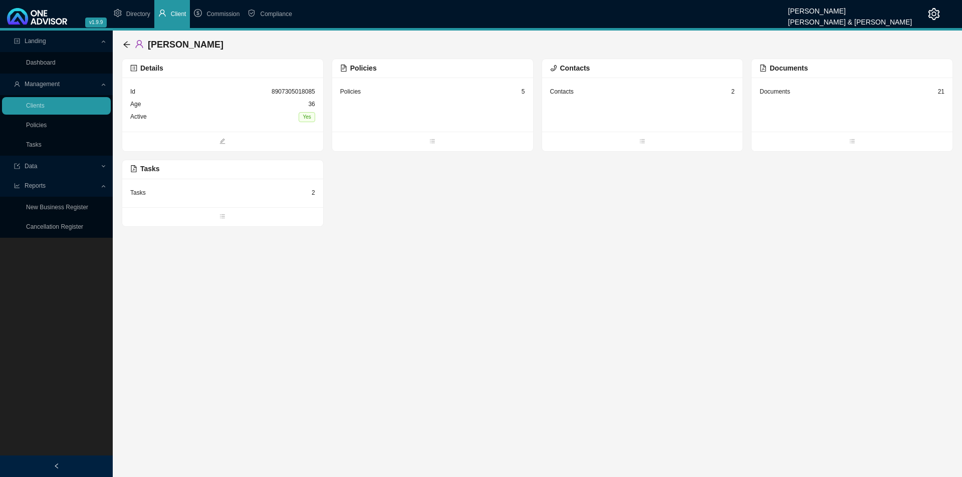
click at [637, 280] on main "Landing Dashboard Management Clients Policies Tasks Data Reports New Business R…" at bounding box center [481, 254] width 962 height 447
click at [539, 290] on main "Landing Dashboard Management Clients Policies Tasks Data Reports New Business R…" at bounding box center [481, 254] width 962 height 447
click at [42, 146] on link "Tasks" at bounding box center [34, 144] width 16 height 7
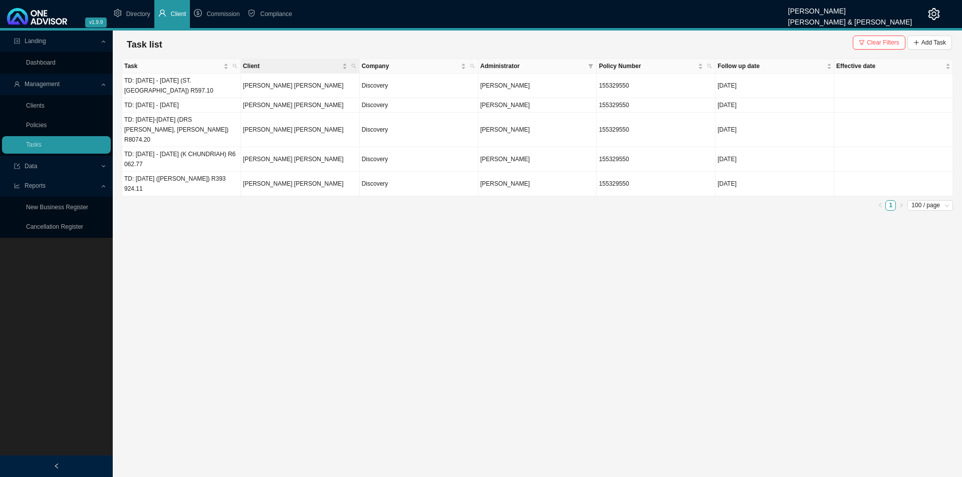
click at [359, 65] on th "Client" at bounding box center [300, 66] width 119 height 15
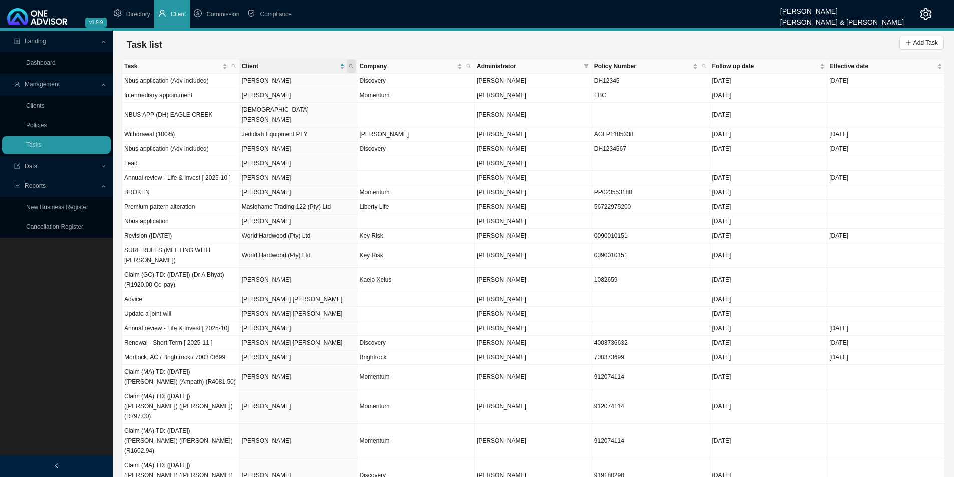
click at [353, 70] on span at bounding box center [351, 66] width 9 height 14
type input "oosth"
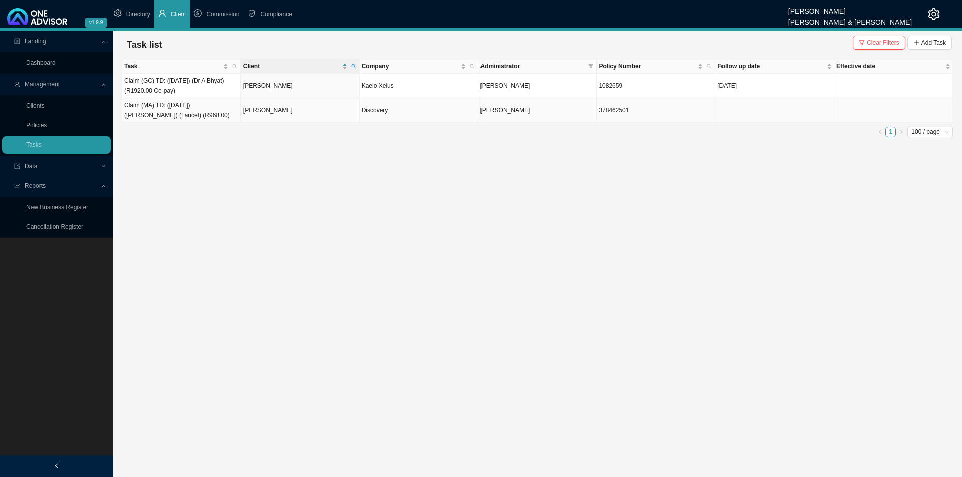
click at [284, 112] on td "[PERSON_NAME]" at bounding box center [300, 110] width 119 height 25
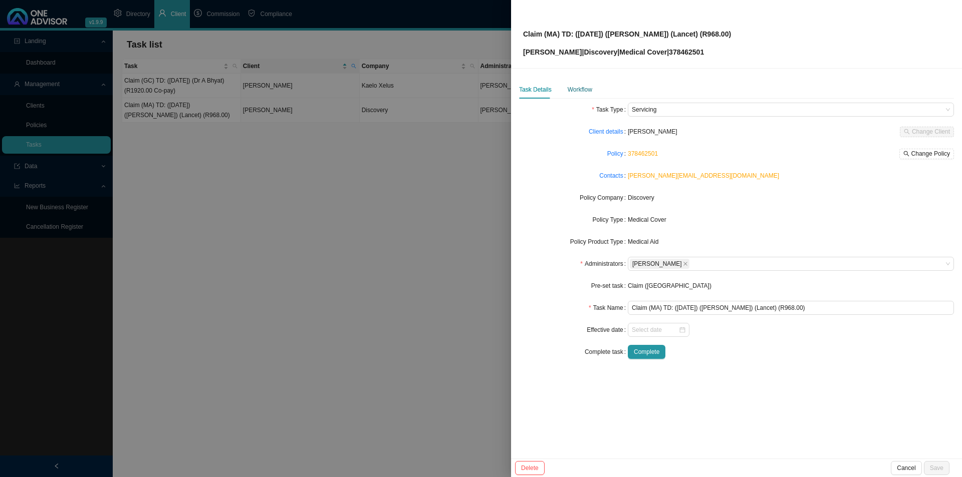
click at [585, 85] on div "Workflow" at bounding box center [580, 90] width 25 height 10
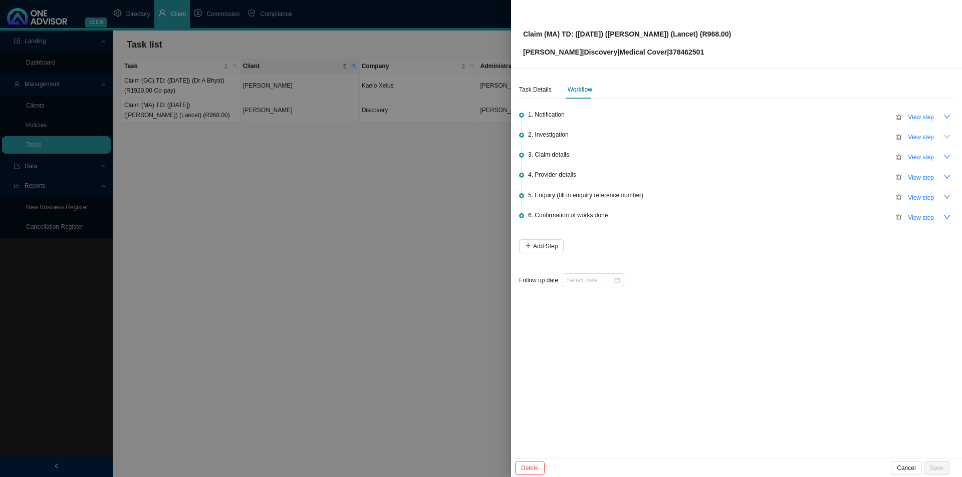
click at [769, 135] on icon "down" at bounding box center [946, 136] width 7 height 7
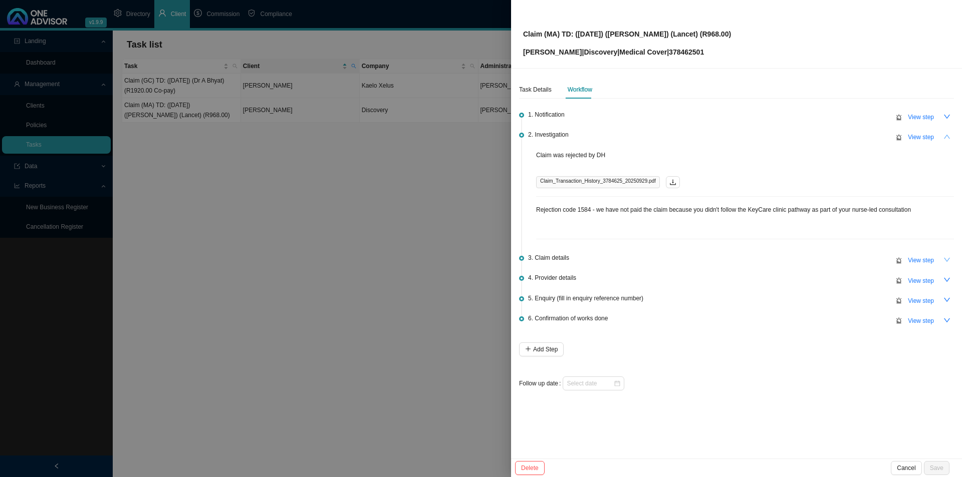
click at [769, 260] on icon "down" at bounding box center [947, 260] width 6 height 4
click at [769, 260] on icon "up" at bounding box center [946, 259] width 7 height 7
click at [769, 139] on span "View step" at bounding box center [921, 137] width 26 height 10
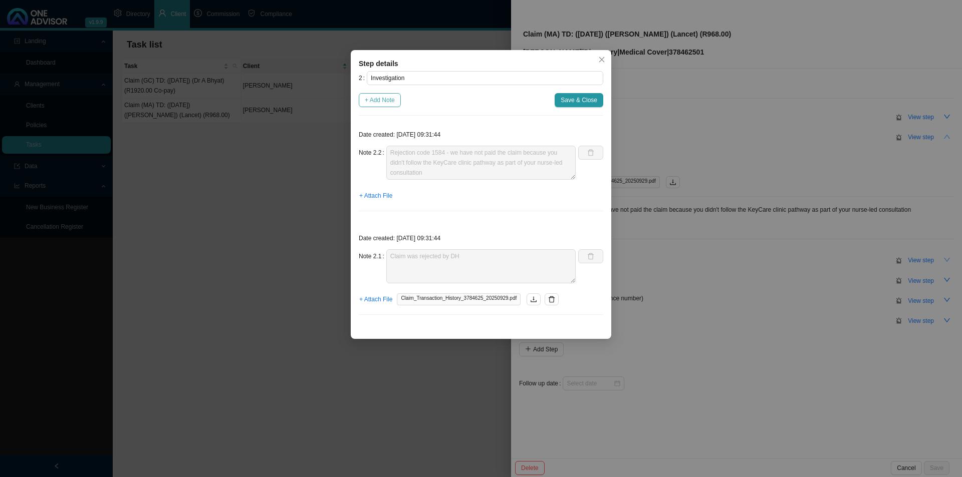
click at [389, 99] on span "+ Add Note" at bounding box center [380, 100] width 30 height 10
type textarea "Rejection code 1584 - we have not paid the claim because you didn't follow the …"
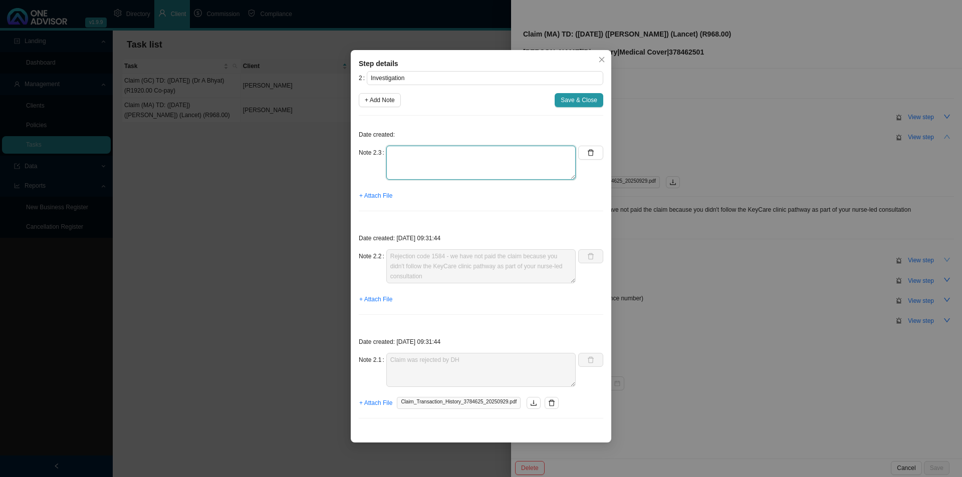
drag, startPoint x: 425, startPoint y: 161, endPoint x: 537, endPoint y: 88, distance: 133.9
click at [427, 160] on textarea at bounding box center [480, 163] width 189 height 34
type textarea "J"
click at [480, 157] on textarea "Jo checked the Keycare guide." at bounding box center [480, 163] width 189 height 34
click at [382, 197] on span "+ Attach File" at bounding box center [375, 196] width 33 height 10
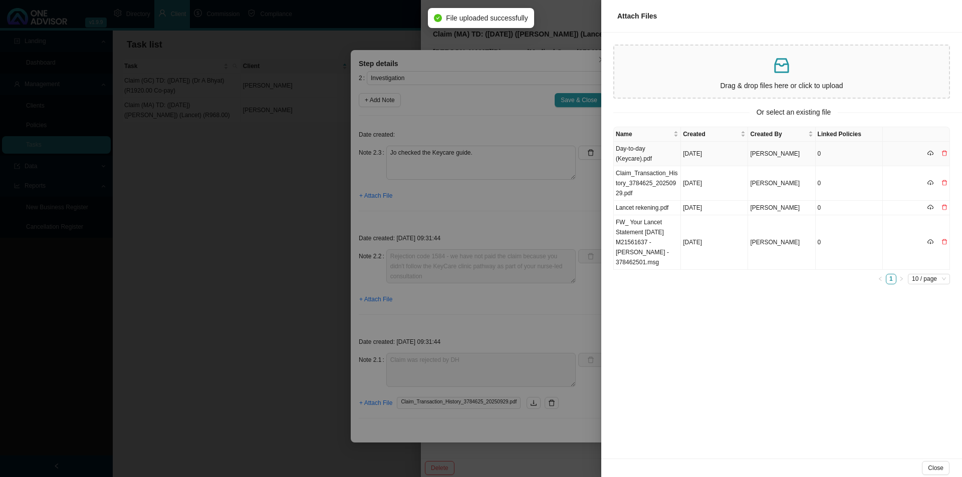
click at [645, 154] on td "Day-to-day (Keycare).pdf" at bounding box center [647, 154] width 67 height 25
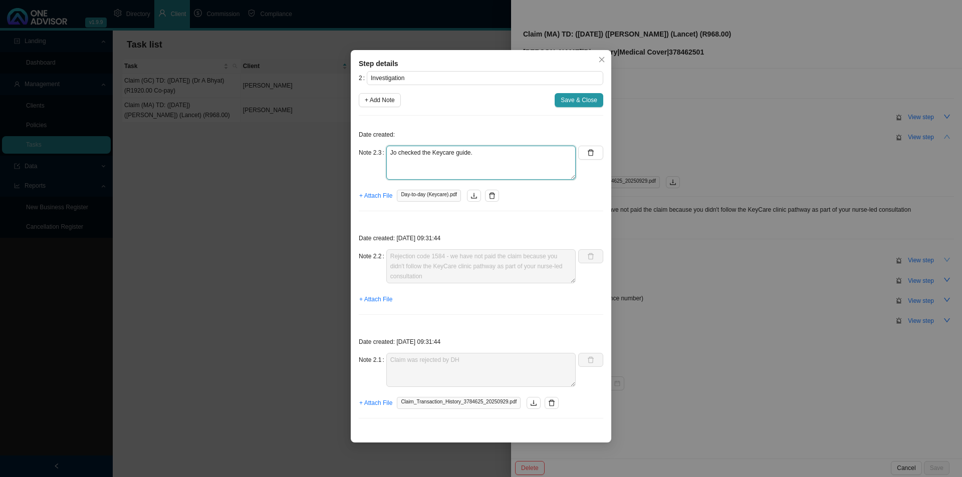
click at [408, 156] on textarea "Jo checked the Keycare guide." at bounding box center [480, 163] width 189 height 34
click at [490, 157] on textarea "Jo checked the Keycare guide." at bounding box center [480, 163] width 189 height 34
type textarea "Jo checked the Keycare guide. The CTH refers to a nurse-led consultation. Email…"
click at [379, 197] on span "+ Attach File" at bounding box center [375, 196] width 33 height 10
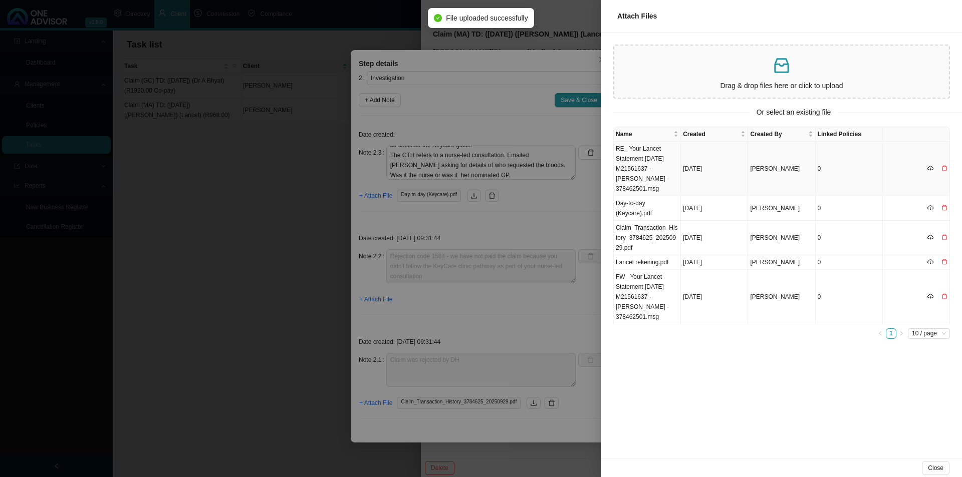
click at [635, 167] on td "RE_ Your Lancet Statement [DATE] M21561637 - [PERSON_NAME] - 378462501.msg" at bounding box center [647, 169] width 67 height 55
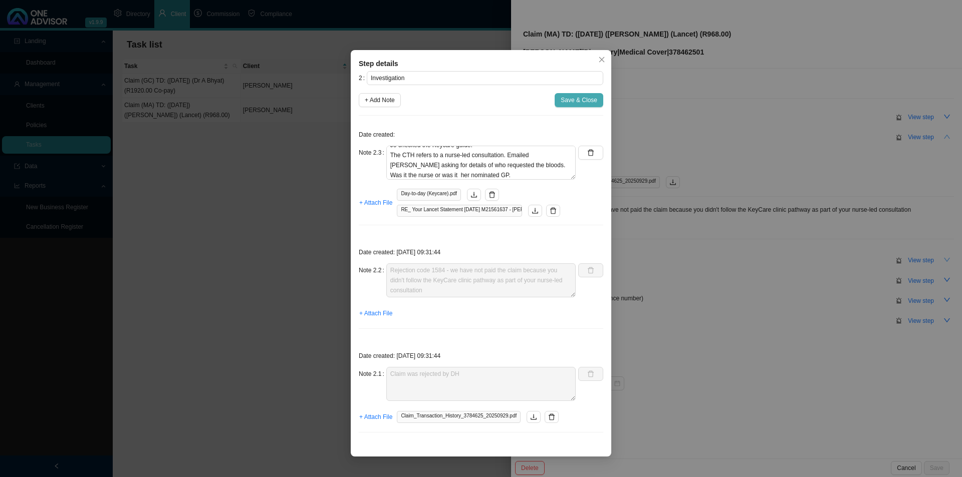
click at [583, 94] on button "Save & Close" at bounding box center [578, 100] width 49 height 14
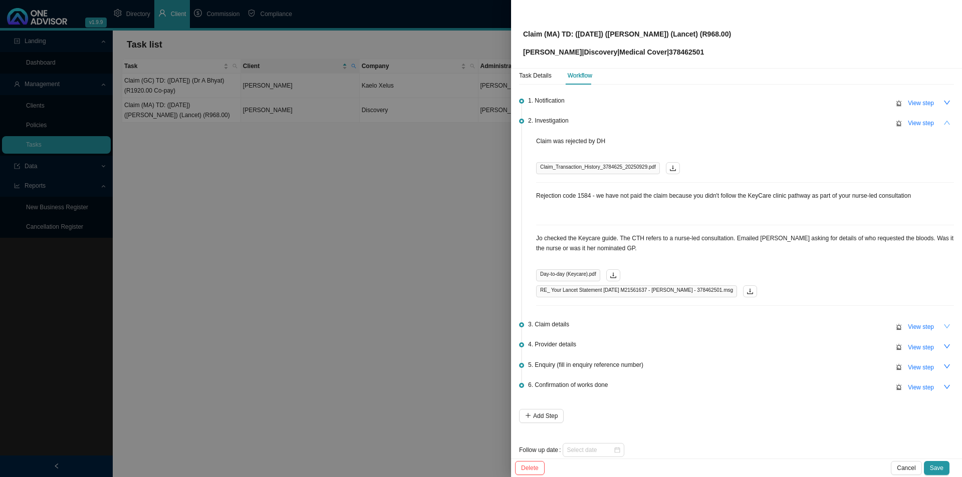
scroll to position [26, 0]
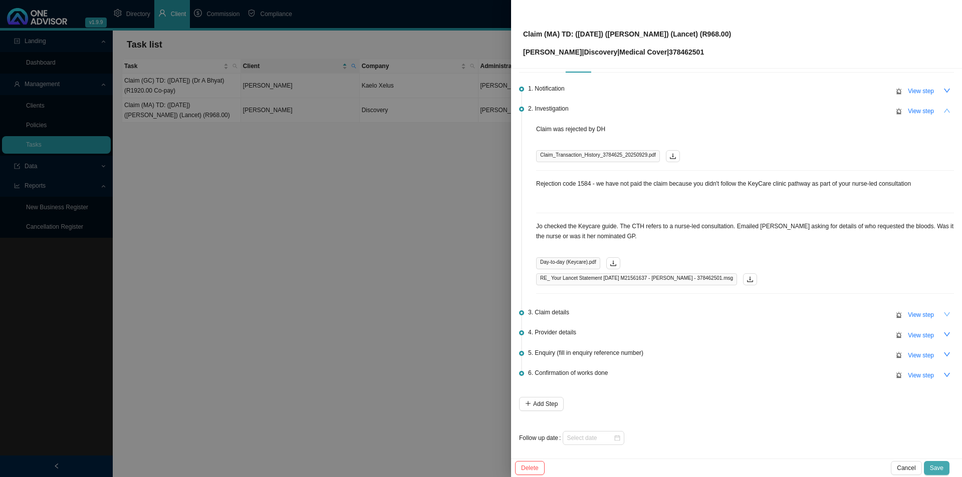
click at [769, 369] on span "Save" at bounding box center [937, 468] width 14 height 10
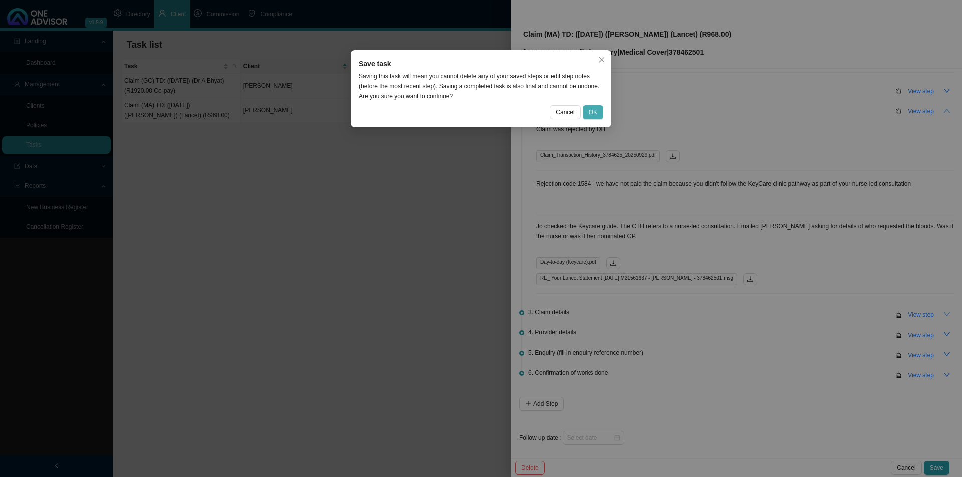
click at [594, 110] on span "OK" at bounding box center [593, 112] width 9 height 10
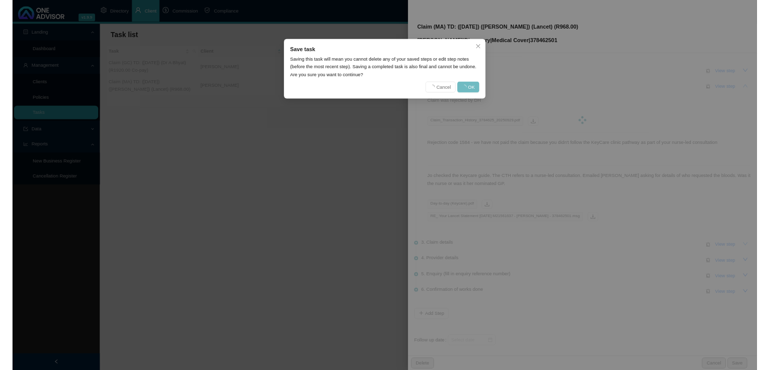
scroll to position [0, 0]
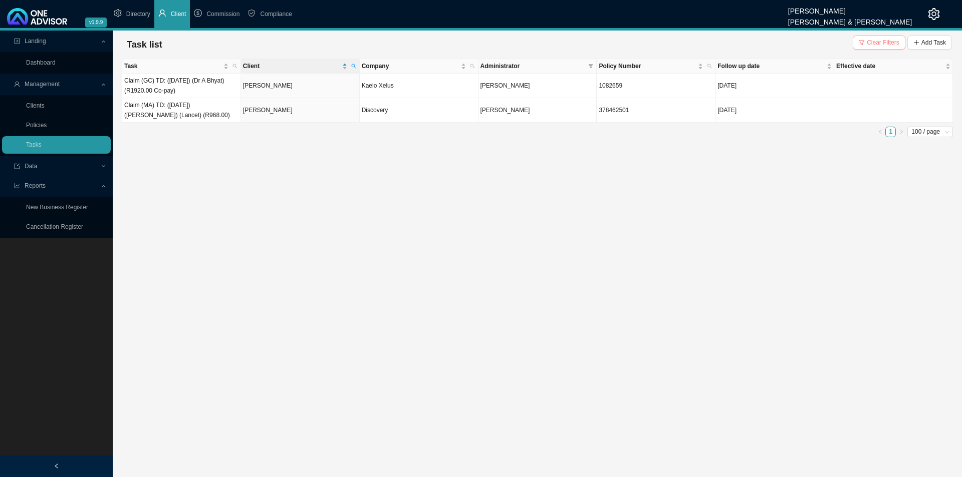
click at [769, 40] on span "Clear Filters" at bounding box center [883, 43] width 33 height 10
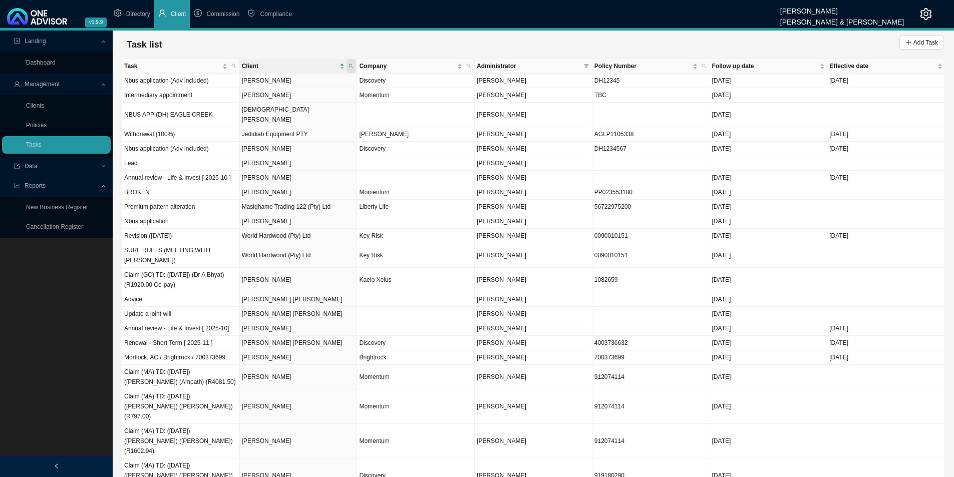
click at [355, 68] on span at bounding box center [351, 66] width 9 height 14
click at [286, 80] on input "text" at bounding box center [304, 86] width 94 height 14
type input "armour"
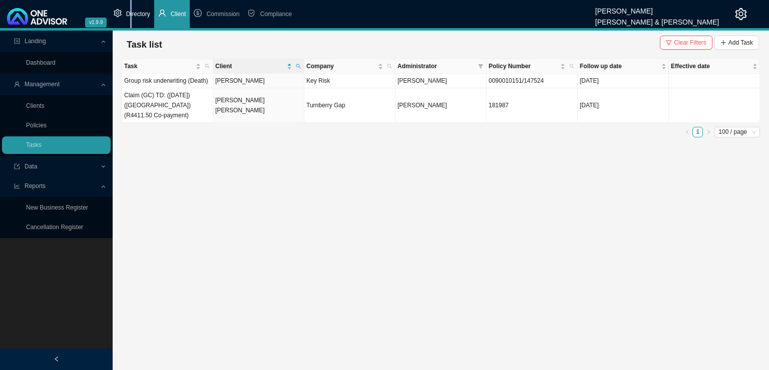
click at [131, 20] on li "Directory" at bounding box center [132, 14] width 45 height 28
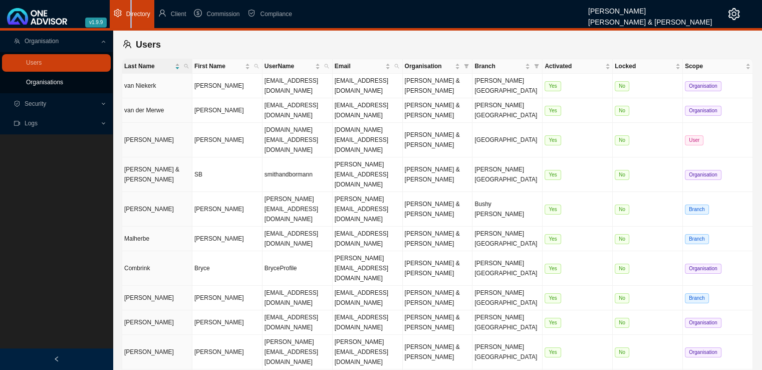
click at [42, 79] on link "Organisations" at bounding box center [44, 82] width 37 height 7
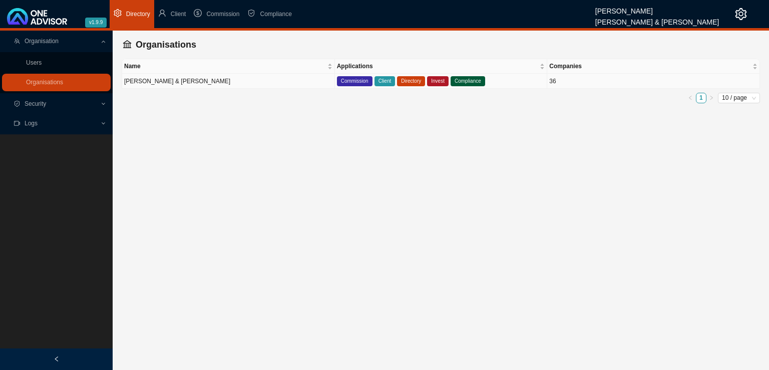
click at [263, 86] on td "[PERSON_NAME] & [PERSON_NAME]" at bounding box center [228, 81] width 213 height 15
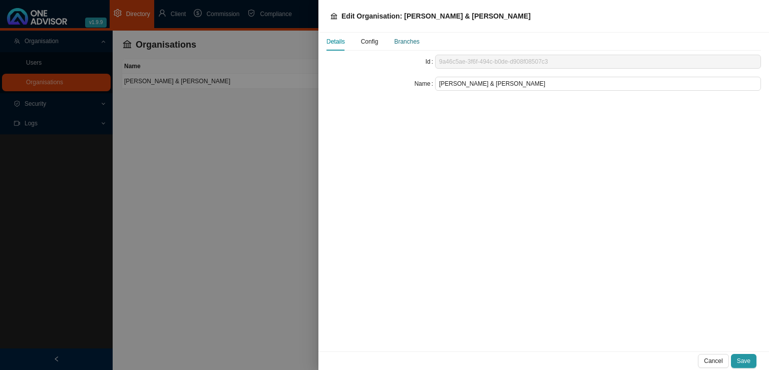
click at [399, 41] on div "Branches" at bounding box center [407, 42] width 26 height 10
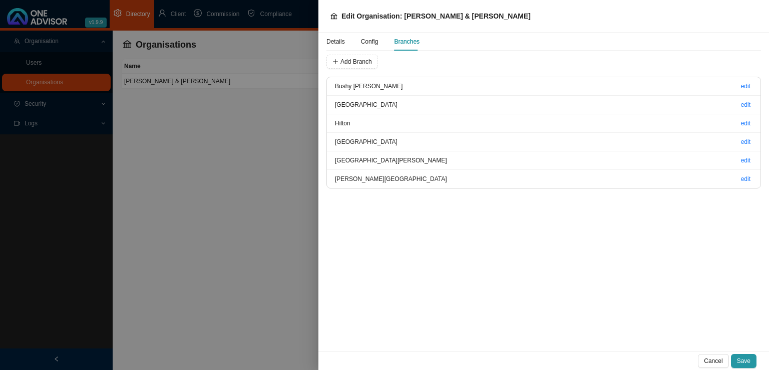
click at [372, 45] on span "Config" at bounding box center [370, 42] width 18 height 6
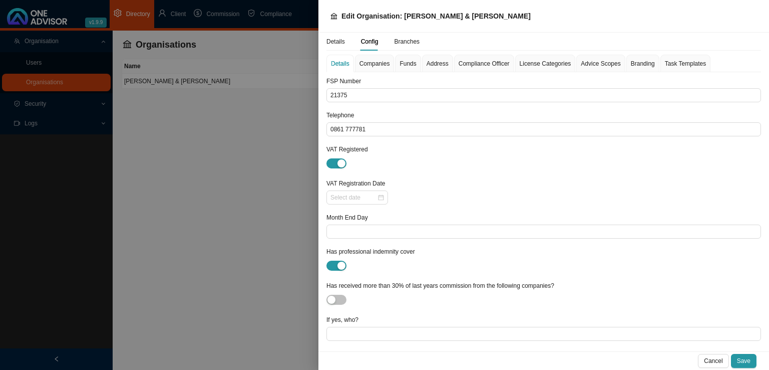
click at [668, 49] on div "Details Config Branches" at bounding box center [537, 42] width 420 height 18
click at [668, 67] on div "Task Templates" at bounding box center [685, 64] width 41 height 10
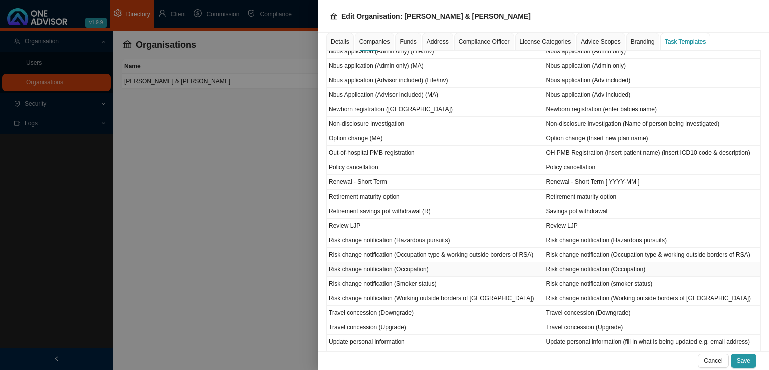
scroll to position [653, 0]
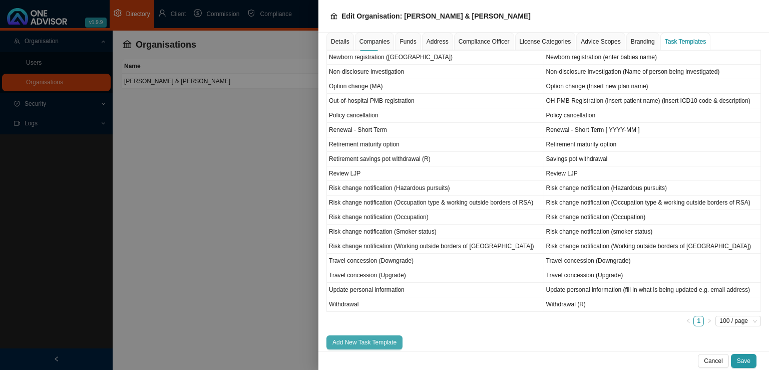
click at [379, 337] on span "Add New Task Template" at bounding box center [365, 342] width 64 height 10
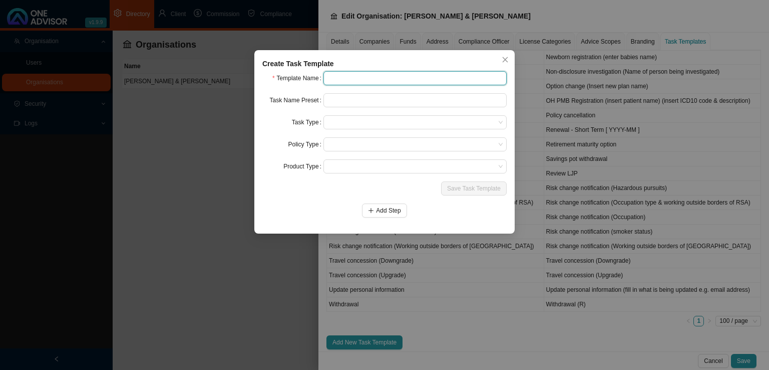
click at [396, 79] on input "text" at bounding box center [415, 78] width 183 height 14
type input "Regular contribution instruction"
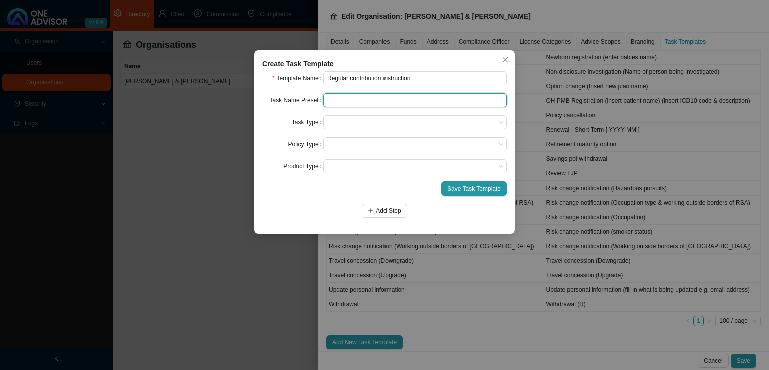
click at [337, 99] on input "text" at bounding box center [415, 100] width 183 height 14
click at [368, 116] on span at bounding box center [415, 122] width 175 height 13
type input "Regular contribution instruction (R)"
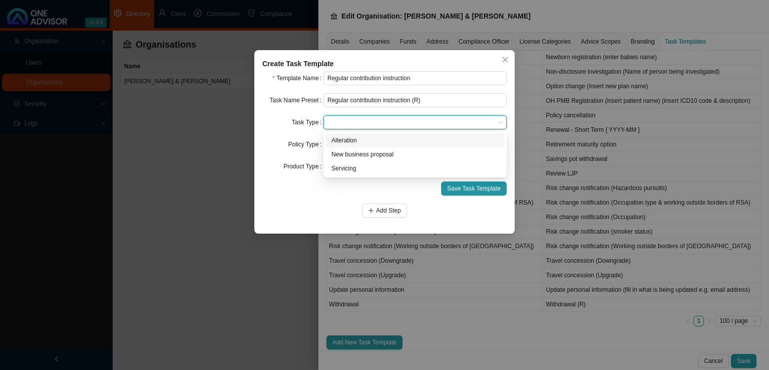
click at [359, 143] on div "Alteration" at bounding box center [415, 140] width 167 height 10
click at [351, 147] on span at bounding box center [415, 144] width 175 height 13
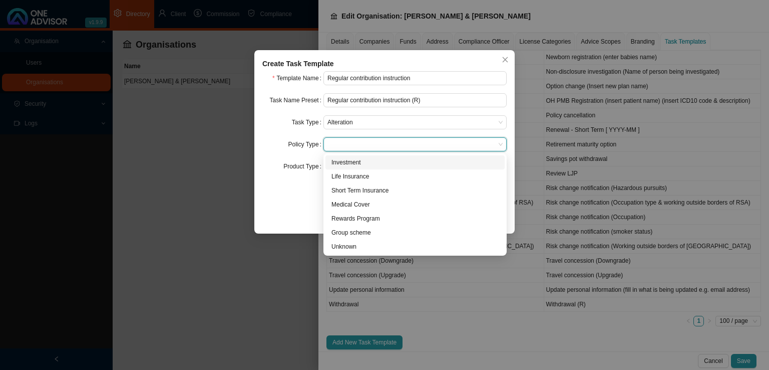
click at [358, 165] on div "Investment" at bounding box center [415, 162] width 167 height 10
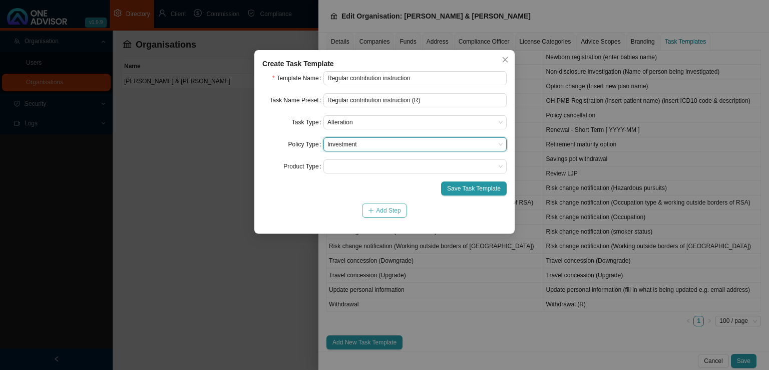
click at [389, 209] on span "Add Step" at bounding box center [388, 210] width 25 height 10
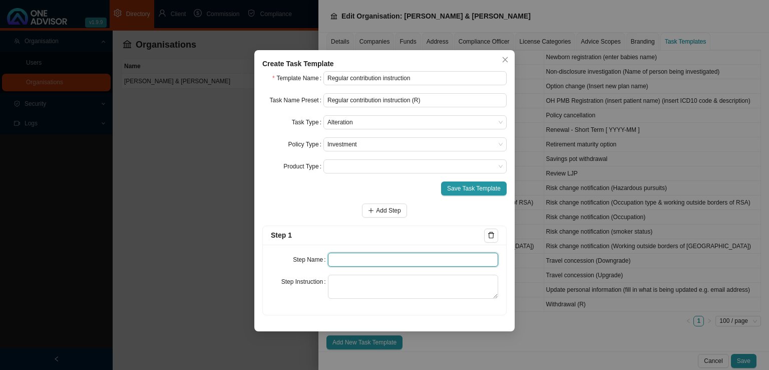
drag, startPoint x: 332, startPoint y: 261, endPoint x: 366, endPoint y: 257, distance: 34.2
click at [335, 261] on input "text" at bounding box center [413, 259] width 171 height 14
type input "Instruction"
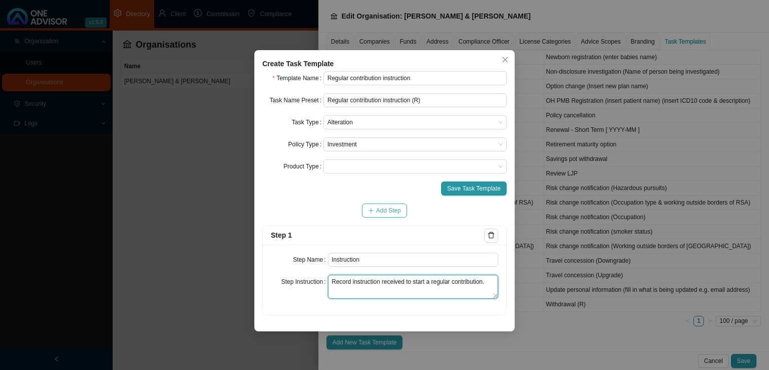
type textarea "Record instruction received to start a regular contribution."
click at [393, 213] on span "Add Step" at bounding box center [388, 210] width 25 height 10
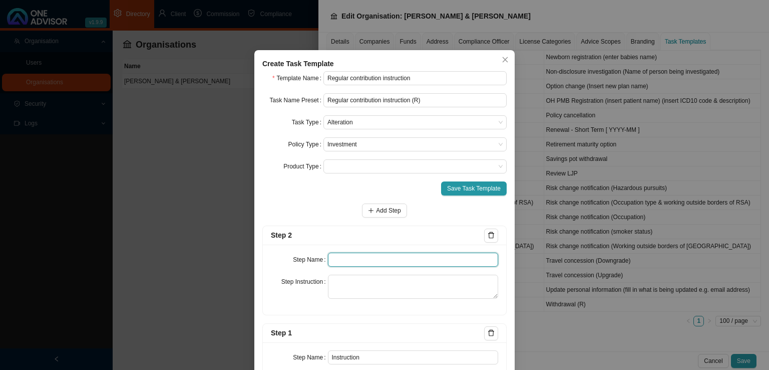
click at [353, 265] on input "text" at bounding box center [413, 259] width 171 height 14
type input "Investigation"
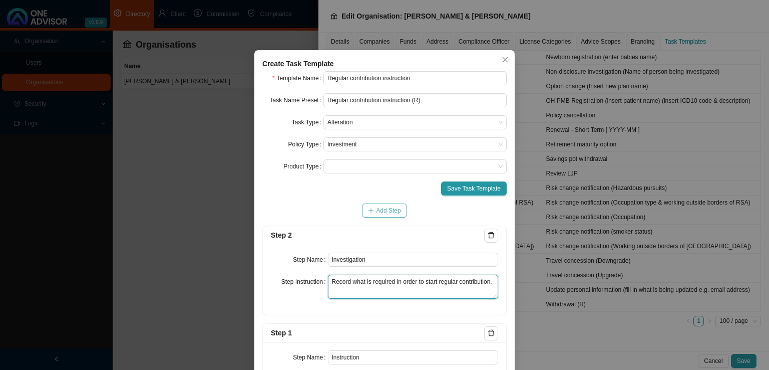
type textarea "Record what is required in order to start regular contribution."
click at [375, 216] on button "Add Step" at bounding box center [384, 210] width 45 height 14
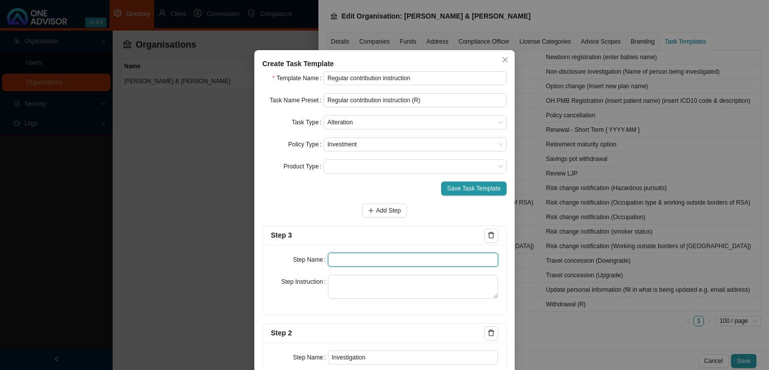
click at [371, 261] on input "text" at bounding box center [413, 259] width 171 height 14
type input "Paperwork"
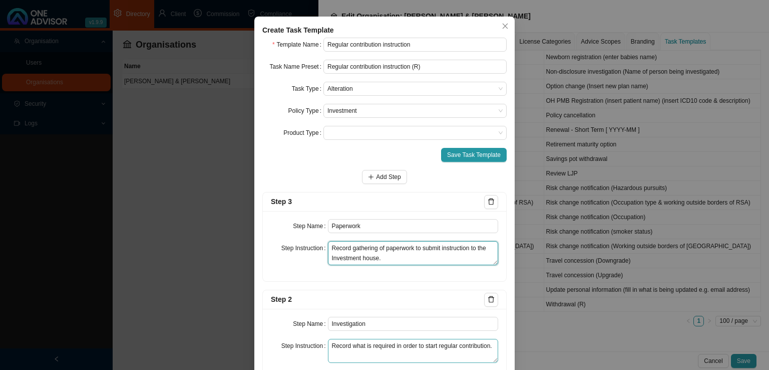
scroll to position [0, 0]
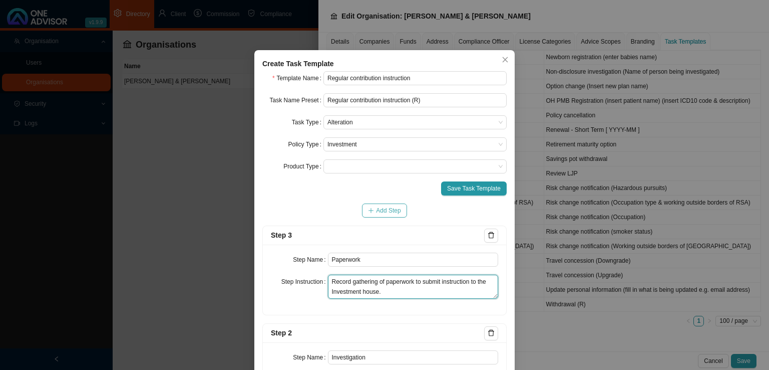
type textarea "Record gathering of paperwork to submit instruction to the Investment house."
click at [372, 211] on button "Add Step" at bounding box center [384, 210] width 45 height 14
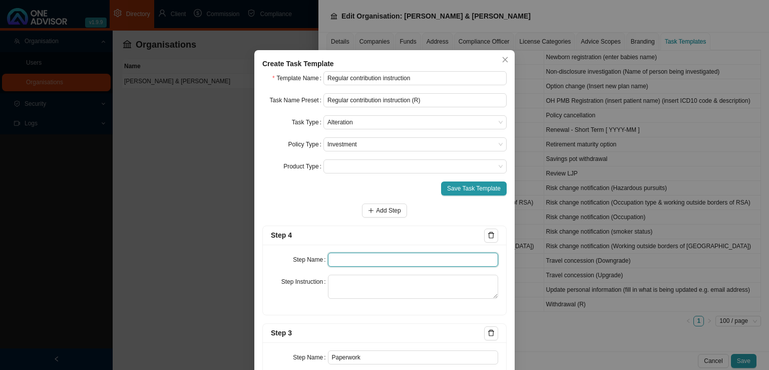
click at [349, 254] on input "text" at bounding box center [413, 259] width 171 height 14
type input "Submission"
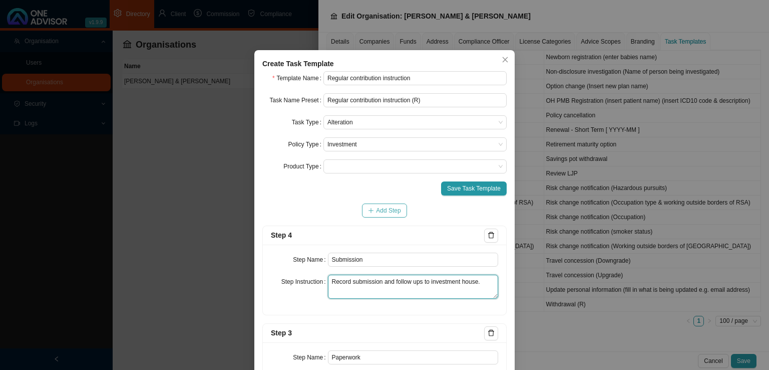
type textarea "Record submission and follow ups to investment house."
click at [391, 209] on span "Add Step" at bounding box center [388, 210] width 25 height 10
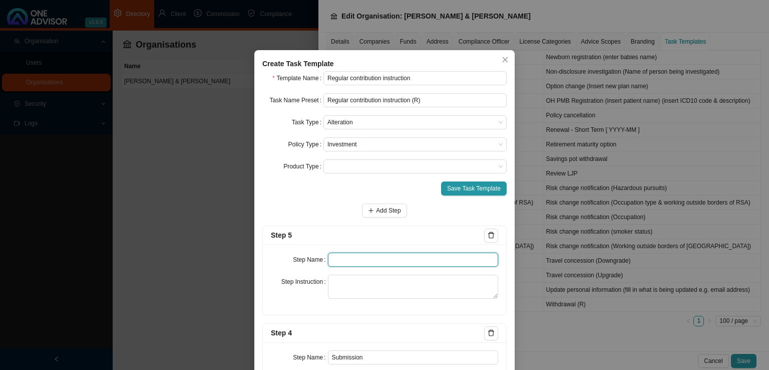
click at [351, 257] on input "text" at bounding box center [413, 259] width 171 height 14
type input "Confirmation of works done"
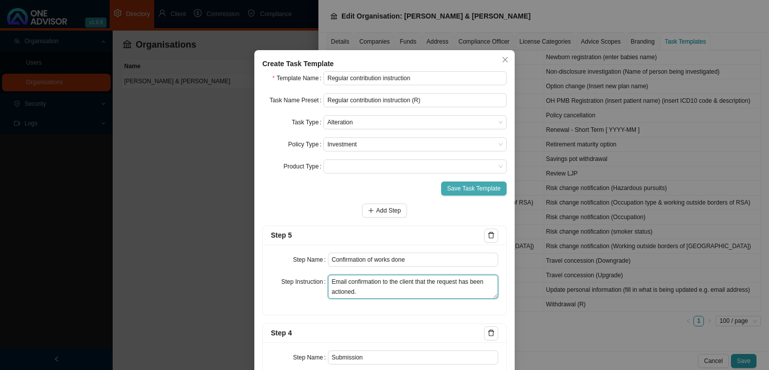
type textarea "Email confirmation to the client that the request has been actioned."
click at [465, 187] on span "Save Task Template" at bounding box center [474, 188] width 54 height 10
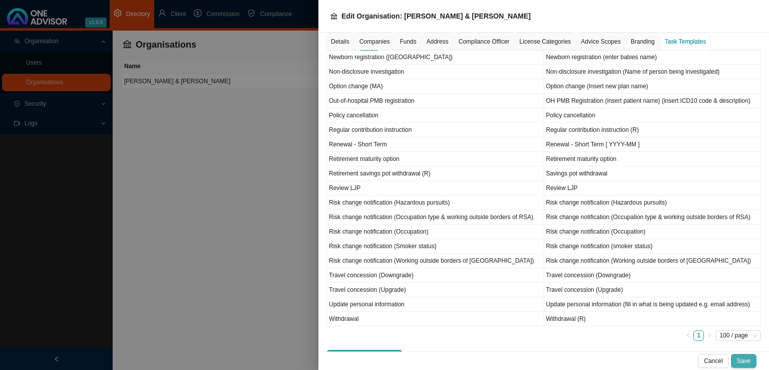
click at [751, 360] on button "Save" at bounding box center [744, 361] width 26 height 14
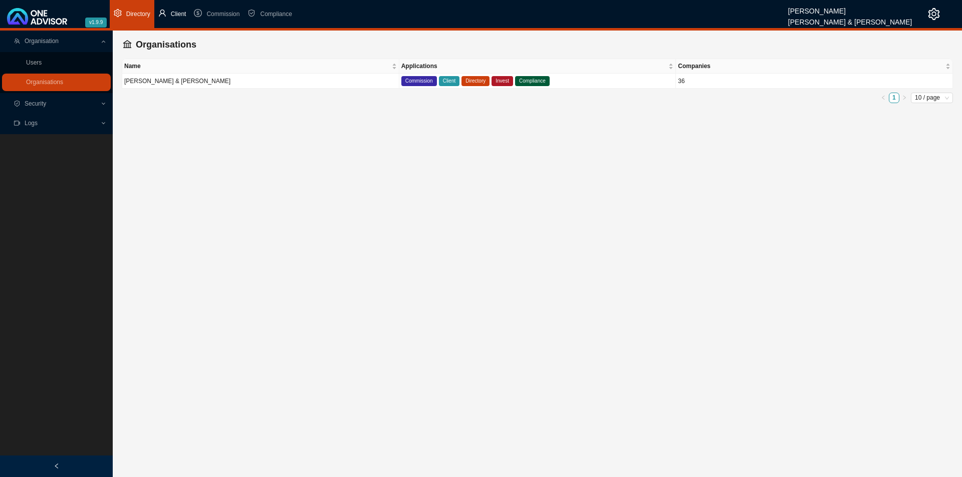
click at [168, 15] on li "Client" at bounding box center [172, 14] width 36 height 28
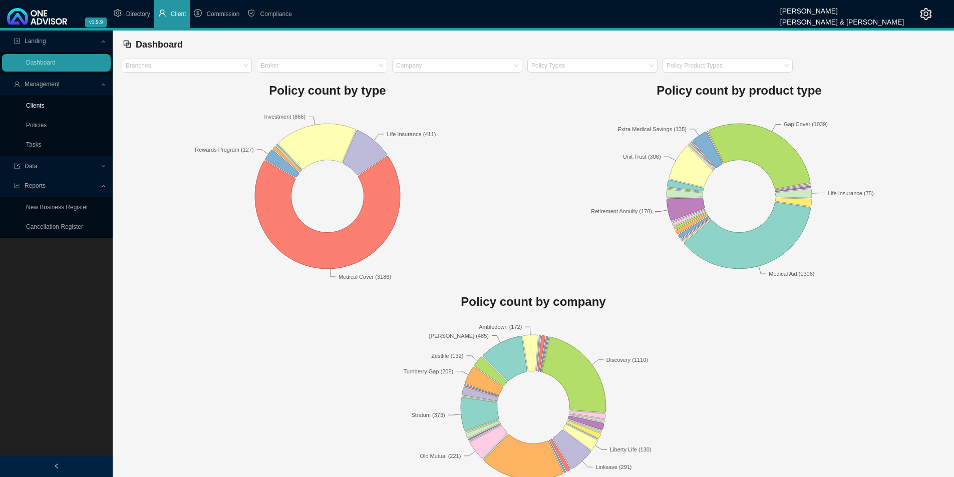
drag, startPoint x: 52, startPoint y: 101, endPoint x: 57, endPoint y: 105, distance: 6.7
click at [45, 102] on link "Clients" at bounding box center [35, 105] width 19 height 7
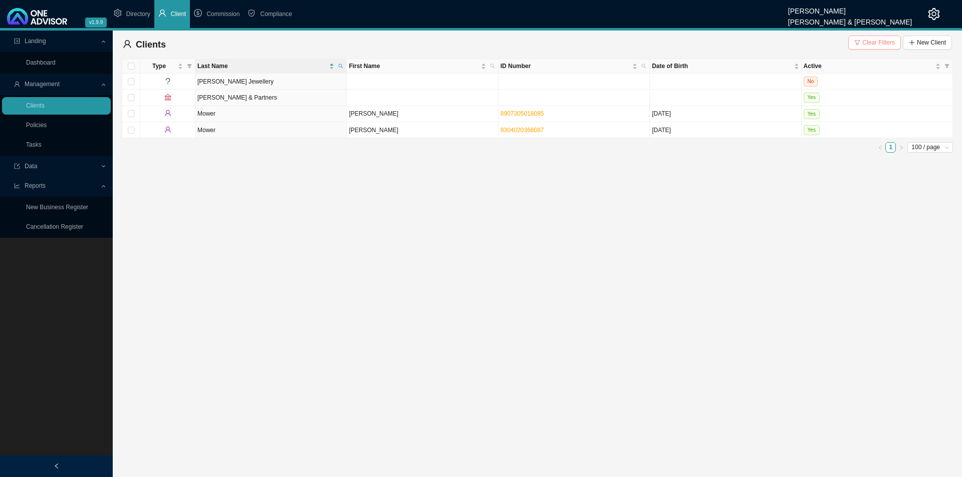
click at [769, 41] on span "Clear Filters" at bounding box center [878, 43] width 33 height 10
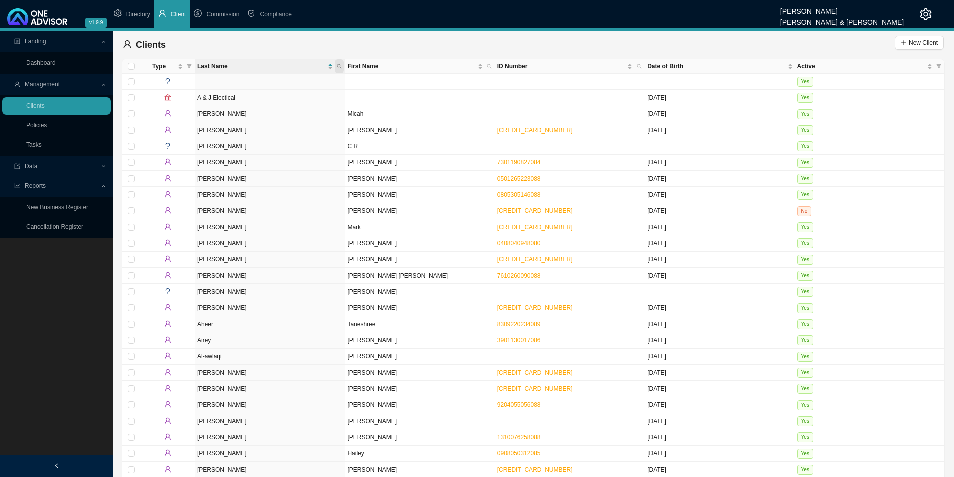
click at [340, 67] on icon "search" at bounding box center [339, 66] width 5 height 5
type input "malherbe"
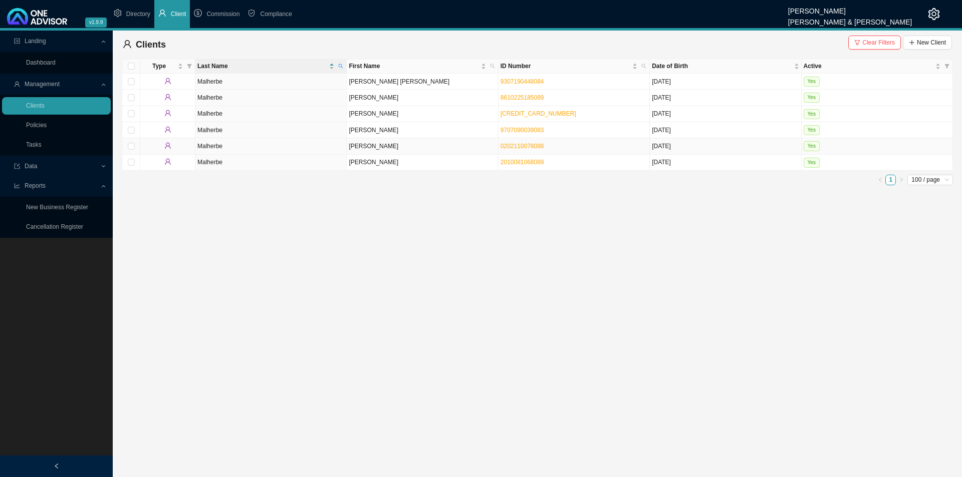
click at [237, 146] on td "Malherbe" at bounding box center [270, 146] width 151 height 16
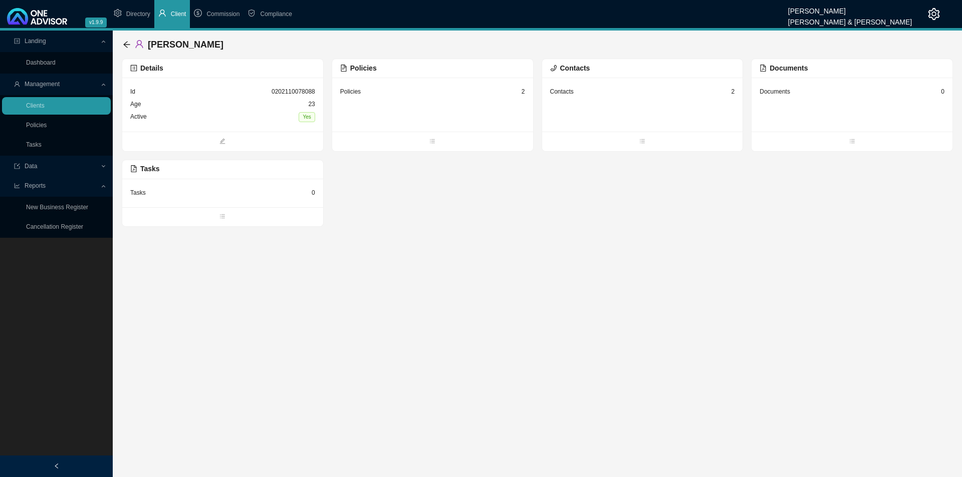
click at [423, 85] on div "Policies 2" at bounding box center [432, 105] width 201 height 54
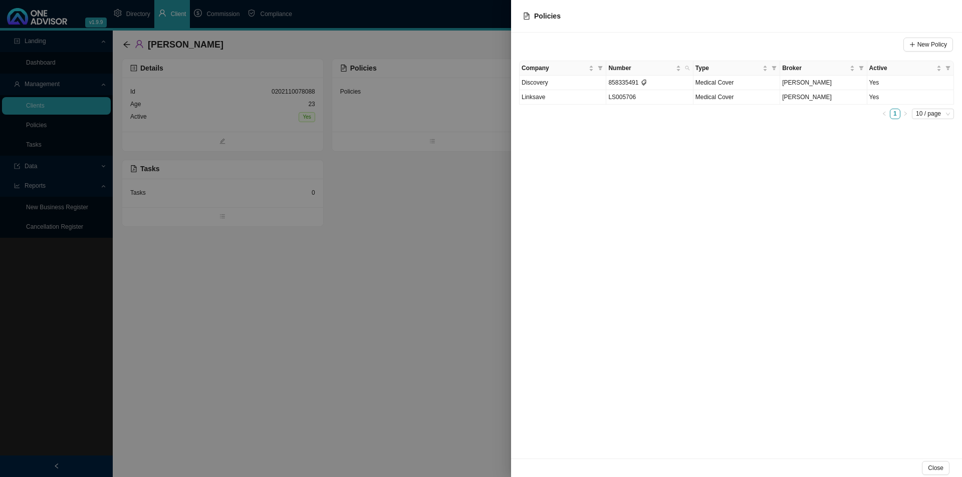
drag, startPoint x: 332, startPoint y: 336, endPoint x: 344, endPoint y: 333, distance: 11.8
click at [332, 333] on div at bounding box center [481, 238] width 962 height 477
